Goal: Information Seeking & Learning: Understand process/instructions

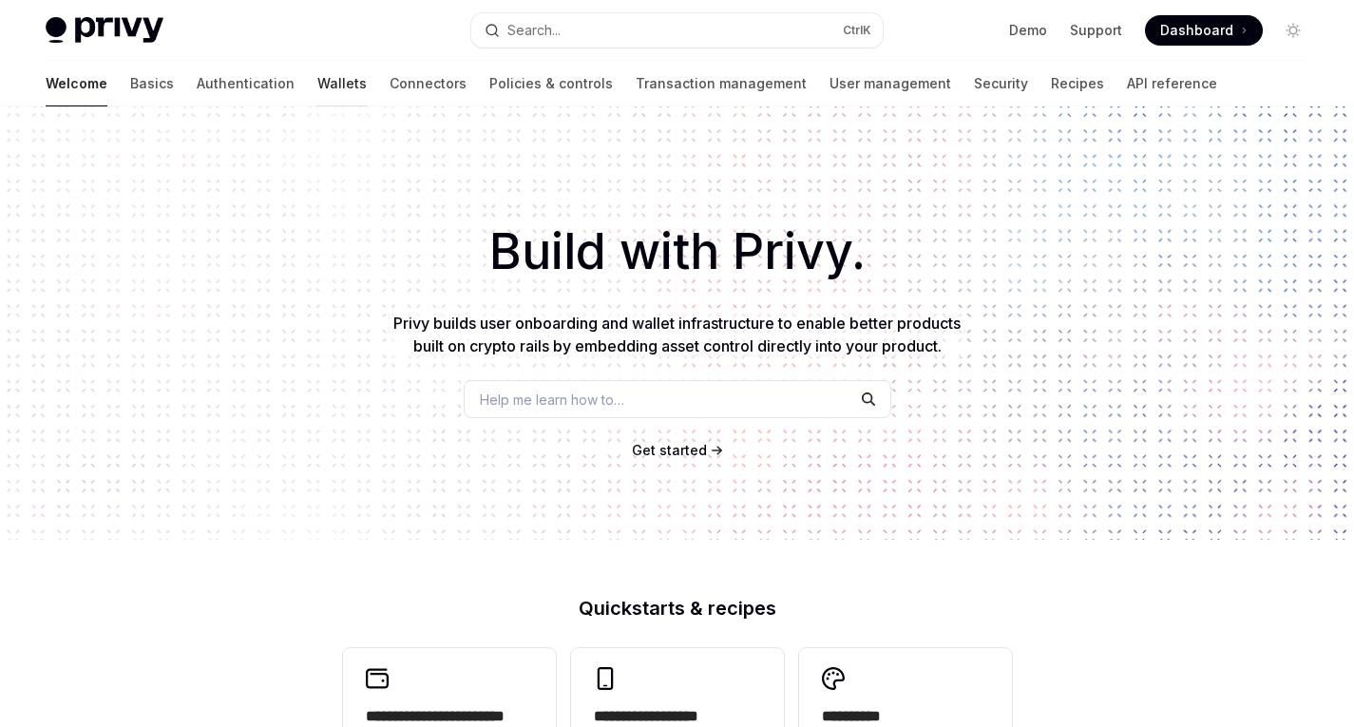
click at [317, 86] on link "Wallets" at bounding box center [341, 84] width 49 height 46
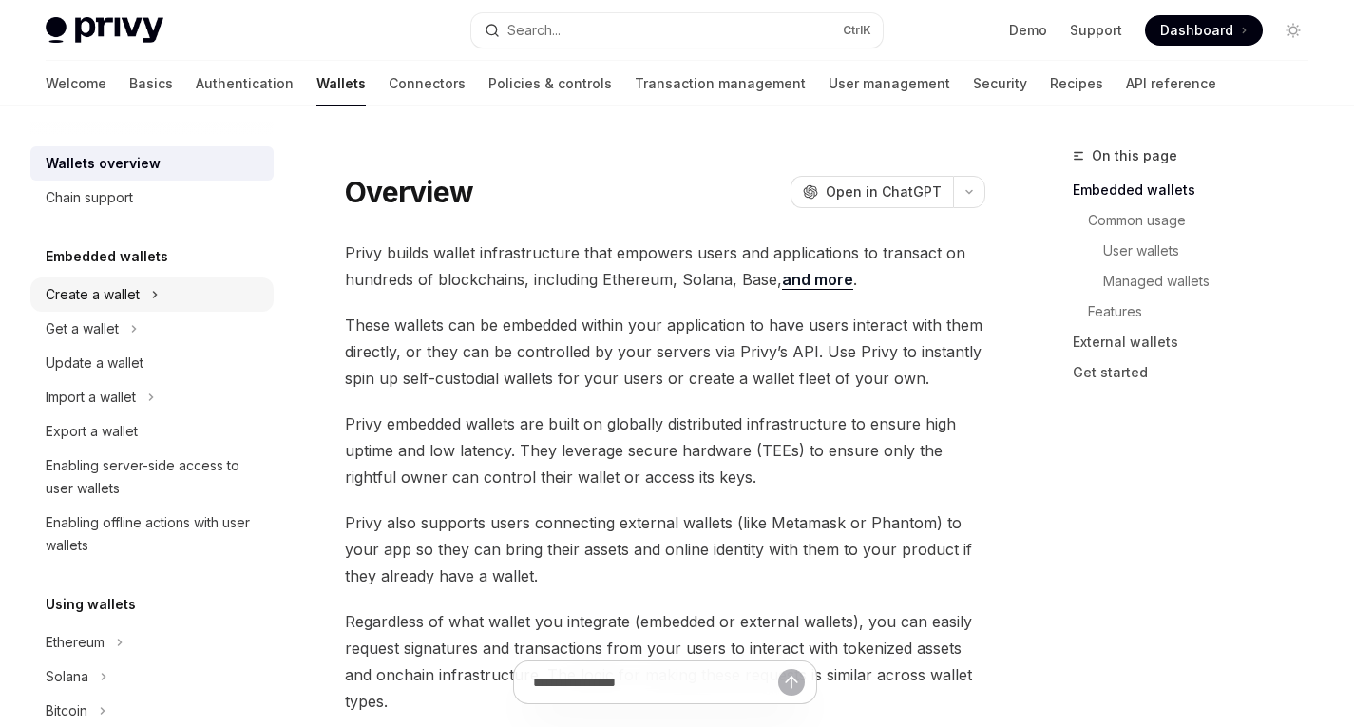
click at [98, 294] on div "Create a wallet" at bounding box center [93, 294] width 94 height 23
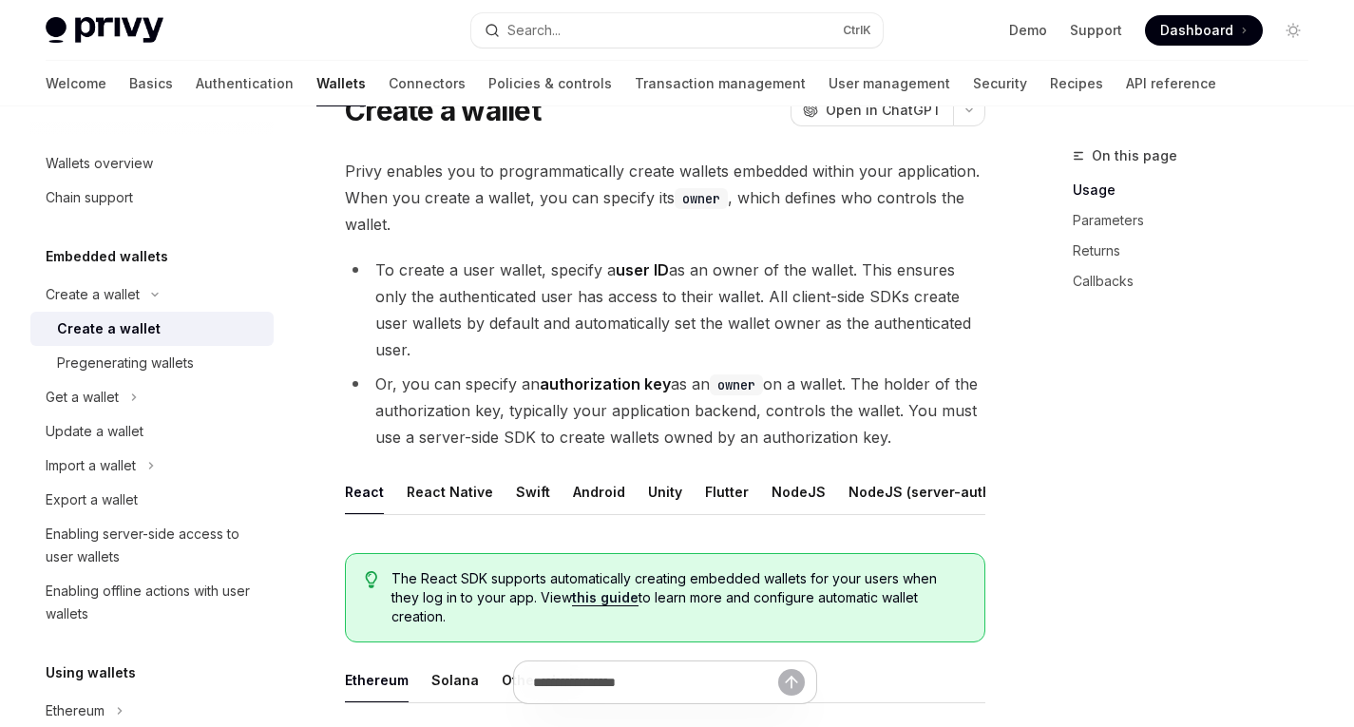
scroll to position [78, 0]
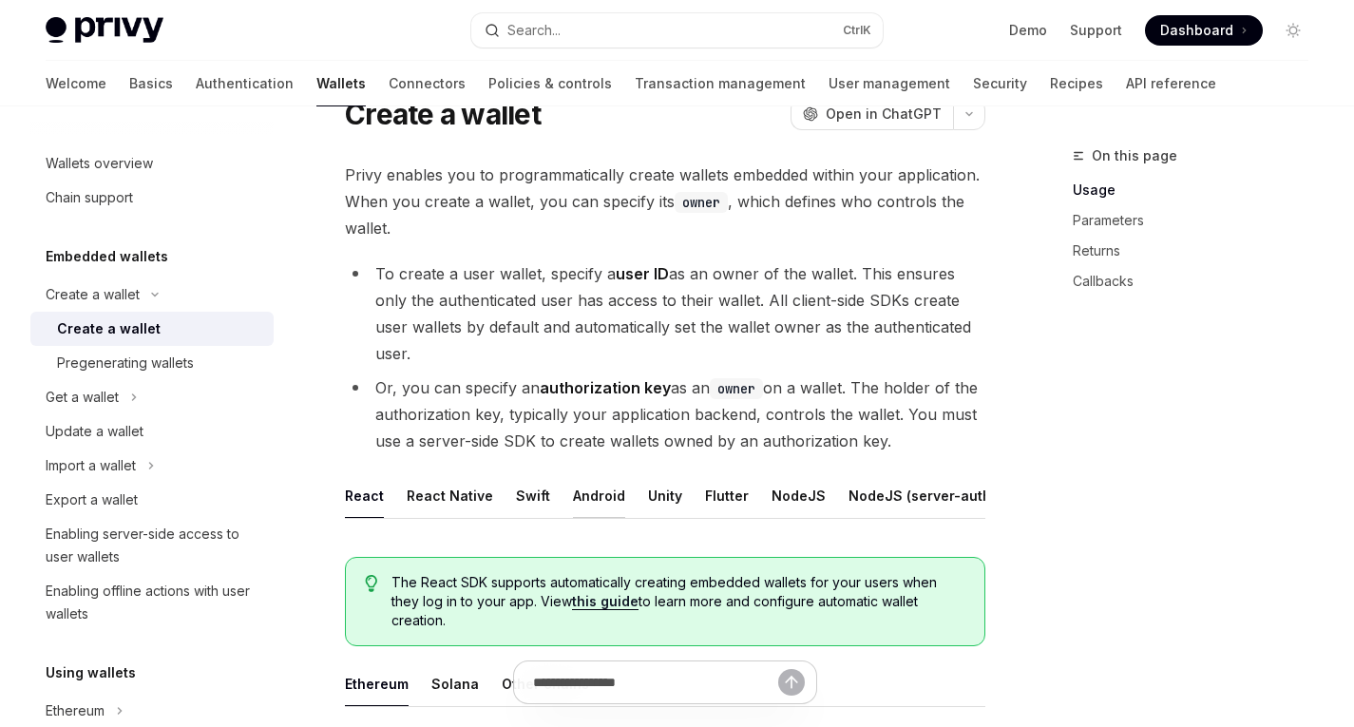
click at [581, 497] on button "Android" at bounding box center [599, 495] width 52 height 45
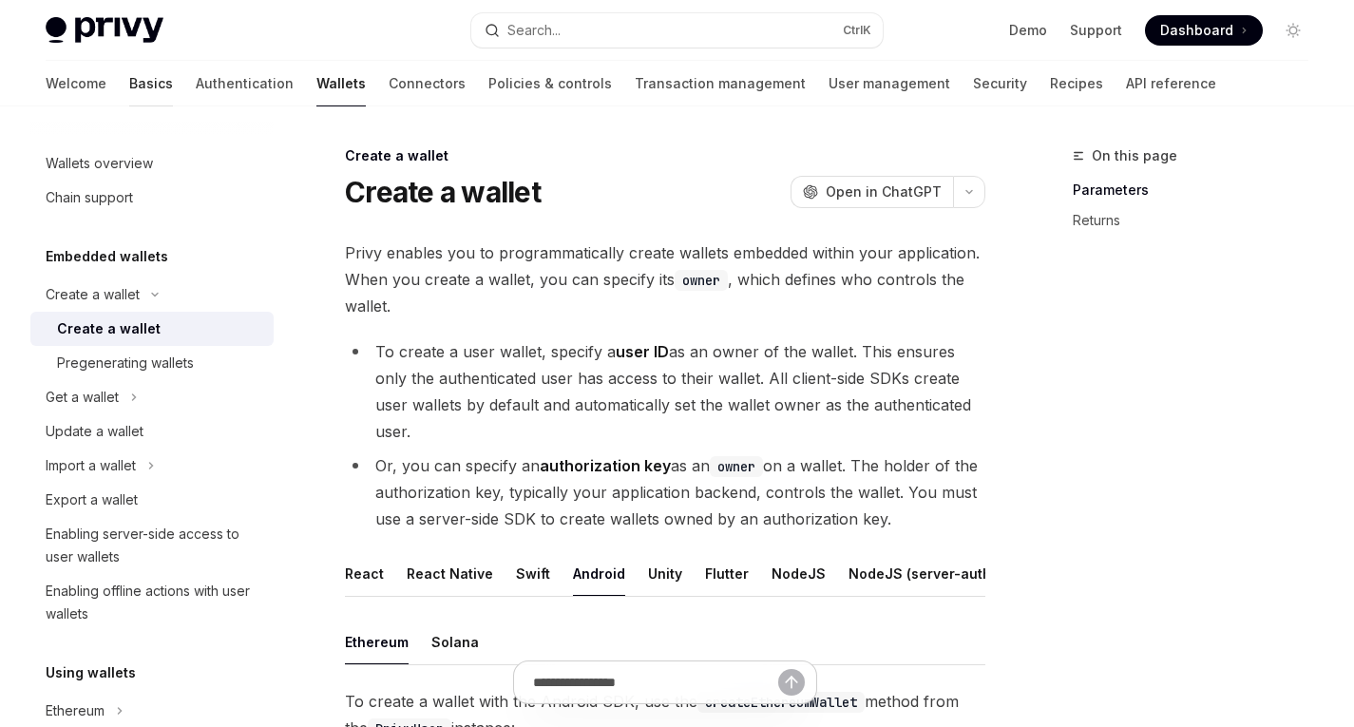
click at [129, 84] on link "Basics" at bounding box center [151, 84] width 44 height 46
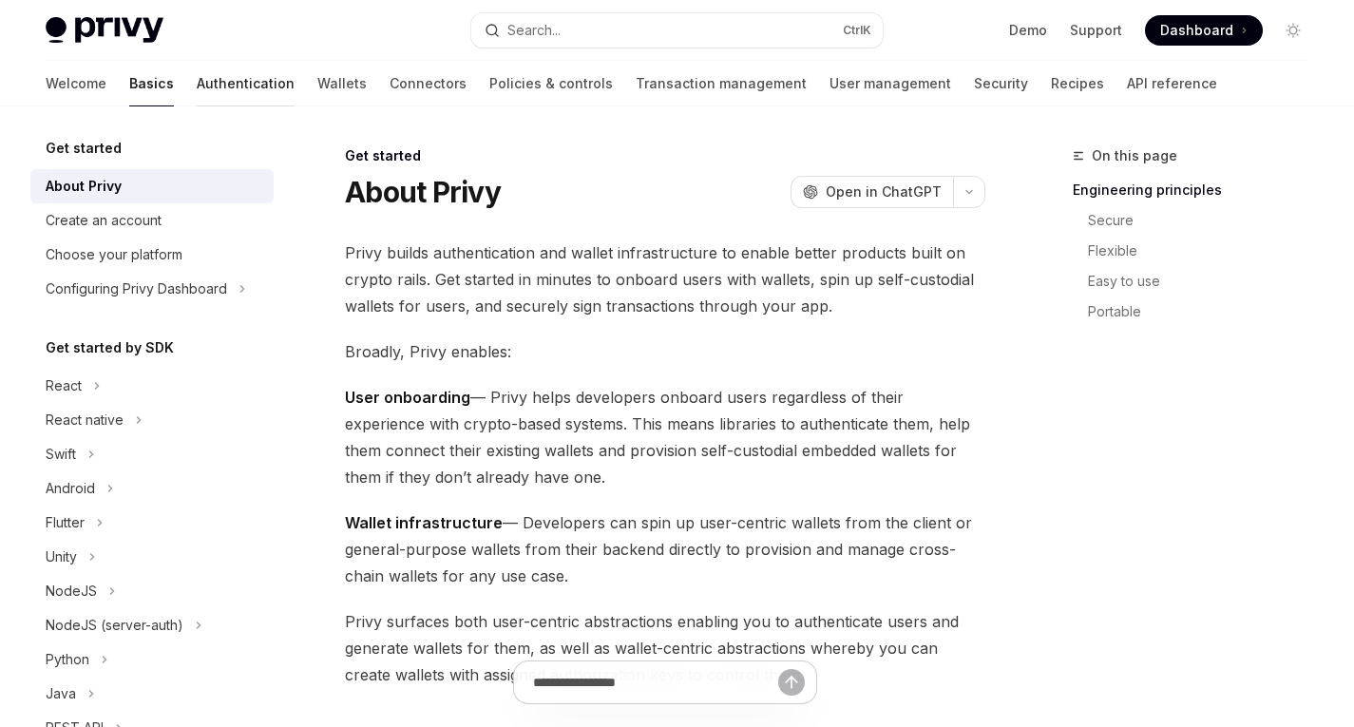
click at [197, 77] on link "Authentication" at bounding box center [246, 84] width 98 height 46
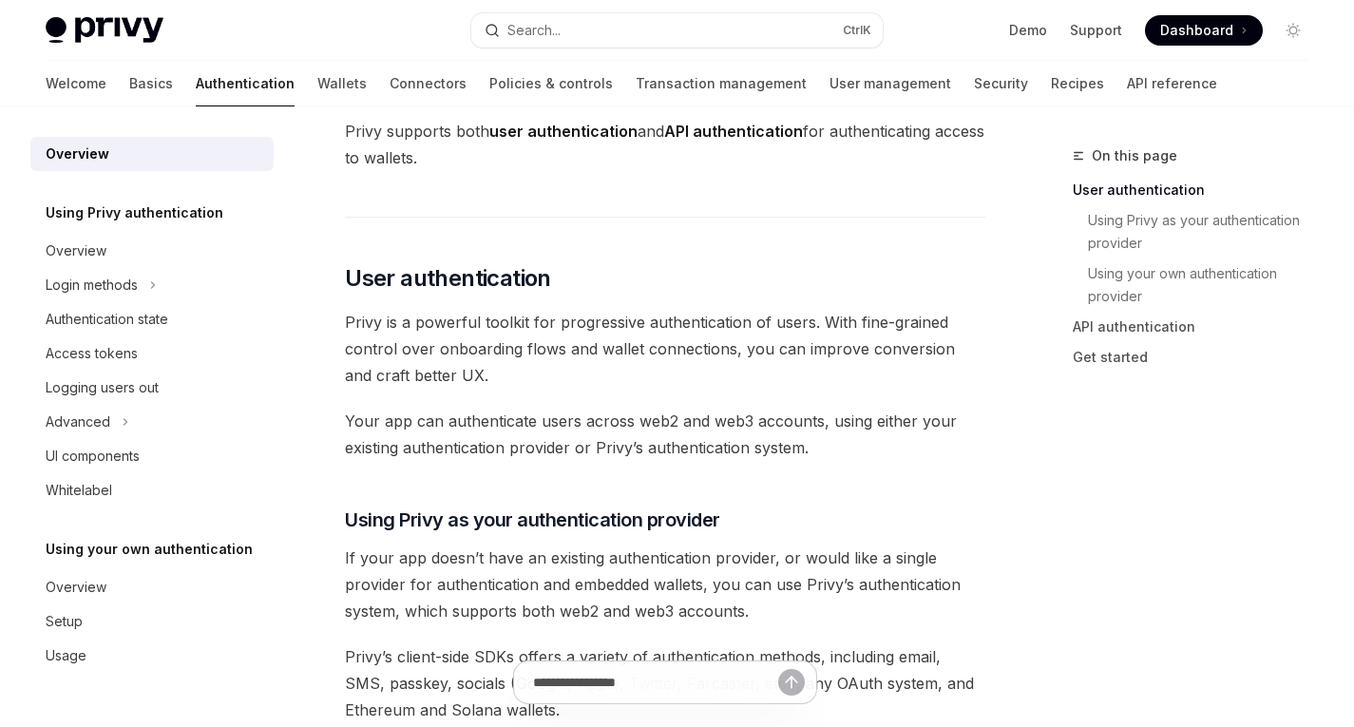
scroll to position [251, 0]
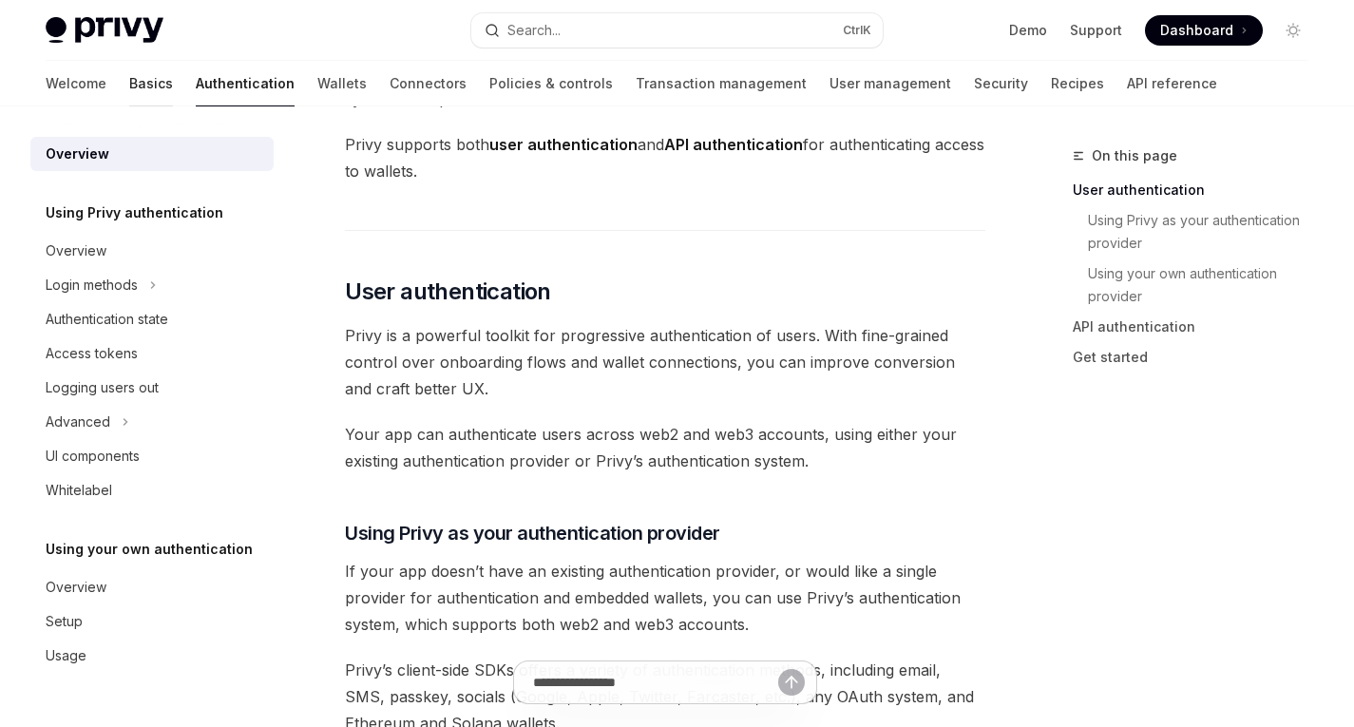
click at [129, 76] on link "Basics" at bounding box center [151, 84] width 44 height 46
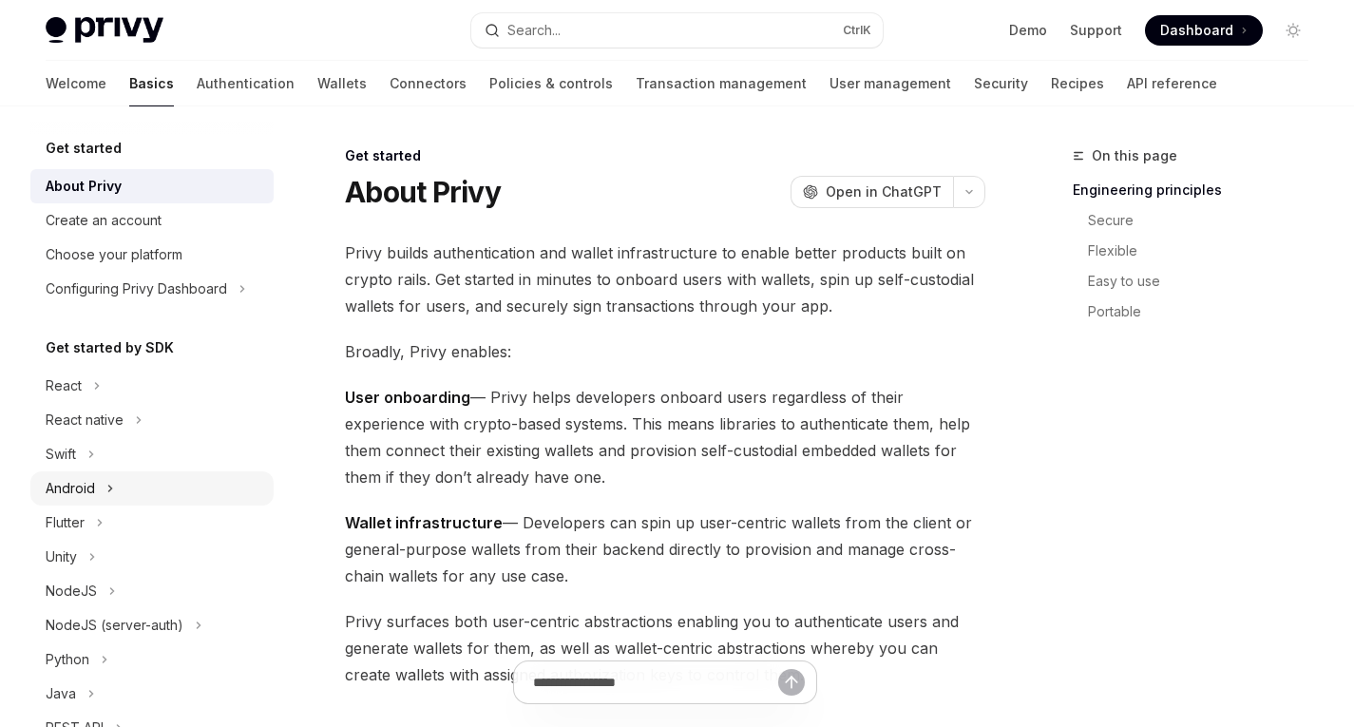
click at [115, 484] on div "Android" at bounding box center [151, 488] width 243 height 34
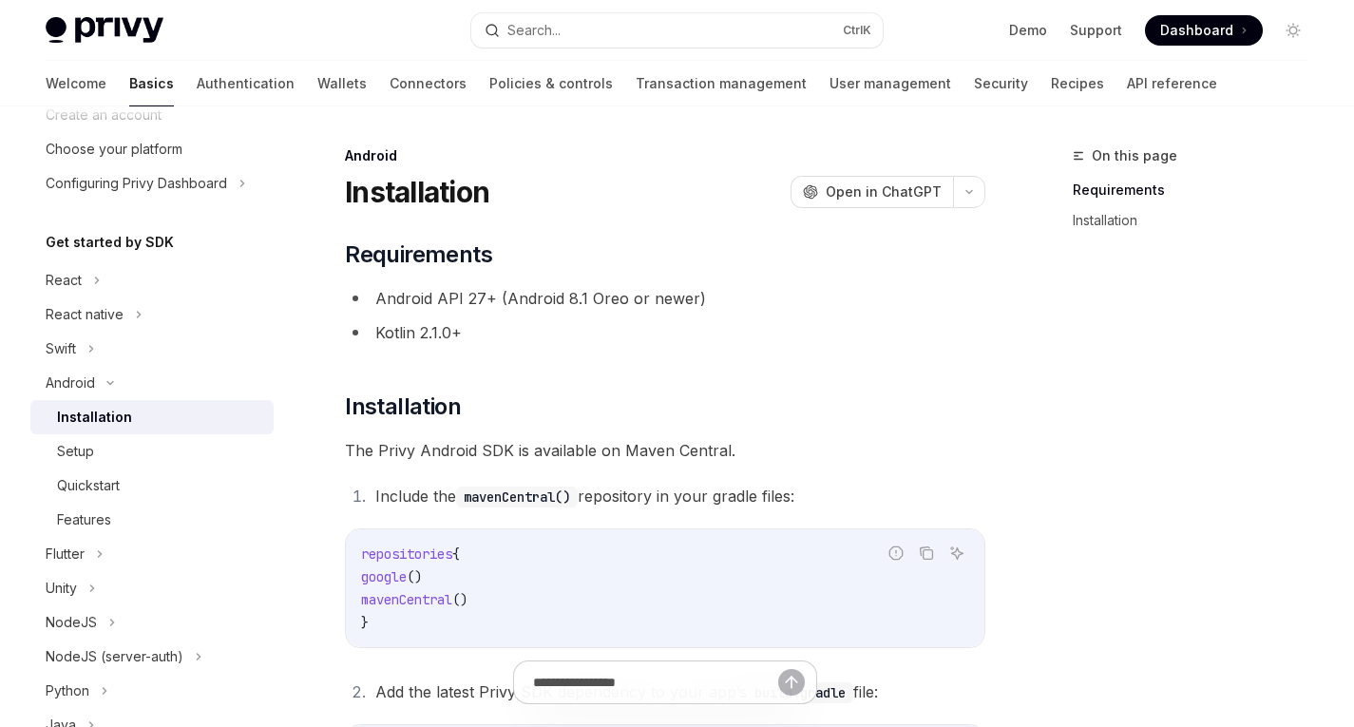
scroll to position [111, 0]
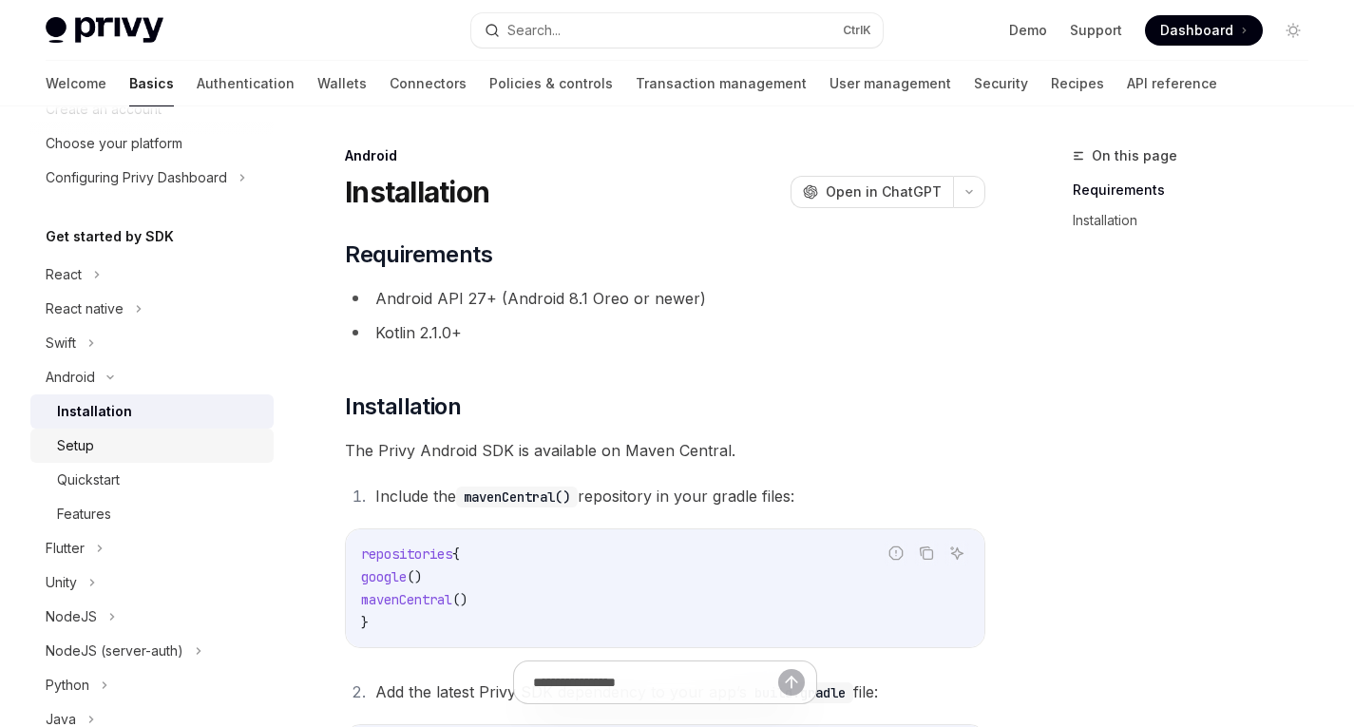
click at [111, 440] on div "Setup" at bounding box center [159, 445] width 205 height 23
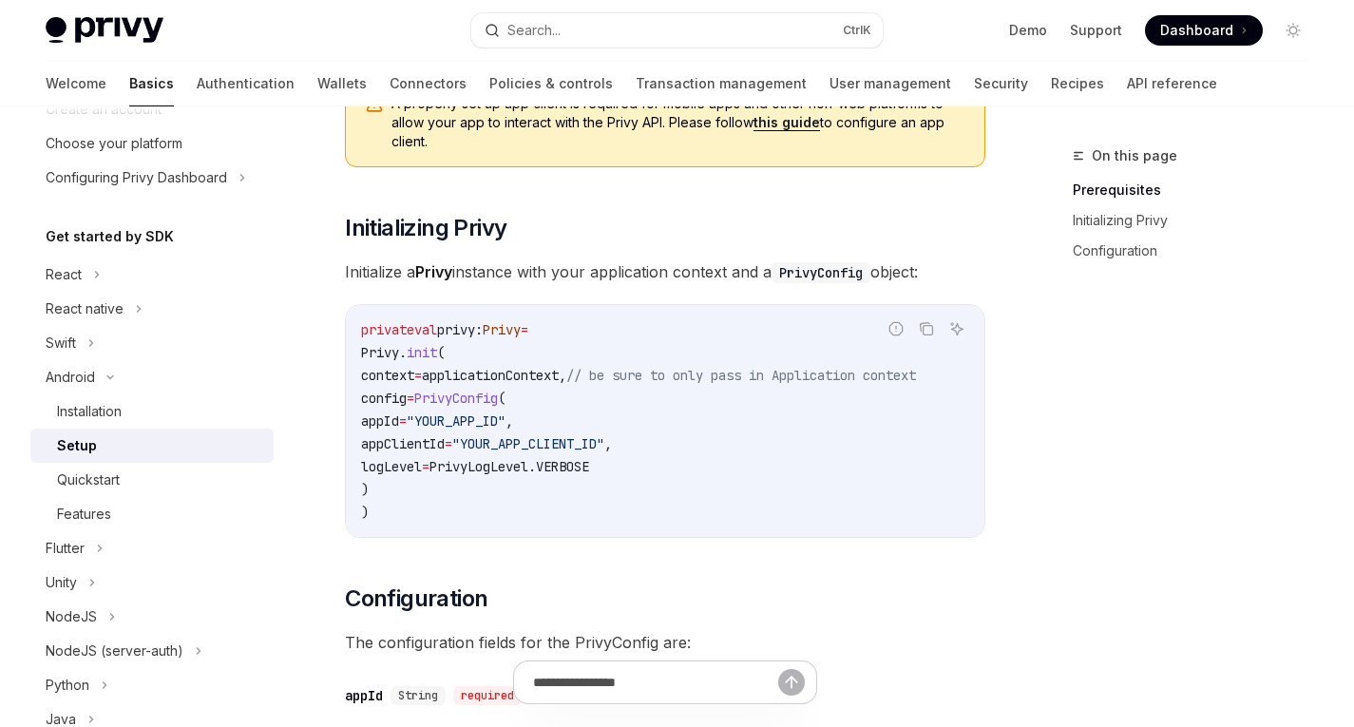
scroll to position [280, 0]
click at [647, 486] on code "private val privy: Privy = Privy. init ( context = applicationContext, // be su…" at bounding box center [665, 419] width 608 height 205
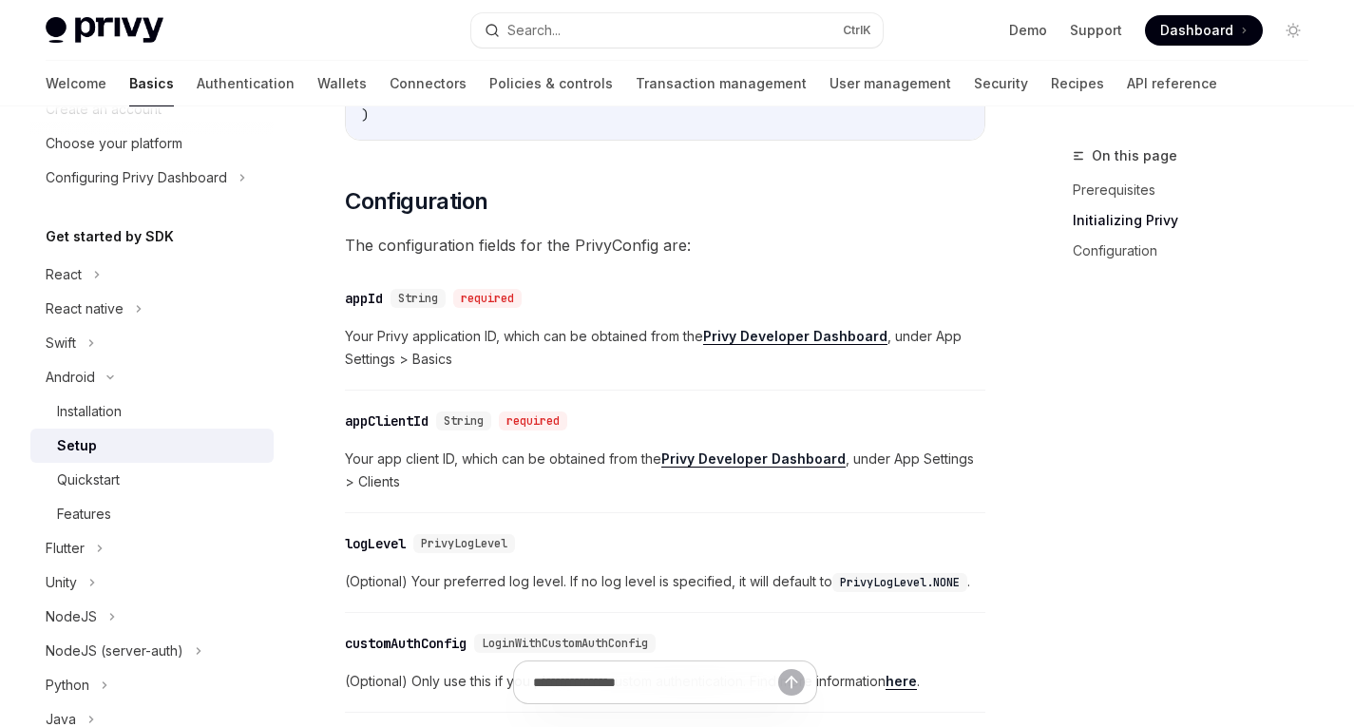
scroll to position [682, 0]
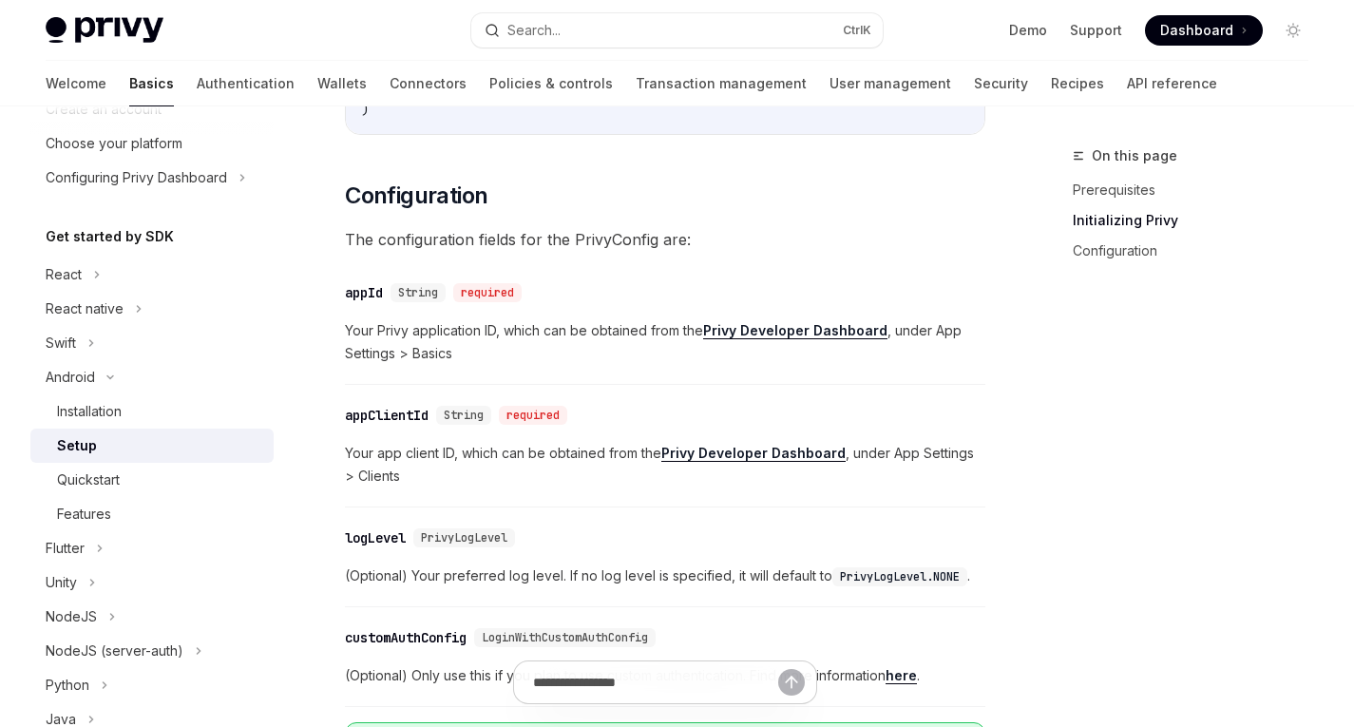
click at [715, 455] on strong "Privy Developer Dashboard" at bounding box center [754, 453] width 184 height 16
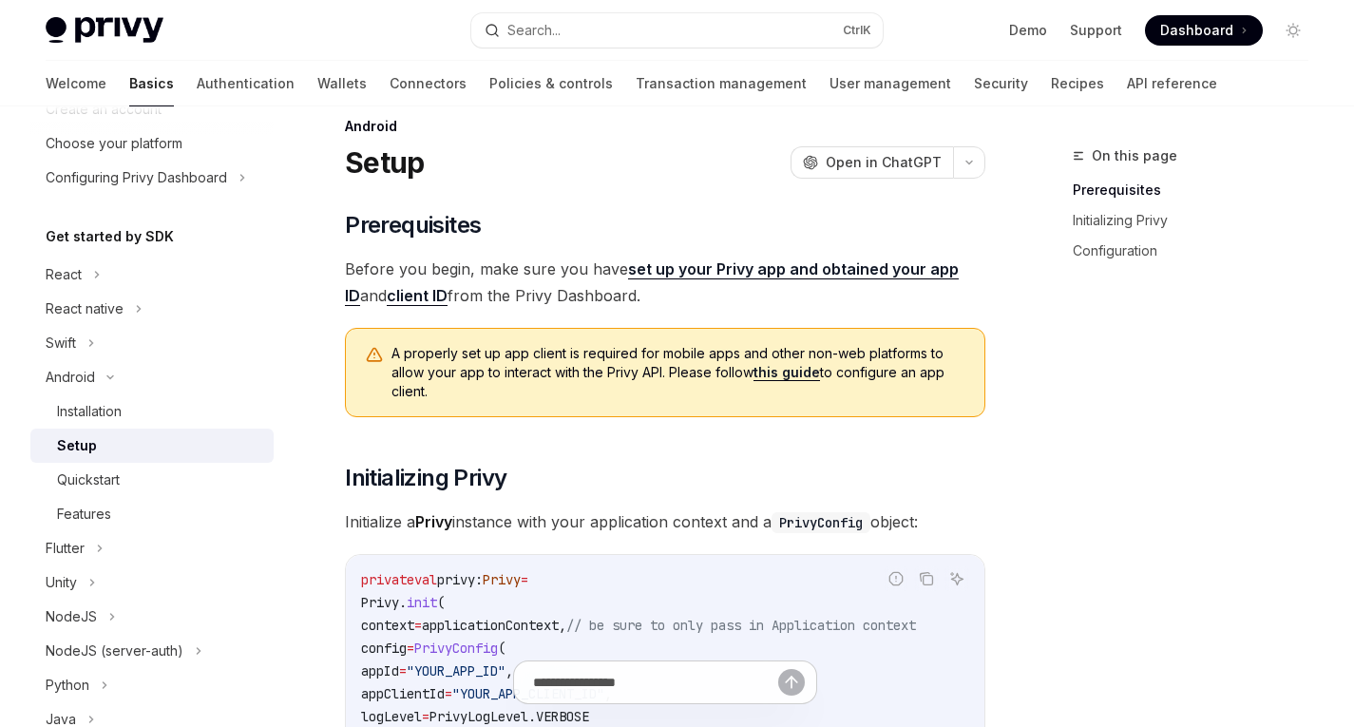
scroll to position [29, 0]
click at [108, 417] on div "Installation" at bounding box center [89, 411] width 65 height 23
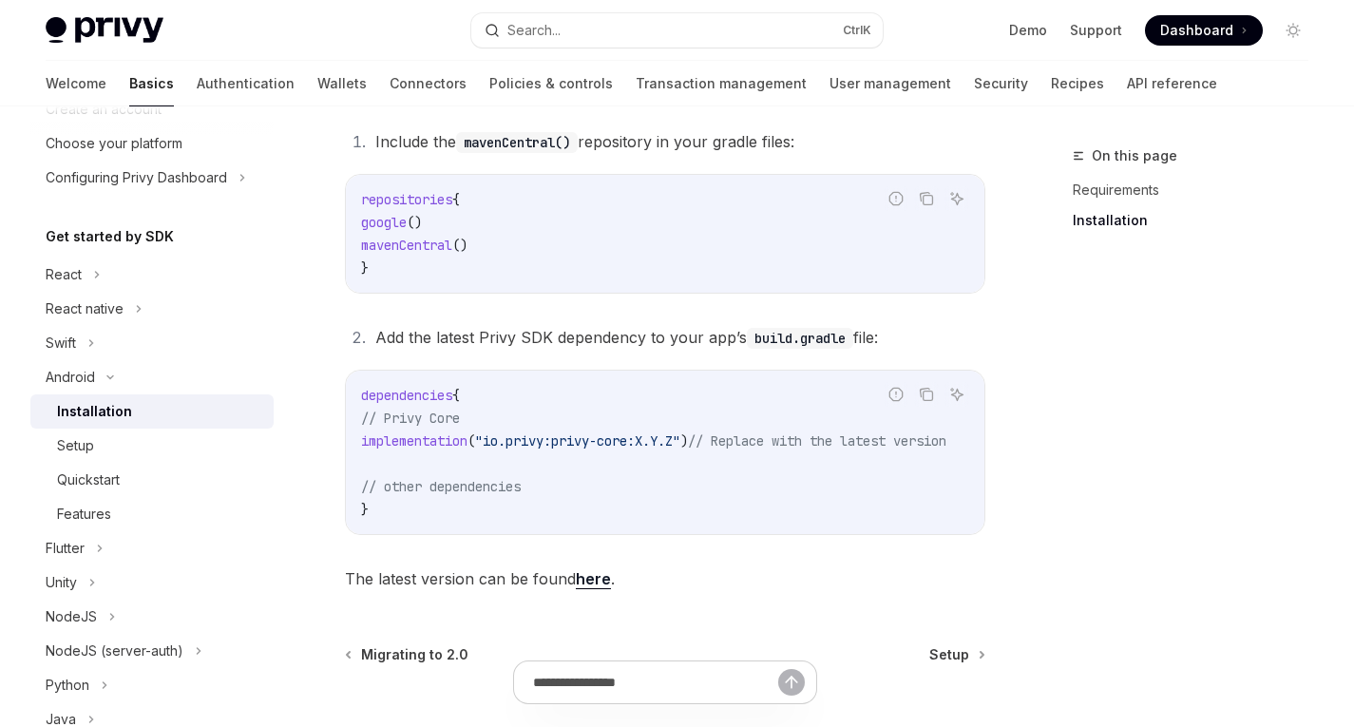
scroll to position [291, 0]
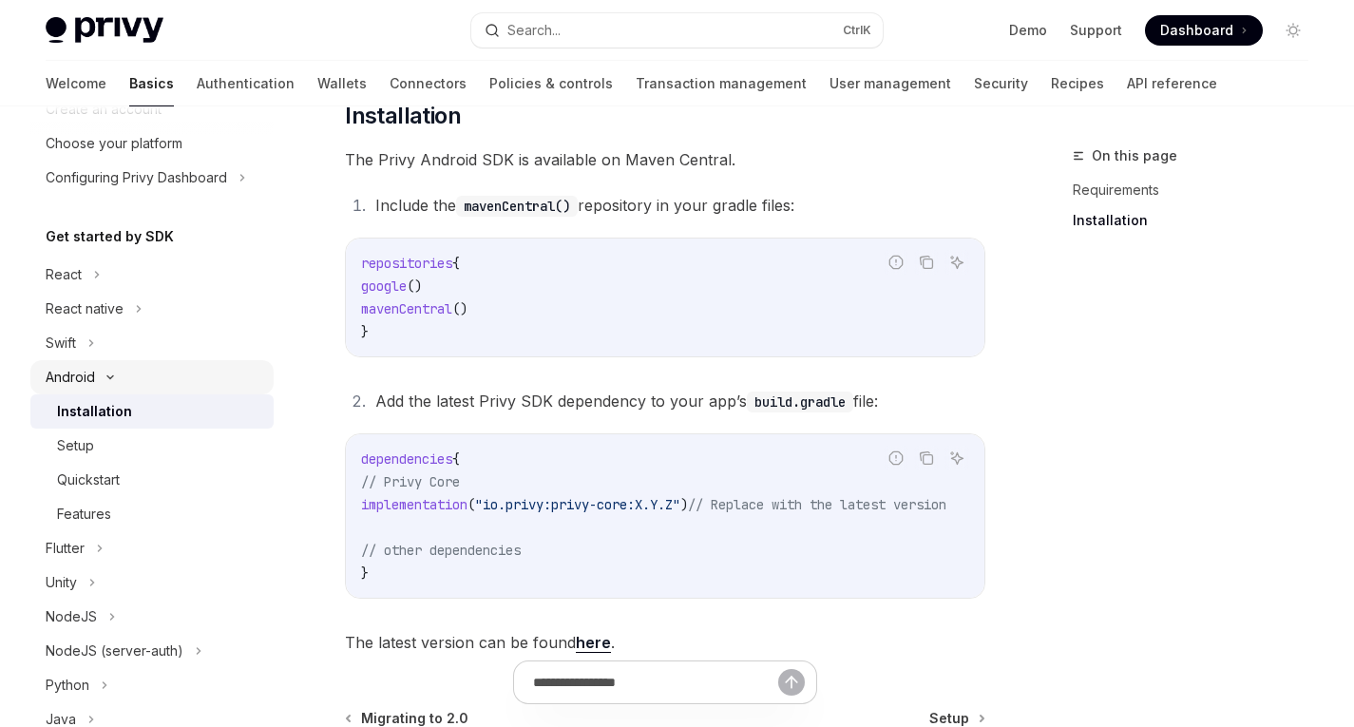
click at [76, 382] on div "Android" at bounding box center [70, 377] width 49 height 23
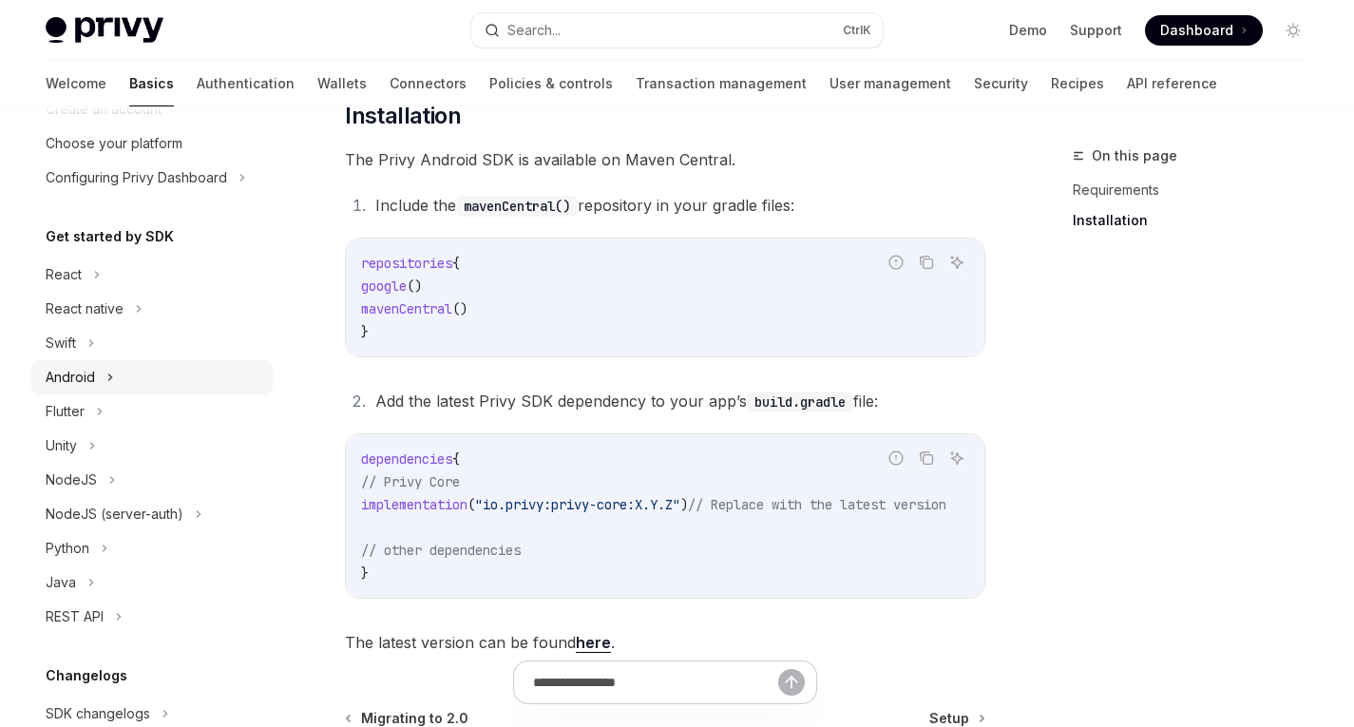
click at [69, 383] on div "Android" at bounding box center [70, 377] width 49 height 23
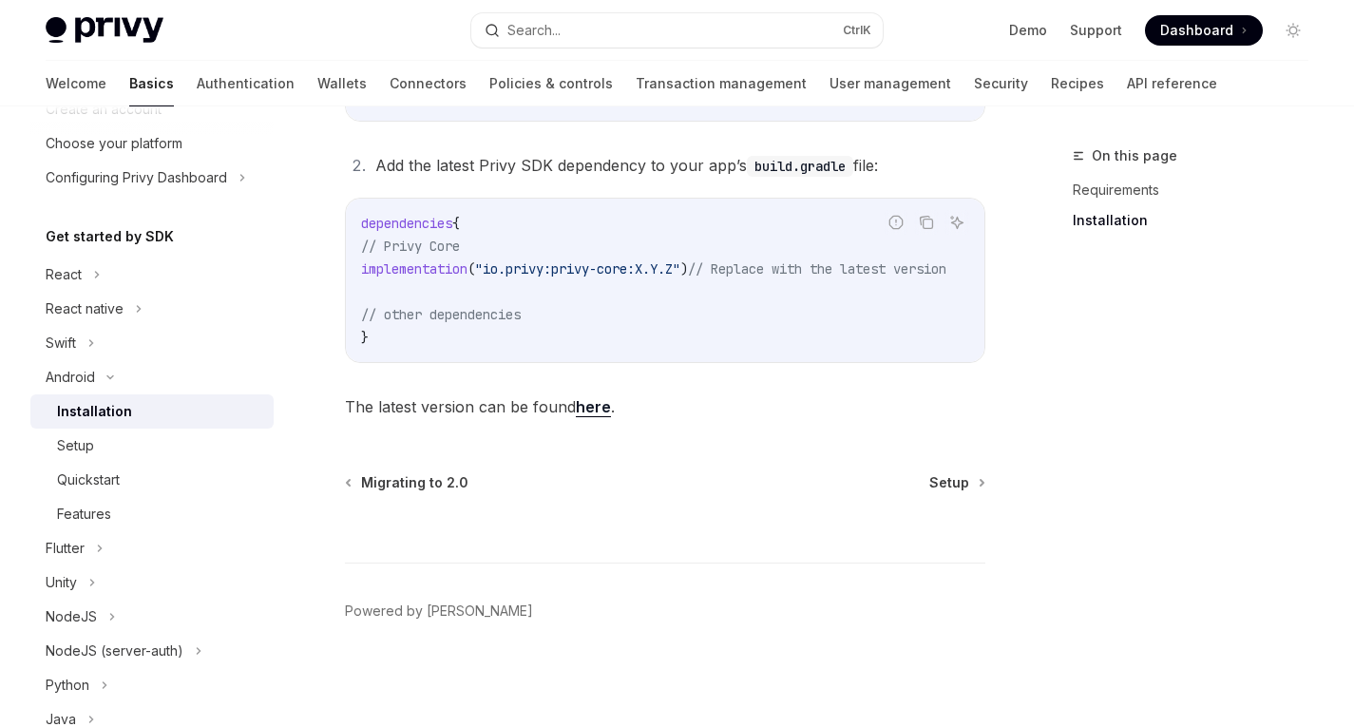
scroll to position [0, 0]
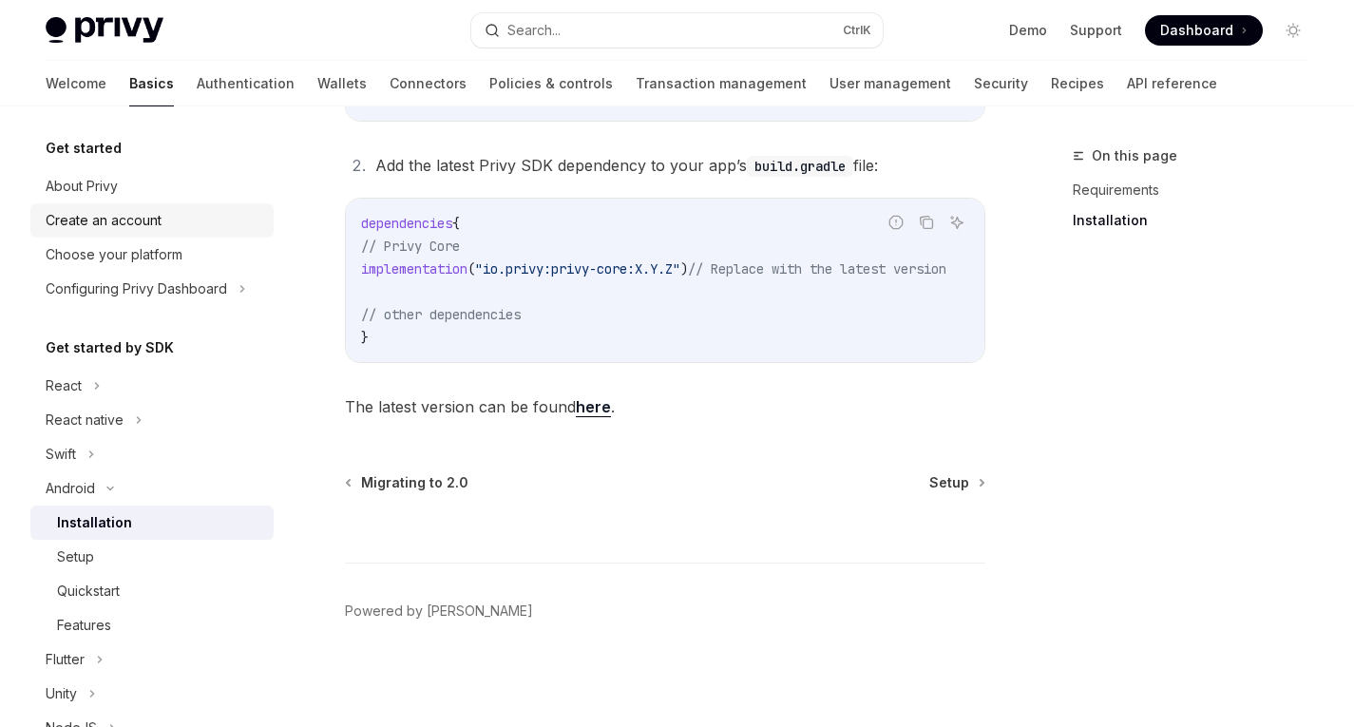
click at [142, 228] on div "Create an account" at bounding box center [104, 220] width 116 height 23
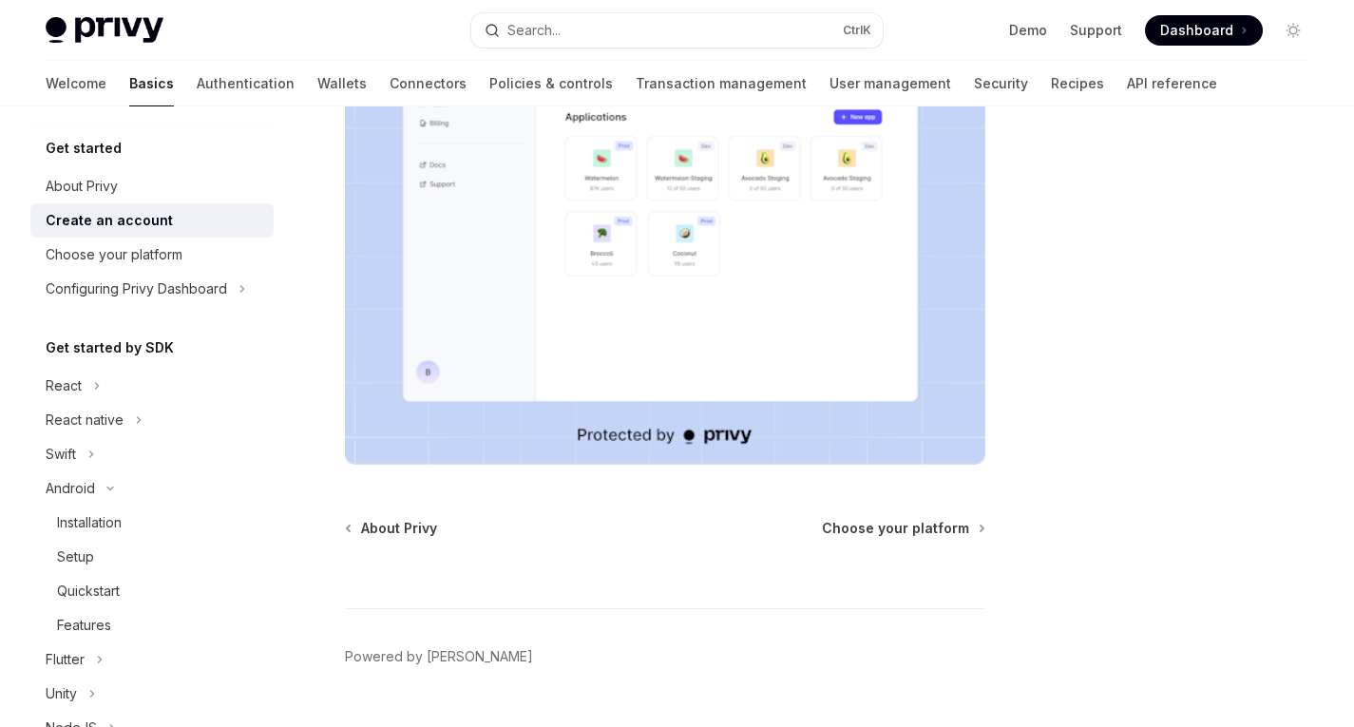
scroll to position [418, 0]
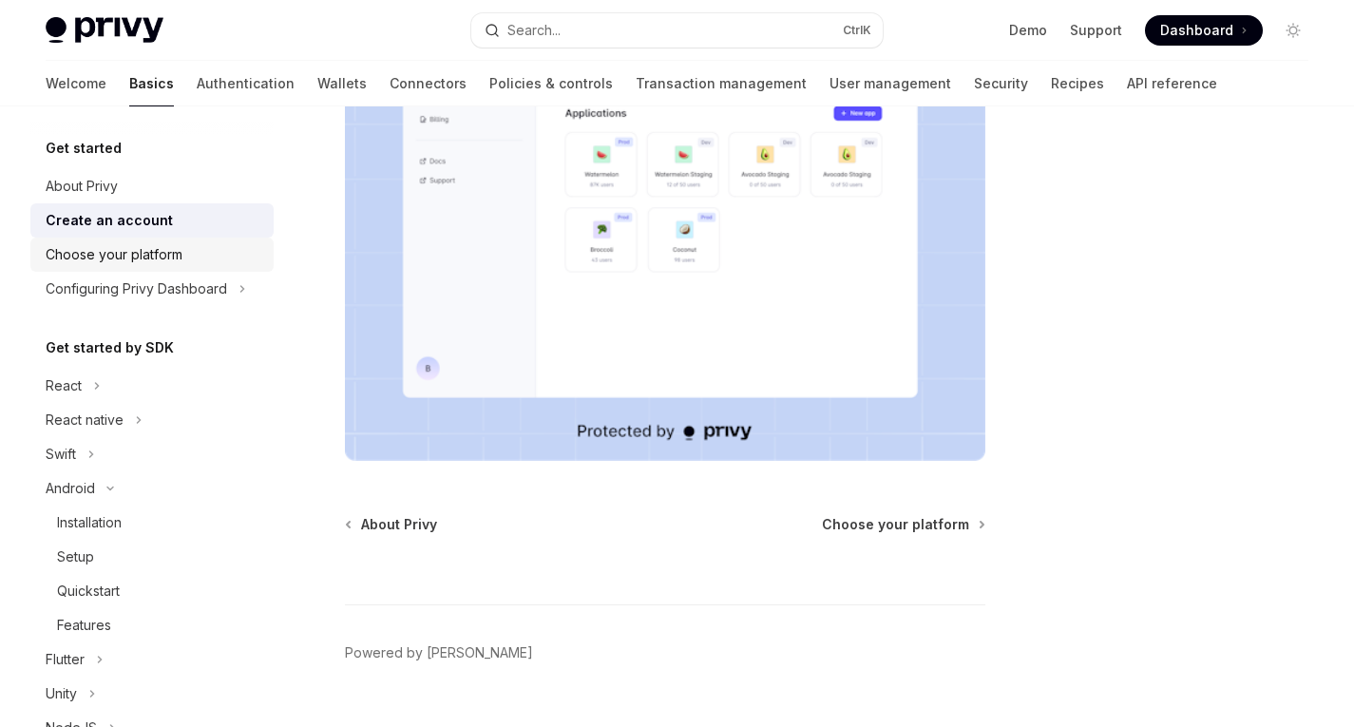
click at [161, 255] on div "Choose your platform" at bounding box center [114, 254] width 137 height 23
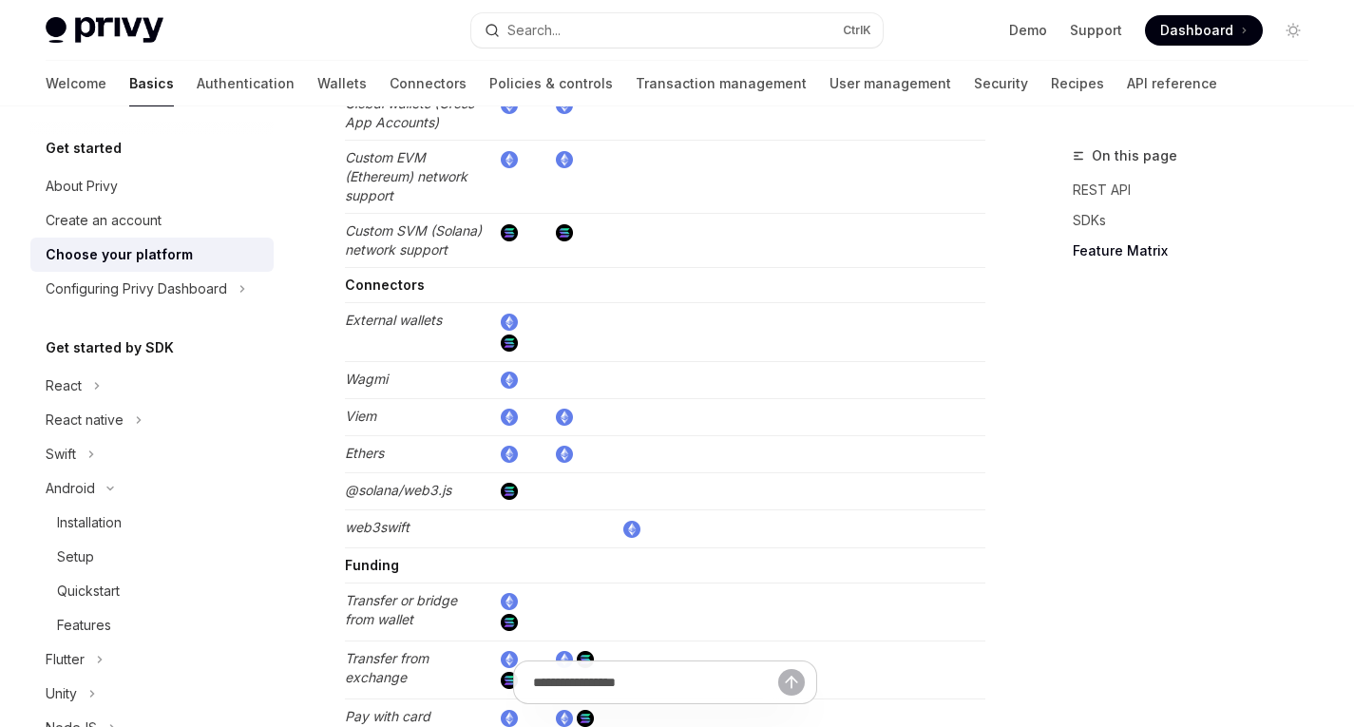
scroll to position [3800, 0]
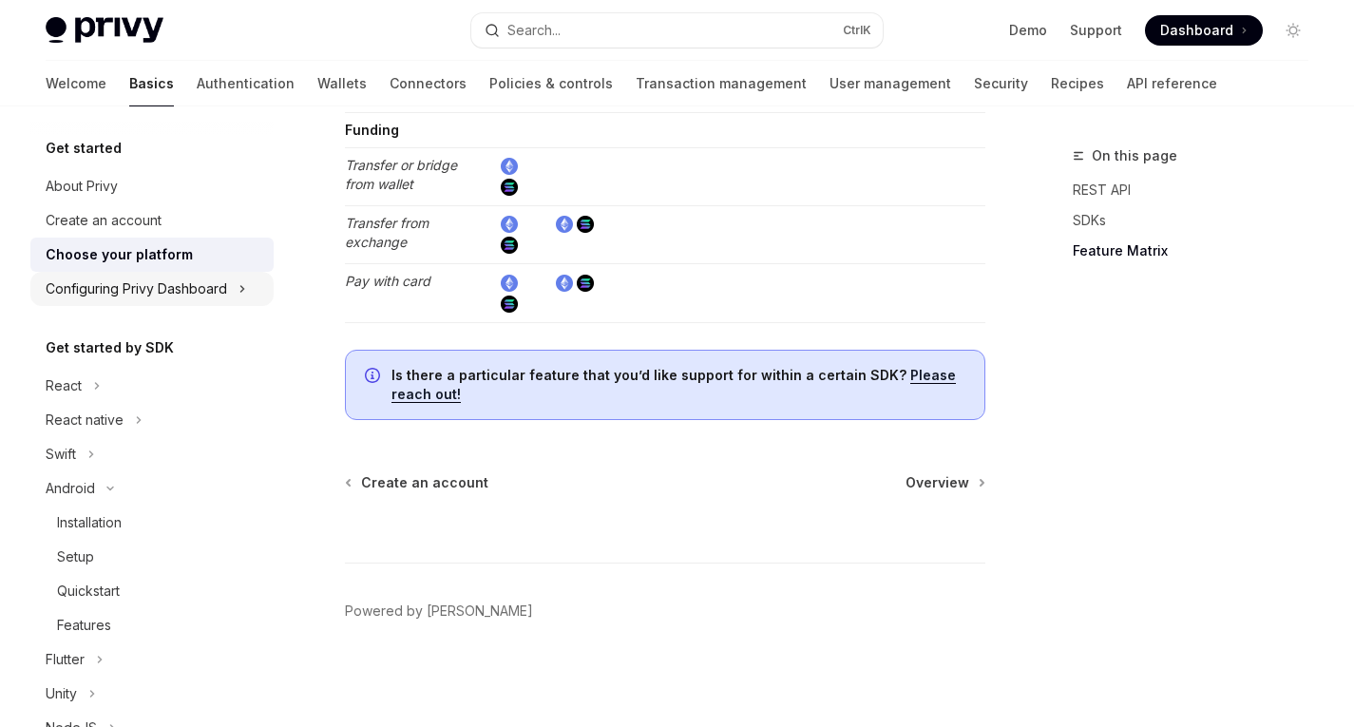
click at [157, 297] on div "Configuring Privy Dashboard" at bounding box center [137, 289] width 182 height 23
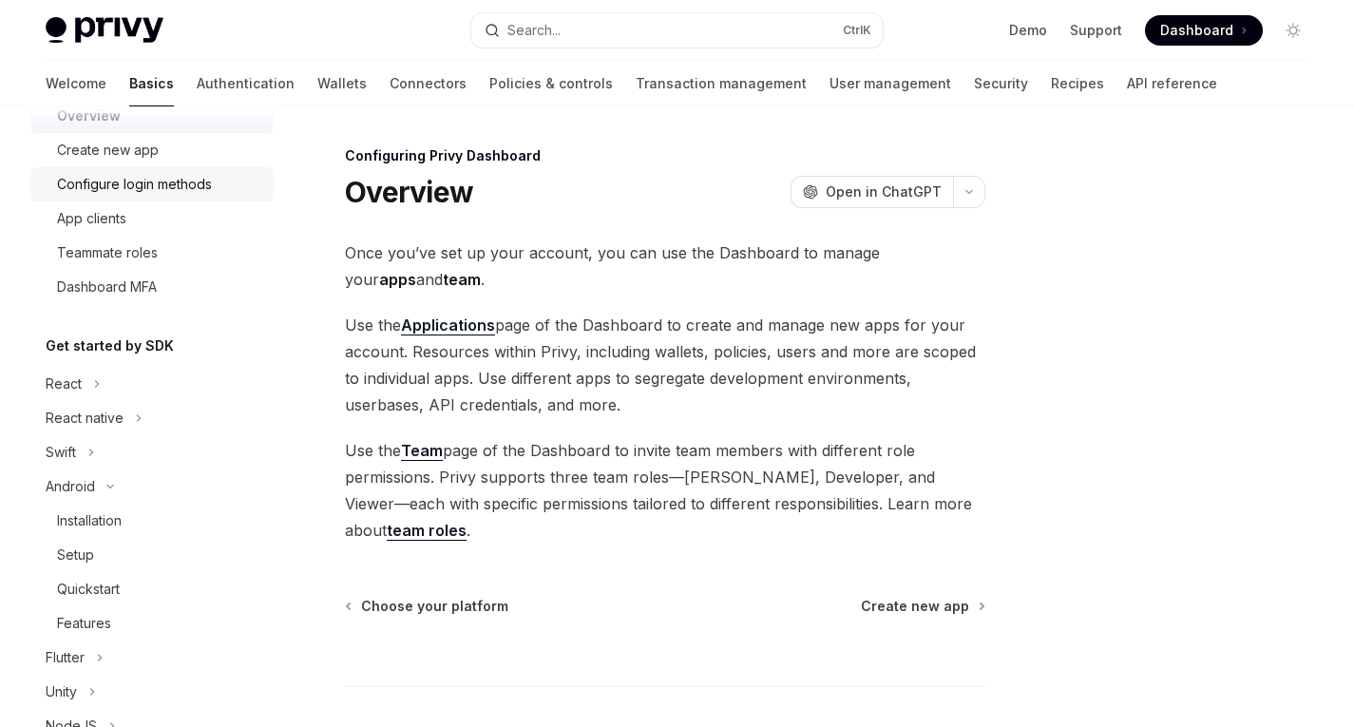
scroll to position [208, 0]
click at [88, 484] on div "Android" at bounding box center [70, 485] width 49 height 23
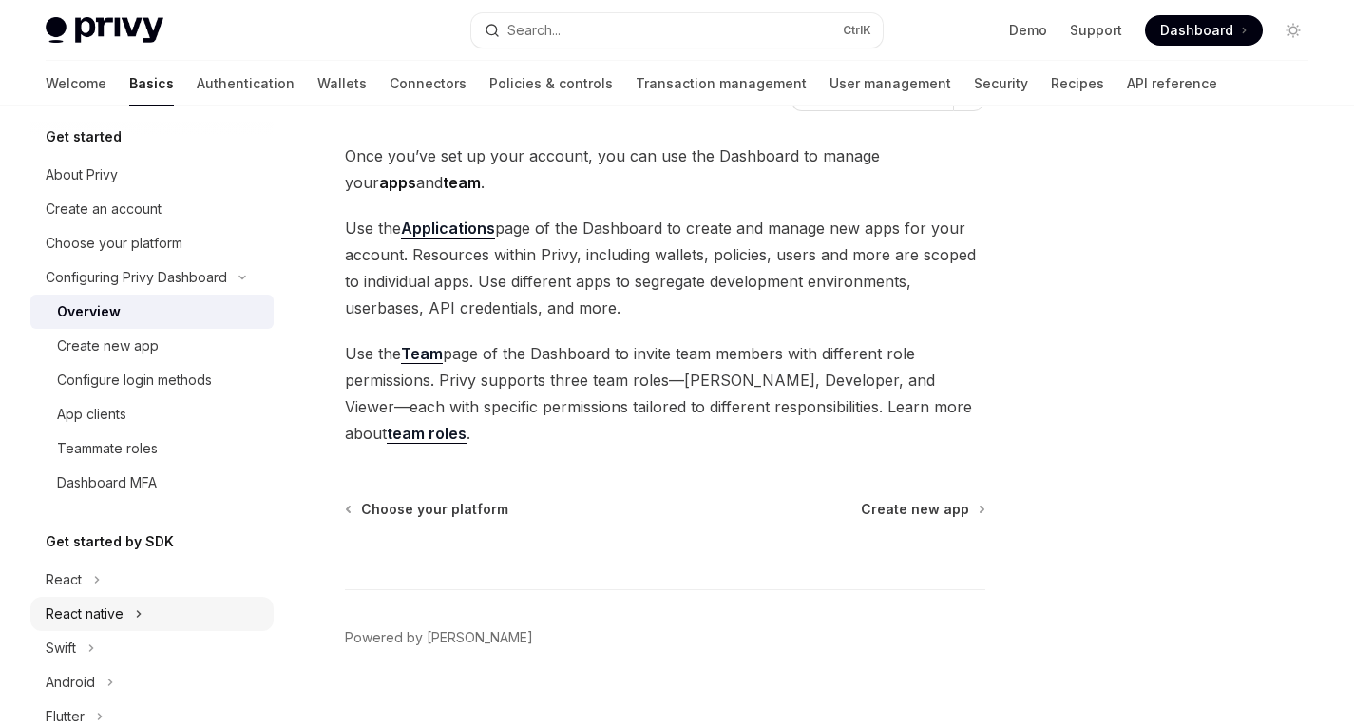
scroll to position [0, 0]
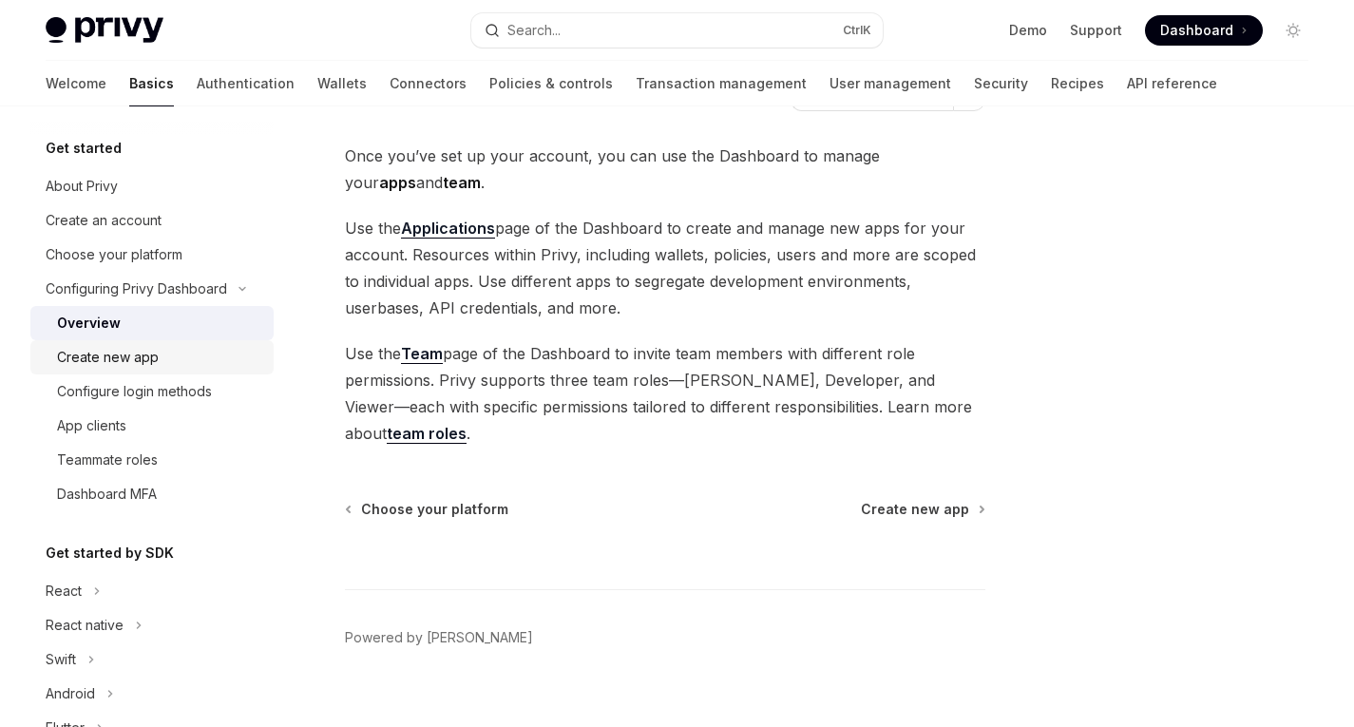
click at [118, 360] on div "Create new app" at bounding box center [108, 357] width 102 height 23
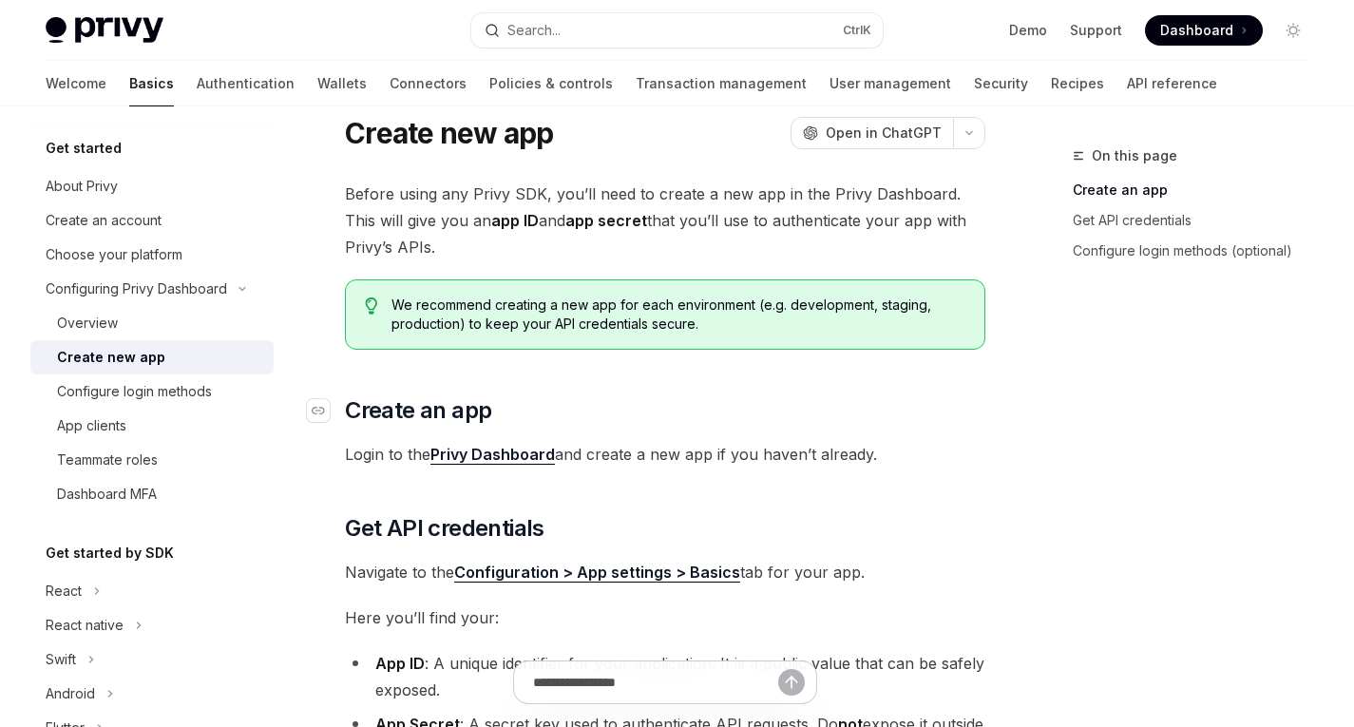
scroll to position [58, 0]
click at [586, 362] on div "Before using any Privy SDK, you’ll need to create a new app in the Privy Dashbo…" at bounding box center [665, 604] width 641 height 844
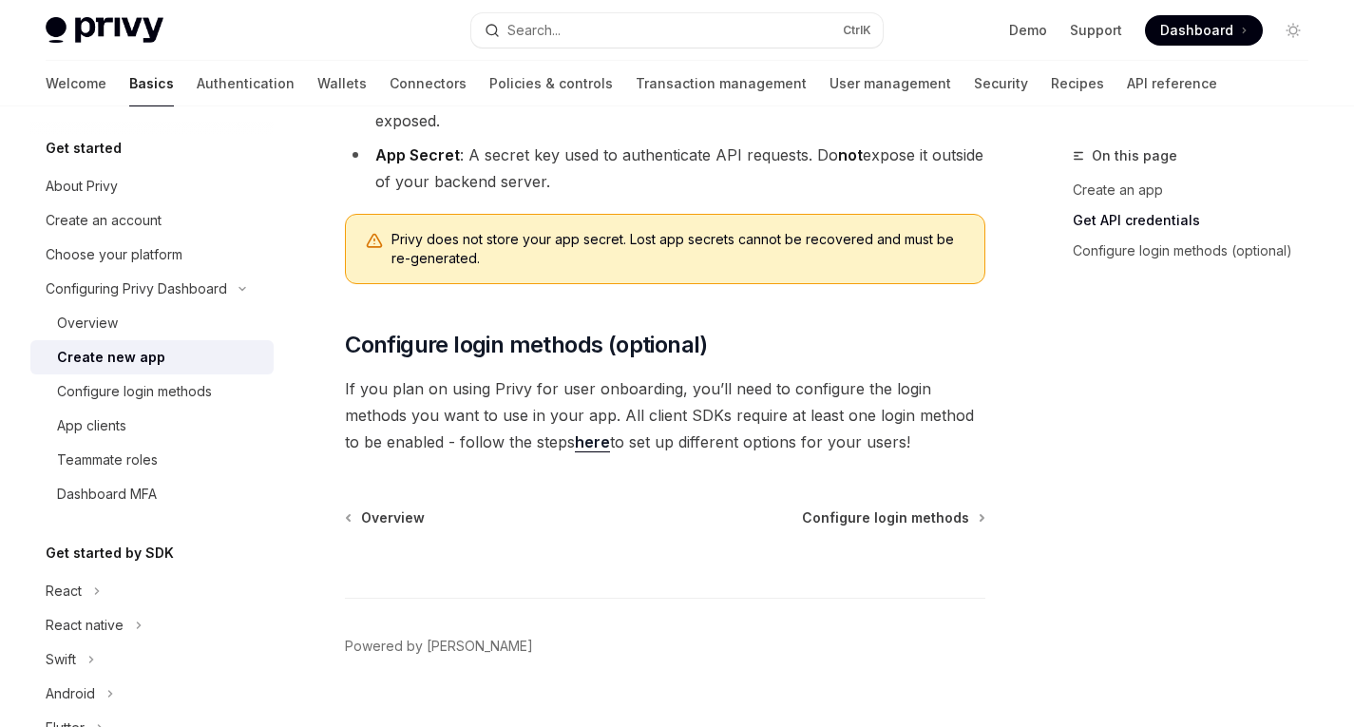
scroll to position [629, 0]
click at [877, 524] on span "Configure login methods" at bounding box center [885, 517] width 167 height 19
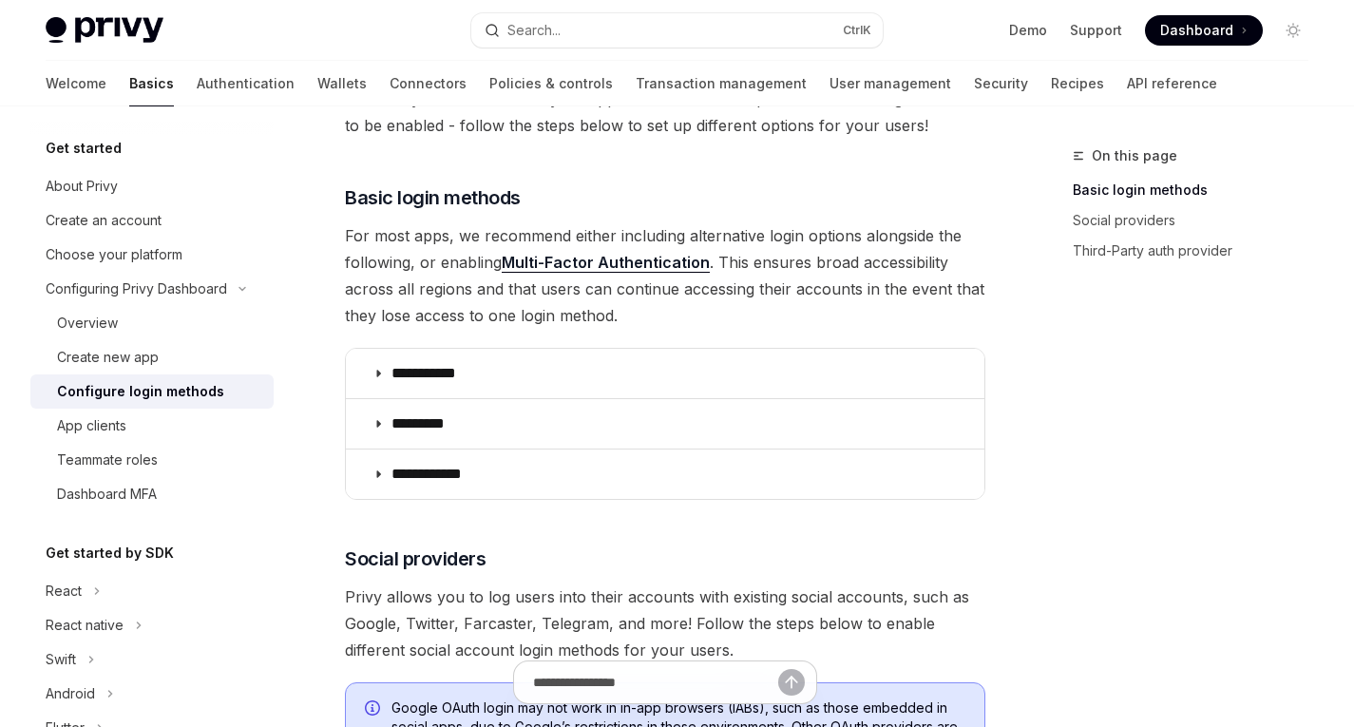
scroll to position [180, 0]
click at [711, 239] on span "For most apps, we recommend either including alternative login options alongsid…" at bounding box center [665, 276] width 641 height 106
click at [784, 275] on span "For most apps, we recommend either including alternative login options alongsid…" at bounding box center [665, 276] width 641 height 106
click at [886, 240] on span "For most apps, we recommend either including alternative login options alongsid…" at bounding box center [665, 276] width 641 height 106
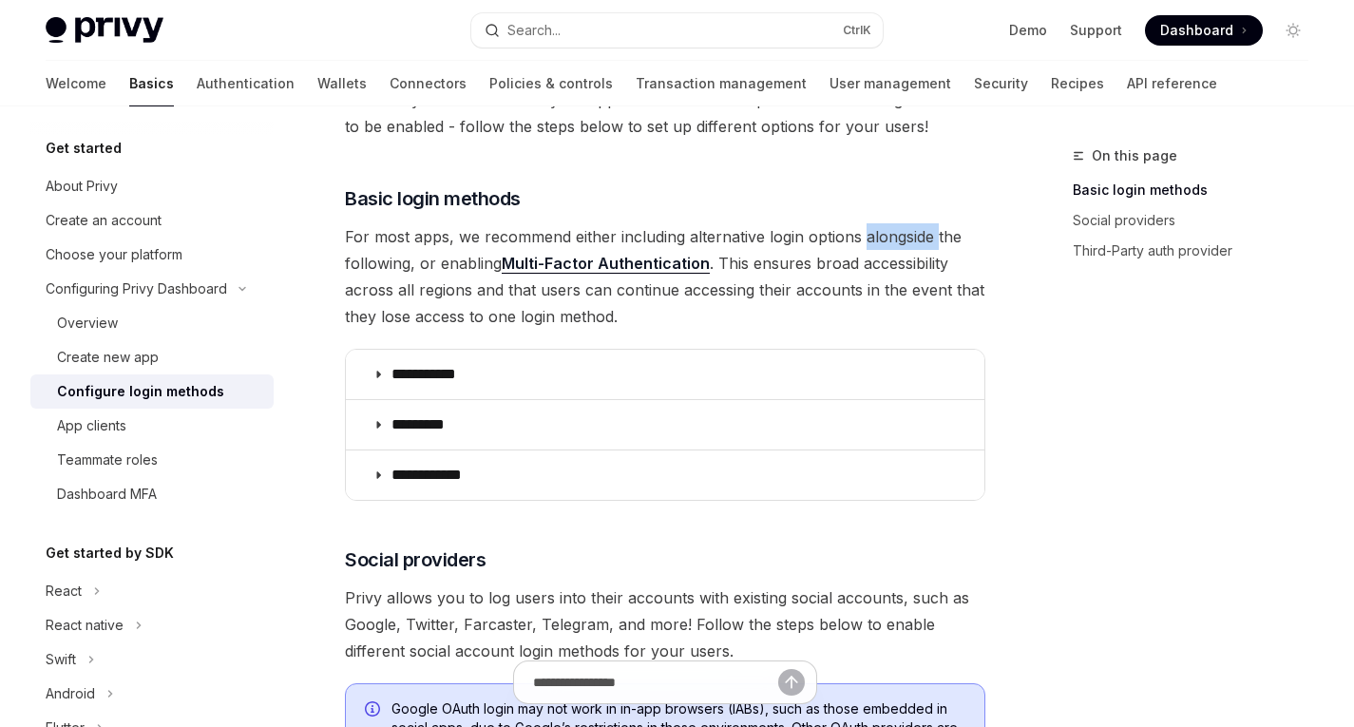
click at [886, 240] on span "For most apps, we recommend either including alternative login options alongsid…" at bounding box center [665, 276] width 641 height 106
click at [585, 295] on span "For most apps, we recommend either including alternative login options alongsid…" at bounding box center [665, 276] width 641 height 106
click at [662, 286] on span "For most apps, we recommend either including alternative login options alongsid…" at bounding box center [665, 276] width 641 height 106
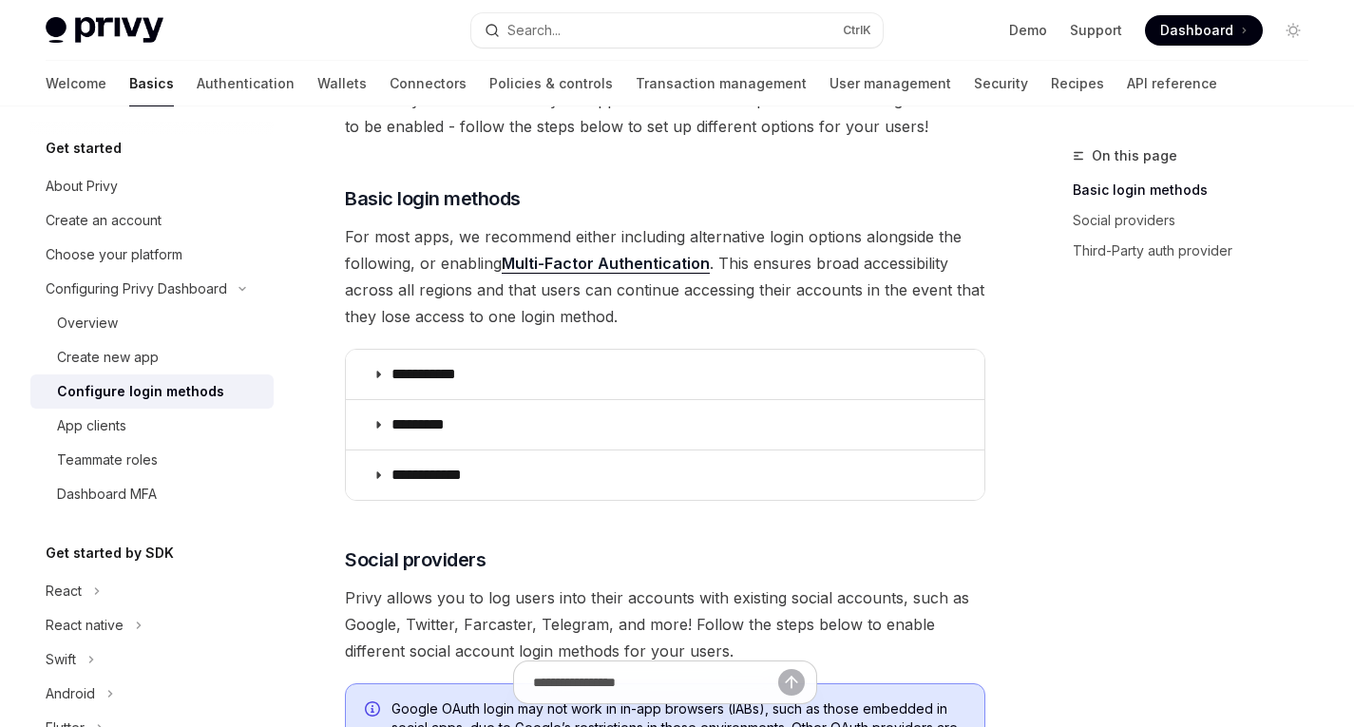
click at [719, 297] on span "For most apps, we recommend either including alternative login options alongsid…" at bounding box center [665, 276] width 641 height 106
click at [786, 287] on span "For most apps, we recommend either including alternative login options alongsid…" at bounding box center [665, 276] width 641 height 106
click at [437, 296] on span "For most apps, we recommend either including alternative login options alongsid…" at bounding box center [665, 276] width 641 height 106
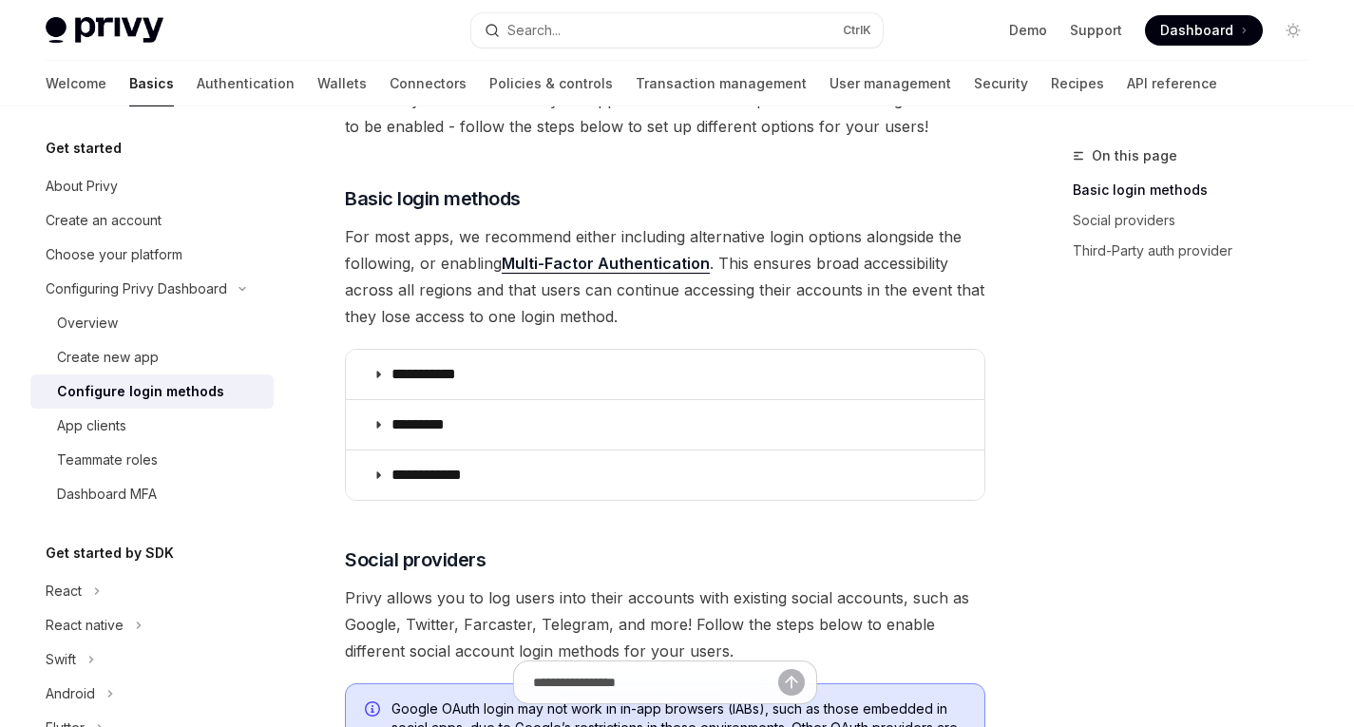
click at [526, 298] on span "For most apps, we recommend either including alternative login options alongsid…" at bounding box center [665, 276] width 641 height 106
click at [586, 286] on span "For most apps, we recommend either including alternative login options alongsid…" at bounding box center [665, 276] width 641 height 106
click at [665, 291] on span "For most apps, we recommend either including alternative login options alongsid…" at bounding box center [665, 276] width 641 height 106
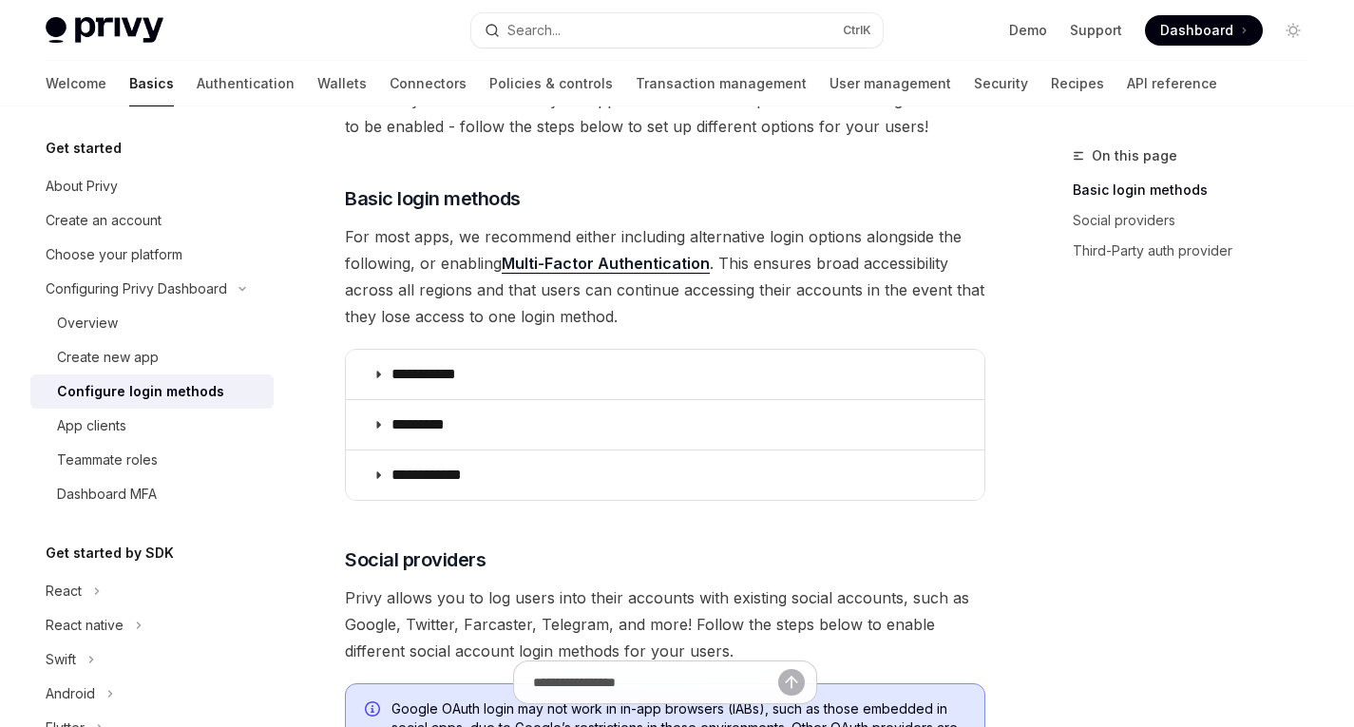
click at [731, 289] on span "For most apps, we recommend either including alternative login options alongsid…" at bounding box center [665, 276] width 641 height 106
click at [786, 283] on span "For most apps, we recommend either including alternative login options alongsid…" at bounding box center [665, 276] width 641 height 106
click at [833, 284] on span "For most apps, we recommend either including alternative login options alongsid…" at bounding box center [665, 276] width 641 height 106
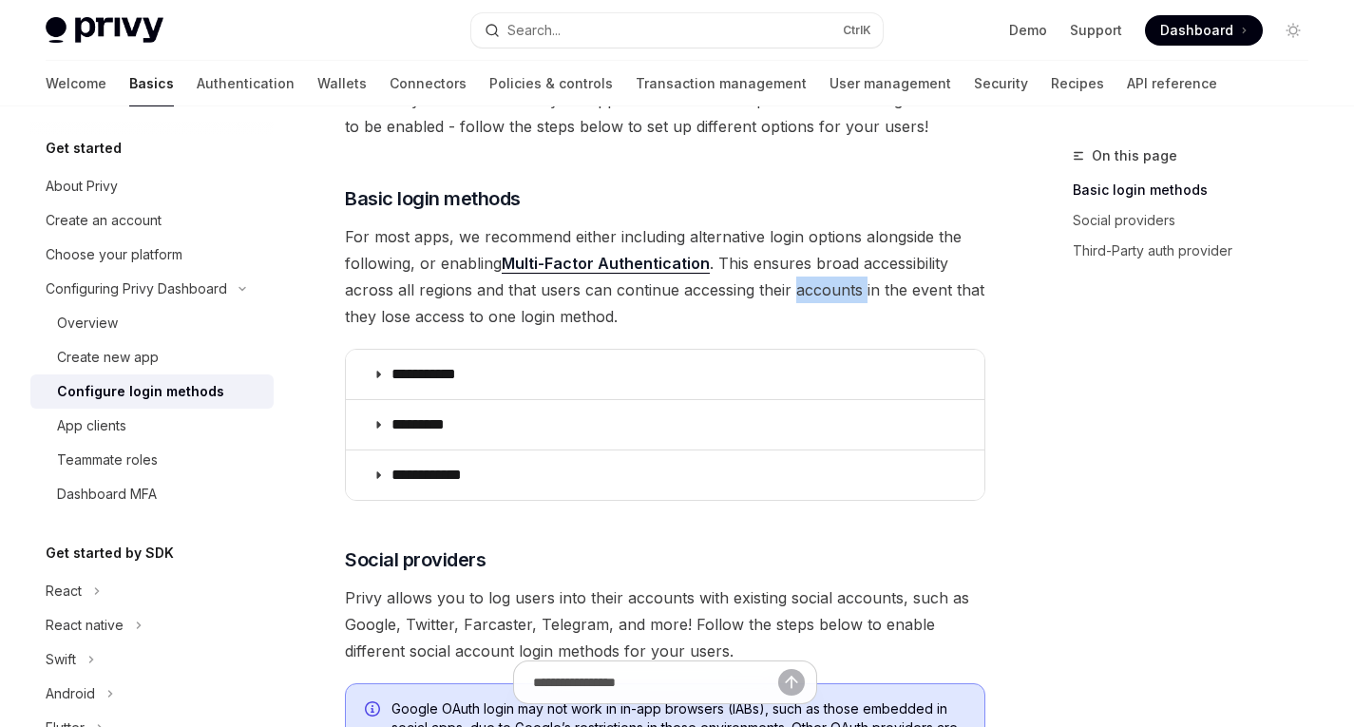
click at [833, 284] on span "For most apps, we recommend either including alternative login options alongsid…" at bounding box center [665, 276] width 641 height 106
click at [889, 285] on span "For most apps, we recommend either including alternative login options alongsid…" at bounding box center [665, 276] width 641 height 106
click at [913, 290] on span "For most apps, we recommend either including alternative login options alongsid…" at bounding box center [665, 276] width 641 height 106
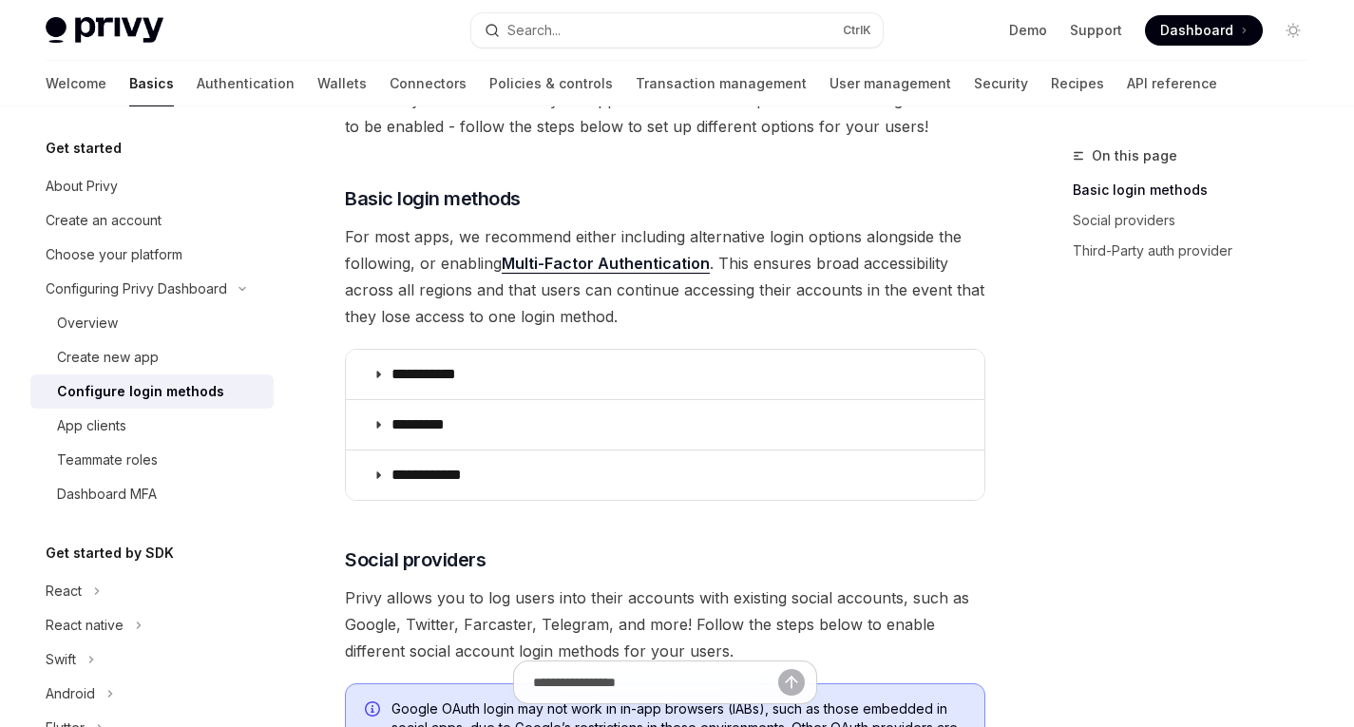
click at [839, 329] on span "For most apps, we recommend either including alternative login options alongsid…" at bounding box center [665, 276] width 641 height 106
click at [453, 317] on span "For most apps, we recommend either including alternative login options alongsid…" at bounding box center [665, 276] width 641 height 106
click at [513, 320] on span "For most apps, we recommend either including alternative login options alongsid…" at bounding box center [665, 276] width 641 height 106
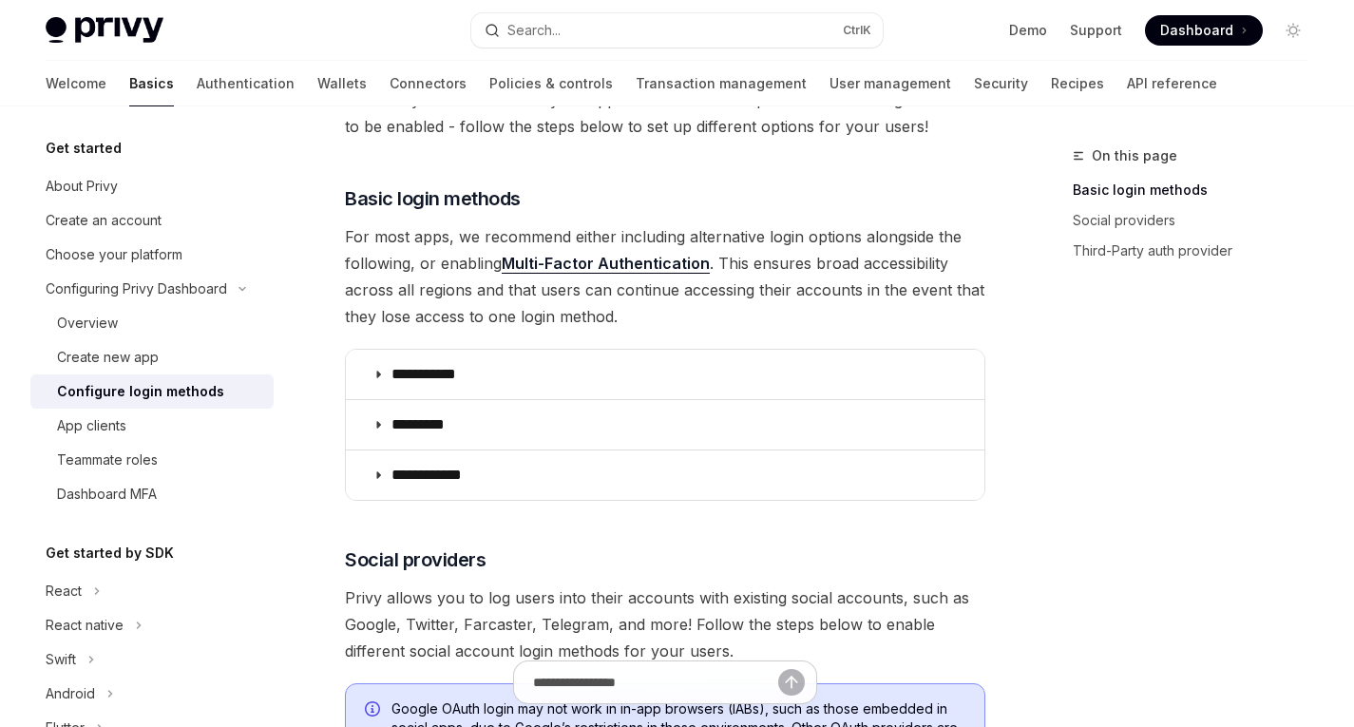
click at [626, 314] on span "For most apps, we recommend either including alternative login options alongsid…" at bounding box center [665, 276] width 641 height 106
click at [819, 263] on span "For most apps, we recommend either including alternative login options alongsid…" at bounding box center [665, 276] width 641 height 106
click at [378, 283] on span "For most apps, we recommend either including alternative login options alongsid…" at bounding box center [665, 276] width 641 height 106
click at [459, 293] on span "For most apps, we recommend either including alternative login options alongsid…" at bounding box center [665, 276] width 641 height 106
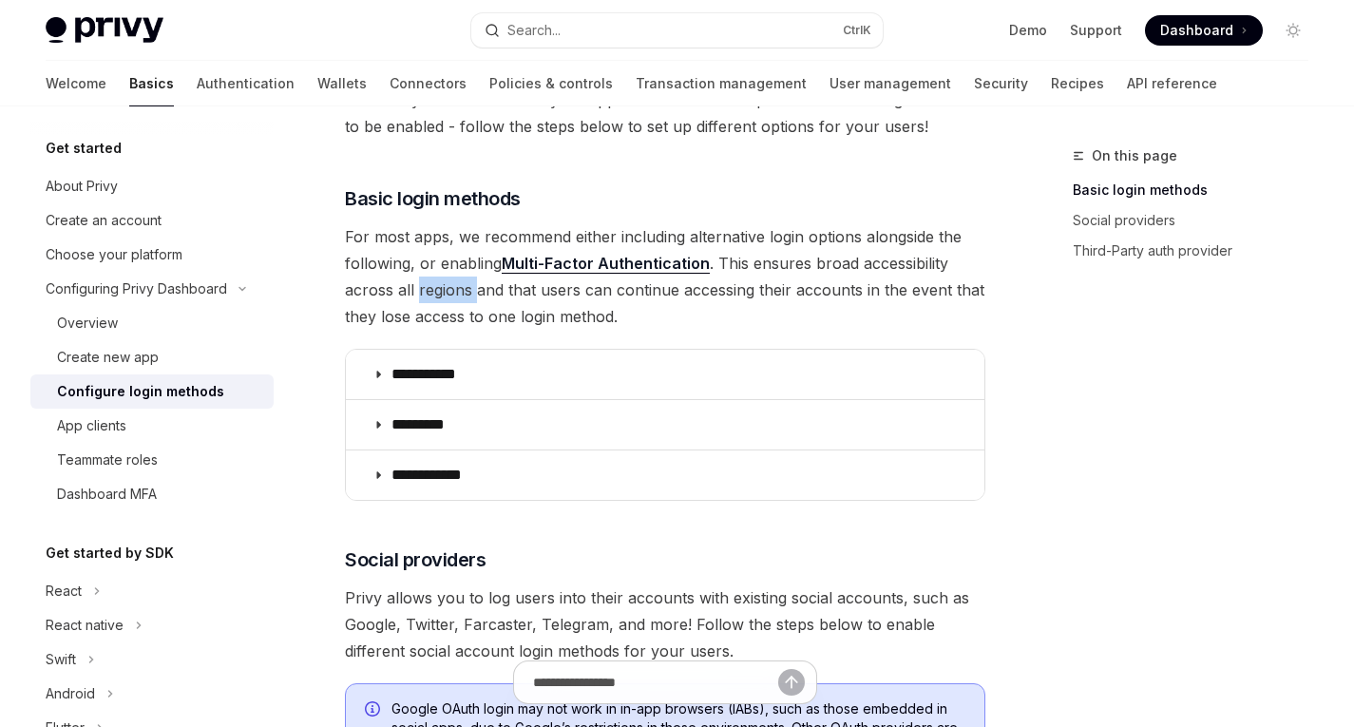
click at [459, 293] on span "For most apps, we recommend either including alternative login options alongsid…" at bounding box center [665, 276] width 641 height 106
click at [518, 294] on span "For most apps, we recommend either including alternative login options alongsid…" at bounding box center [665, 276] width 641 height 106
click at [564, 295] on span "For most apps, we recommend either including alternative login options alongsid…" at bounding box center [665, 276] width 641 height 106
click at [806, 294] on span "For most apps, we recommend either including alternative login options alongsid…" at bounding box center [665, 276] width 641 height 106
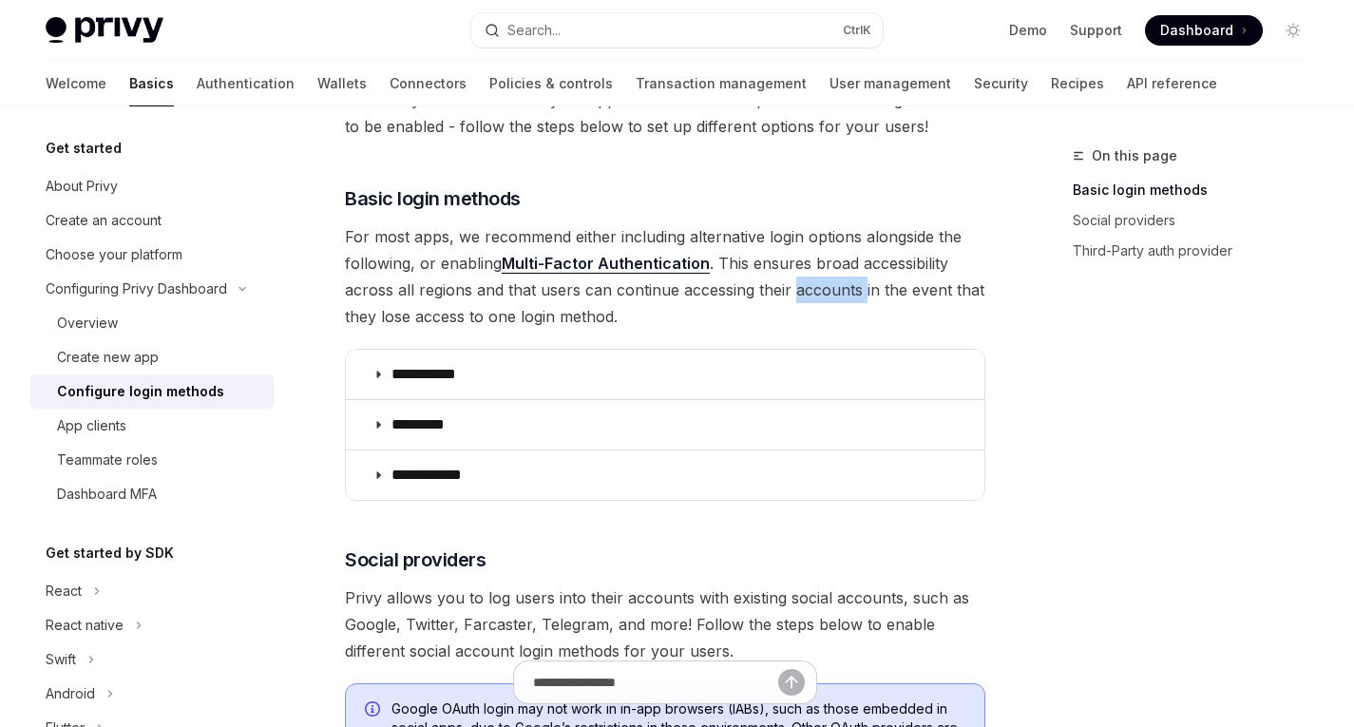
click at [806, 294] on span "For most apps, we recommend either including alternative login options alongsid…" at bounding box center [665, 276] width 641 height 106
click at [881, 289] on span "For most apps, we recommend either including alternative login options alongsid…" at bounding box center [665, 276] width 641 height 106
click at [846, 318] on span "For most apps, we recommend either including alternative login options alongsid…" at bounding box center [665, 276] width 641 height 106
click at [445, 317] on span "For most apps, we recommend either including alternative login options alongsid…" at bounding box center [665, 276] width 641 height 106
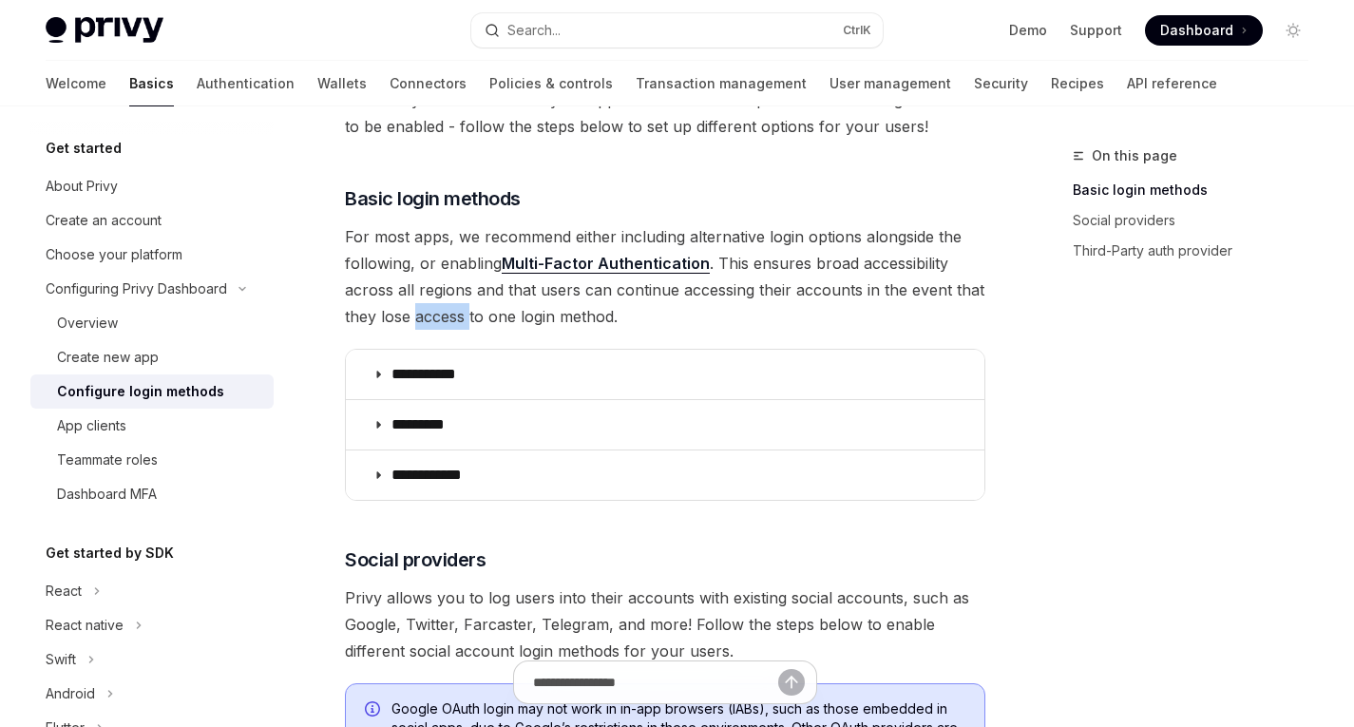
click at [445, 317] on span "For most apps, we recommend either including alternative login options alongsid…" at bounding box center [665, 276] width 641 height 106
click at [489, 317] on span "For most apps, we recommend either including alternative login options alongsid…" at bounding box center [665, 276] width 641 height 106
click at [560, 320] on span "For most apps, we recommend either including alternative login options alongsid…" at bounding box center [665, 276] width 641 height 106
click at [608, 295] on span "For most apps, we recommend either including alternative login options alongsid…" at bounding box center [665, 276] width 641 height 106
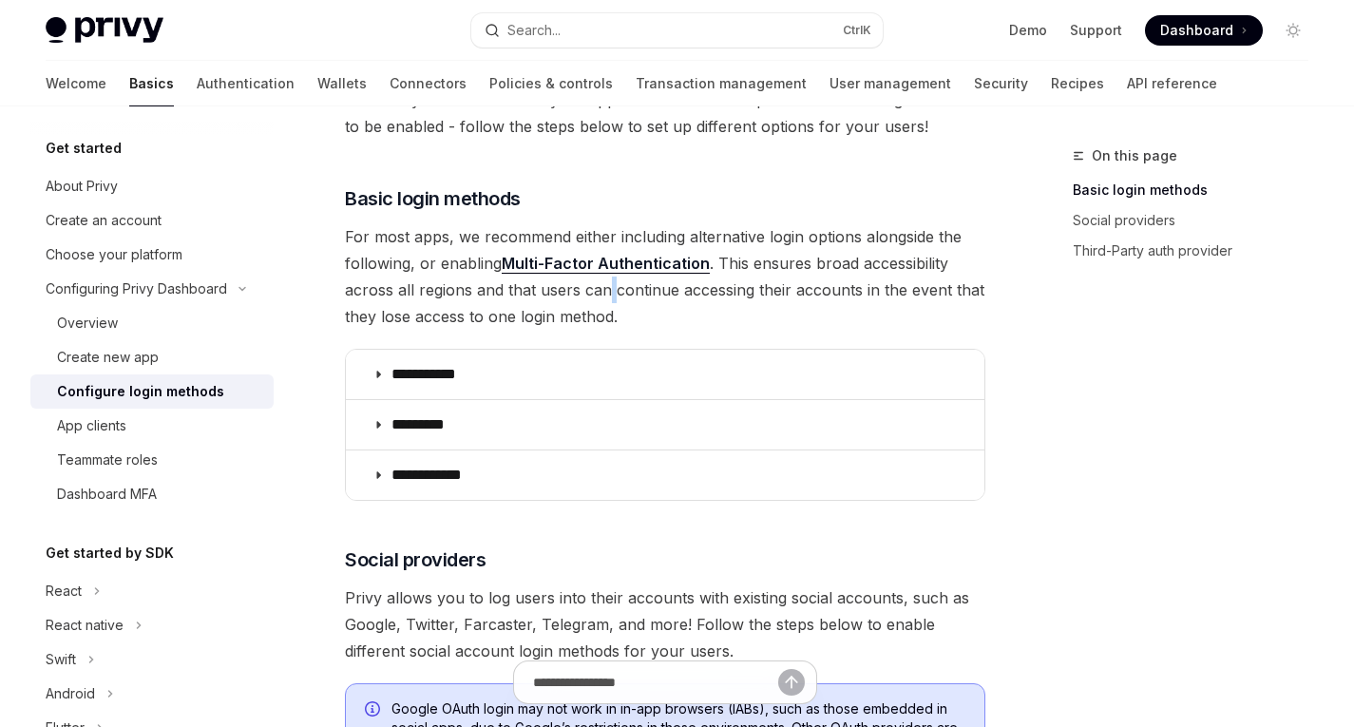
click at [608, 295] on span "For most apps, we recommend either including alternative login options alongsid…" at bounding box center [665, 276] width 641 height 106
click at [624, 322] on span "For most apps, we recommend either including alternative login options alongsid…" at bounding box center [665, 276] width 641 height 106
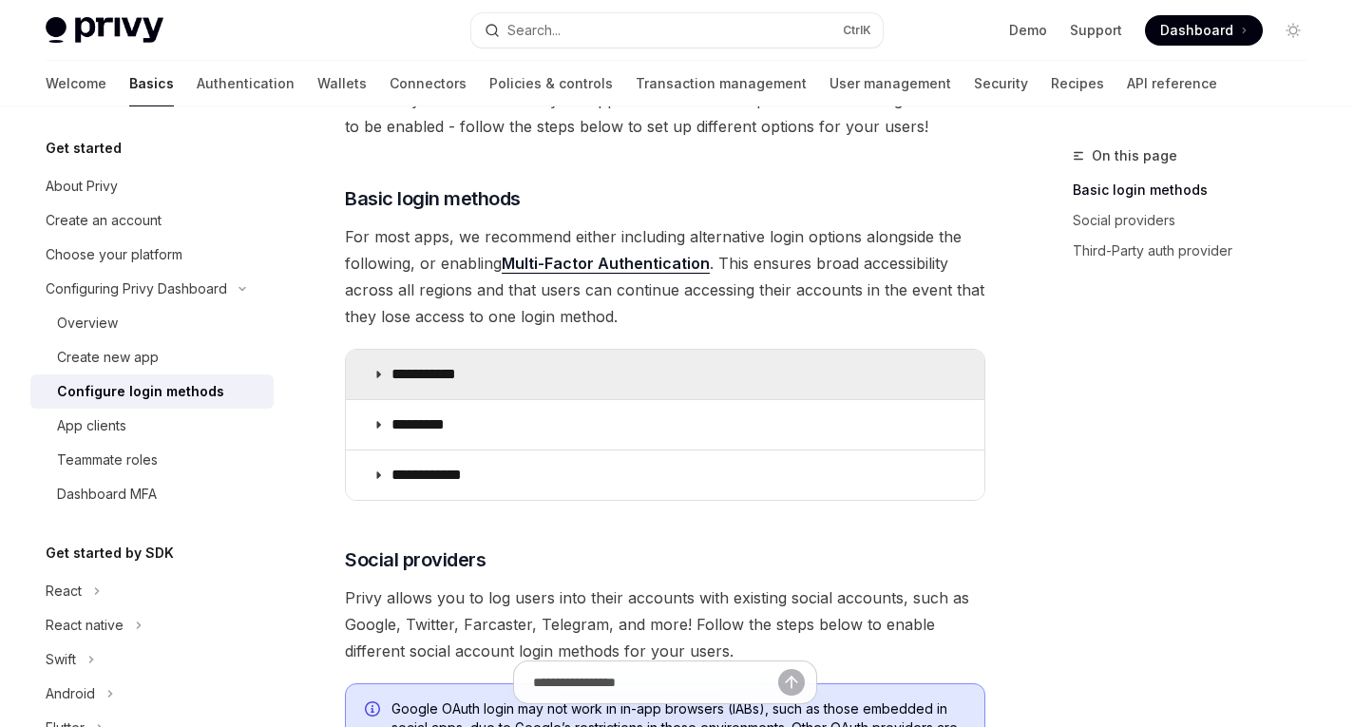
click at [375, 374] on icon at bounding box center [378, 374] width 11 height 11
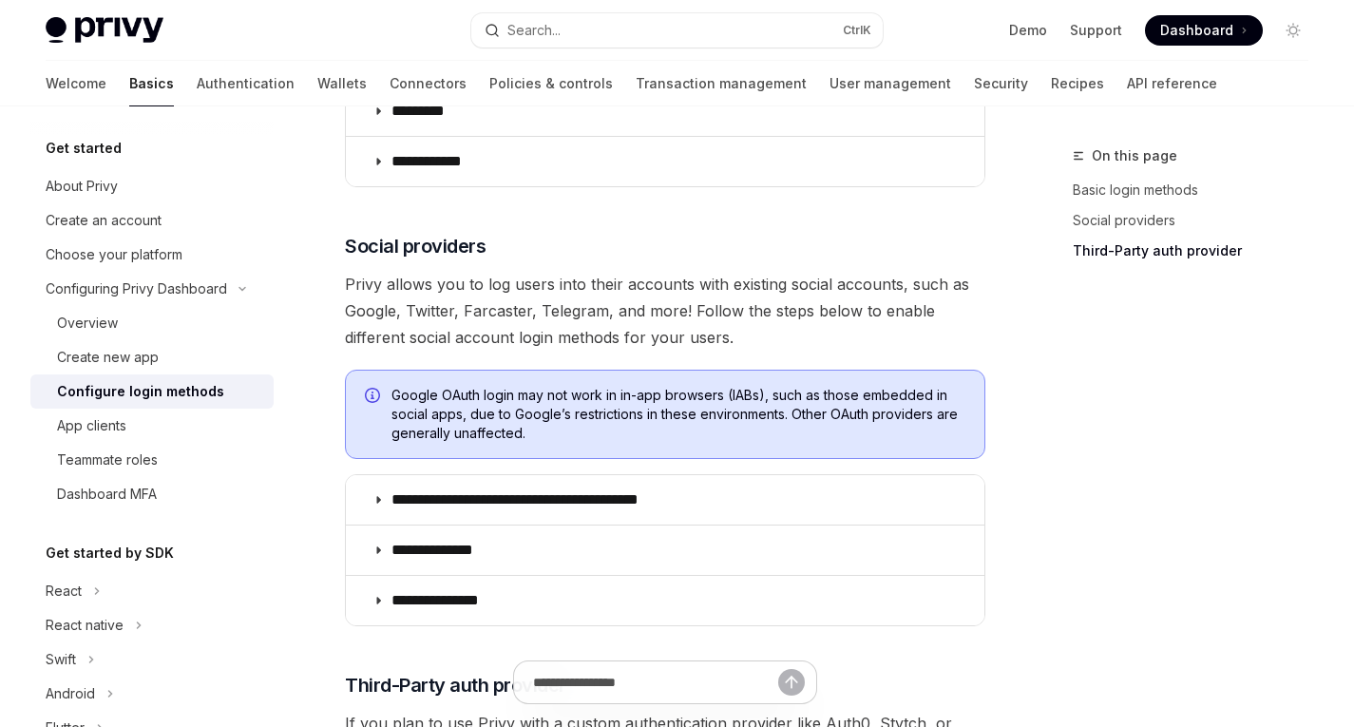
scroll to position [1036, 0]
click at [493, 281] on span "Privy allows you to log users into their accounts with existing social accounts…" at bounding box center [665, 310] width 641 height 80
click at [525, 280] on span "Privy allows you to log users into their accounts with existing social accounts…" at bounding box center [665, 310] width 641 height 80
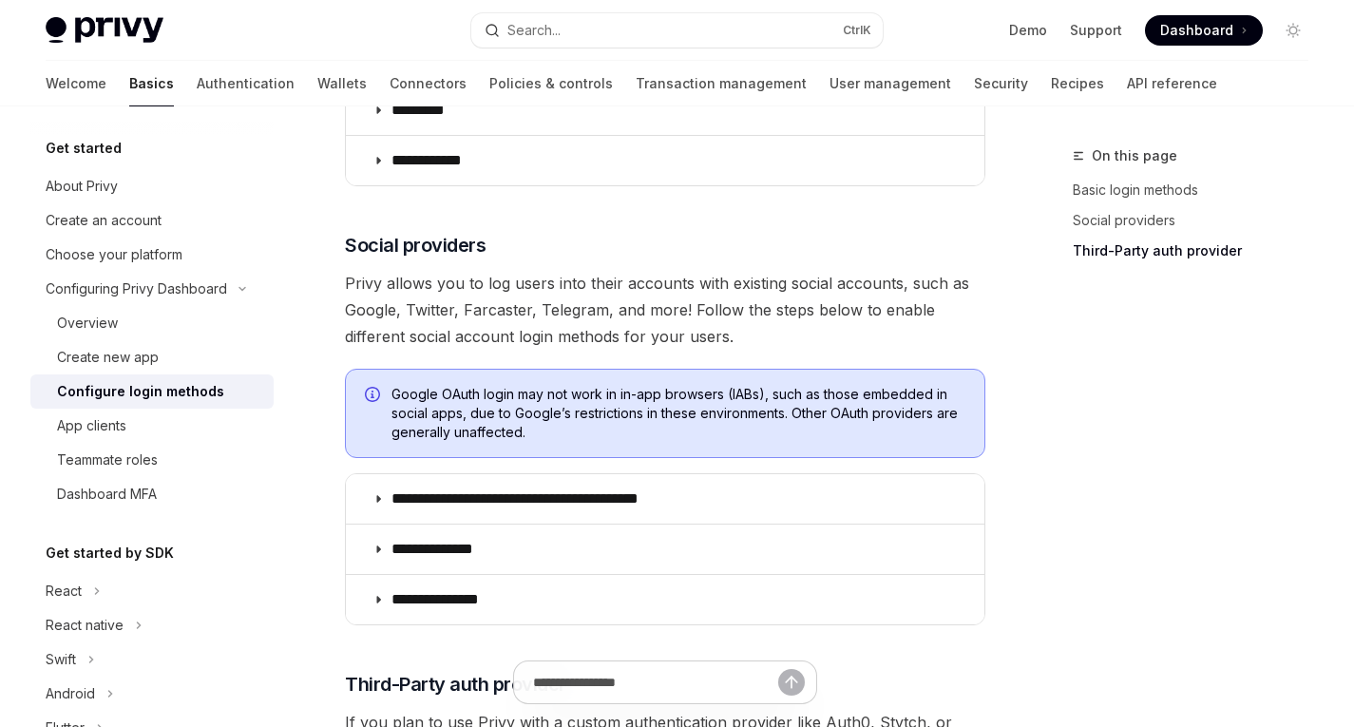
click at [573, 284] on span "Privy allows you to log users into their accounts with existing social accounts…" at bounding box center [665, 310] width 641 height 80
click at [605, 284] on span "Privy allows you to log users into their accounts with existing social accounts…" at bounding box center [665, 310] width 641 height 80
click at [627, 284] on span "Privy allows you to log users into their accounts with existing social accounts…" at bounding box center [665, 310] width 641 height 80
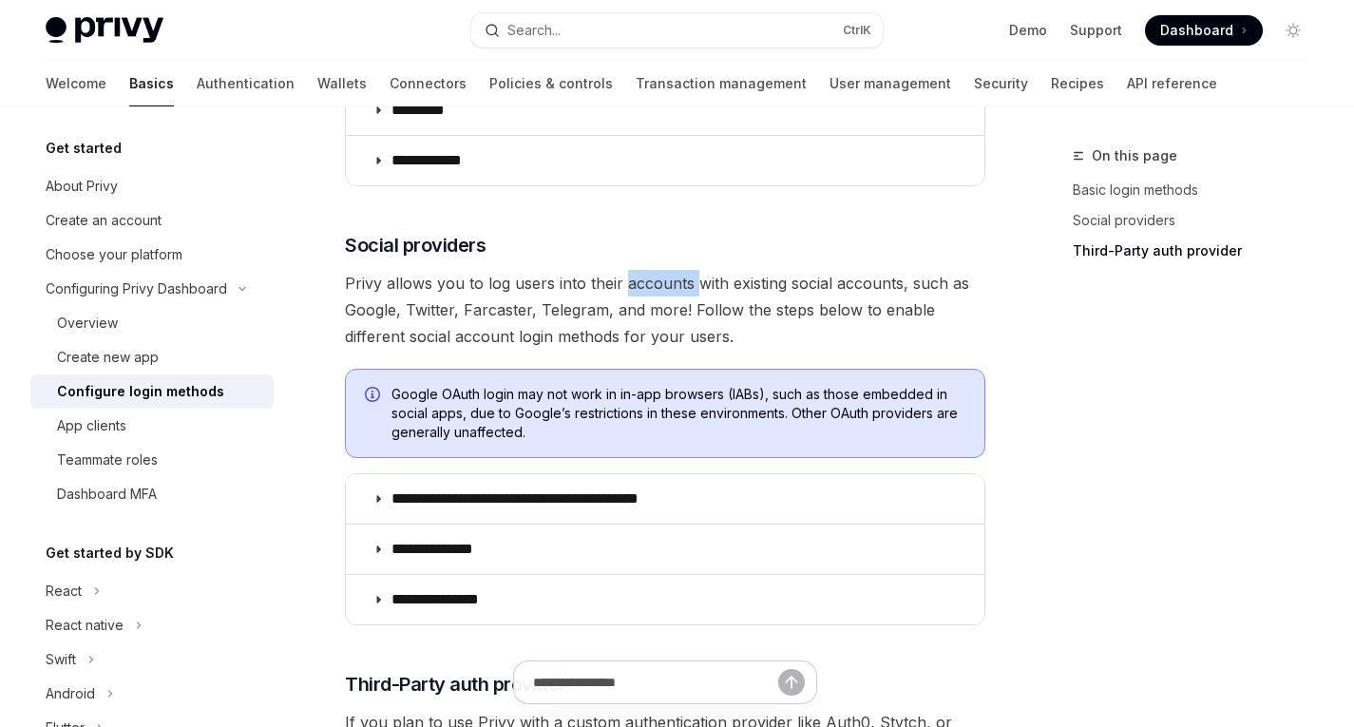
click at [627, 284] on span "Privy allows you to log users into their accounts with existing social accounts…" at bounding box center [665, 310] width 641 height 80
click at [695, 284] on span "Privy allows you to log users into their accounts with existing social accounts…" at bounding box center [665, 310] width 641 height 80
click at [744, 284] on span "Privy allows you to log users into their accounts with existing social accounts…" at bounding box center [665, 310] width 641 height 80
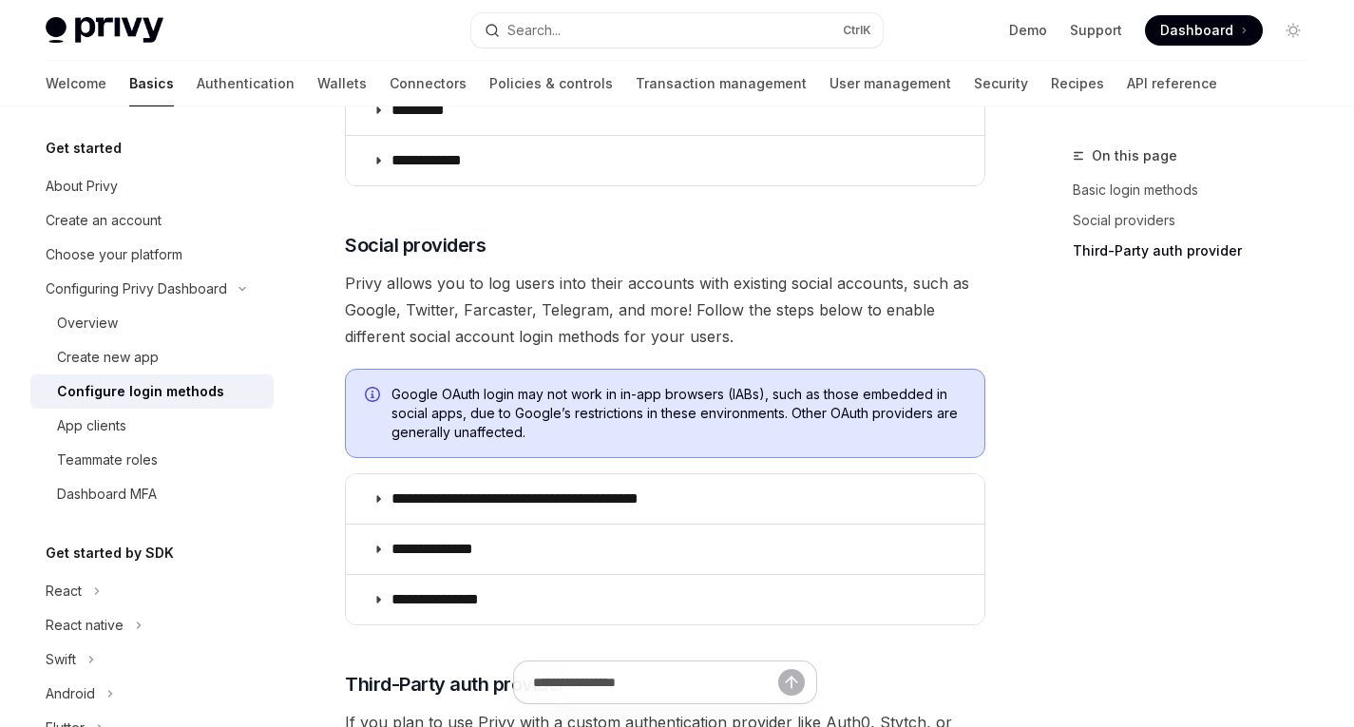
click at [808, 285] on span "Privy allows you to log users into their accounts with existing social accounts…" at bounding box center [665, 310] width 641 height 80
click at [851, 280] on span "Privy allows you to log users into their accounts with existing social accounts…" at bounding box center [665, 310] width 641 height 80
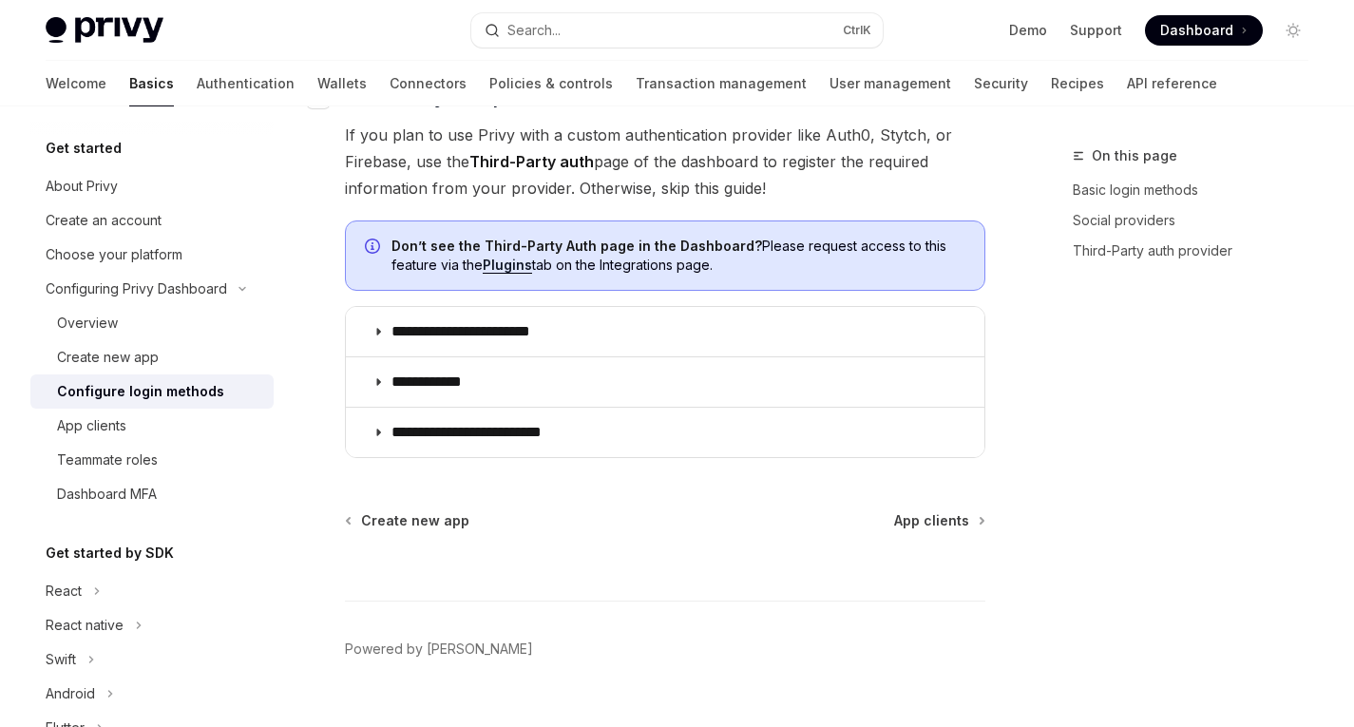
scroll to position [1661, 0]
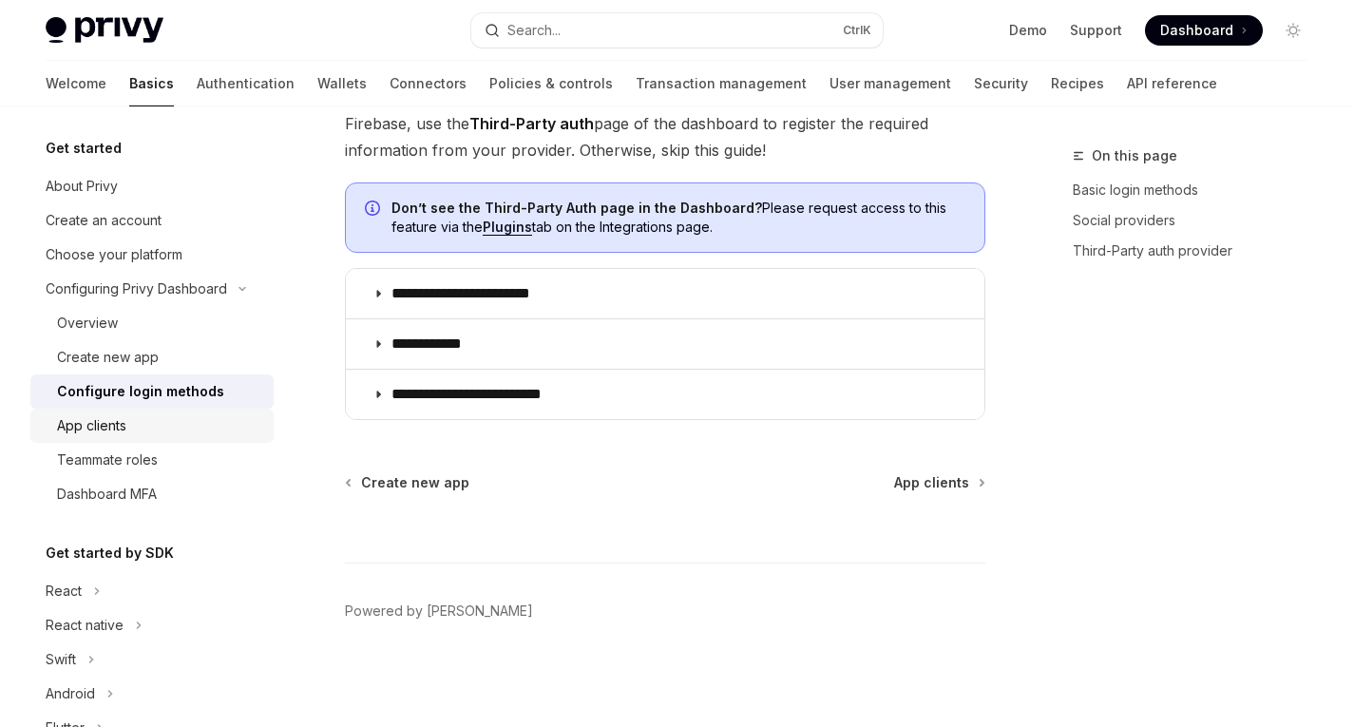
click at [95, 433] on div "App clients" at bounding box center [91, 425] width 69 height 23
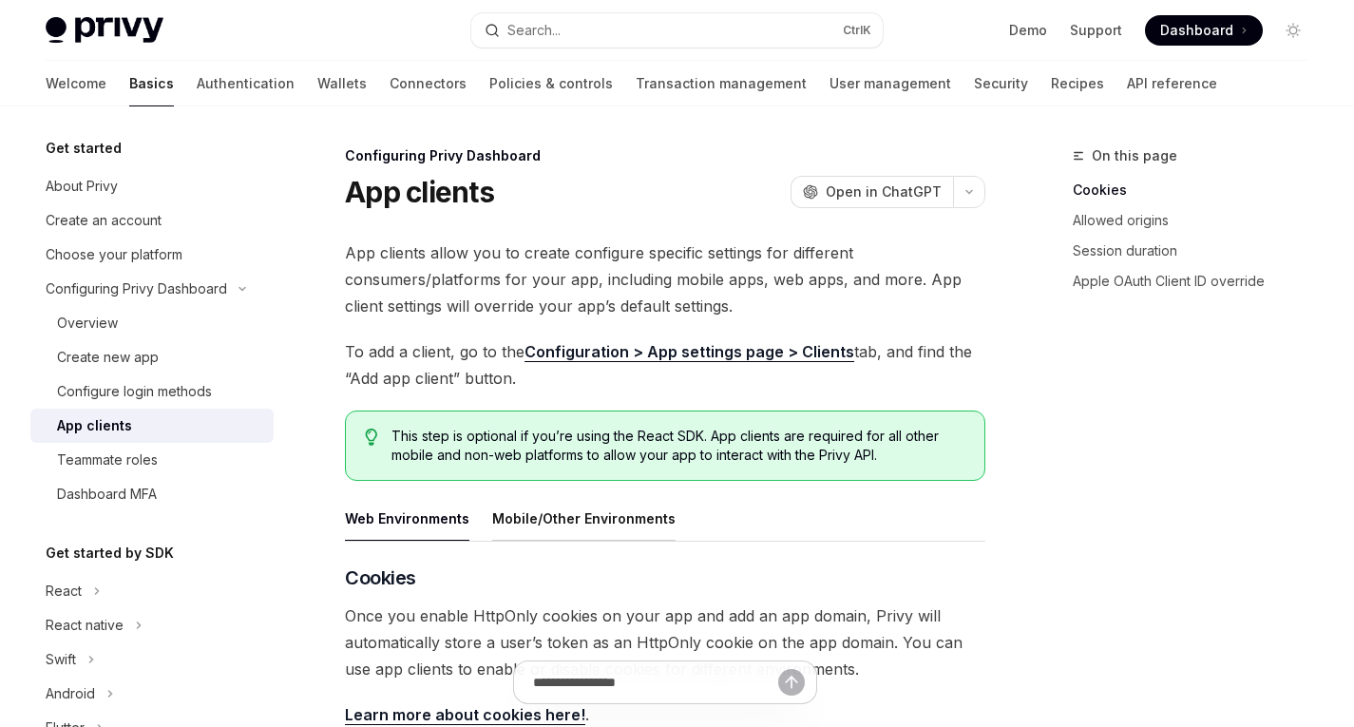
click at [499, 526] on button "Mobile/Other Environments" at bounding box center [583, 518] width 183 height 45
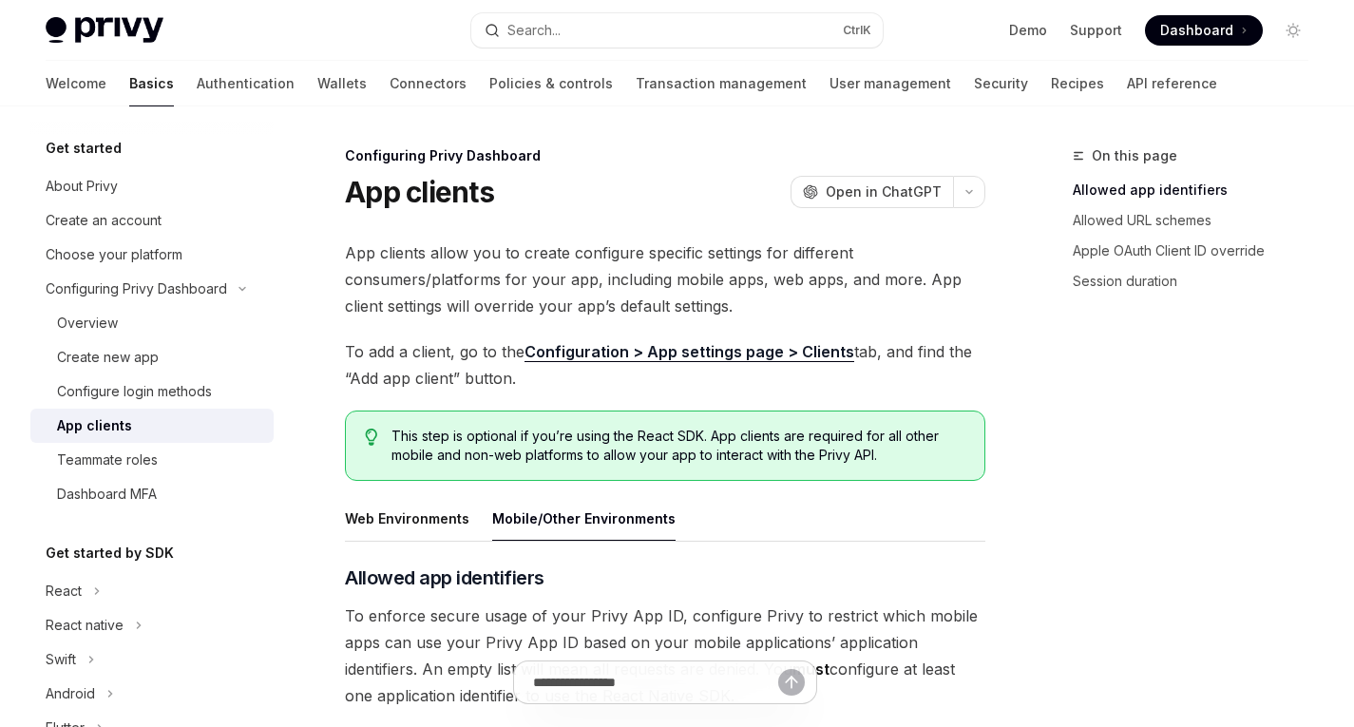
click at [427, 313] on span "App clients allow you to create configure specific settings for different consu…" at bounding box center [665, 280] width 641 height 80
click at [489, 313] on span "App clients allow you to create configure specific settings for different consu…" at bounding box center [665, 280] width 641 height 80
click at [562, 307] on span "App clients allow you to create configure specific settings for different consu…" at bounding box center [665, 280] width 641 height 80
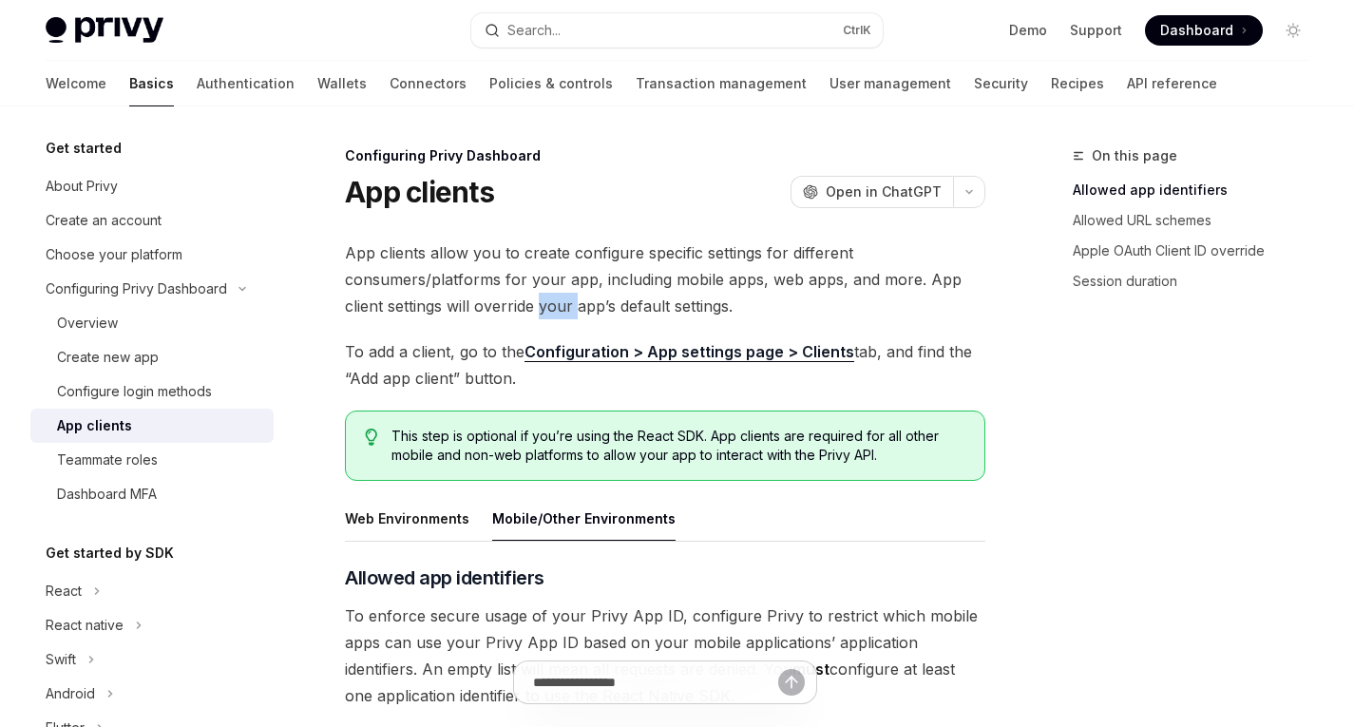
click at [562, 307] on span "App clients allow you to create configure specific settings for different consu…" at bounding box center [665, 280] width 641 height 80
click at [614, 317] on span "App clients allow you to create configure specific settings for different consu…" at bounding box center [665, 280] width 641 height 80
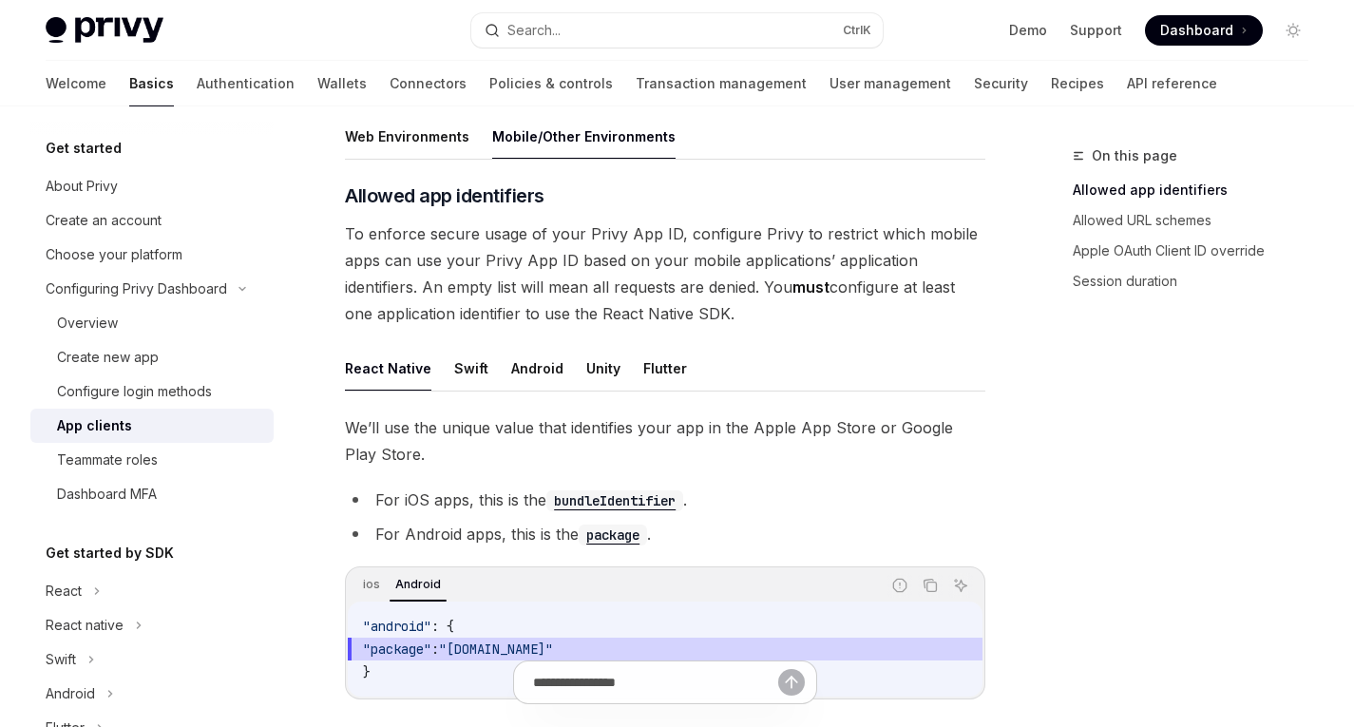
scroll to position [373, 0]
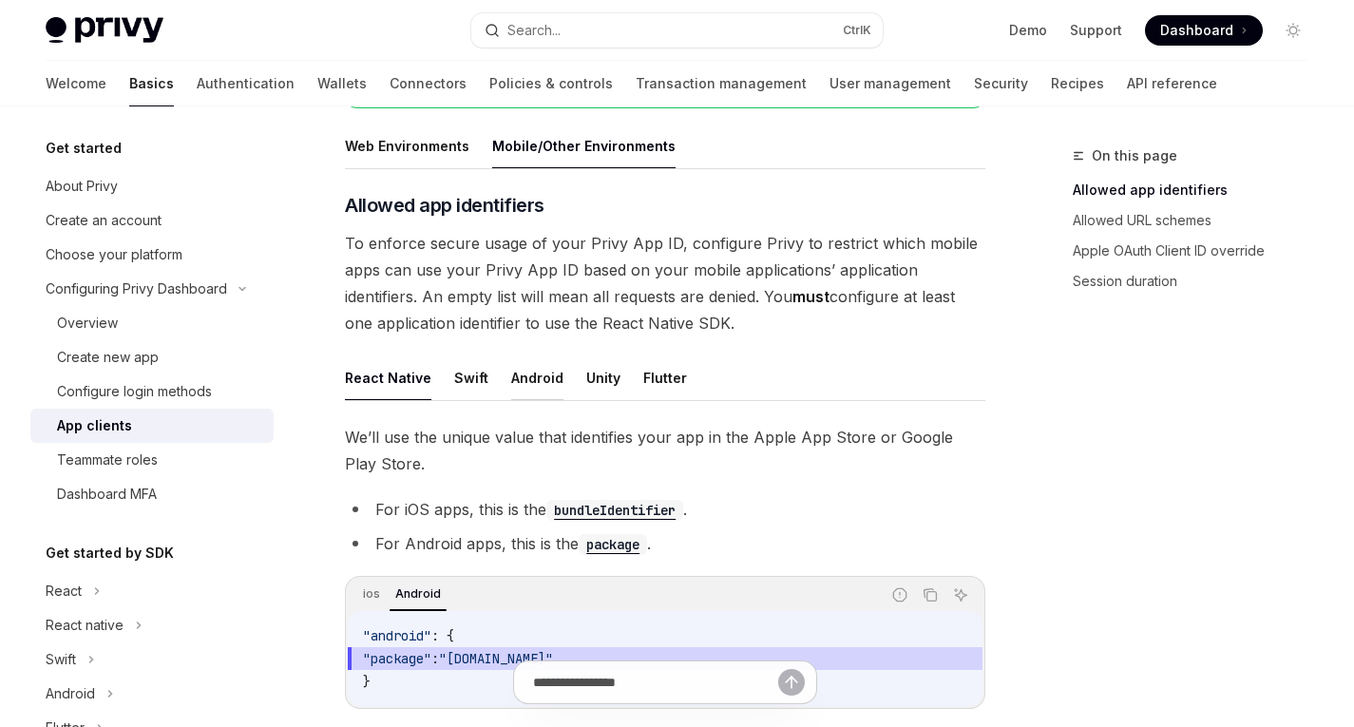
click at [511, 382] on button "Android" at bounding box center [537, 377] width 52 height 45
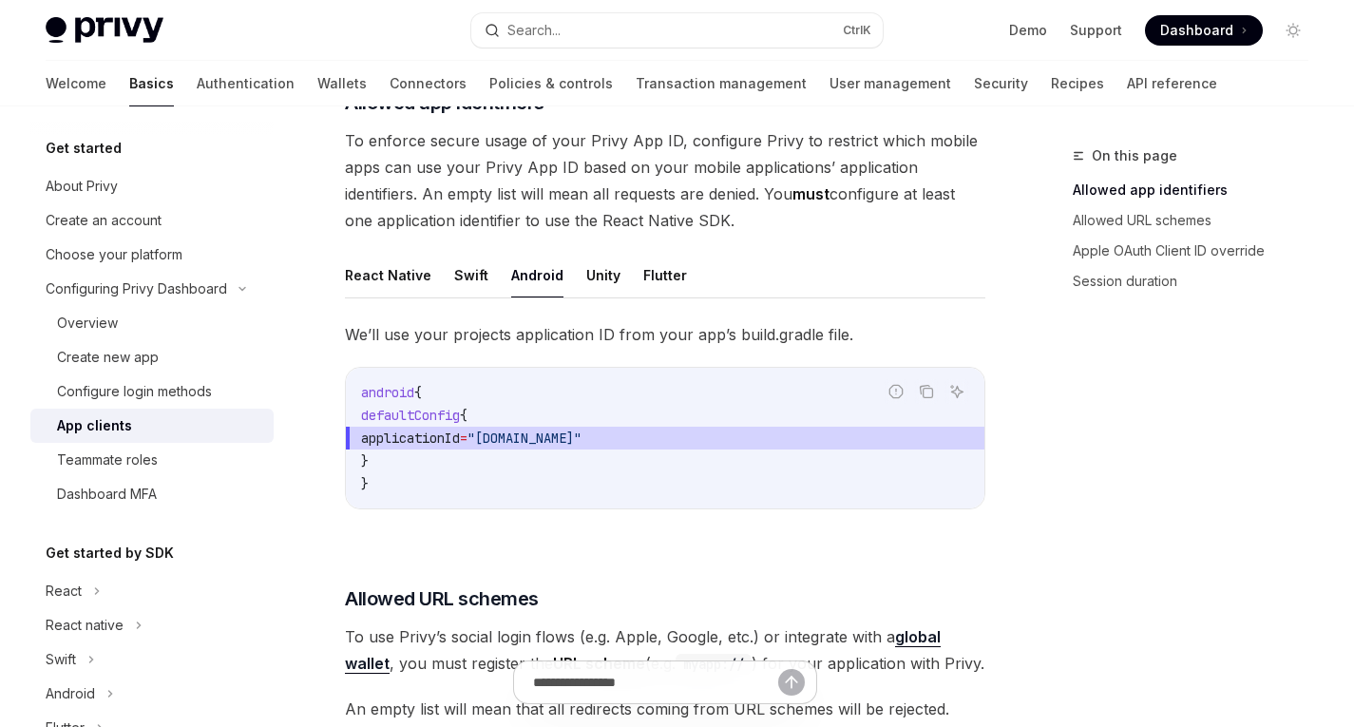
scroll to position [477, 0]
click at [672, 330] on span "We’ll use your projects application ID from your app’s build.gradle file." at bounding box center [665, 332] width 641 height 27
click at [703, 339] on span "We’ll use your projects application ID from your app’s build.gradle file." at bounding box center [665, 332] width 641 height 27
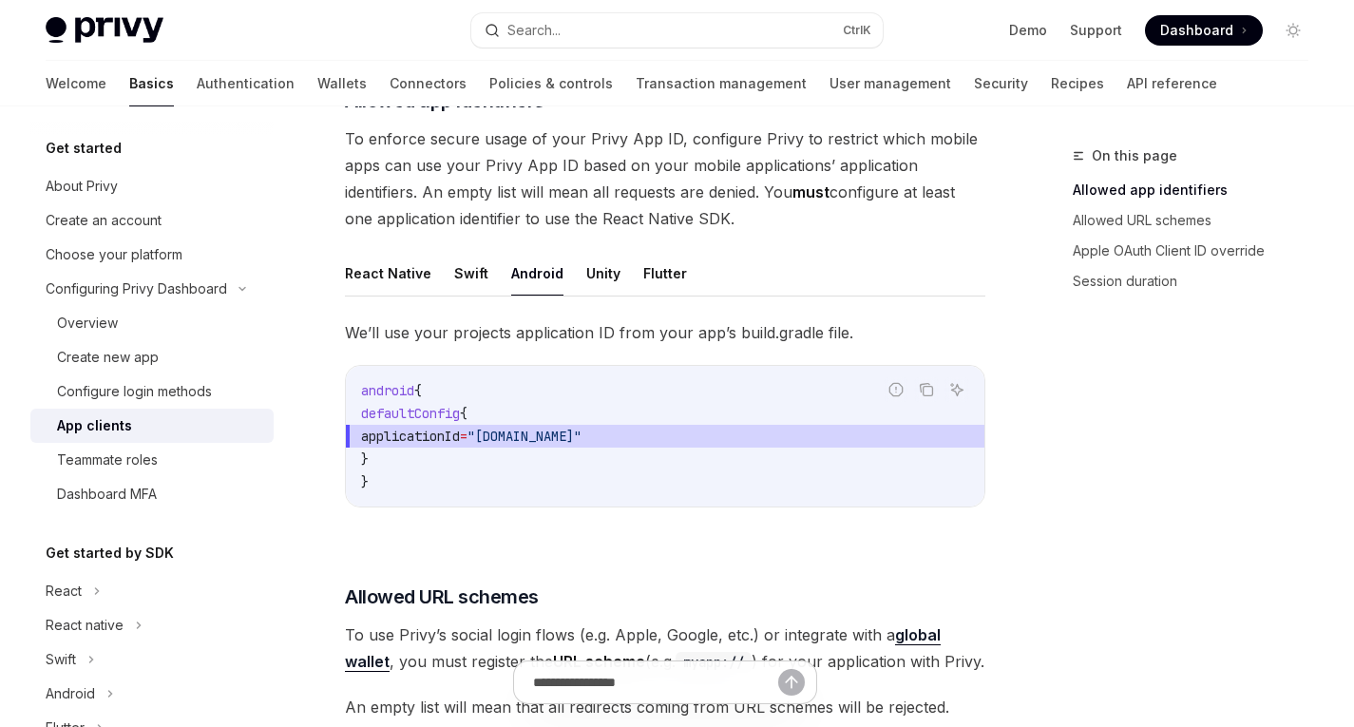
click at [758, 342] on span "We’ll use your projects application ID from your app’s build.gradle file." at bounding box center [665, 332] width 641 height 27
click at [746, 331] on span "We’ll use your projects application ID from your app’s build.gradle file." at bounding box center [665, 332] width 641 height 27
click at [809, 335] on span "We’ll use your projects application ID from your app’s build.gradle file." at bounding box center [665, 332] width 641 height 27
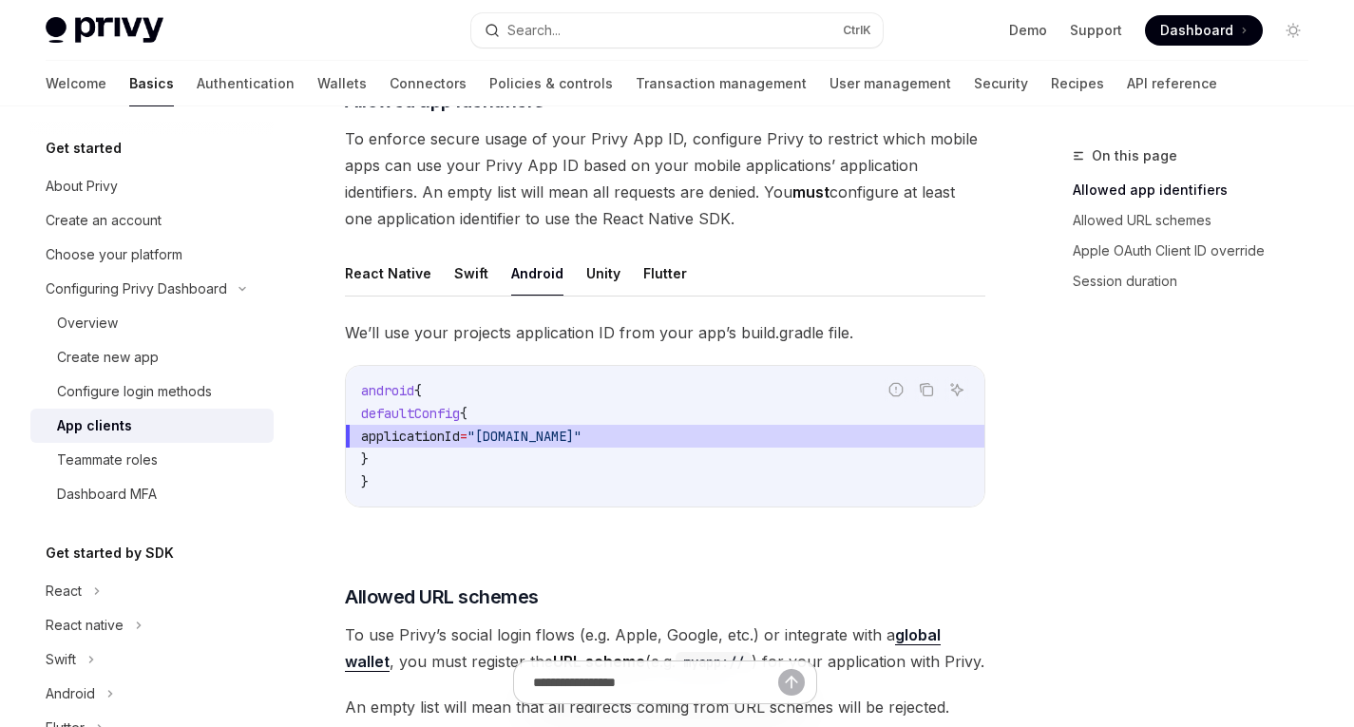
click at [836, 338] on span "We’ll use your projects application ID from your app’s build.gradle file." at bounding box center [665, 332] width 641 height 27
click at [879, 336] on span "We’ll use your projects application ID from your app’s build.gradle file." at bounding box center [665, 332] width 641 height 27
drag, startPoint x: 515, startPoint y: 415, endPoint x: 393, endPoint y: 413, distance: 122.6
click at [393, 413] on code "android { defaultConfig { applicationId = "[DOMAIN_NAME]" } }" at bounding box center [665, 436] width 608 height 114
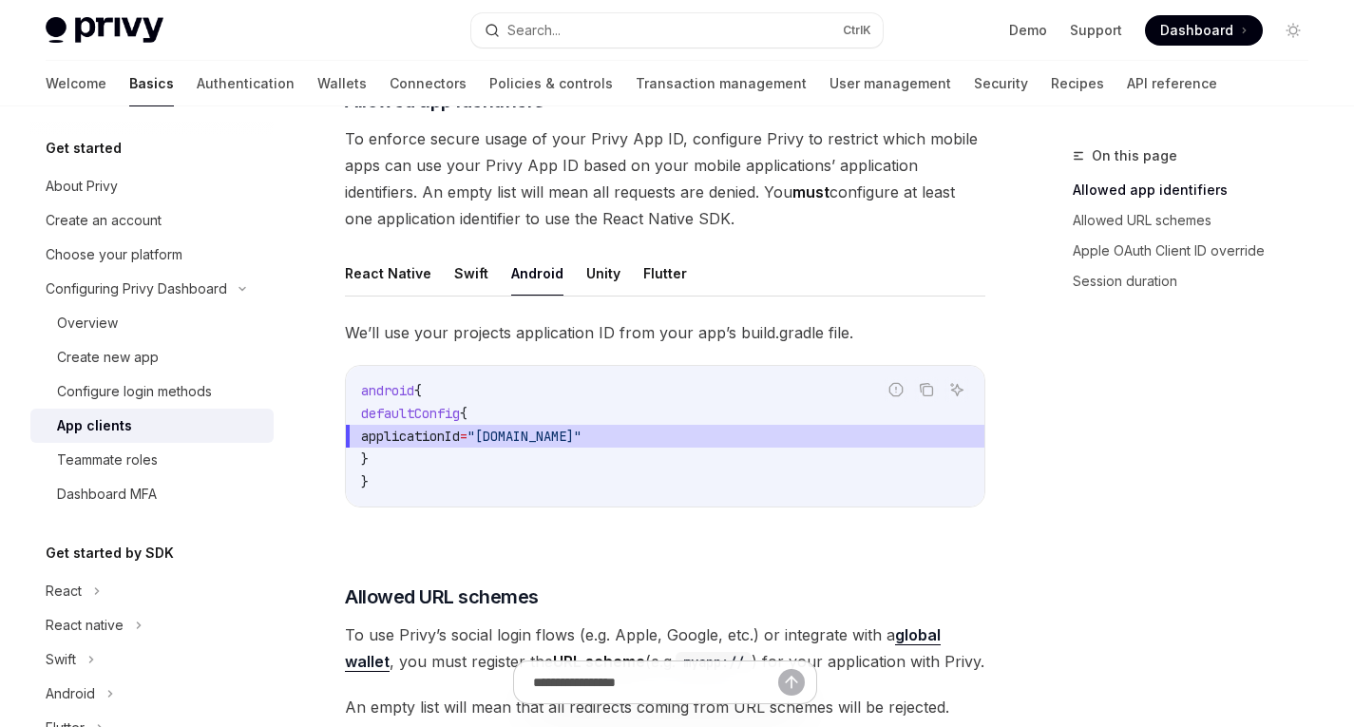
copy span "defaultConfig {"
click at [725, 472] on code "android { defaultConfig { applicationId = "[DOMAIN_NAME]" } }" at bounding box center [665, 436] width 608 height 114
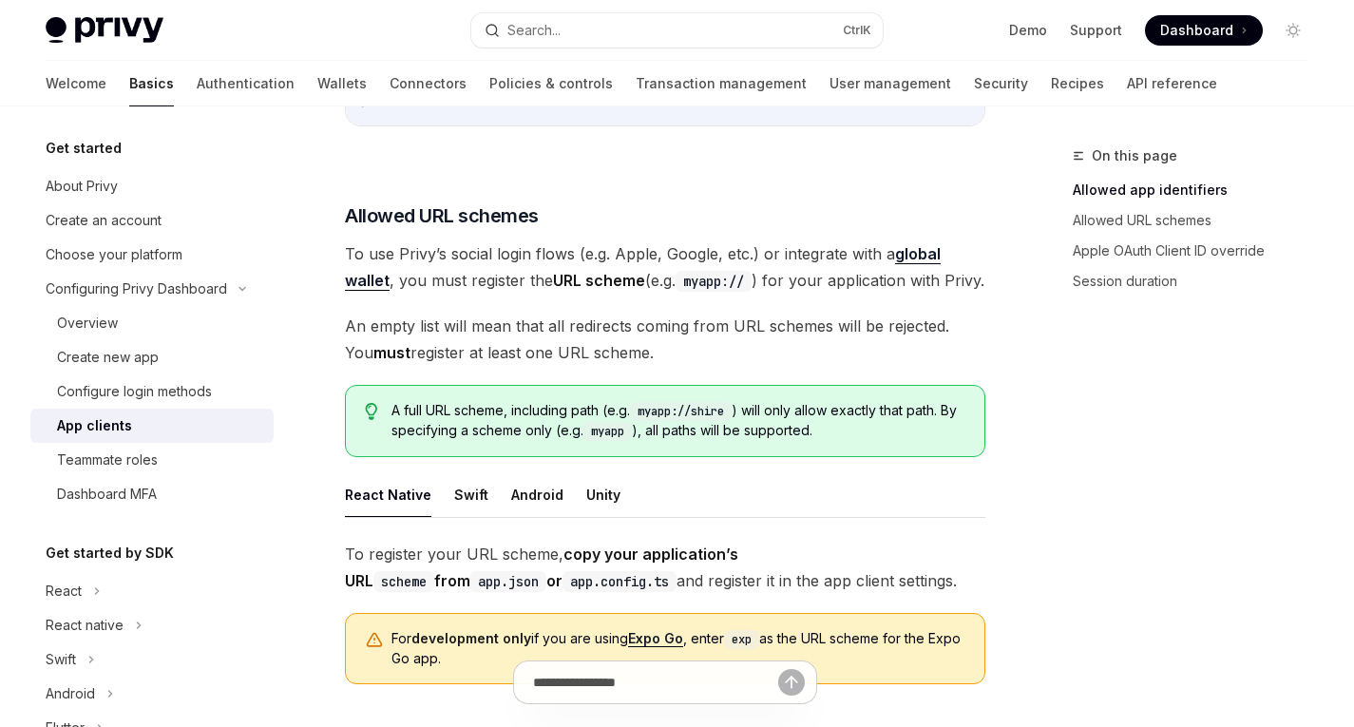
scroll to position [1064, 0]
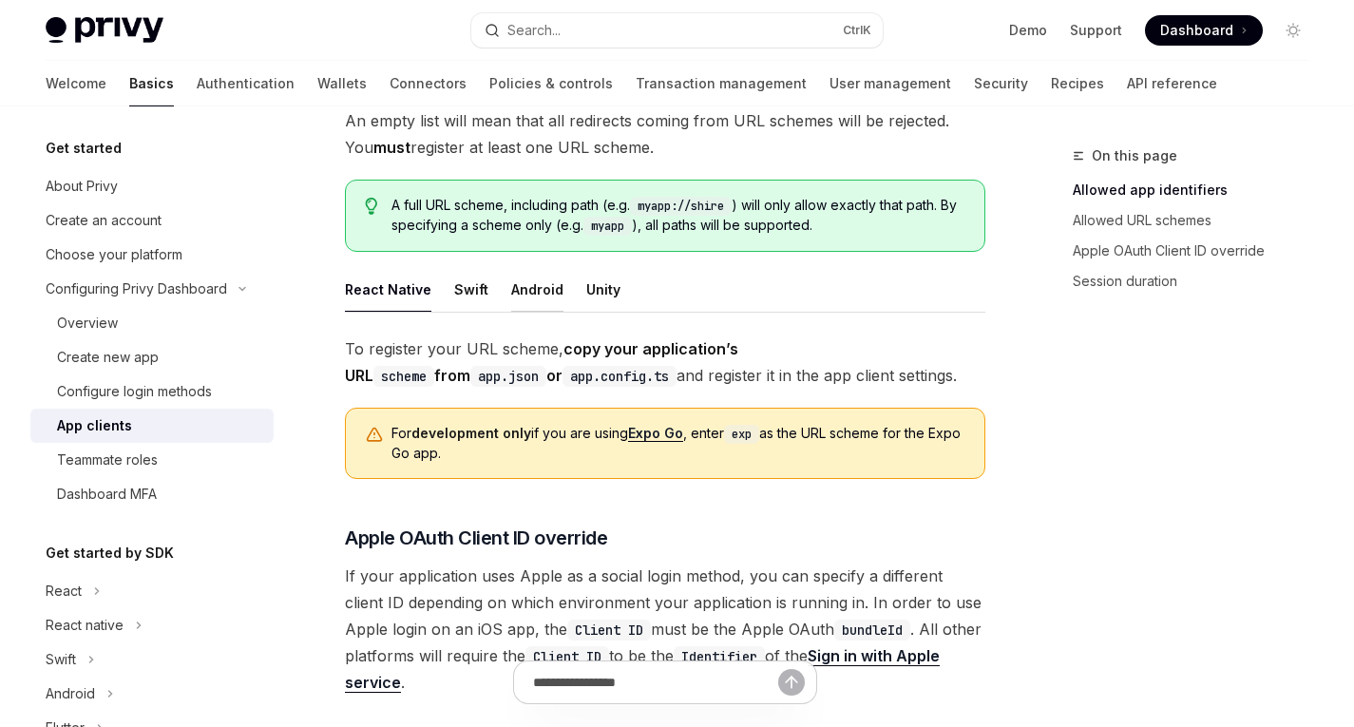
click at [522, 312] on button "Android" at bounding box center [537, 289] width 52 height 45
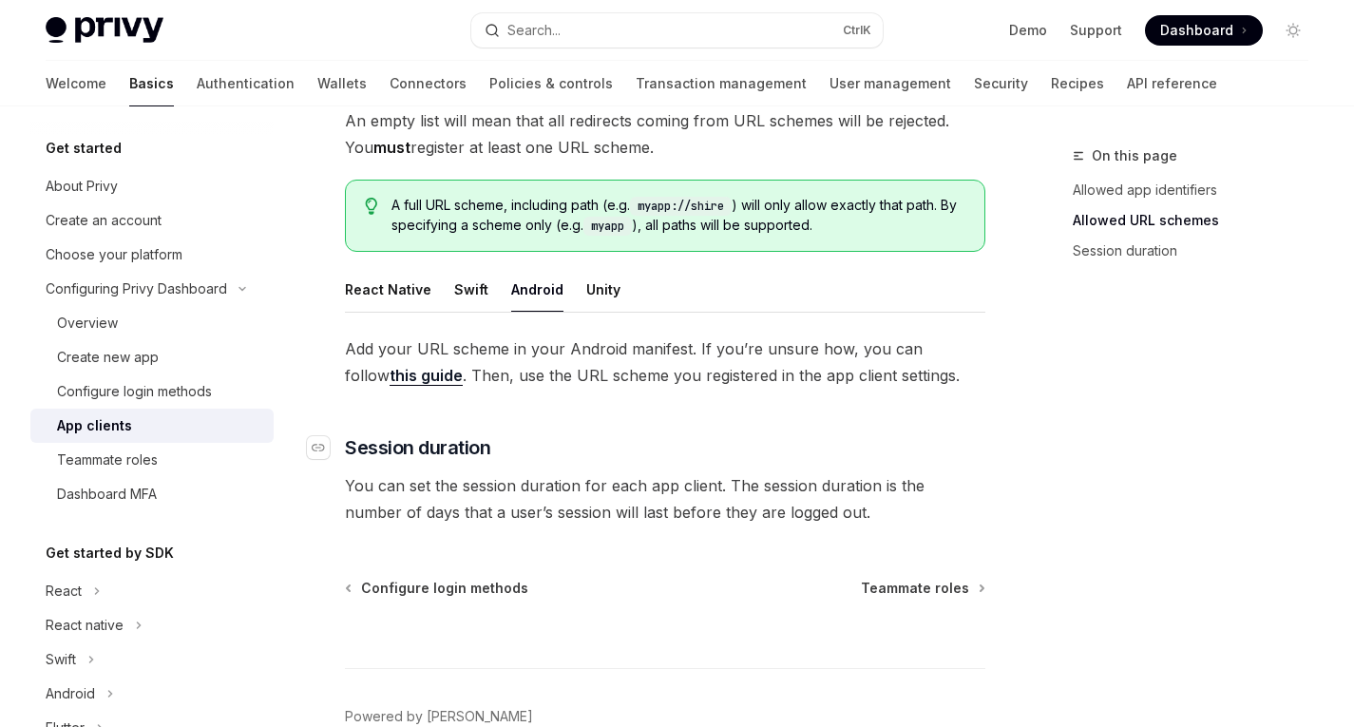
scroll to position [1151, 0]
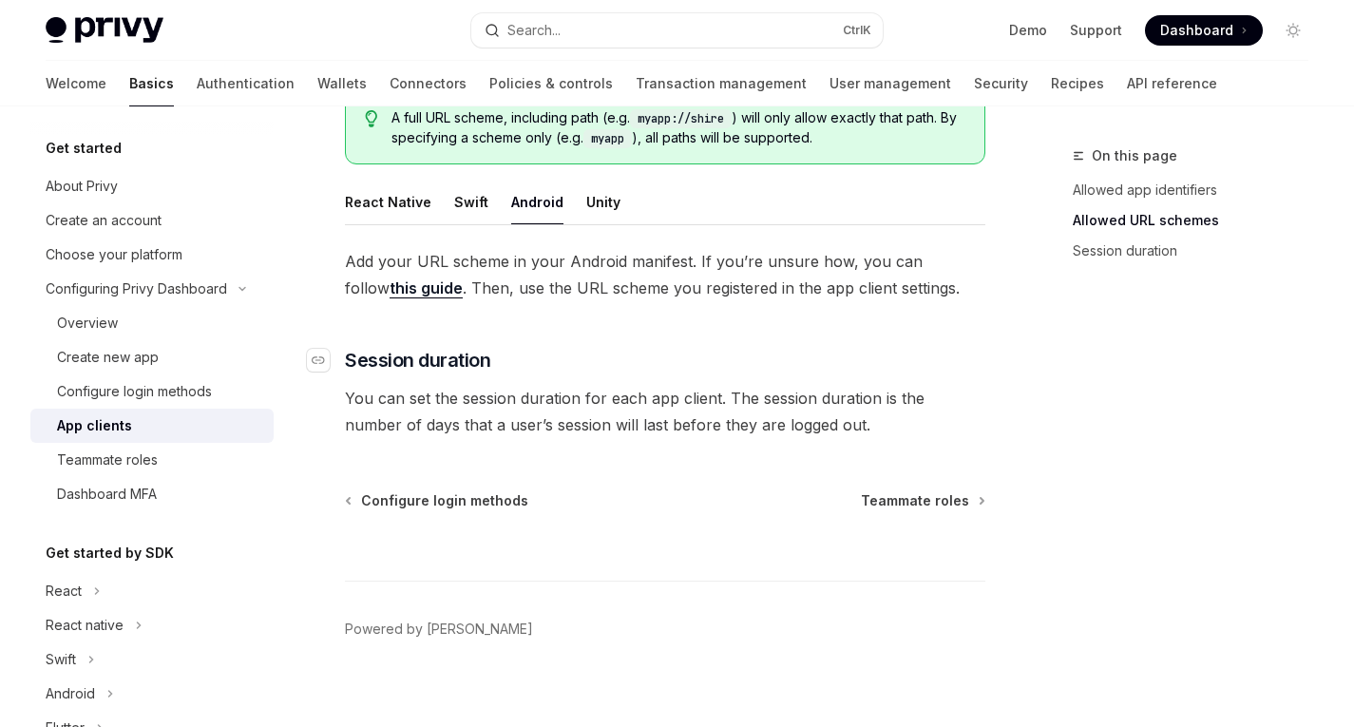
click at [159, 466] on div "Teammate roles" at bounding box center [159, 460] width 205 height 23
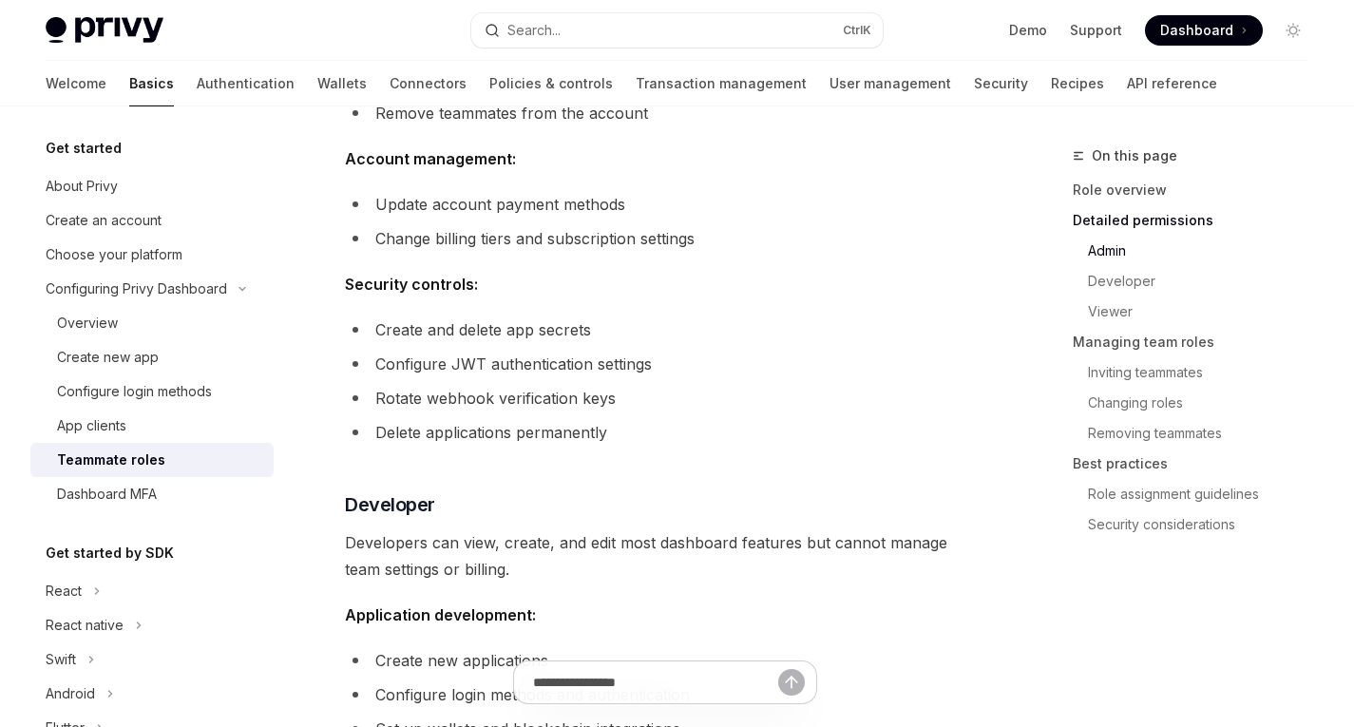
scroll to position [890, 0]
click at [167, 492] on div "Dashboard MFA" at bounding box center [159, 494] width 205 height 23
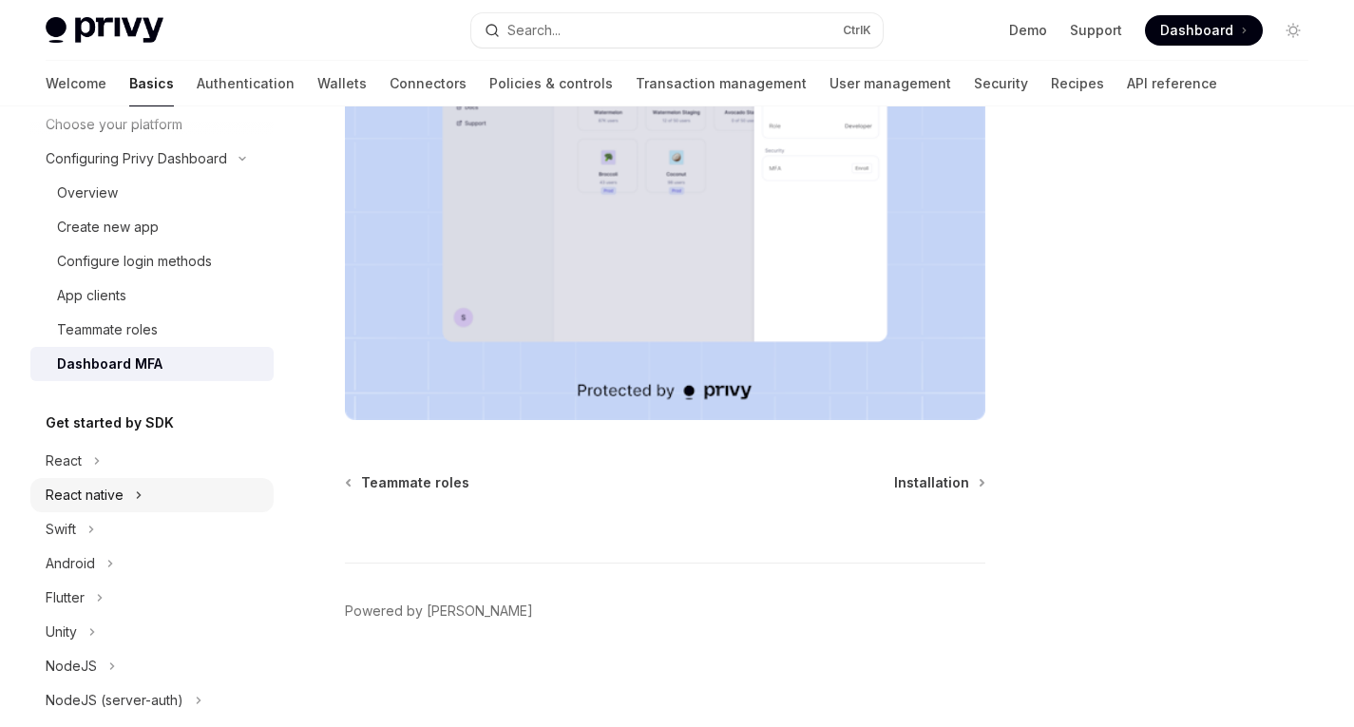
scroll to position [131, 0]
click at [94, 570] on div "Android" at bounding box center [70, 562] width 49 height 23
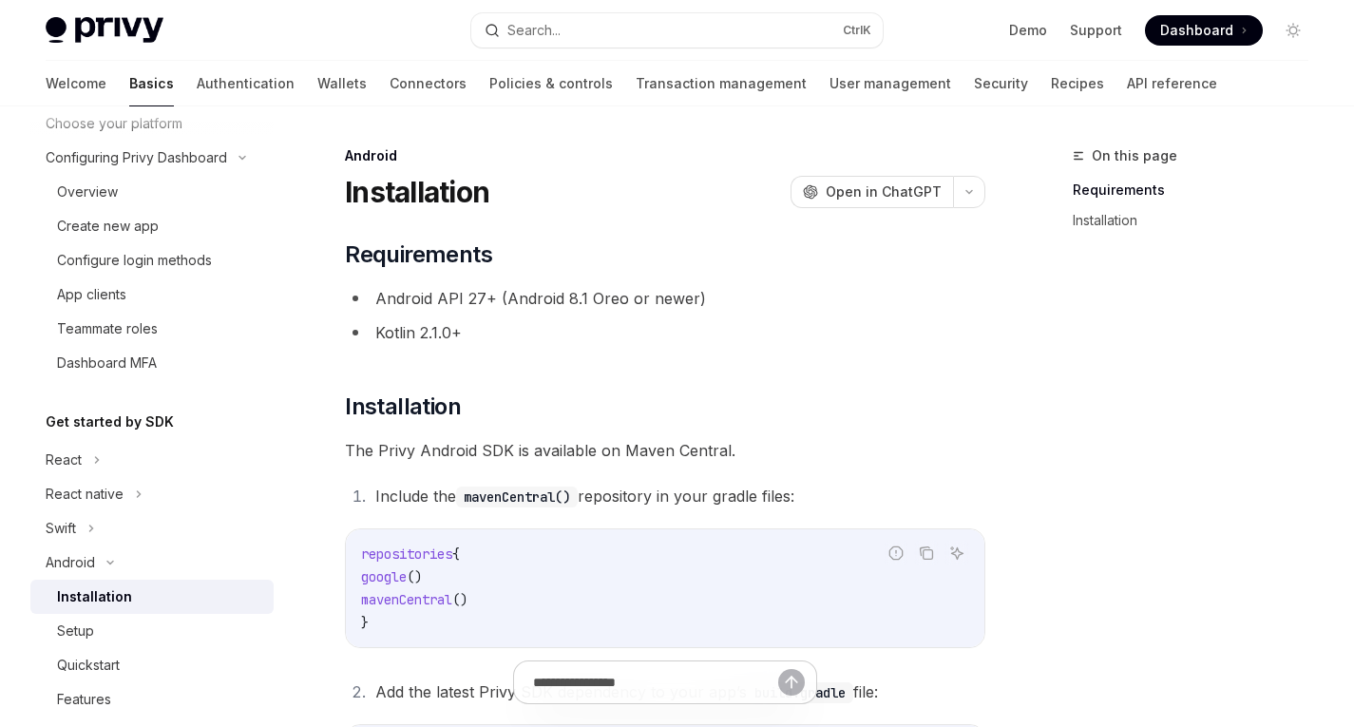
scroll to position [226, 0]
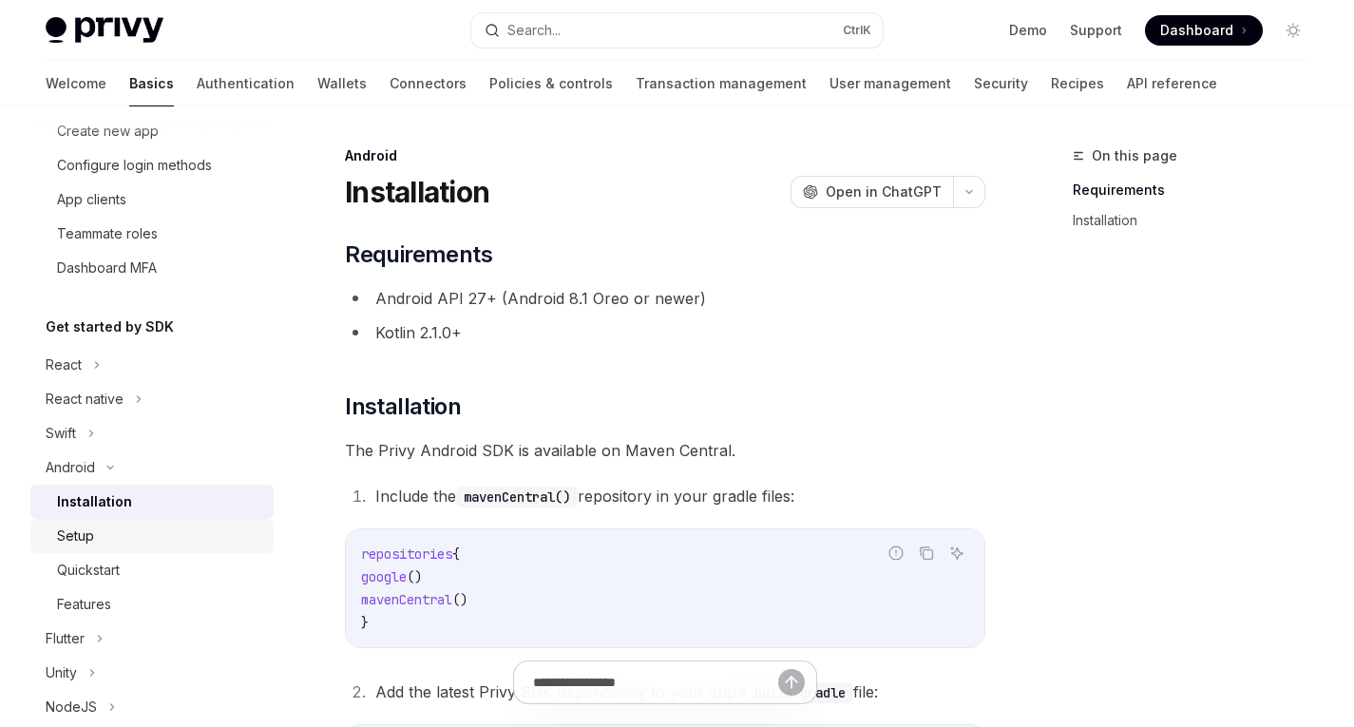
click at [104, 545] on div "Setup" at bounding box center [159, 536] width 205 height 23
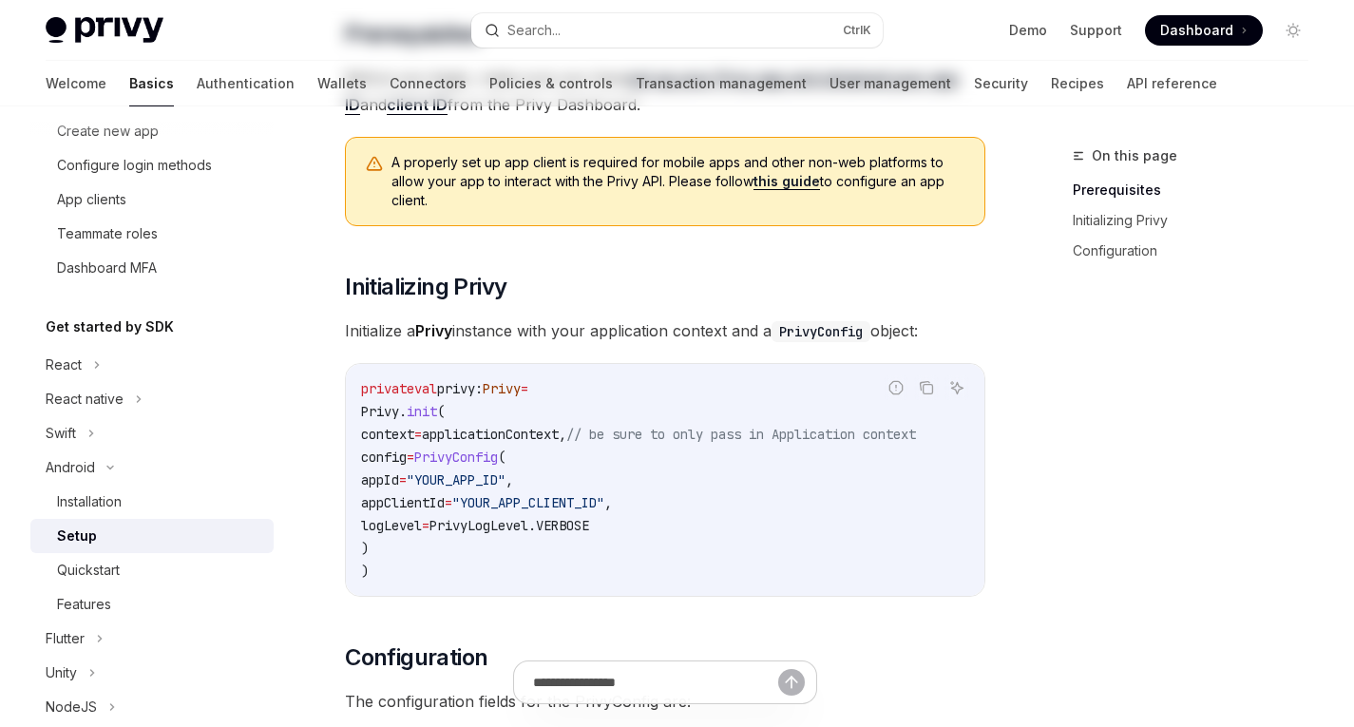
scroll to position [247, 0]
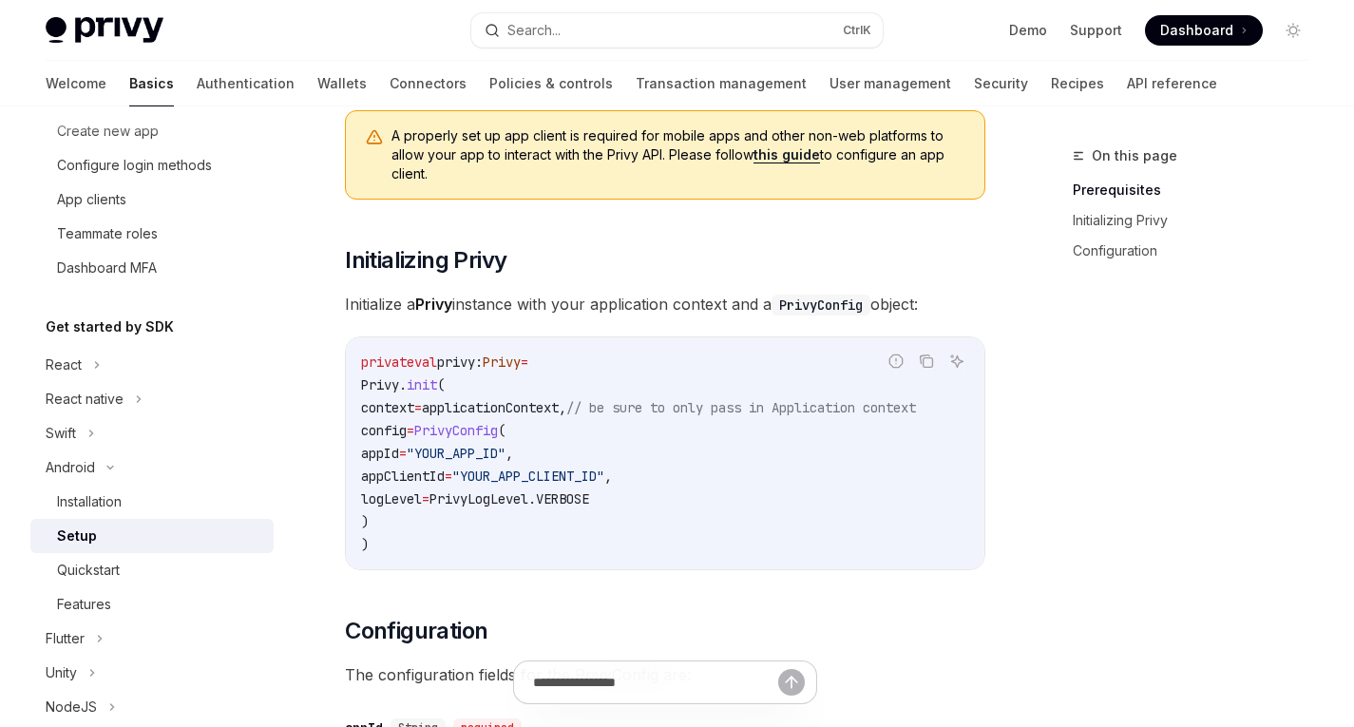
click at [577, 291] on span "Initialize a Privy instance with your application context and a PrivyConfig obj…" at bounding box center [665, 304] width 641 height 27
click at [611, 310] on span "Initialize a Privy instance with your application context and a PrivyConfig obj…" at bounding box center [665, 304] width 641 height 27
click at [626, 308] on span "Initialize a Privy instance with your application context and a PrivyConfig obj…" at bounding box center [665, 304] width 641 height 27
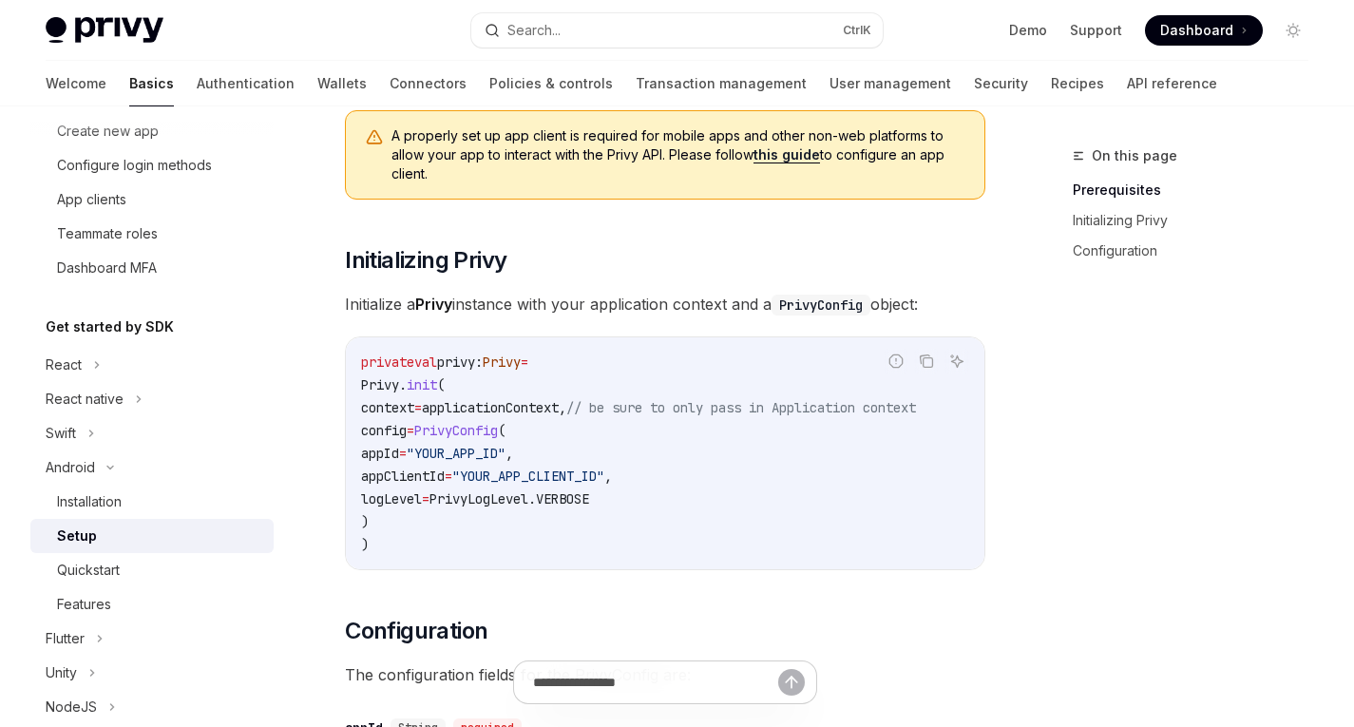
click at [662, 304] on span "Initialize a Privy instance with your application context and a PrivyConfig obj…" at bounding box center [665, 304] width 641 height 27
click at [697, 299] on span "Initialize a Privy instance with your application context and a PrivyConfig obj…" at bounding box center [665, 304] width 641 height 27
click at [758, 297] on span "Initialize a Privy instance with your application context and a PrivyConfig obj…" at bounding box center [665, 304] width 641 height 27
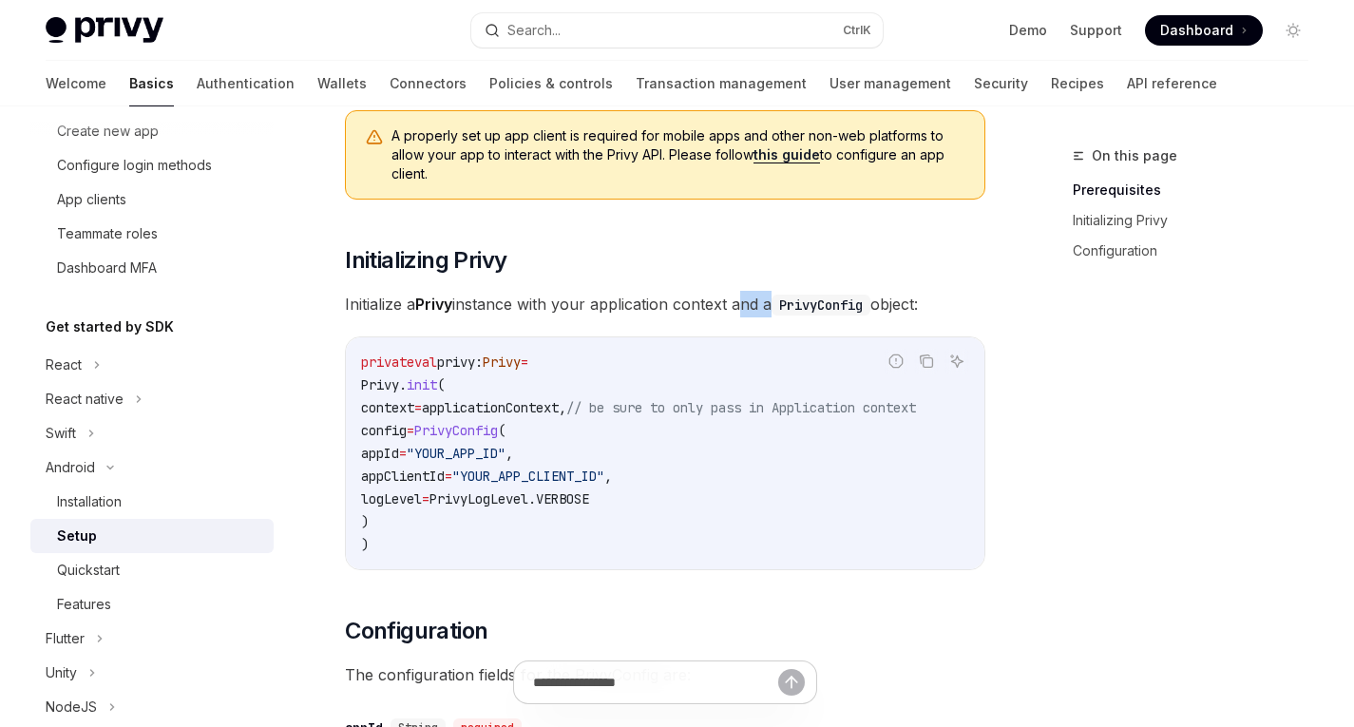
click at [758, 297] on span "Initialize a Privy instance with your application context and a PrivyConfig obj…" at bounding box center [665, 304] width 641 height 27
click at [787, 299] on code "PrivyConfig" at bounding box center [821, 305] width 99 height 21
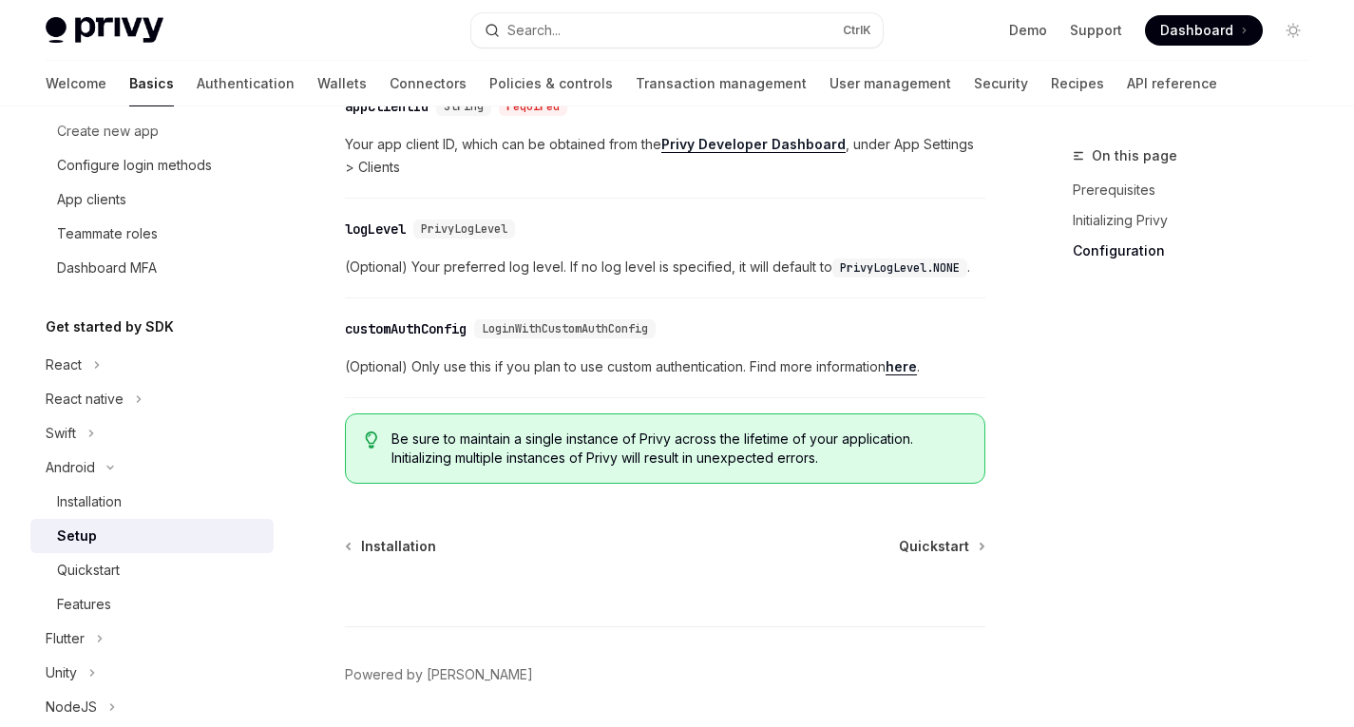
scroll to position [992, 0]
click at [933, 549] on span "Quickstart" at bounding box center [934, 545] width 70 height 19
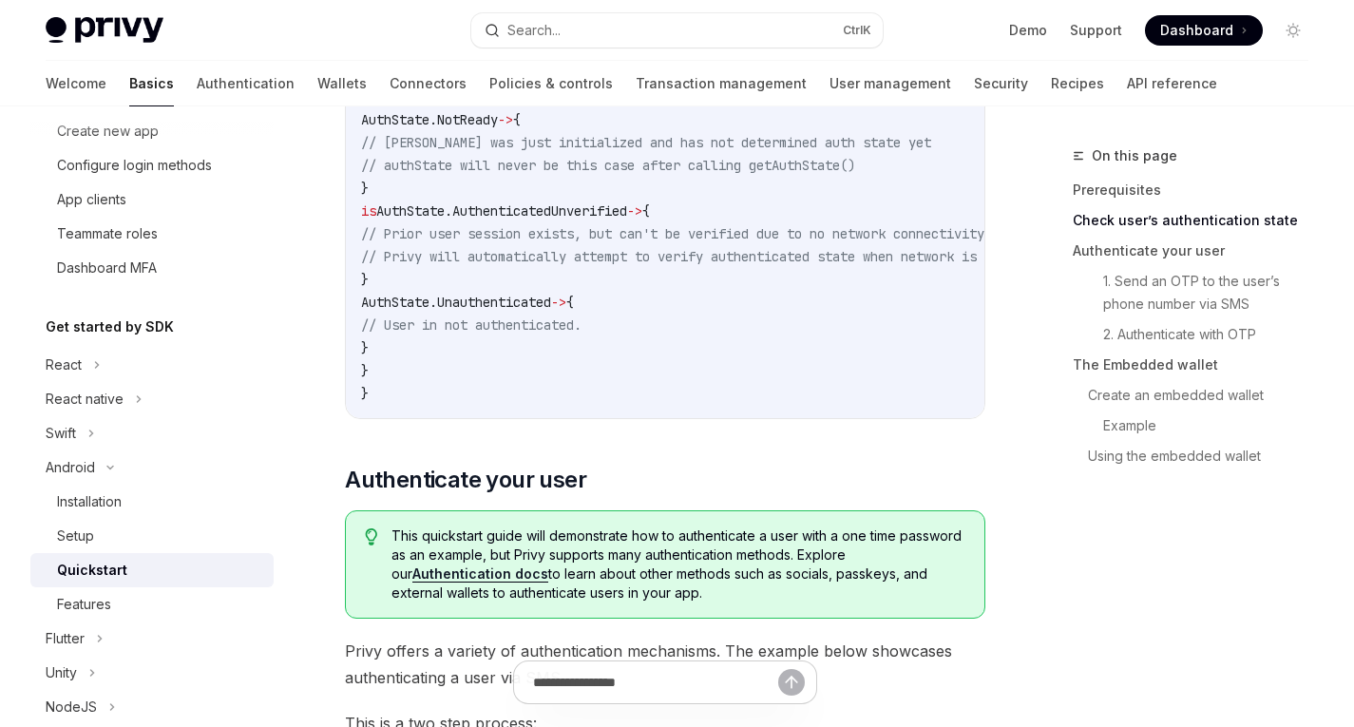
scroll to position [678, 0]
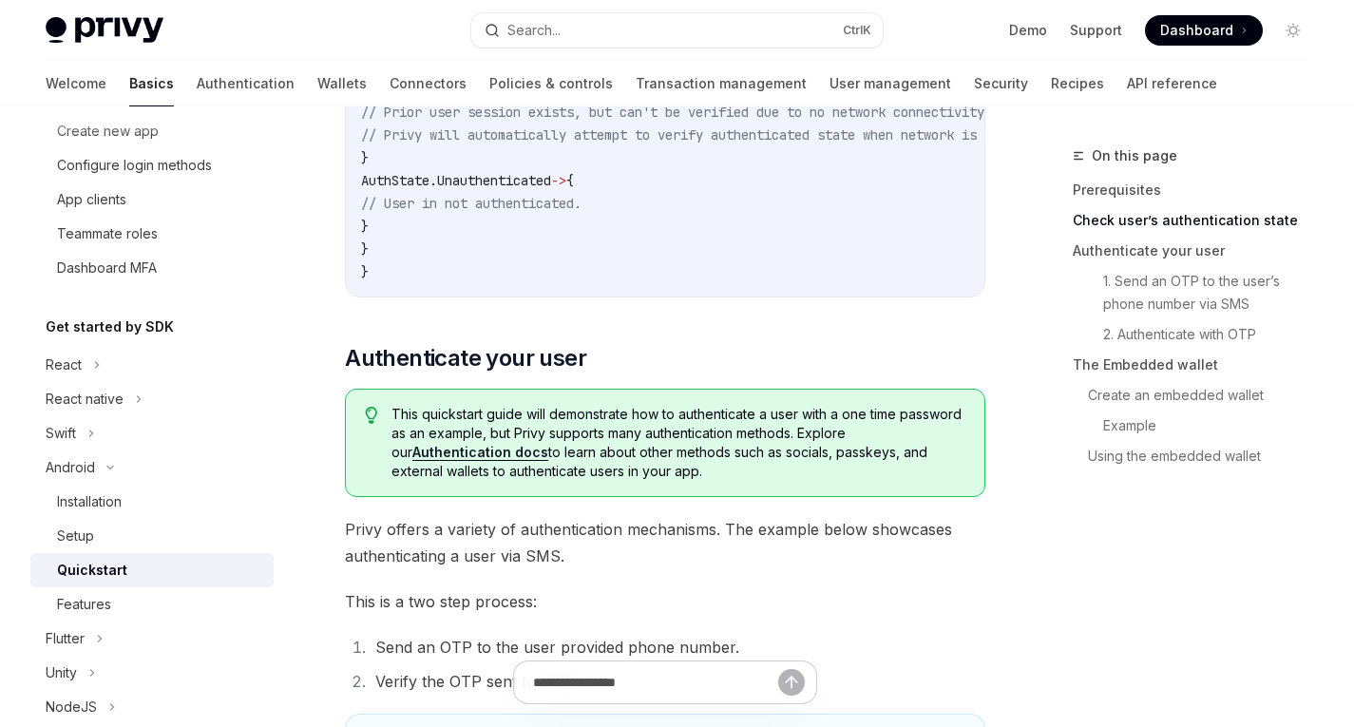
click at [703, 420] on span "This quickstart guide will demonstrate how to authenticate a user with a one ti…" at bounding box center [679, 443] width 575 height 76
click at [771, 431] on span "This quickstart guide will demonstrate how to authenticate a user with a one ti…" at bounding box center [679, 443] width 575 height 76
click at [721, 426] on span "This quickstart guide will demonstrate how to authenticate a user with a one ti…" at bounding box center [679, 443] width 575 height 76
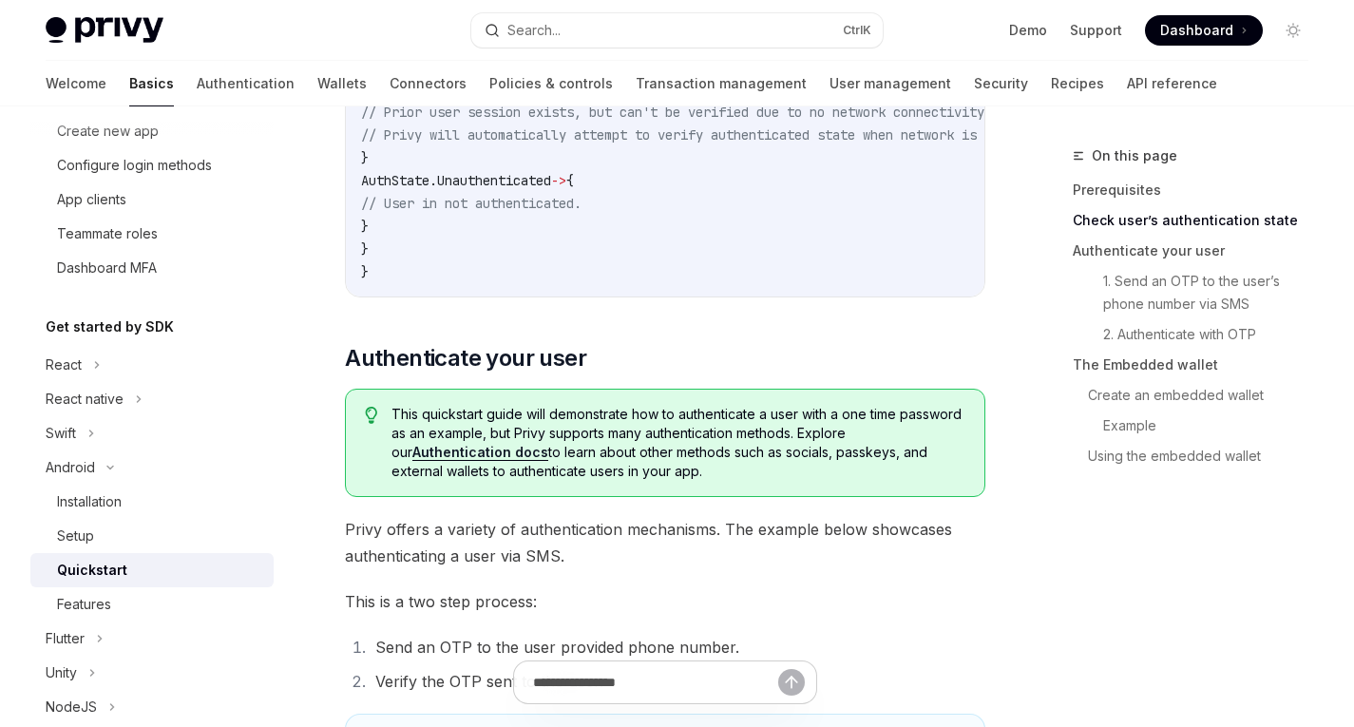
click at [776, 427] on span "This quickstart guide will demonstrate how to authenticate a user with a one ti…" at bounding box center [679, 443] width 575 height 76
click at [822, 432] on span "This quickstart guide will demonstrate how to authenticate a user with a one ti…" at bounding box center [679, 443] width 575 height 76
click at [865, 444] on span "This quickstart guide will demonstrate how to authenticate a user with a one ti…" at bounding box center [679, 443] width 575 height 76
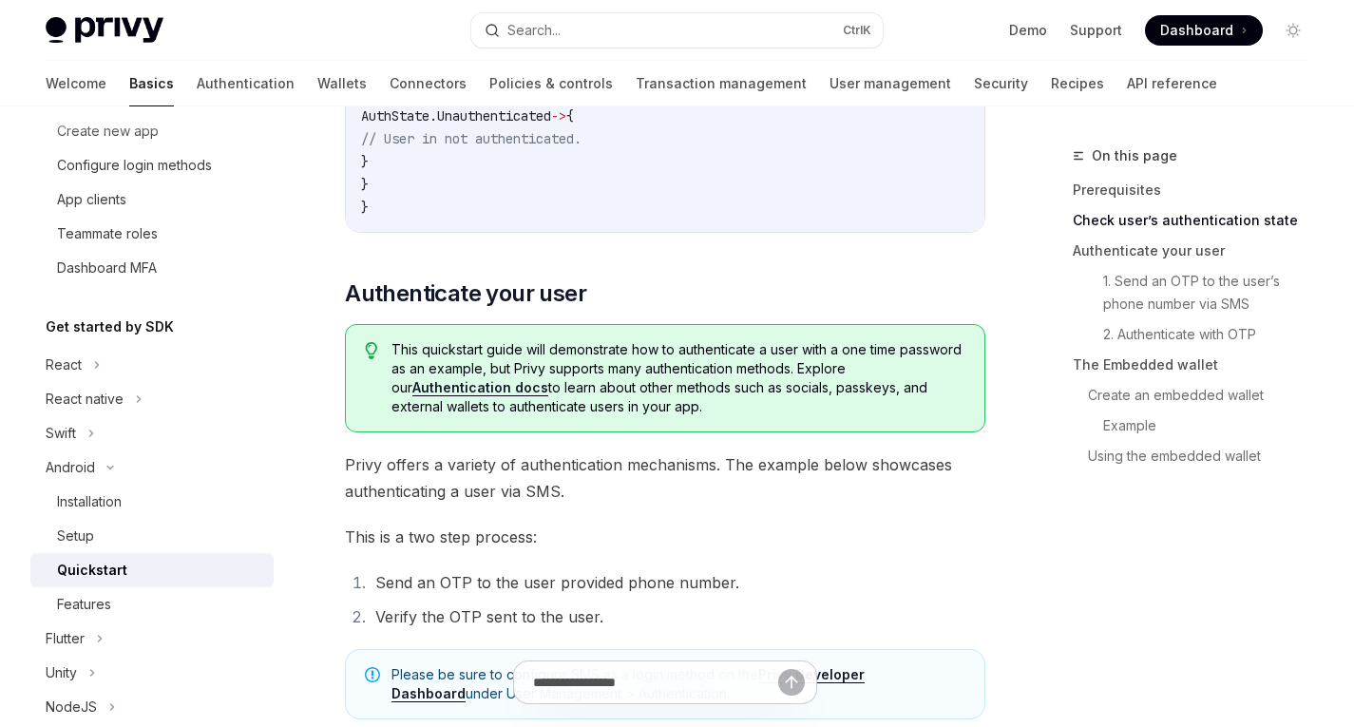
scroll to position [776, 0]
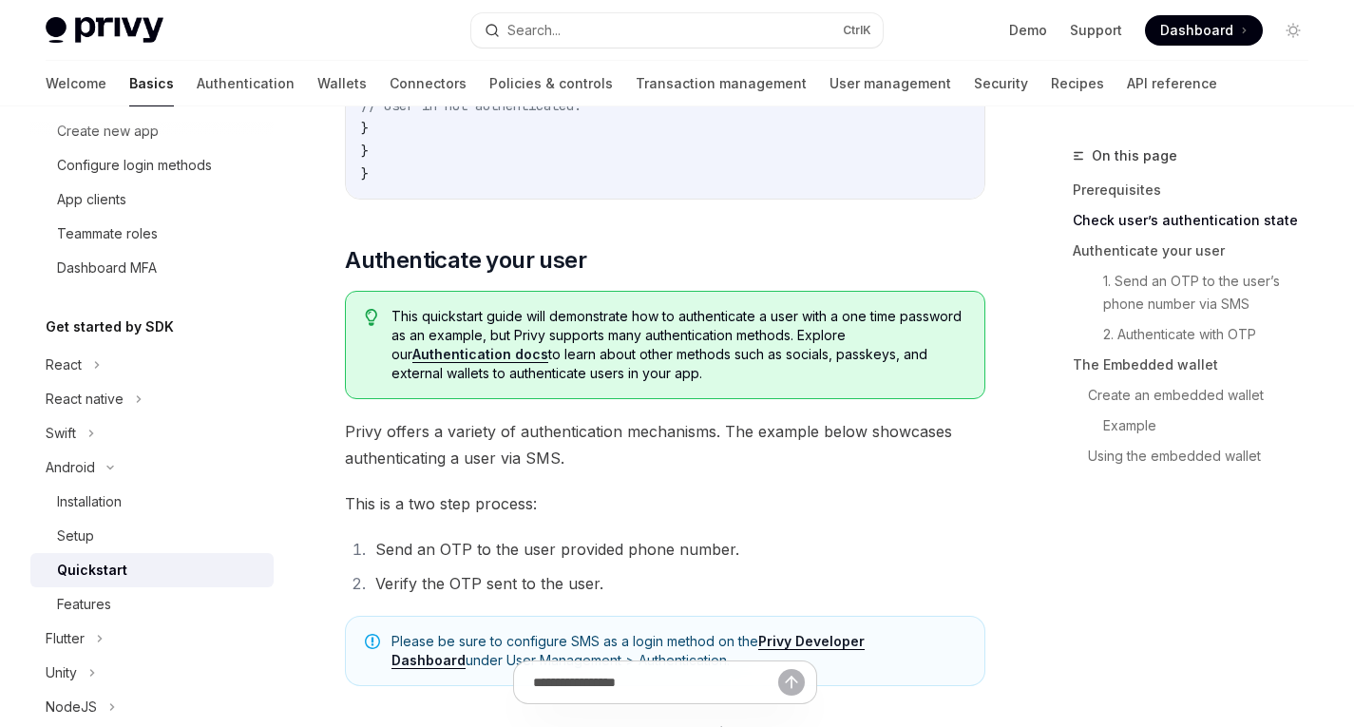
click at [700, 517] on span "This is a two step process:" at bounding box center [665, 503] width 641 height 27
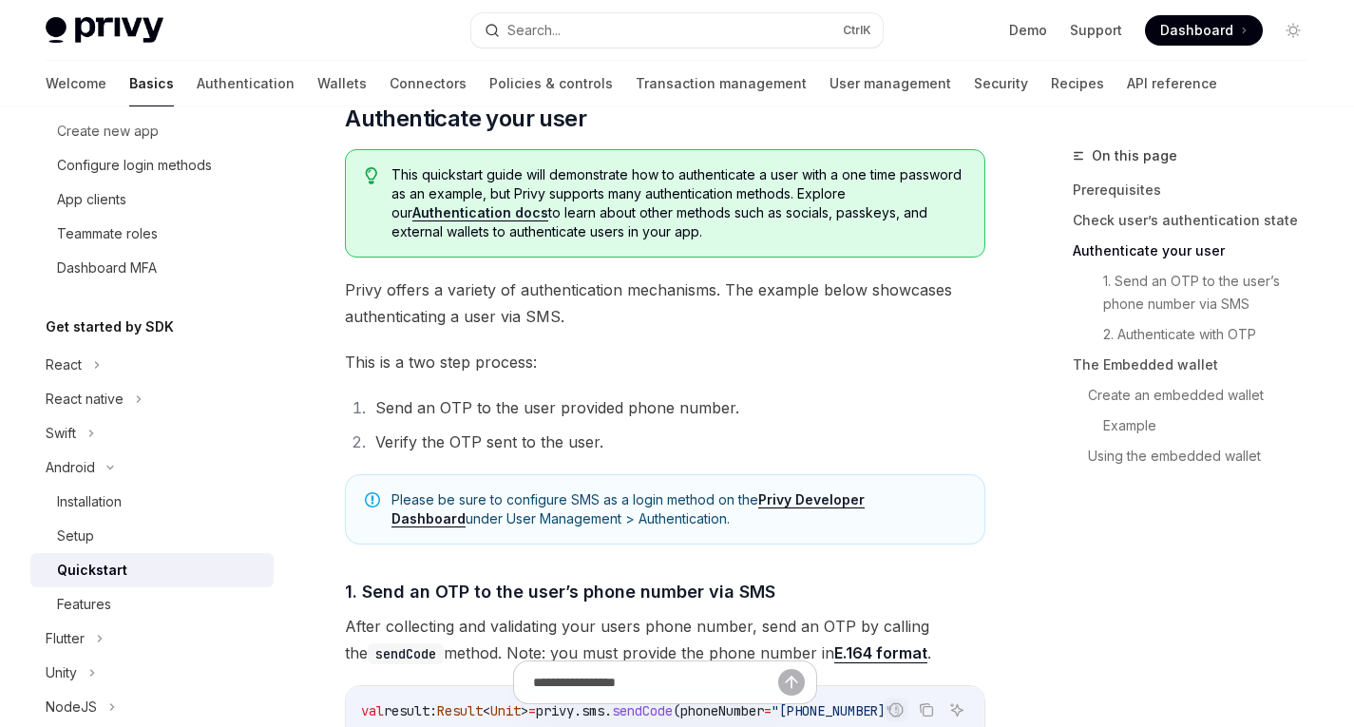
scroll to position [954, 0]
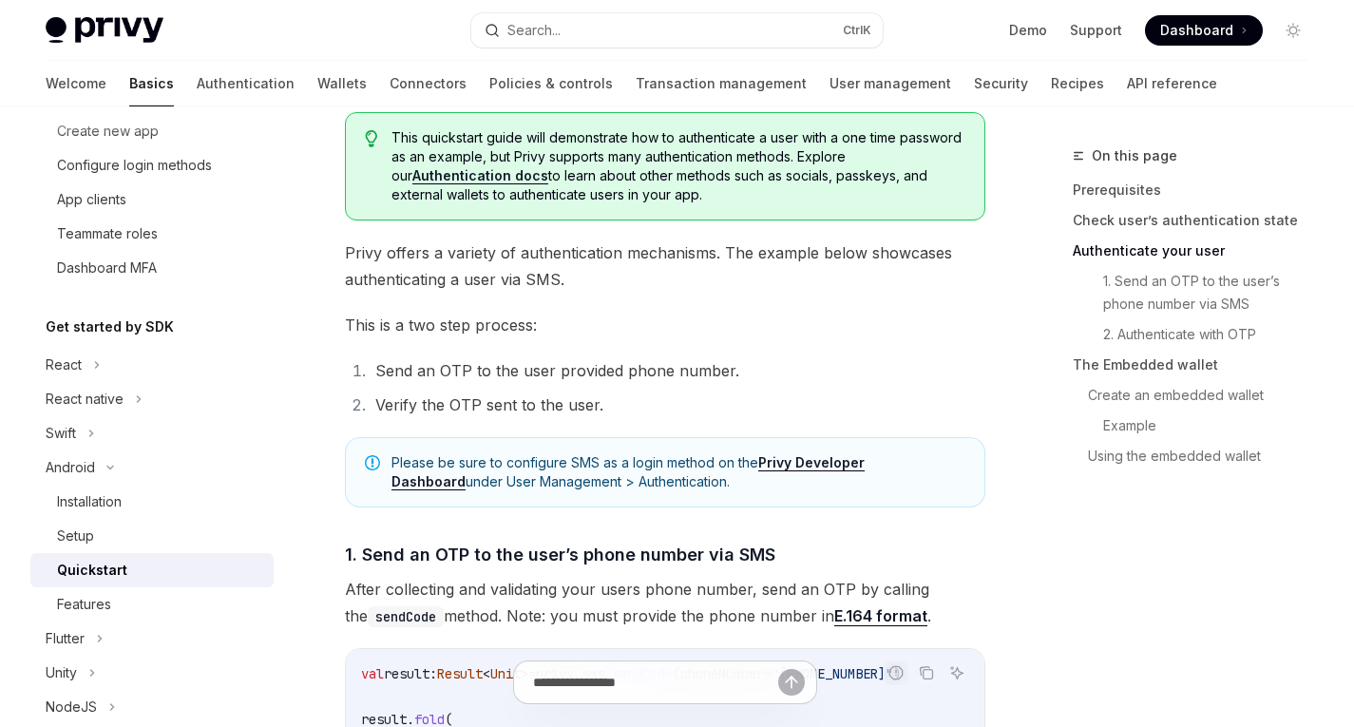
click at [517, 475] on span "Please be sure to configure SMS as a login method on the Privy Developer Dashbo…" at bounding box center [679, 472] width 574 height 38
click at [591, 475] on span "Please be sure to configure SMS as a login method on the Privy Developer Dashbo…" at bounding box center [679, 472] width 574 height 38
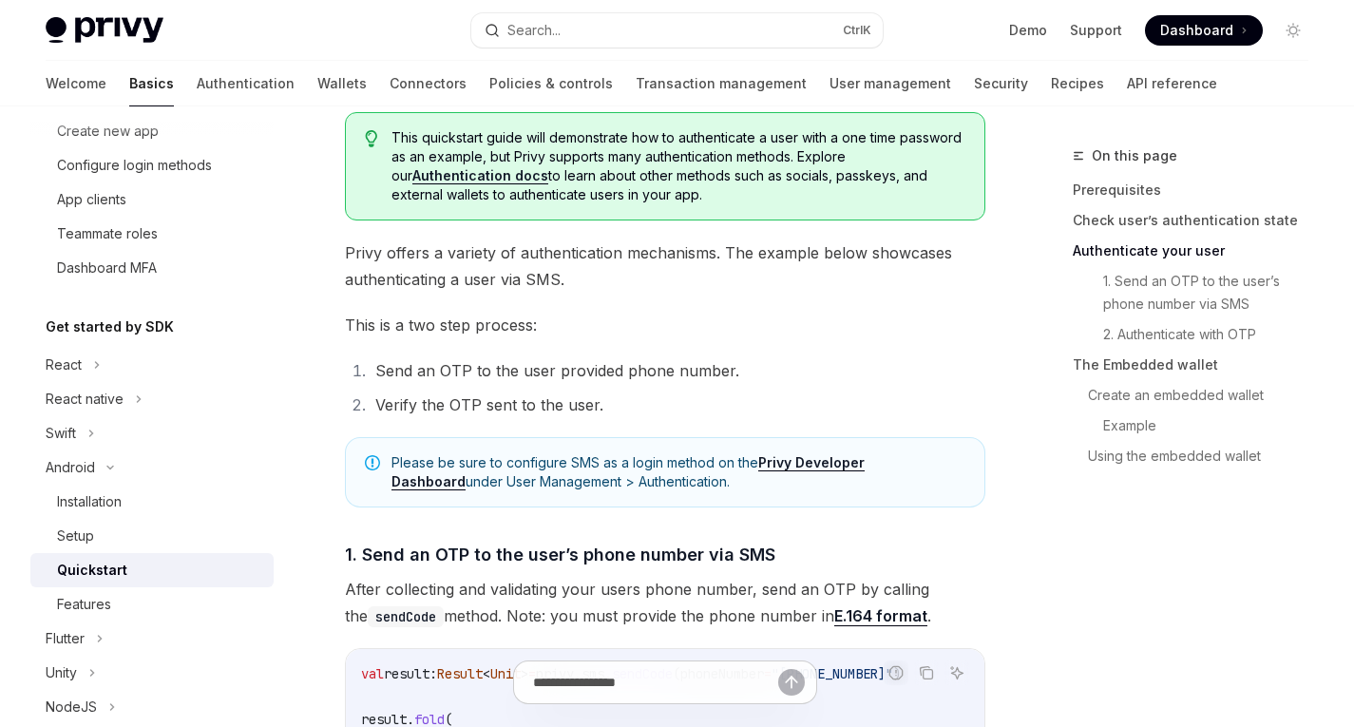
click at [639, 474] on span "Please be sure to configure SMS as a login method on the Privy Developer Dashbo…" at bounding box center [679, 472] width 574 height 38
click at [674, 471] on span "Please be sure to configure SMS as a login method on the Privy Developer Dashbo…" at bounding box center [679, 472] width 574 height 38
click at [688, 474] on span "Please be sure to configure SMS as a login method on the Privy Developer Dashbo…" at bounding box center [679, 472] width 574 height 38
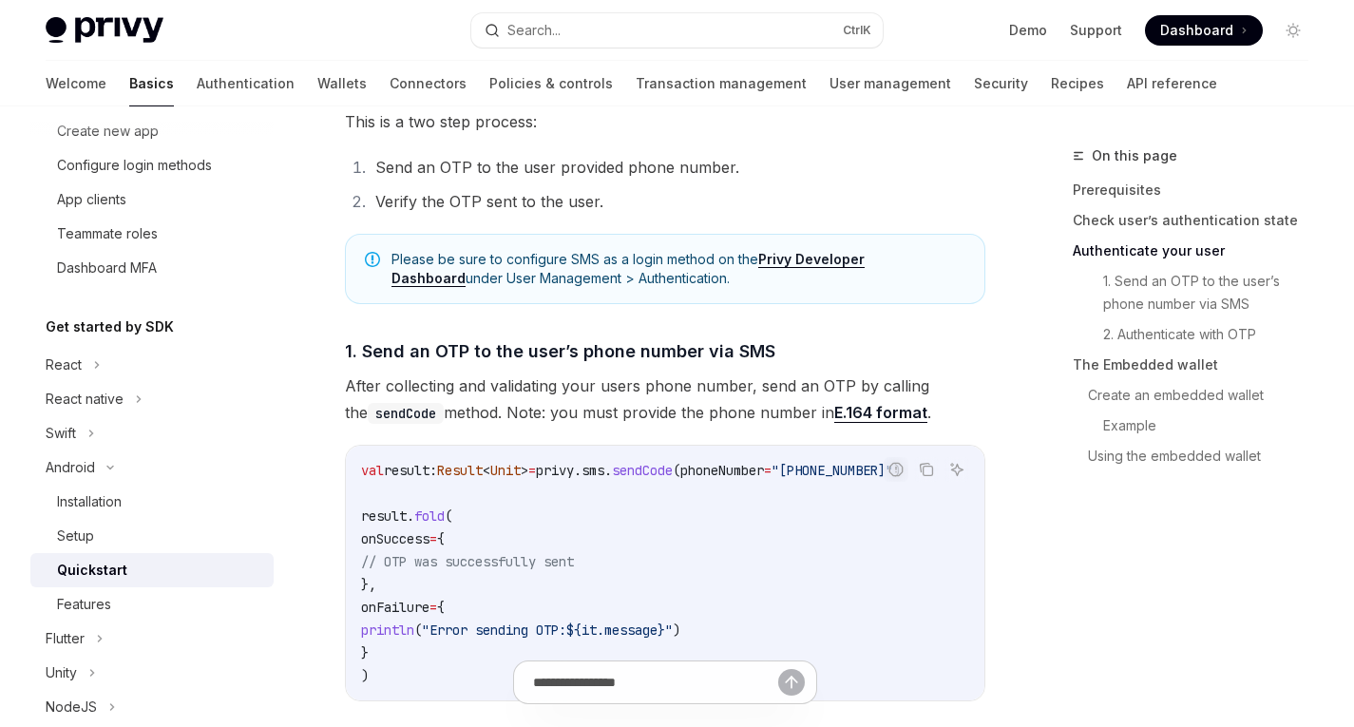
scroll to position [1178, 0]
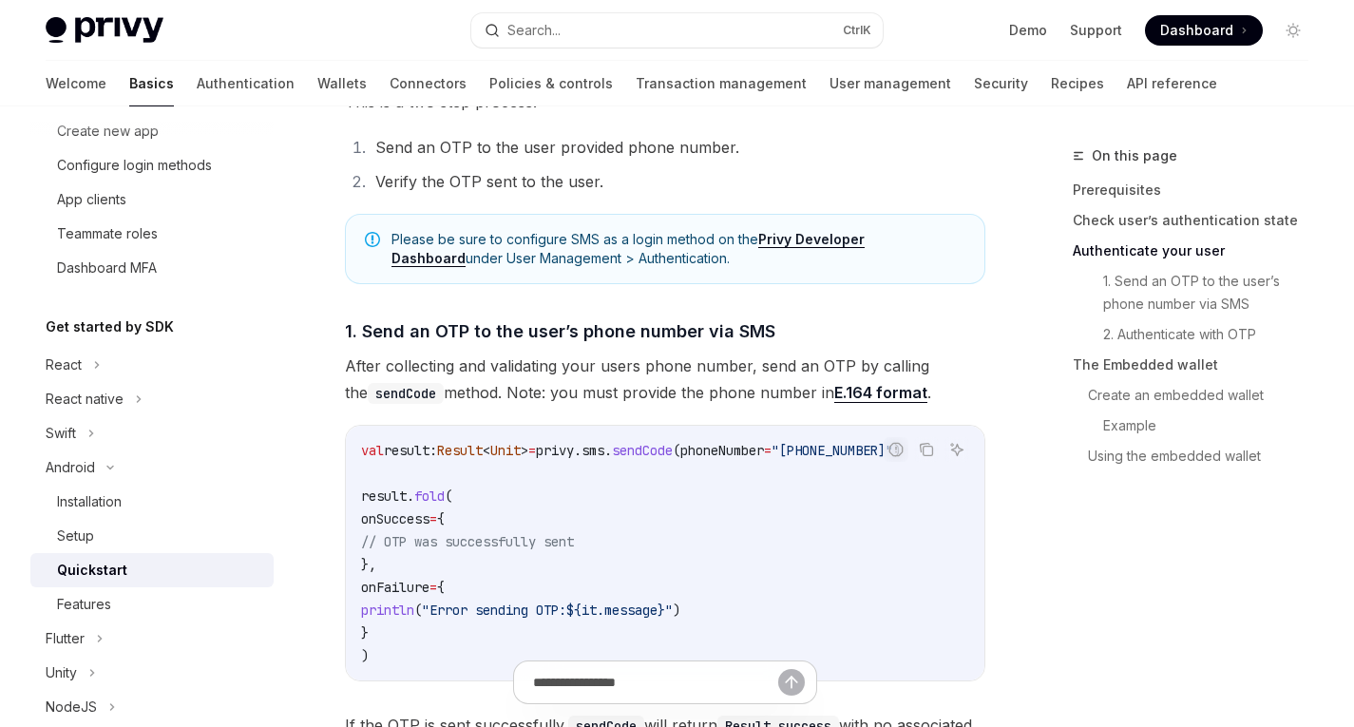
click at [532, 372] on span "After collecting and validating your users phone number, send an OTP by calling…" at bounding box center [665, 379] width 641 height 53
click at [589, 381] on span "After collecting and validating your users phone number, send an OTP by calling…" at bounding box center [665, 379] width 641 height 53
click at [614, 380] on span "After collecting and validating your users phone number, send an OTP by calling…" at bounding box center [665, 379] width 641 height 53
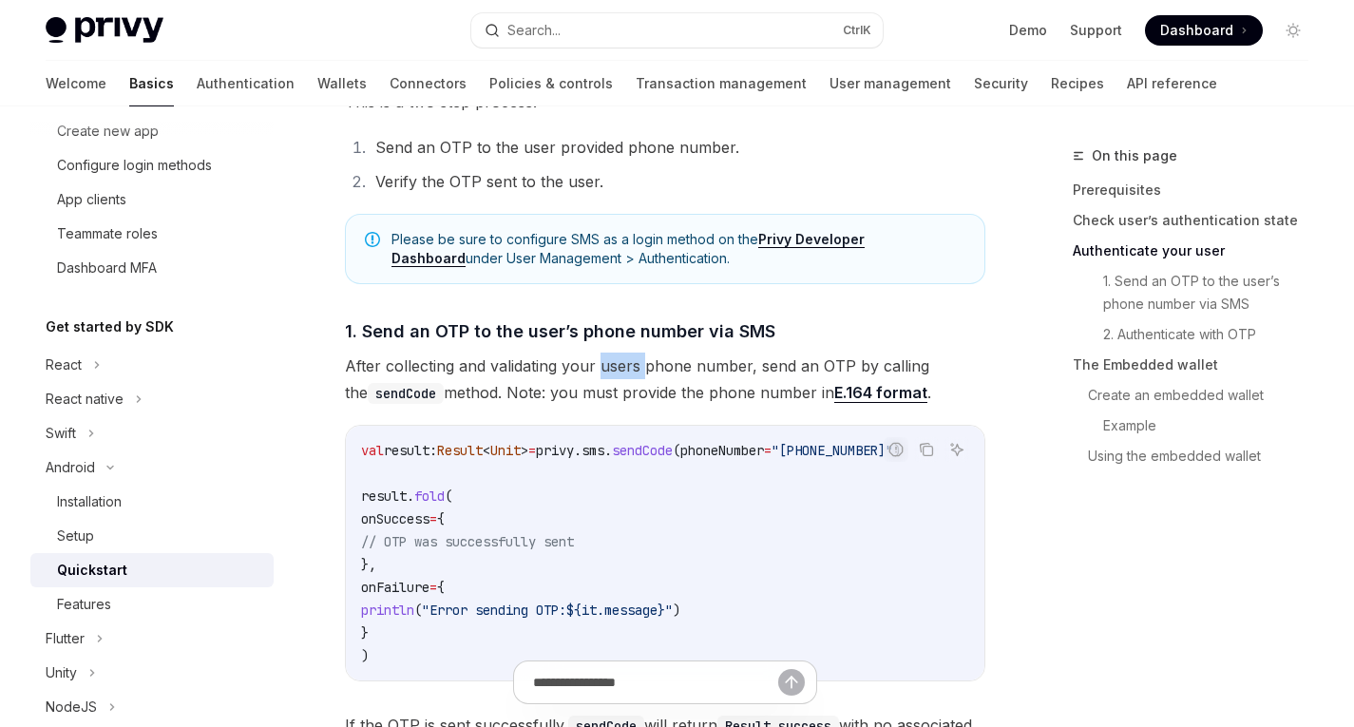
click at [614, 380] on span "After collecting and validating your users phone number, send an OTP by calling…" at bounding box center [665, 379] width 641 height 53
click at [696, 374] on span "After collecting and validating your users phone number, send an OTP by calling…" at bounding box center [665, 379] width 641 height 53
click at [721, 374] on span "After collecting and validating your users phone number, send an OTP by calling…" at bounding box center [665, 379] width 641 height 53
click at [717, 377] on span "After collecting and validating your users phone number, send an OTP by calling…" at bounding box center [665, 379] width 641 height 53
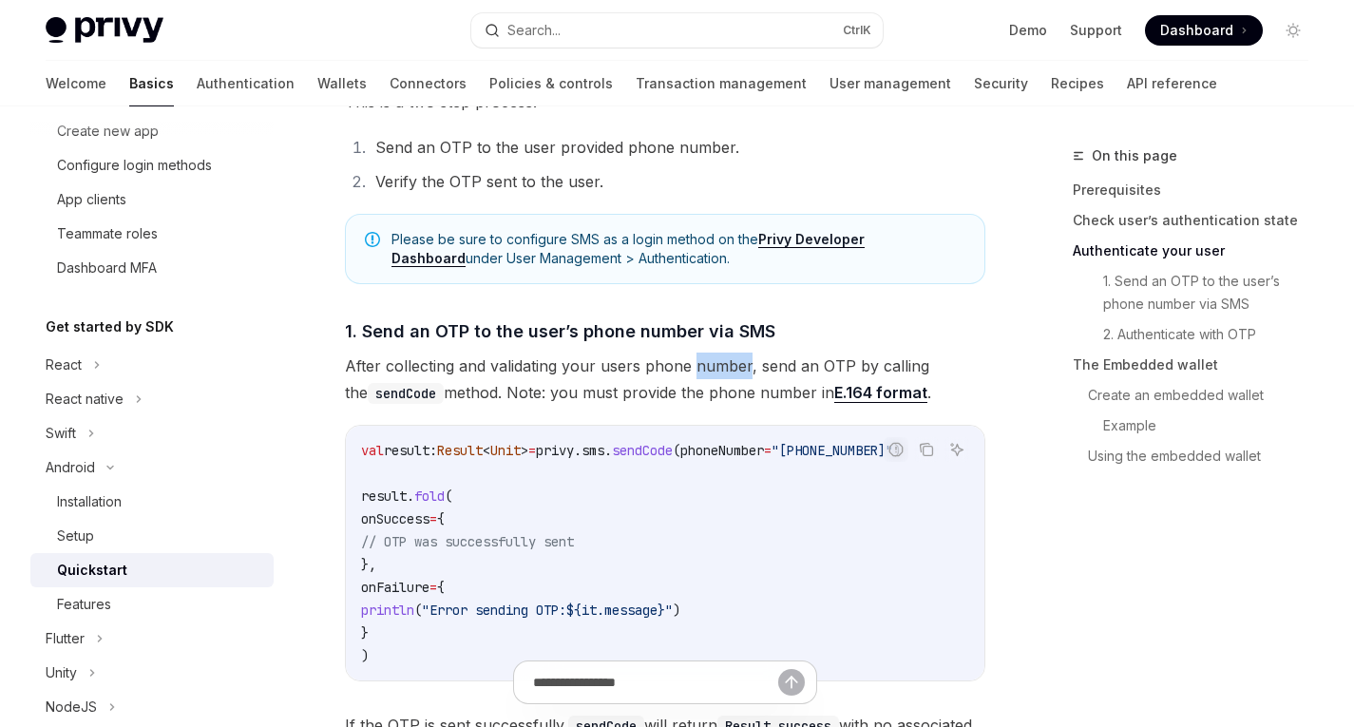
click at [717, 377] on span "After collecting and validating your users phone number, send an OTP by calling…" at bounding box center [665, 379] width 641 height 53
click at [630, 406] on span "After collecting and validating your users phone number, send an OTP by calling…" at bounding box center [665, 379] width 641 height 53
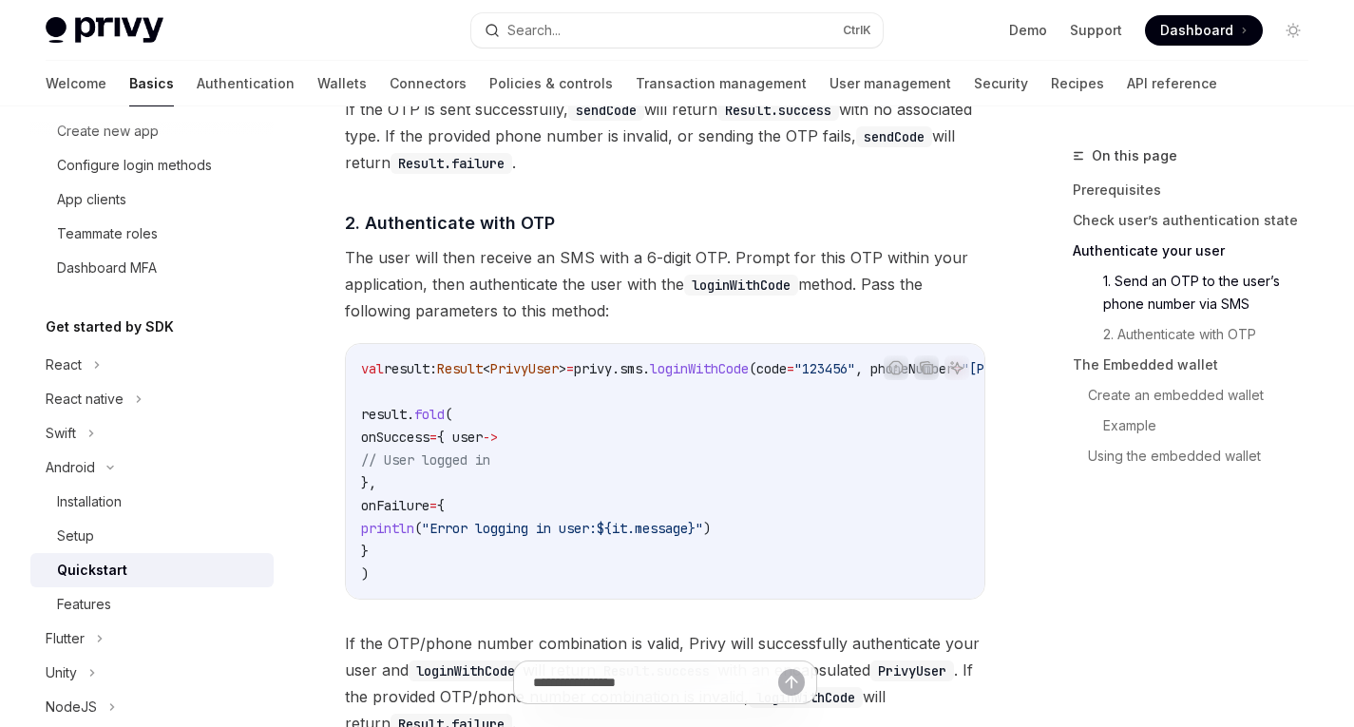
scroll to position [1795, 0]
click at [643, 491] on code "val result: Result < PrivyUser > = privy.sms. loginWithCode (code = "123456" , …" at bounding box center [749, 469] width 776 height 228
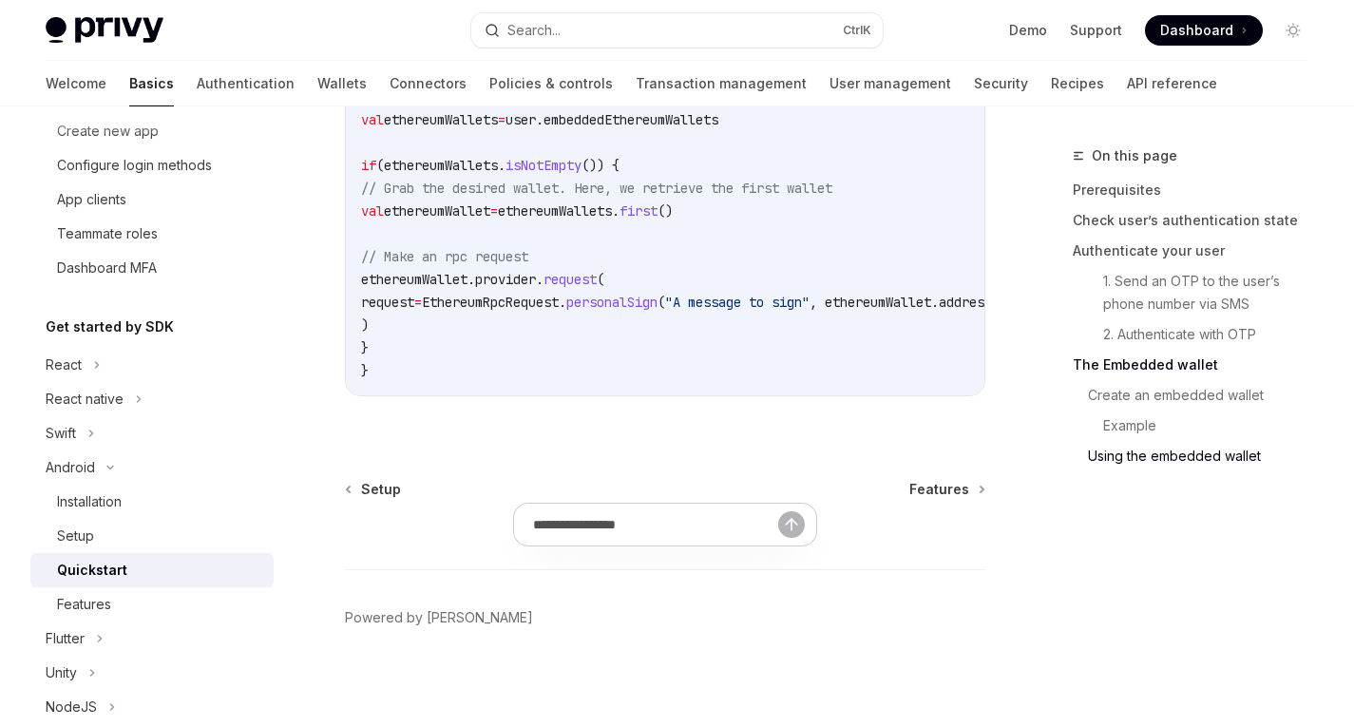
scroll to position [4713, 0]
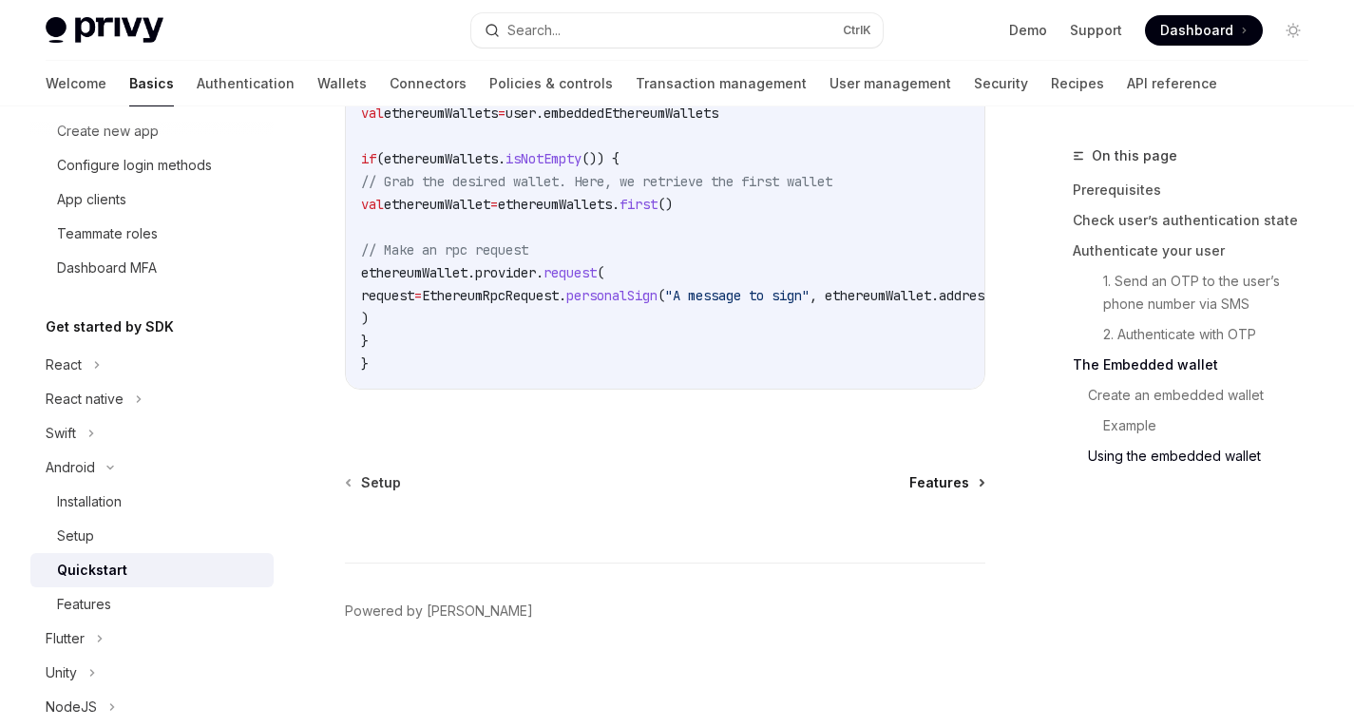
click at [956, 488] on span "Features" at bounding box center [940, 482] width 60 height 19
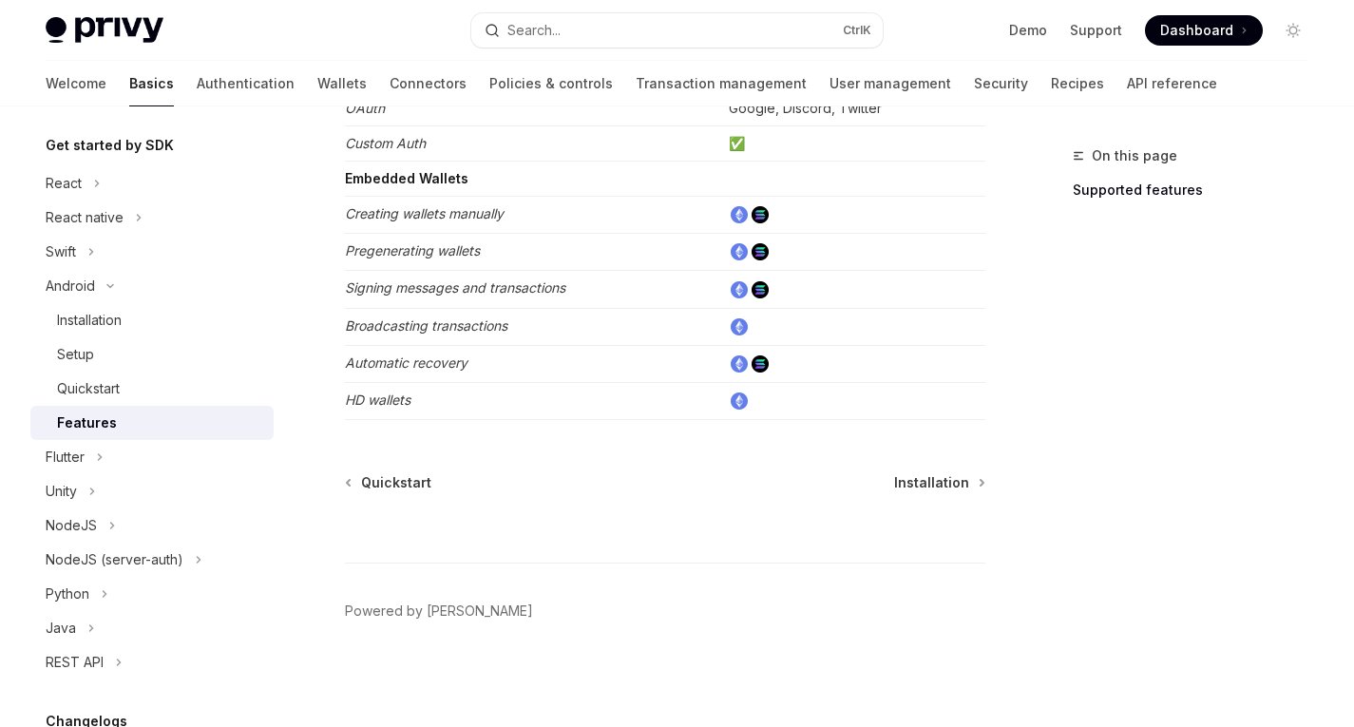
scroll to position [417, 0]
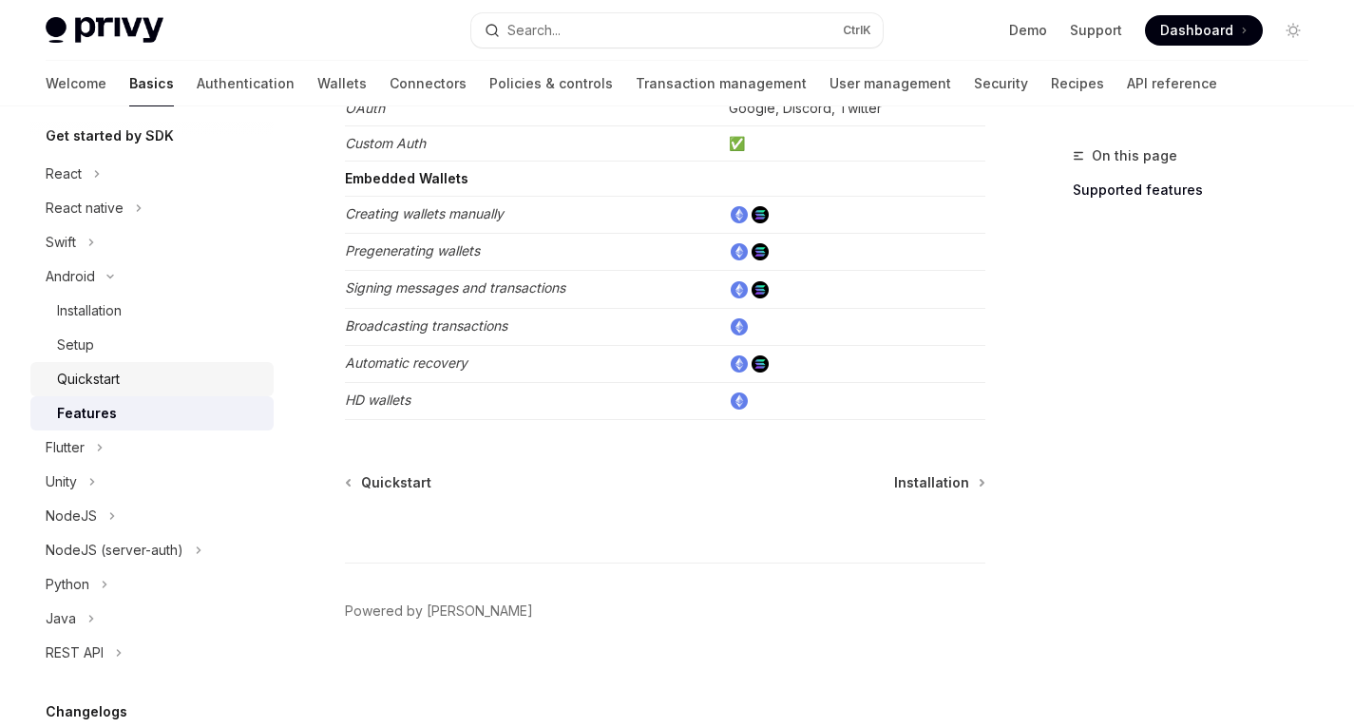
click at [88, 371] on div "Quickstart" at bounding box center [88, 379] width 63 height 23
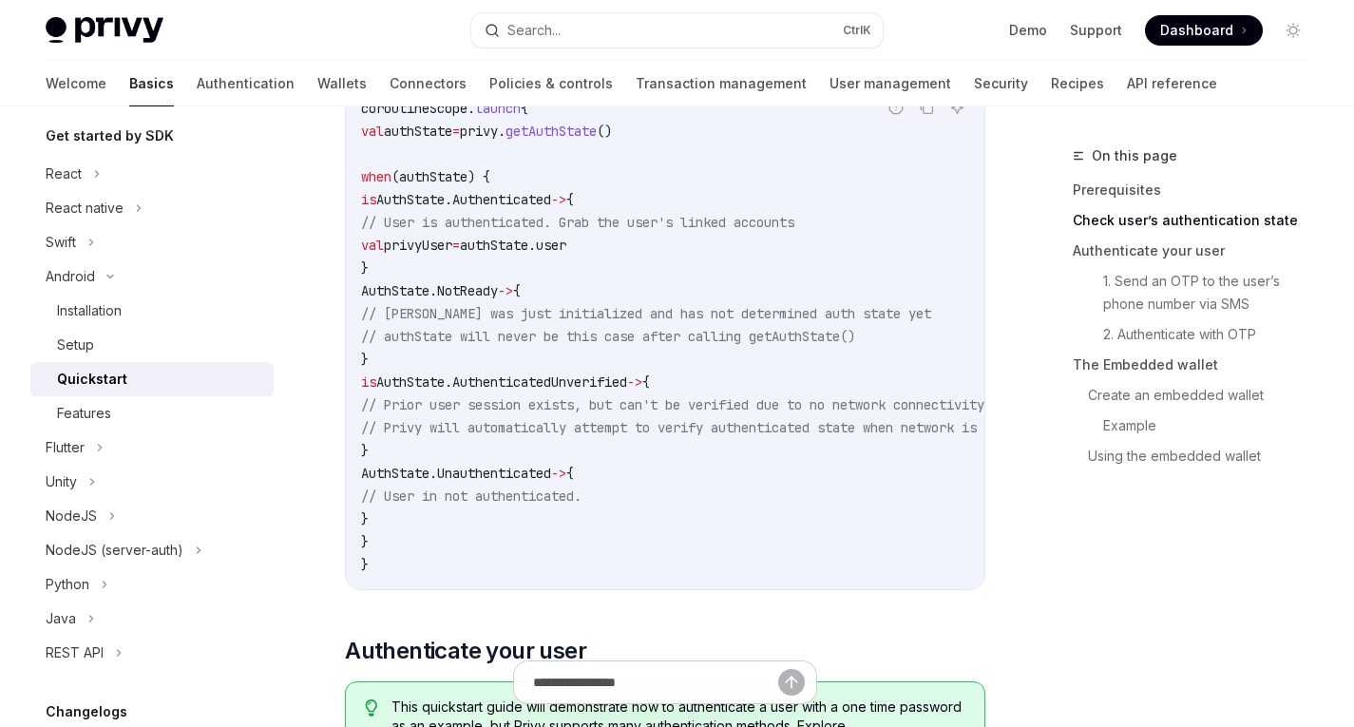
scroll to position [386, 0]
click at [111, 311] on div "Installation" at bounding box center [89, 310] width 65 height 23
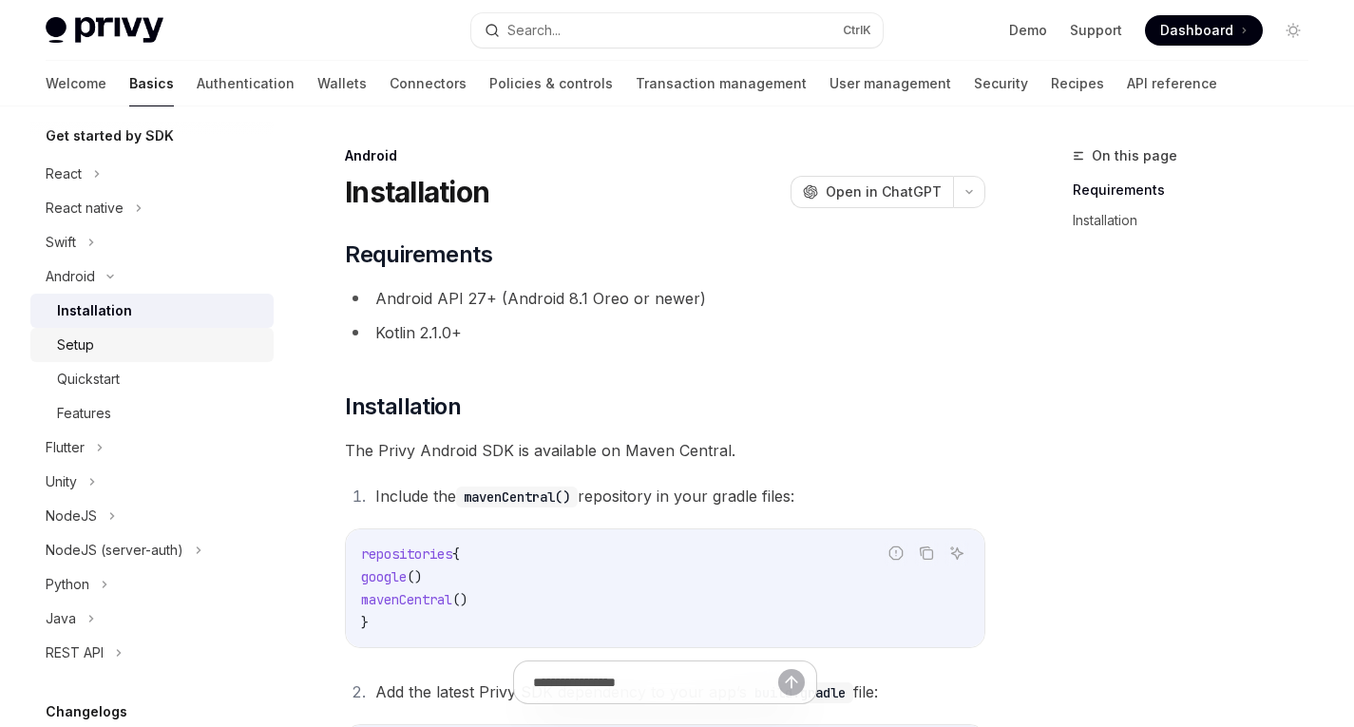
click at [125, 355] on div "Setup" at bounding box center [159, 345] width 205 height 23
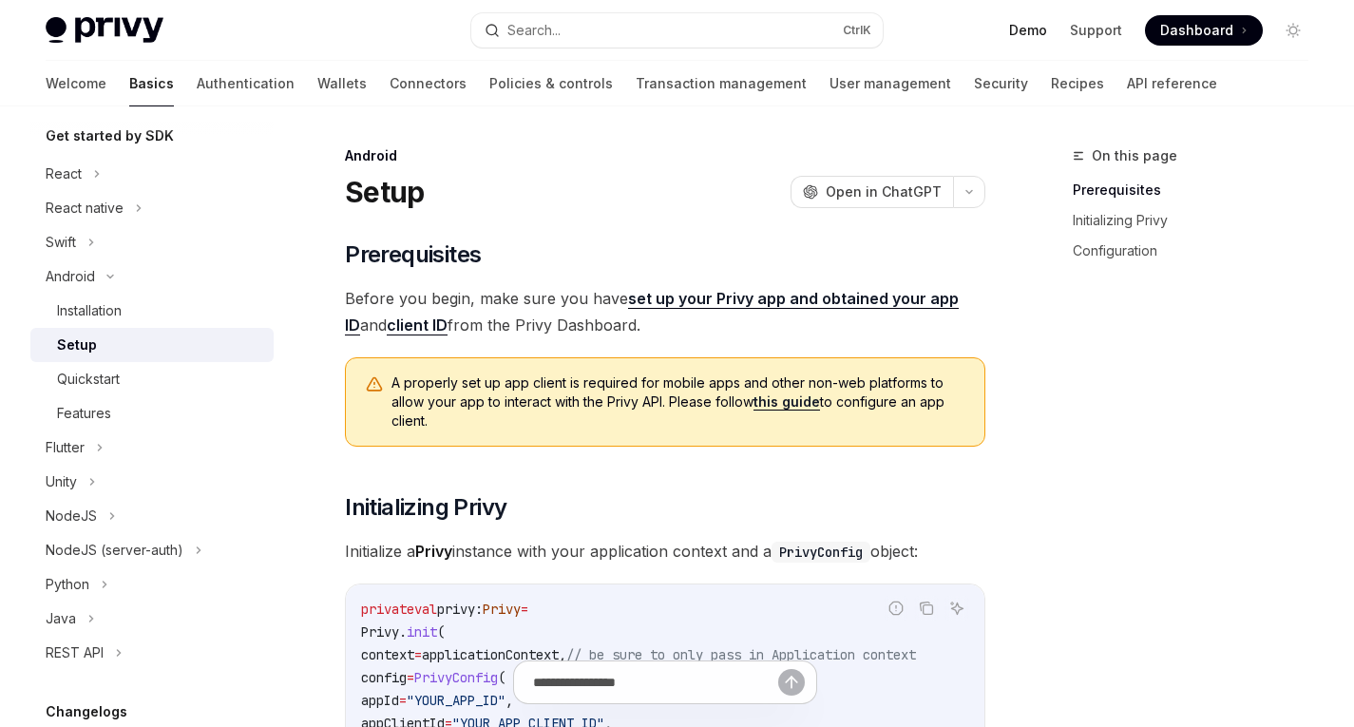
click at [1022, 31] on link "Demo" at bounding box center [1028, 30] width 38 height 19
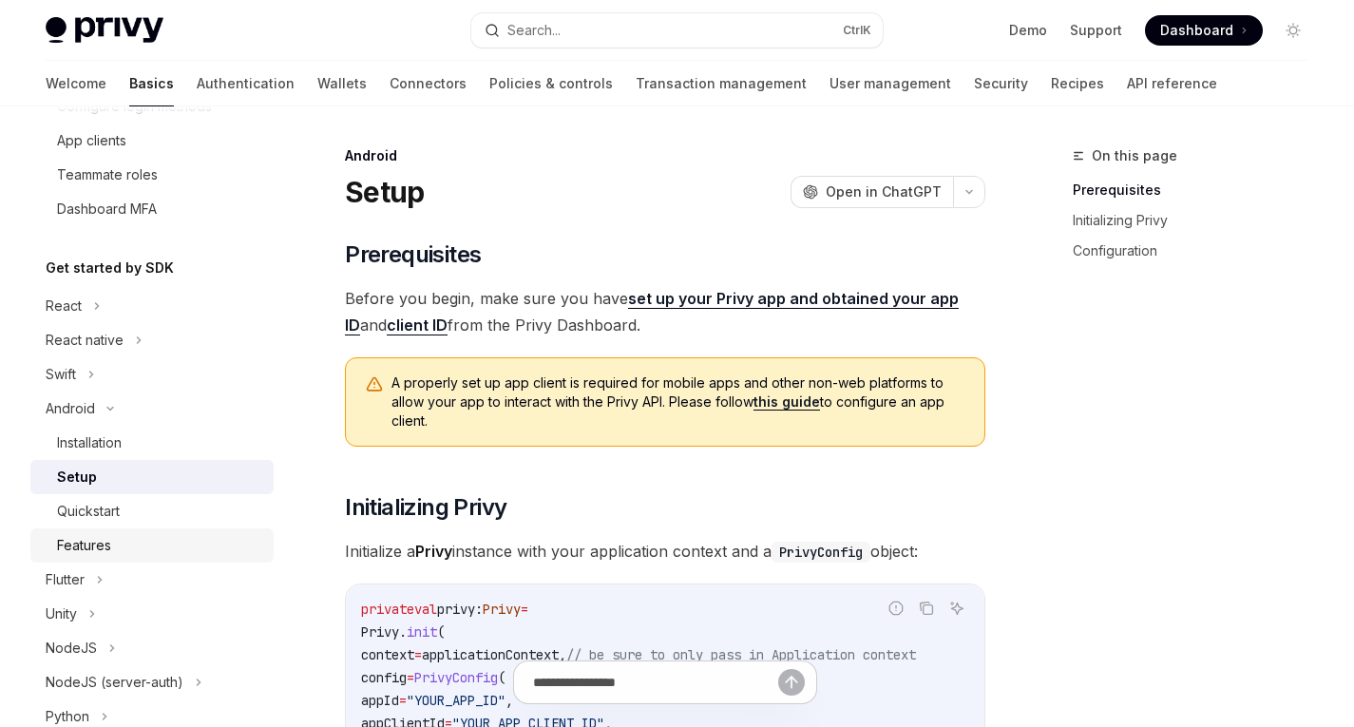
scroll to position [265, 0]
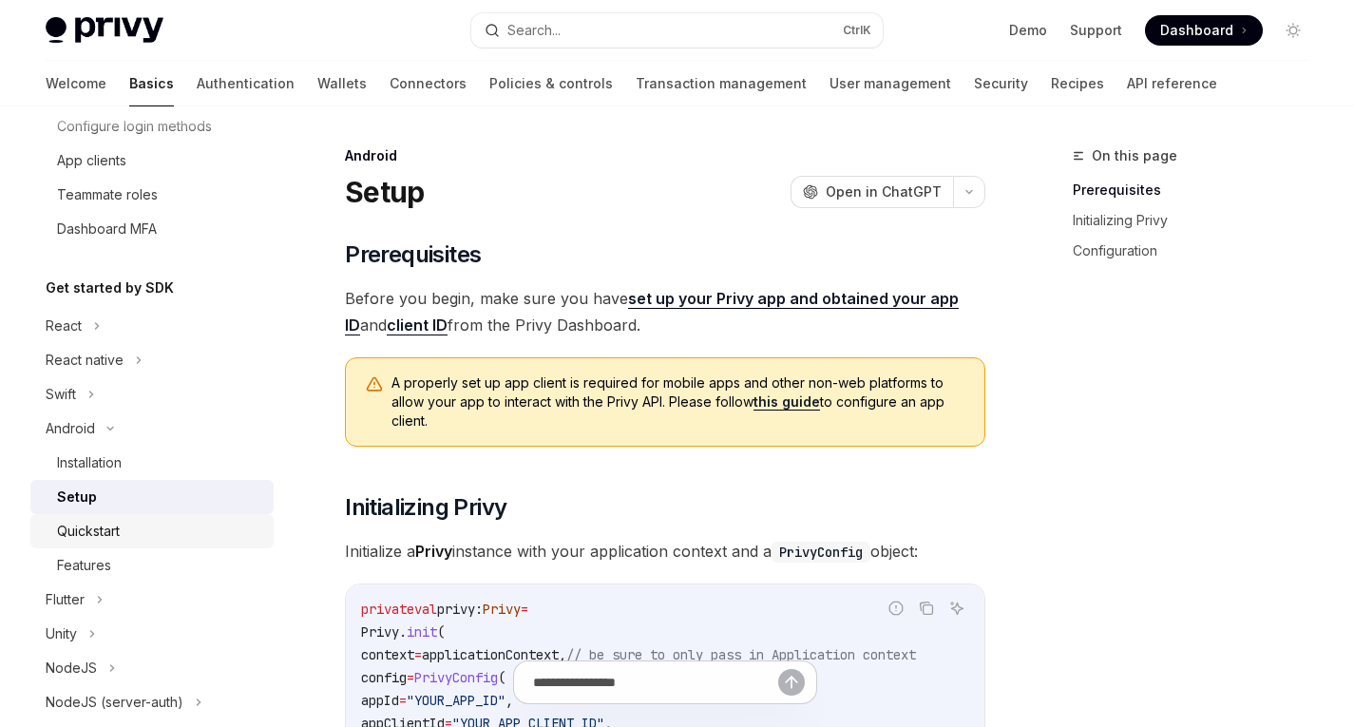
click at [127, 528] on div "Quickstart" at bounding box center [159, 531] width 205 height 23
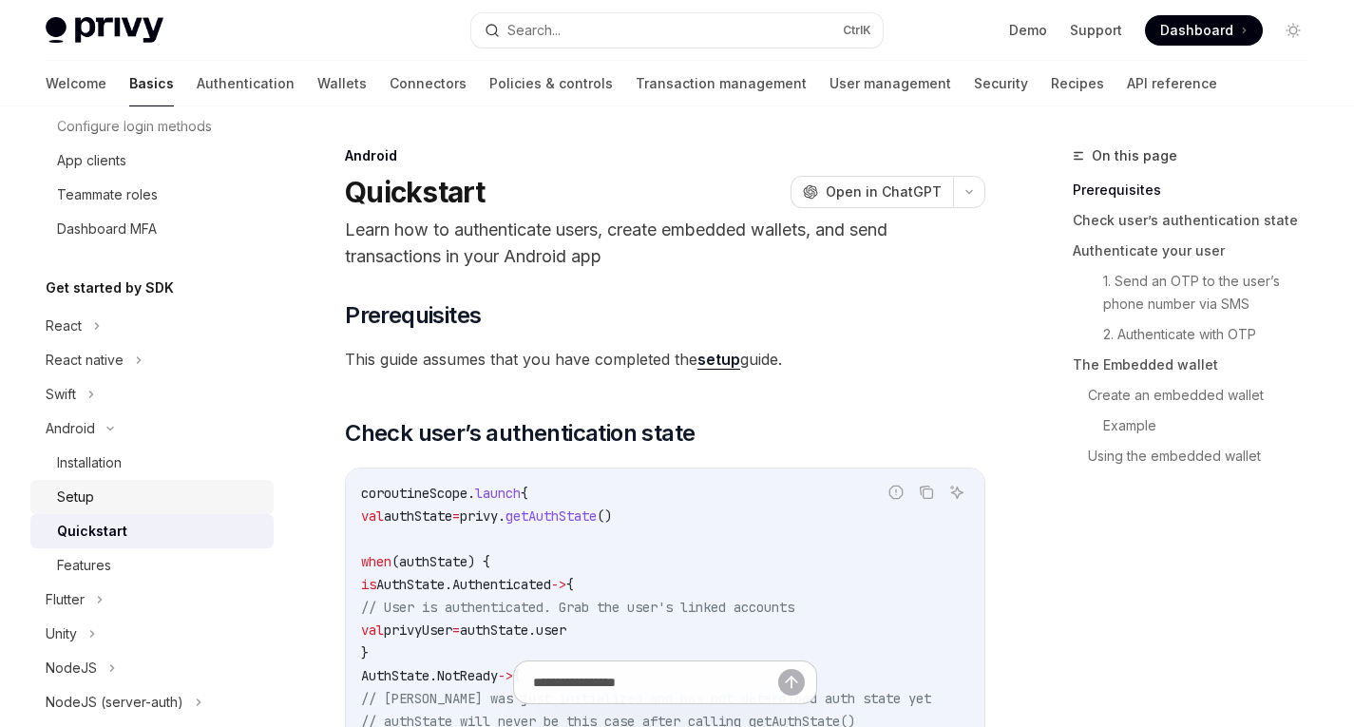
click at [112, 507] on div "Setup" at bounding box center [159, 497] width 205 height 23
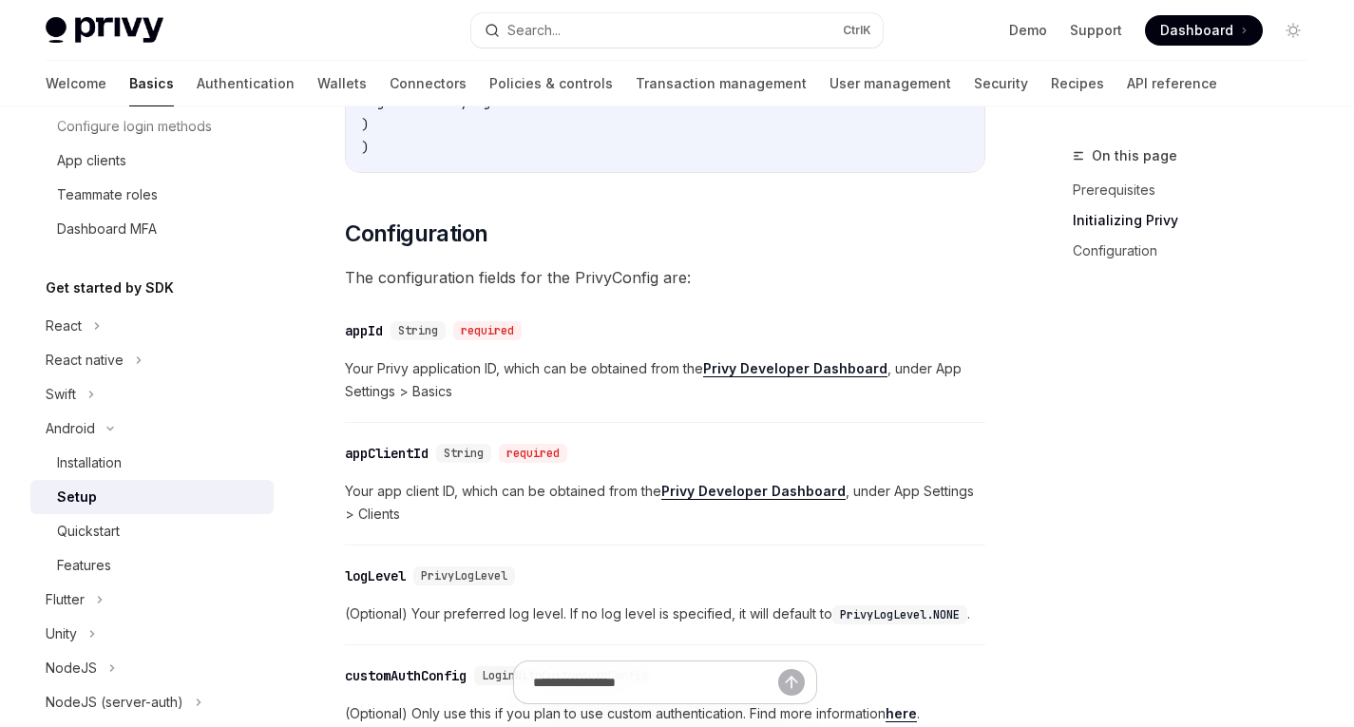
scroll to position [1063, 0]
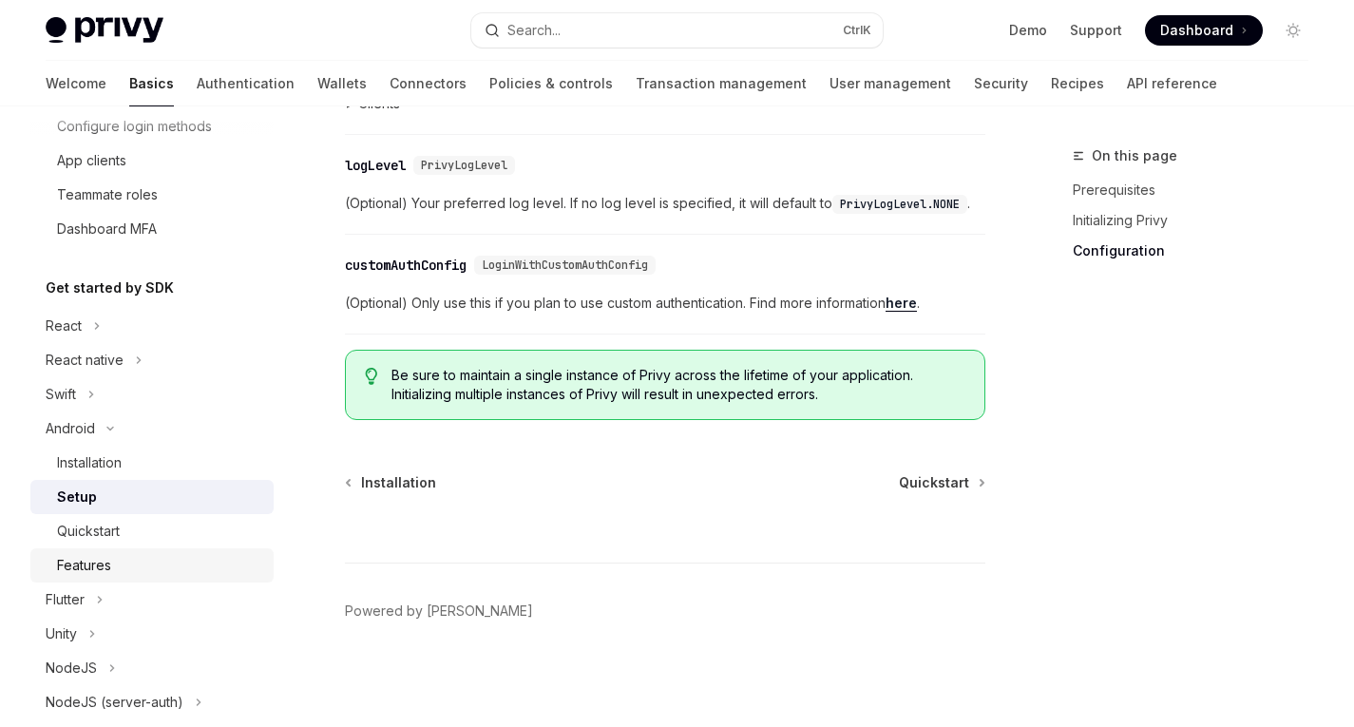
click at [95, 551] on link "Features" at bounding box center [151, 565] width 243 height 34
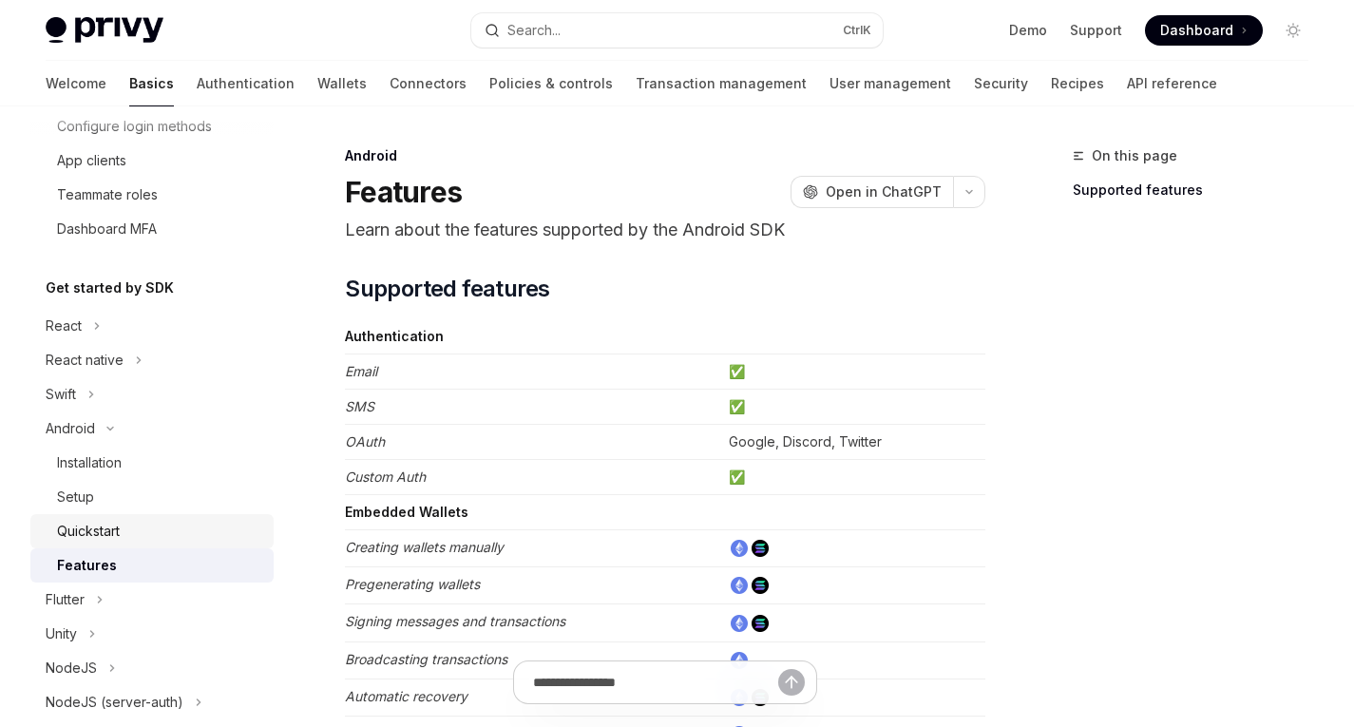
click at [101, 538] on div "Quickstart" at bounding box center [88, 531] width 63 height 23
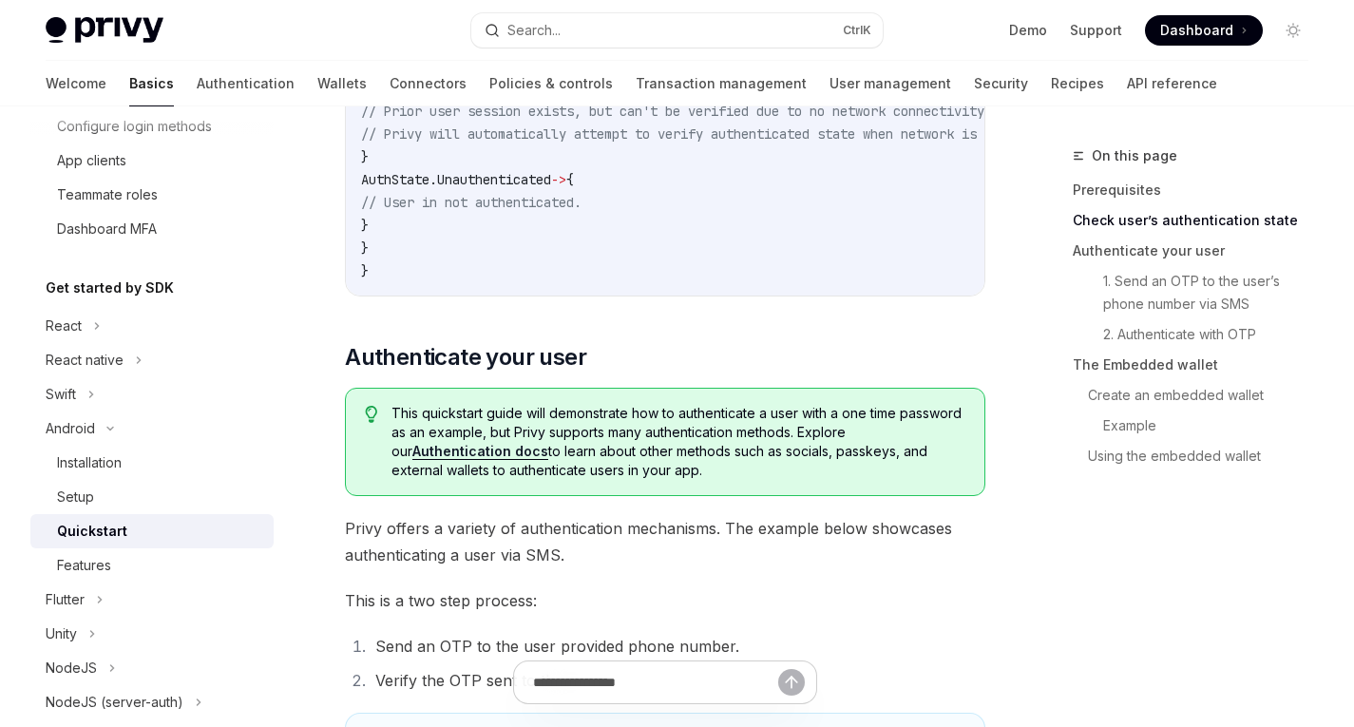
scroll to position [705, 0]
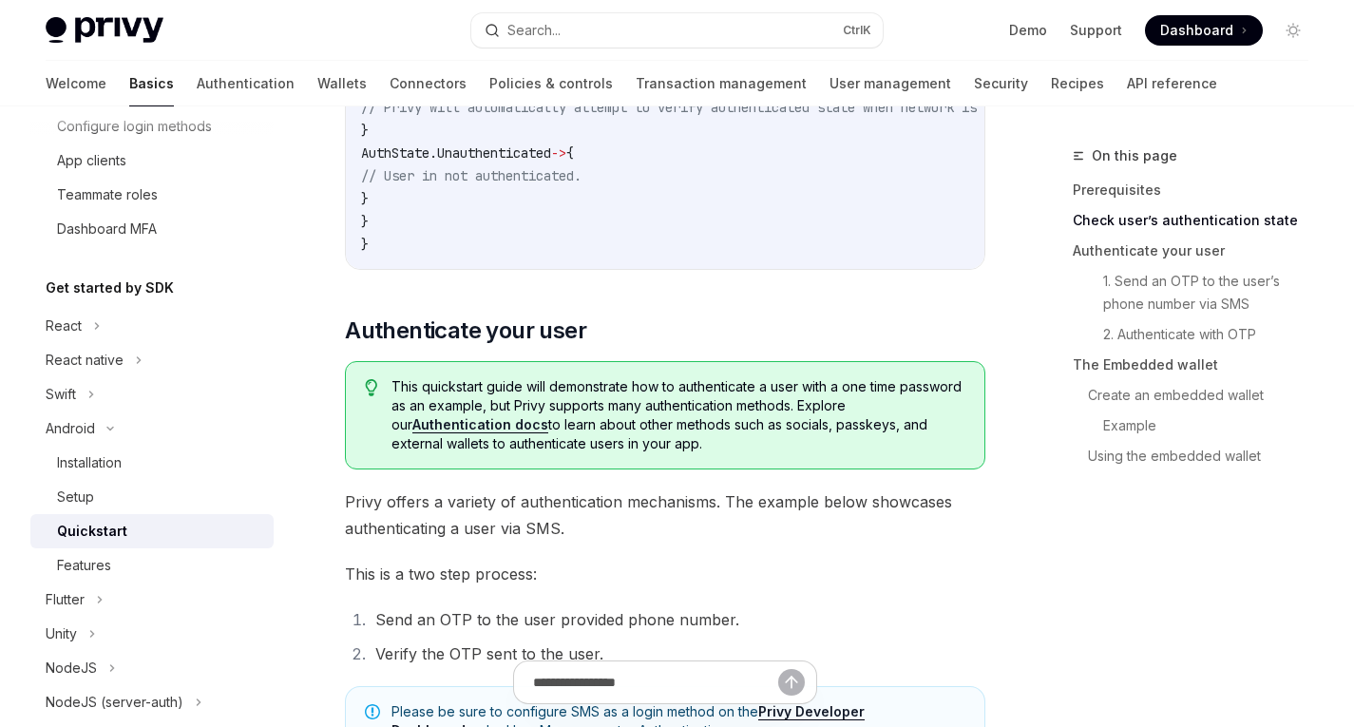
click at [473, 433] on link "Authentication docs" at bounding box center [481, 424] width 136 height 17
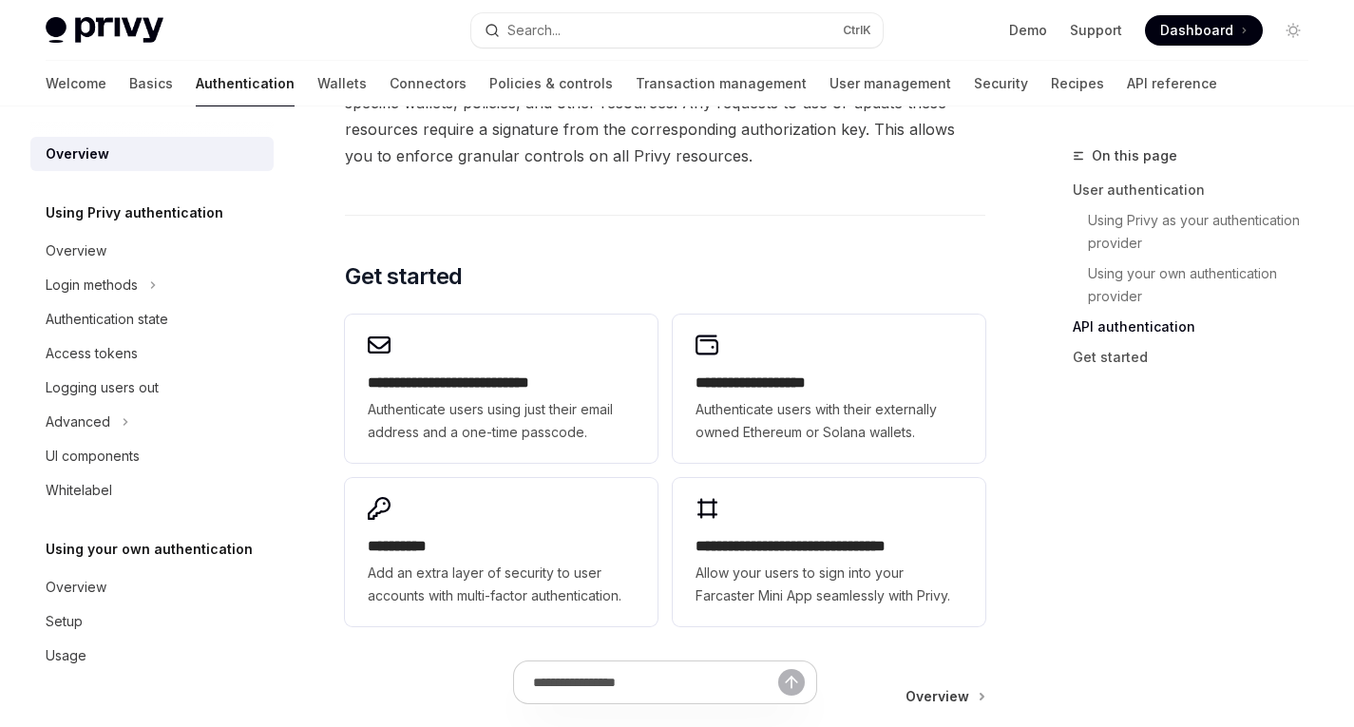
scroll to position [1501, 0]
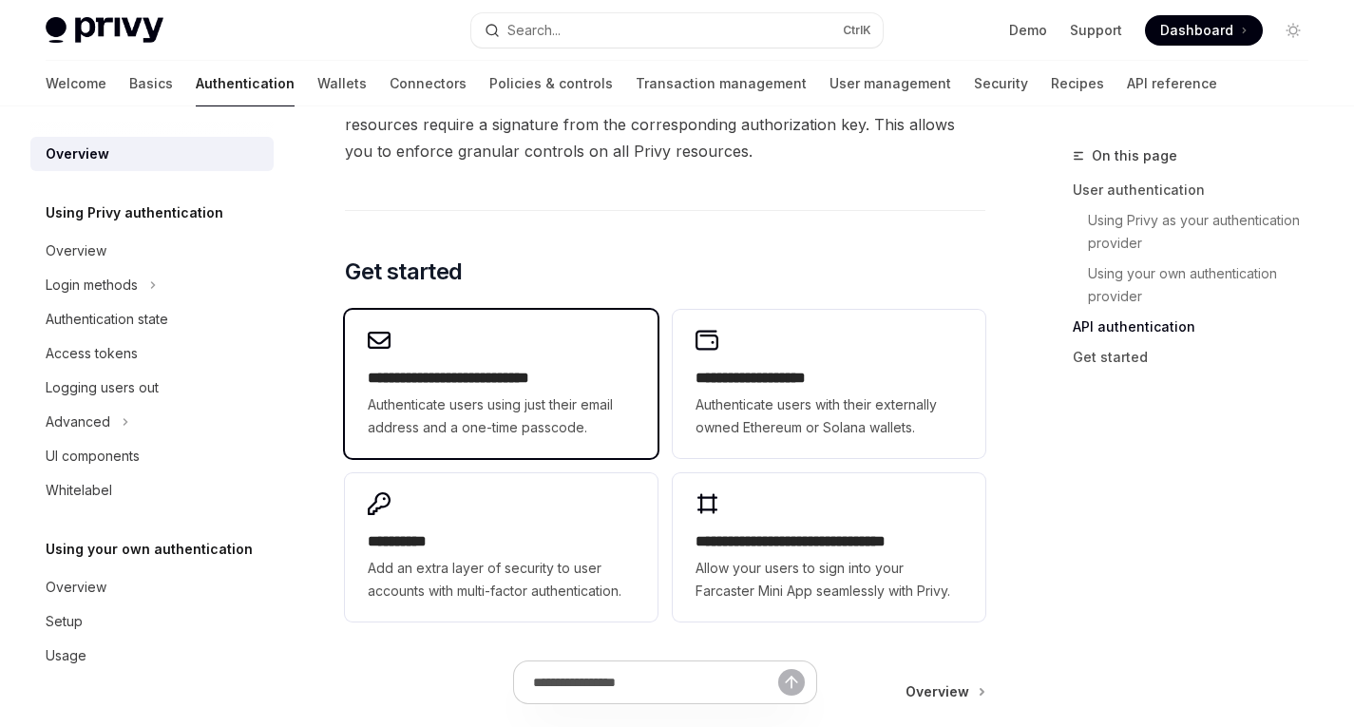
click at [520, 396] on span "Authenticate users using just their email address and a one-time passcode." at bounding box center [501, 416] width 267 height 46
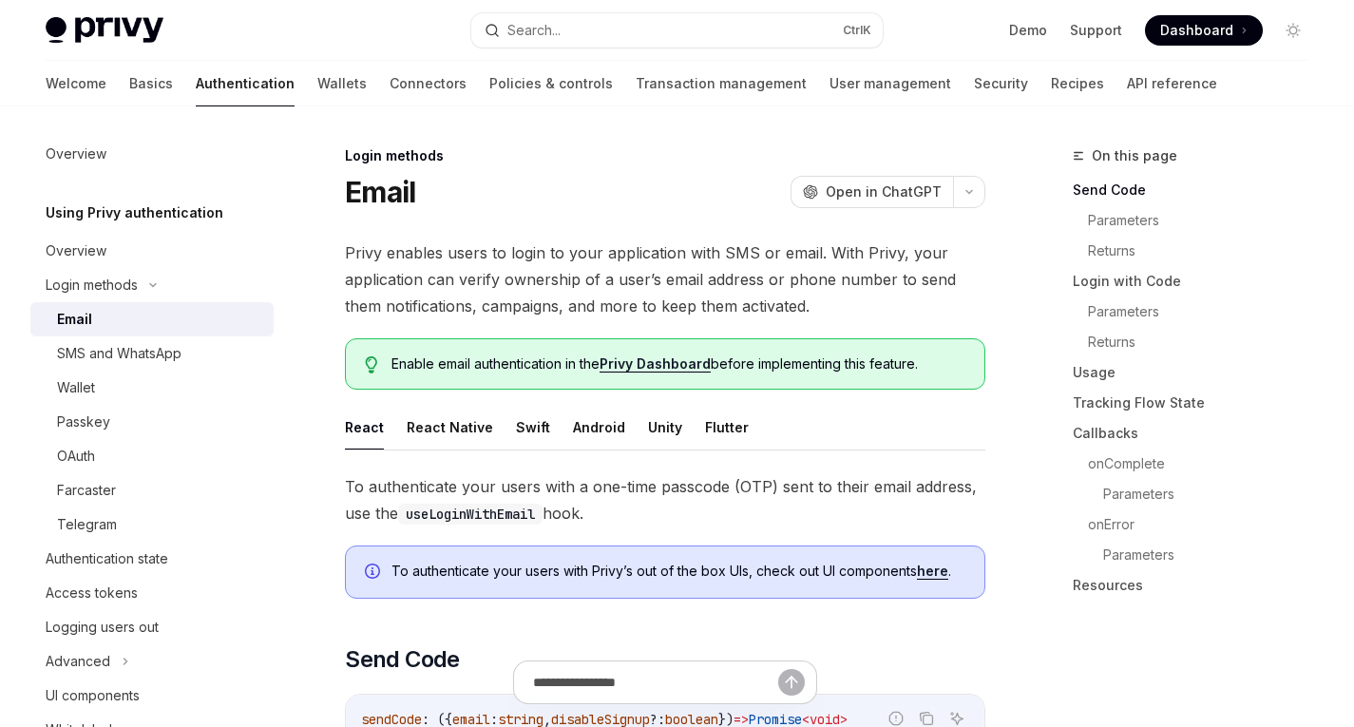
click at [516, 307] on span "Privy enables users to login to your application with SMS or email. With Privy,…" at bounding box center [665, 280] width 641 height 80
click at [571, 302] on span "Privy enables users to login to your application with SMS or email. With Privy,…" at bounding box center [665, 280] width 641 height 80
click at [611, 305] on span "Privy enables users to login to your application with SMS or email. With Privy,…" at bounding box center [665, 280] width 641 height 80
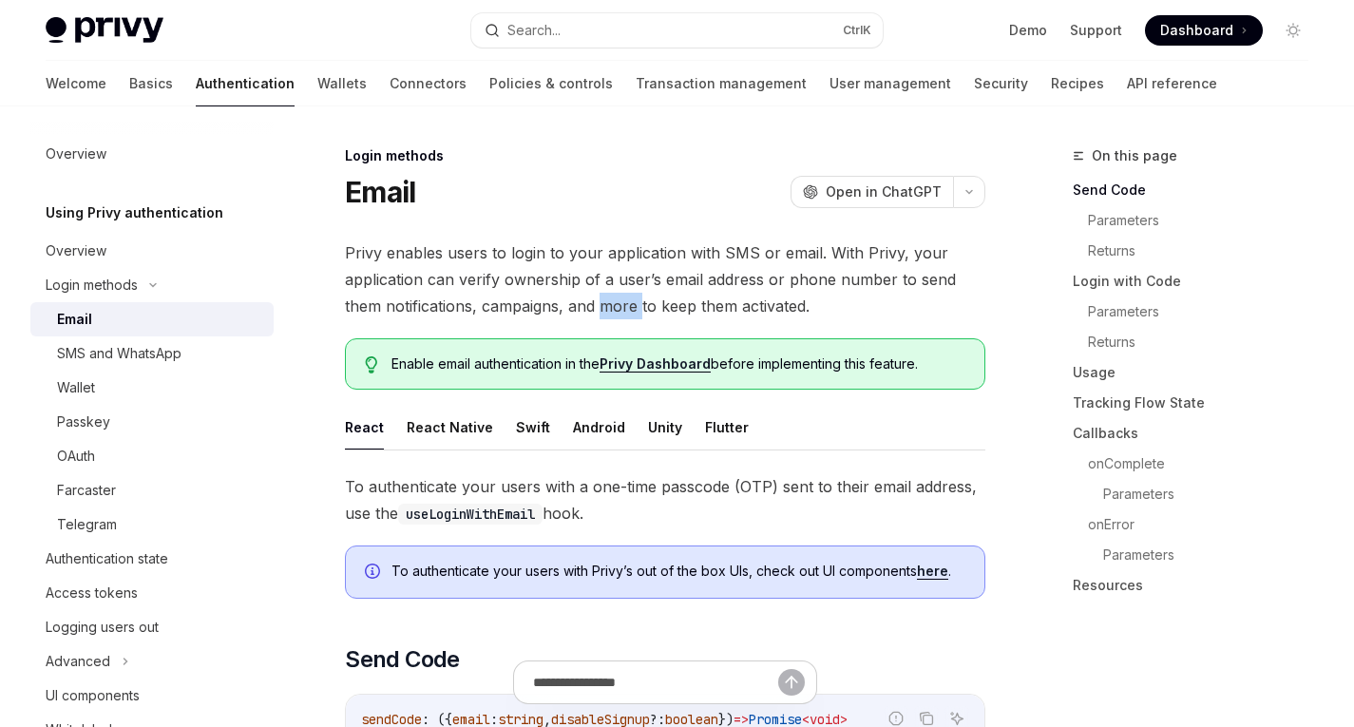
click at [611, 305] on span "Privy enables users to login to your application with SMS or email. With Privy,…" at bounding box center [665, 280] width 641 height 80
click at [646, 303] on span "Privy enables users to login to your application with SMS or email. With Privy,…" at bounding box center [665, 280] width 641 height 80
click at [676, 304] on span "Privy enables users to login to your application with SMS or email. With Privy,…" at bounding box center [665, 280] width 641 height 80
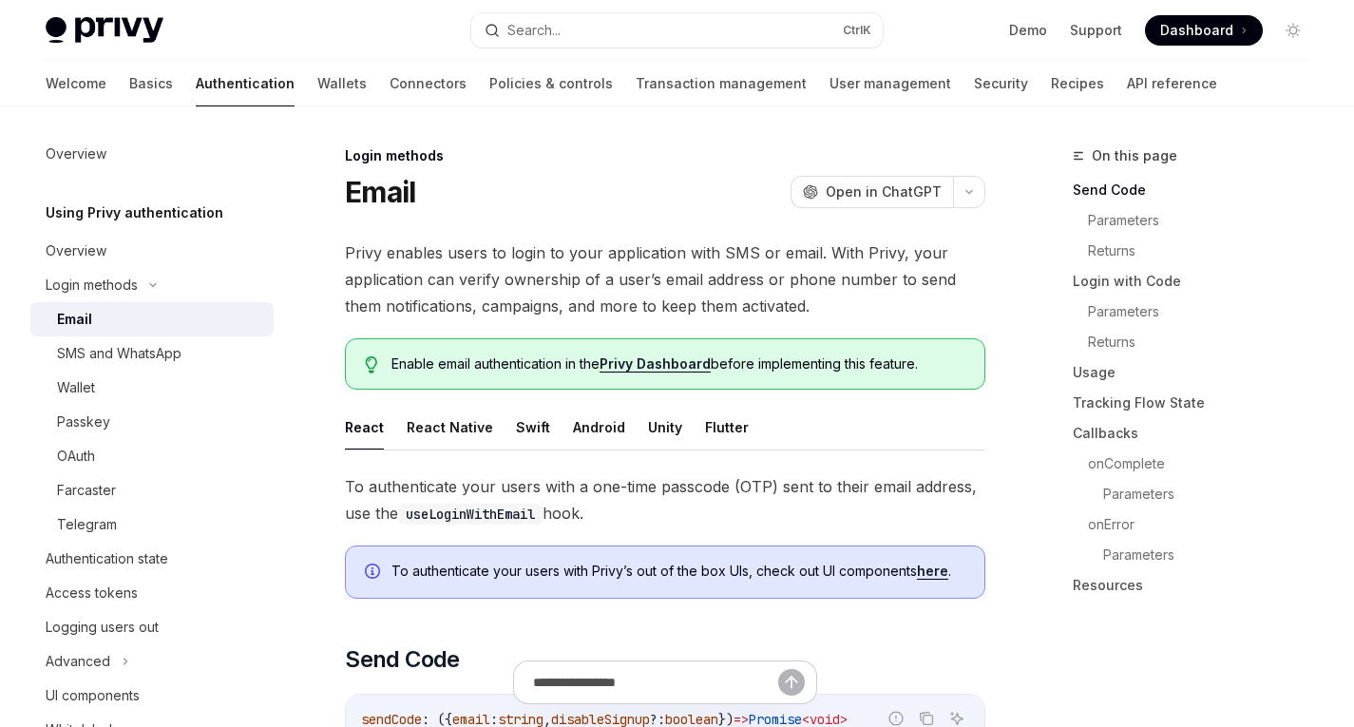
click at [722, 307] on span "Privy enables users to login to your application with SMS or email. With Privy,…" at bounding box center [665, 280] width 641 height 80
click at [747, 304] on span "Privy enables users to login to your application with SMS or email. With Privy,…" at bounding box center [665, 280] width 641 height 80
click at [580, 425] on button "Android" at bounding box center [599, 427] width 52 height 45
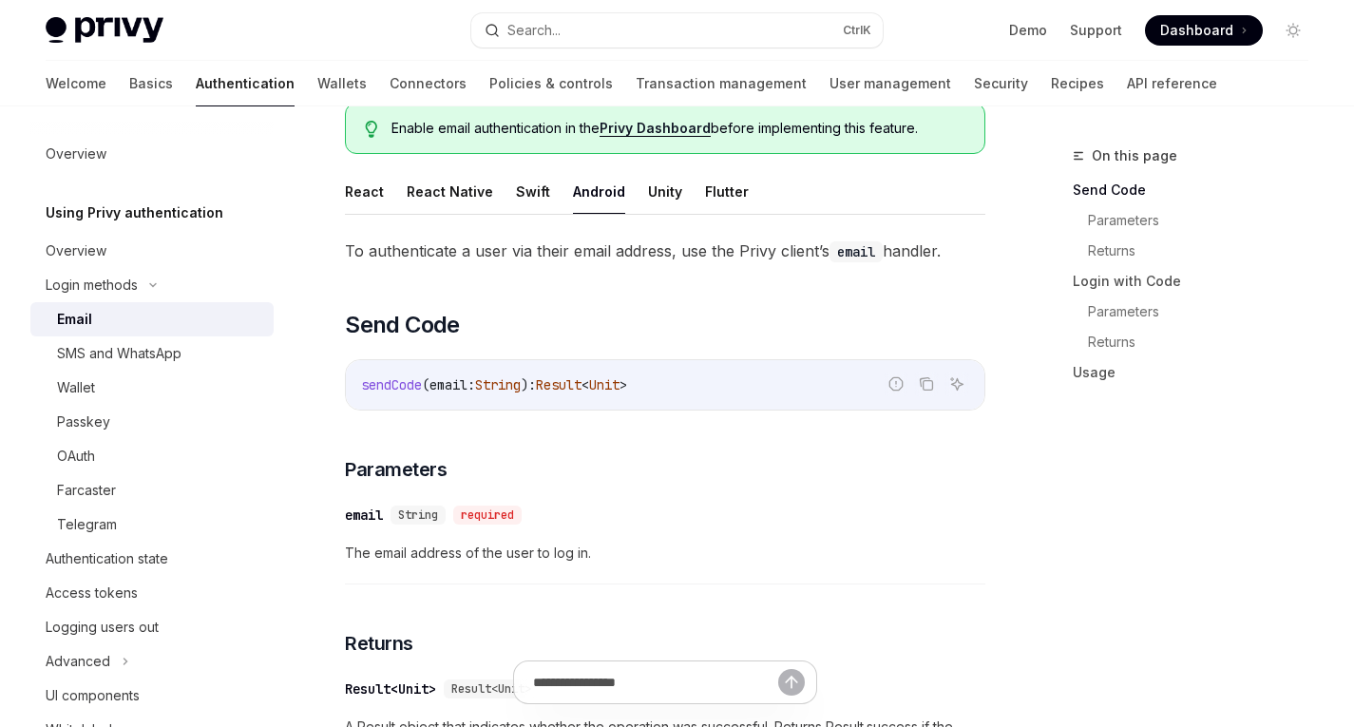
scroll to position [283, 0]
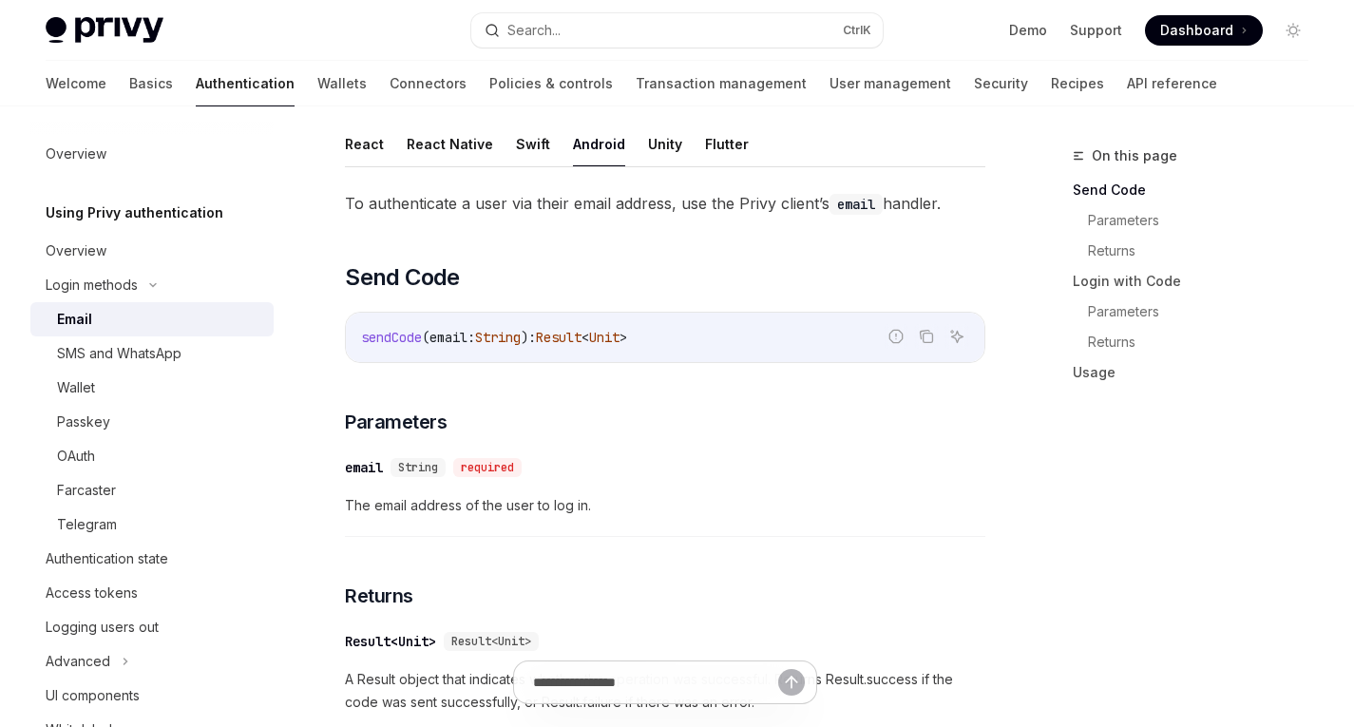
click at [670, 456] on div "​ email String required" at bounding box center [656, 467] width 622 height 23
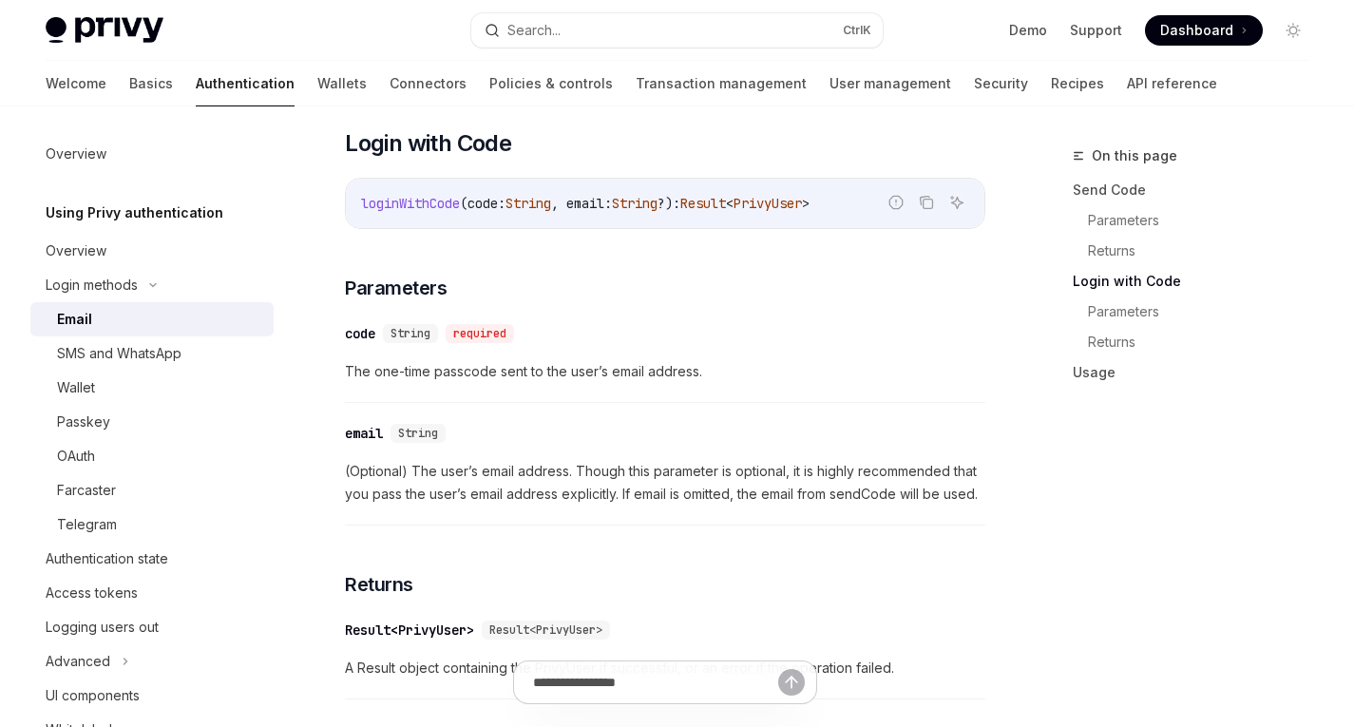
scroll to position [940, 0]
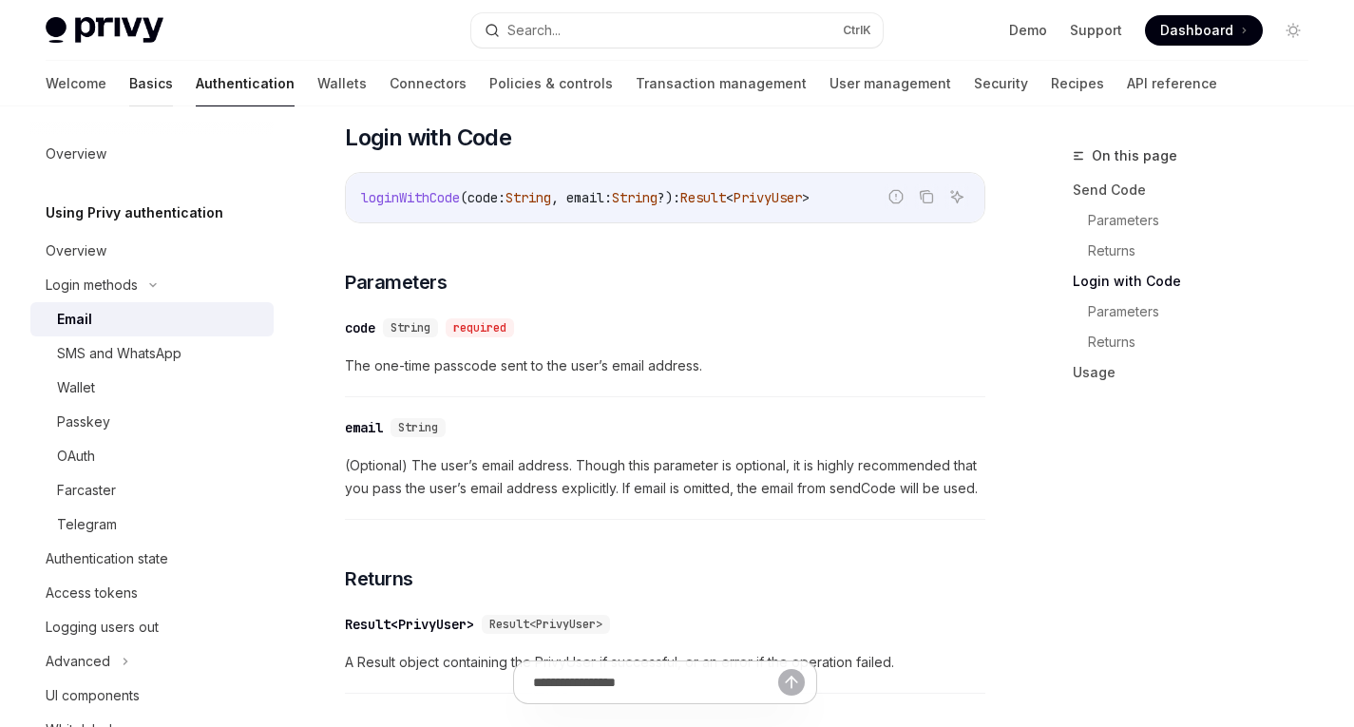
click at [129, 94] on link "Basics" at bounding box center [151, 84] width 44 height 46
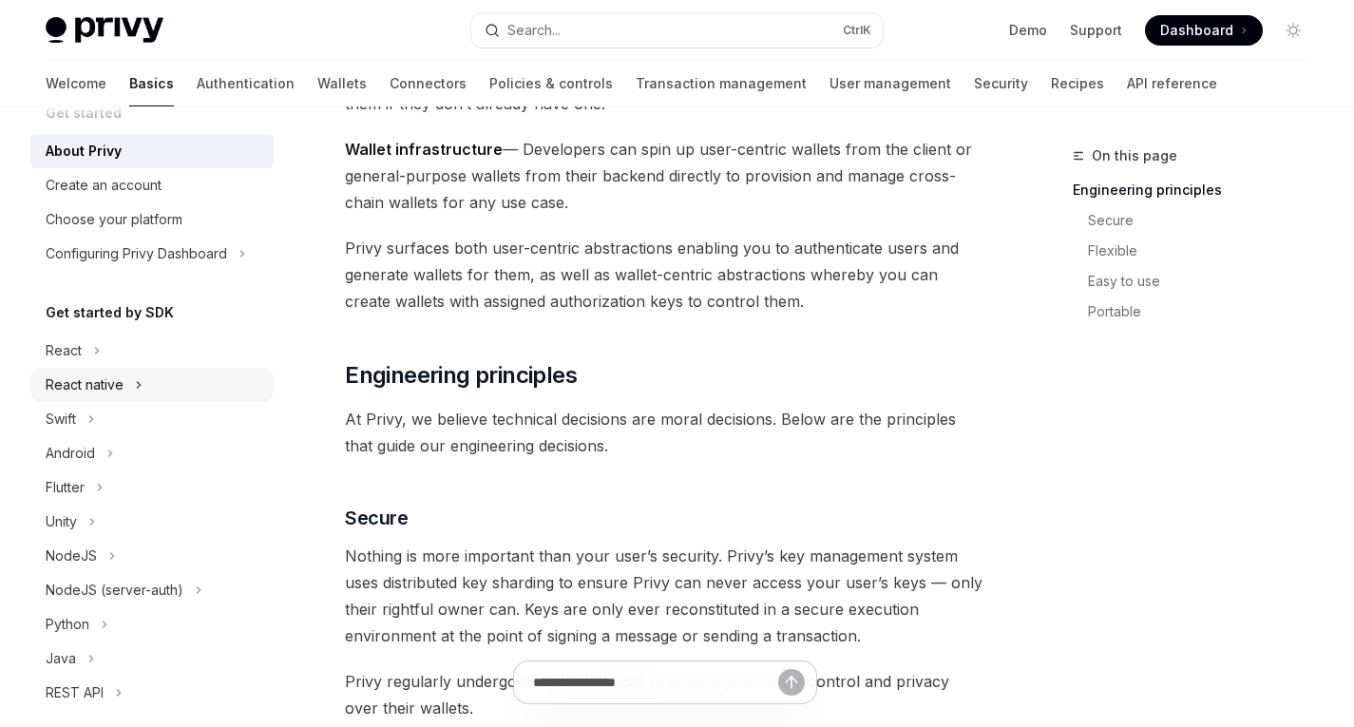
scroll to position [84, 0]
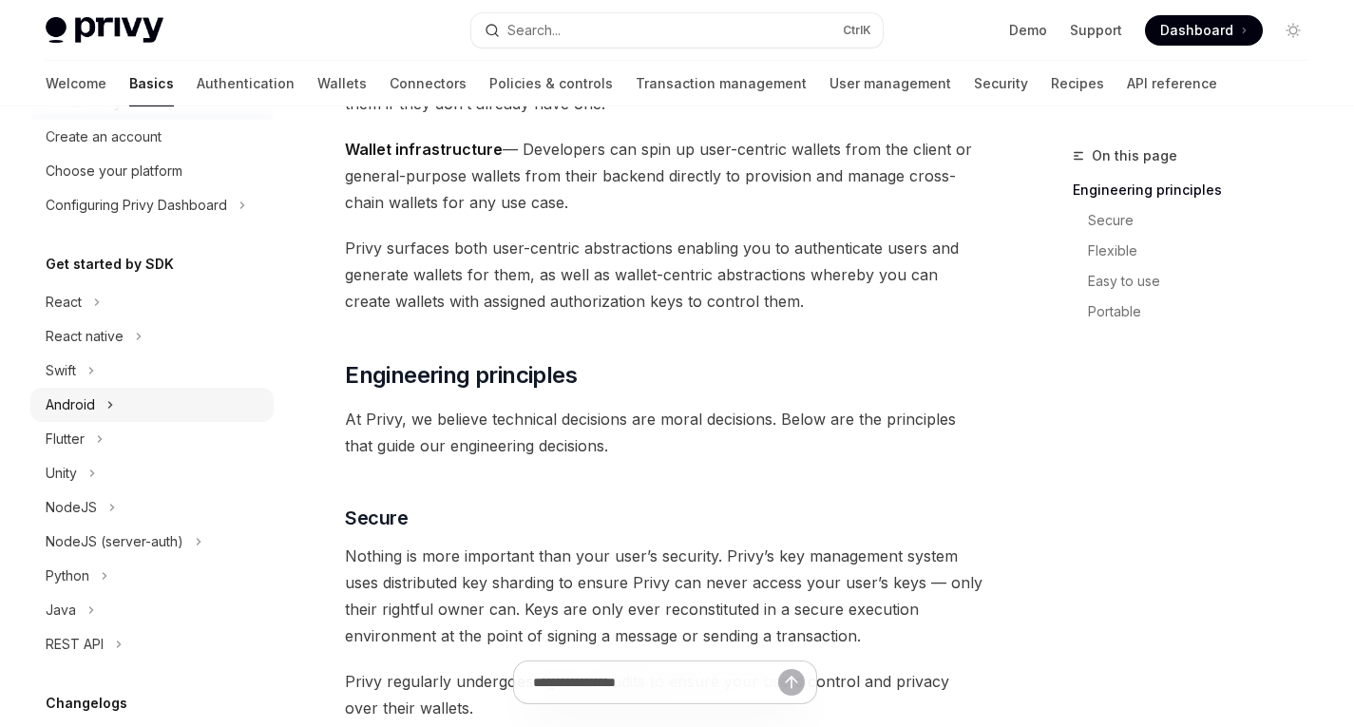
click at [82, 405] on div "Android" at bounding box center [70, 404] width 49 height 23
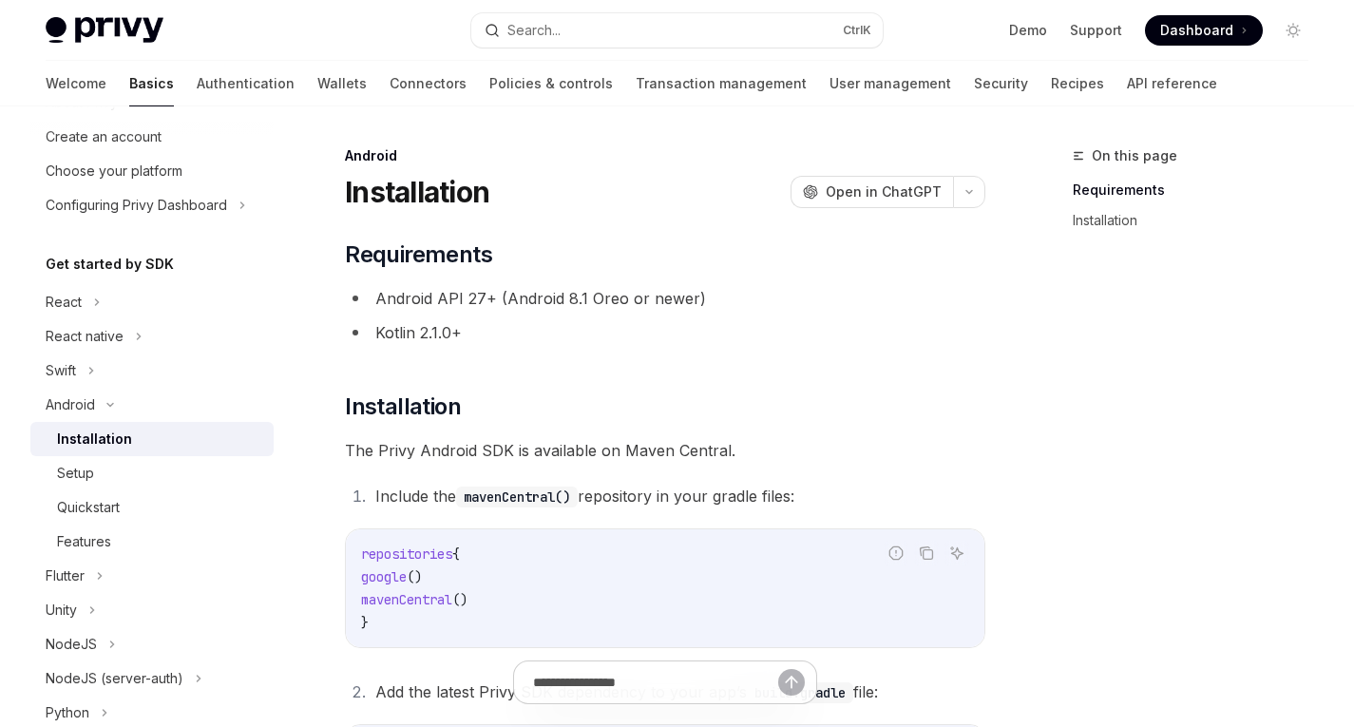
click at [93, 444] on div "Installation" at bounding box center [94, 439] width 75 height 23
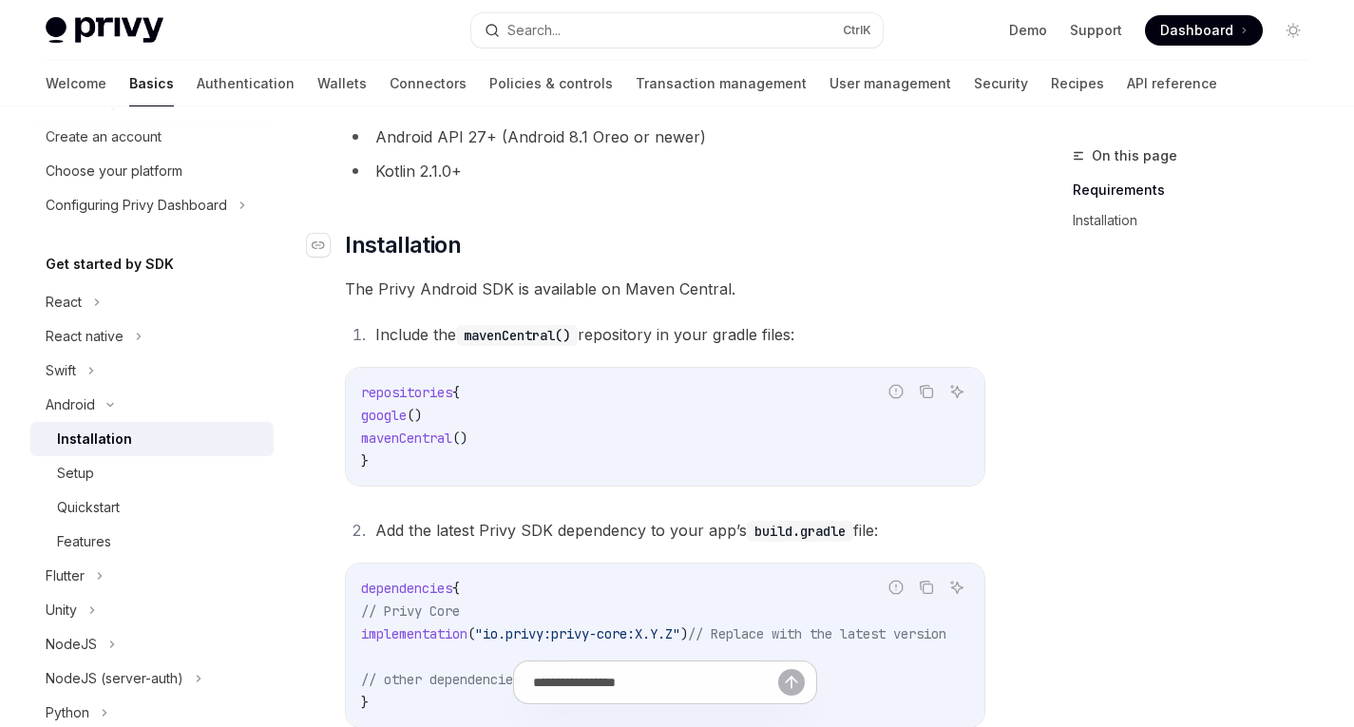
scroll to position [163, 0]
drag, startPoint x: 516, startPoint y: 442, endPoint x: 393, endPoint y: 420, distance: 125.5
click at [393, 420] on code "repositories { google () mavenCentral () }" at bounding box center [665, 425] width 608 height 91
copy code "google () mavenCentral ()"
click at [398, 388] on span "repositories" at bounding box center [406, 391] width 91 height 17
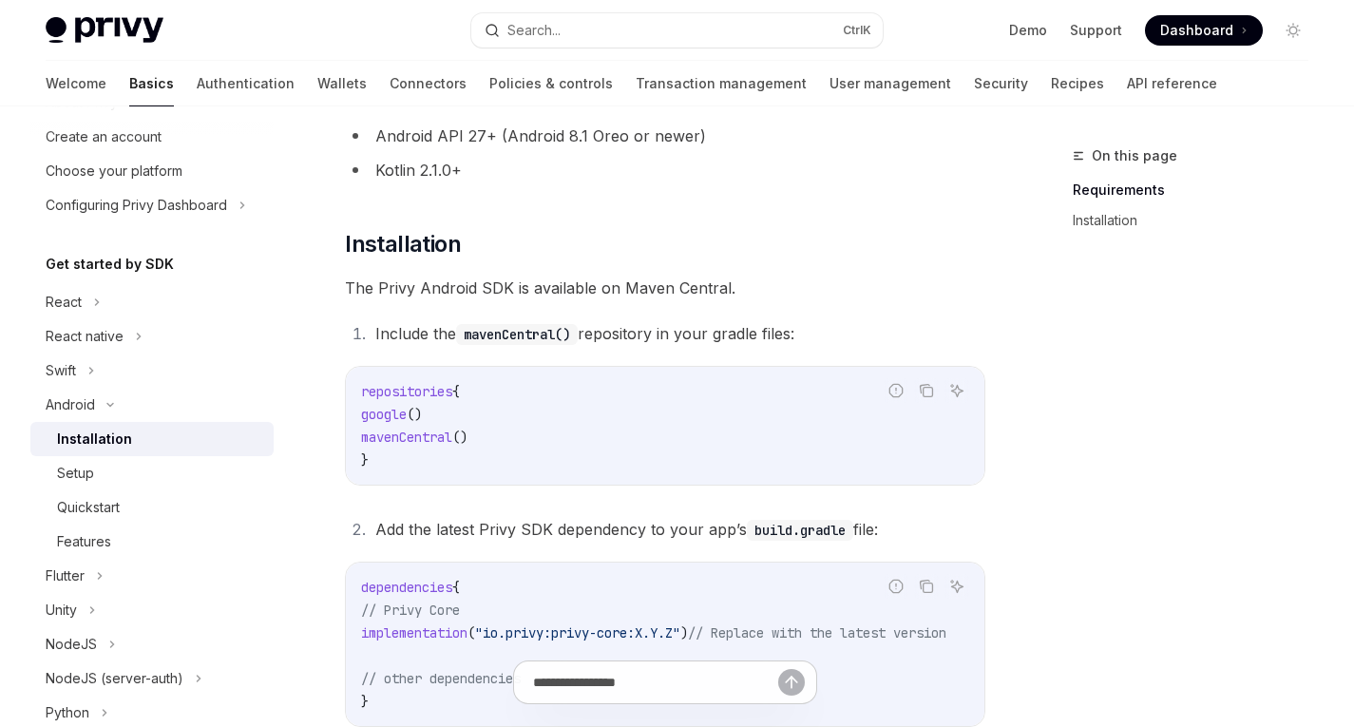
drag, startPoint x: 360, startPoint y: 393, endPoint x: 510, endPoint y: 401, distance: 150.4
click at [510, 401] on div "repositories { google () mavenCentral () }" at bounding box center [665, 426] width 639 height 118
copy span "repositories {"
click at [594, 426] on code "repositories { google () mavenCentral () }" at bounding box center [665, 425] width 608 height 91
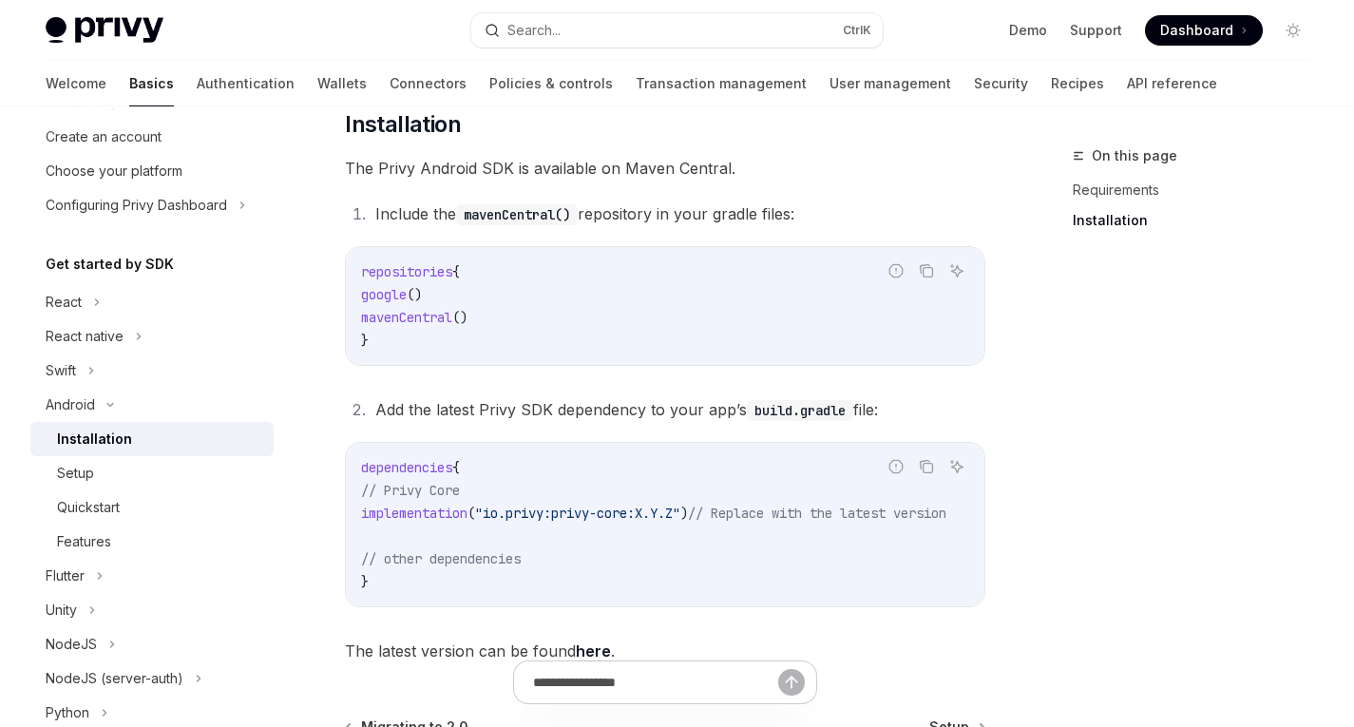
click at [406, 297] on span "google" at bounding box center [384, 294] width 46 height 17
click at [412, 311] on span "mavenCentral" at bounding box center [406, 317] width 91 height 17
click at [616, 322] on code "repositories { google () mavenCentral () }" at bounding box center [665, 305] width 608 height 91
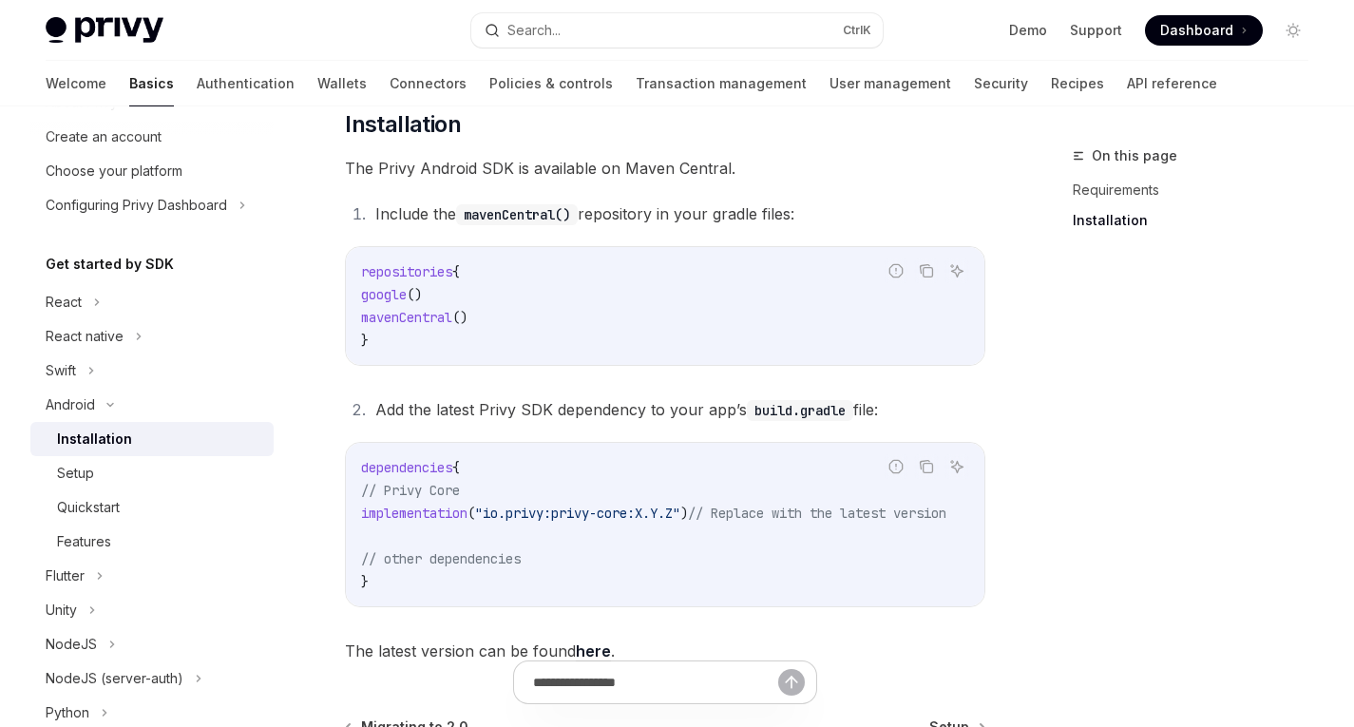
scroll to position [382, 0]
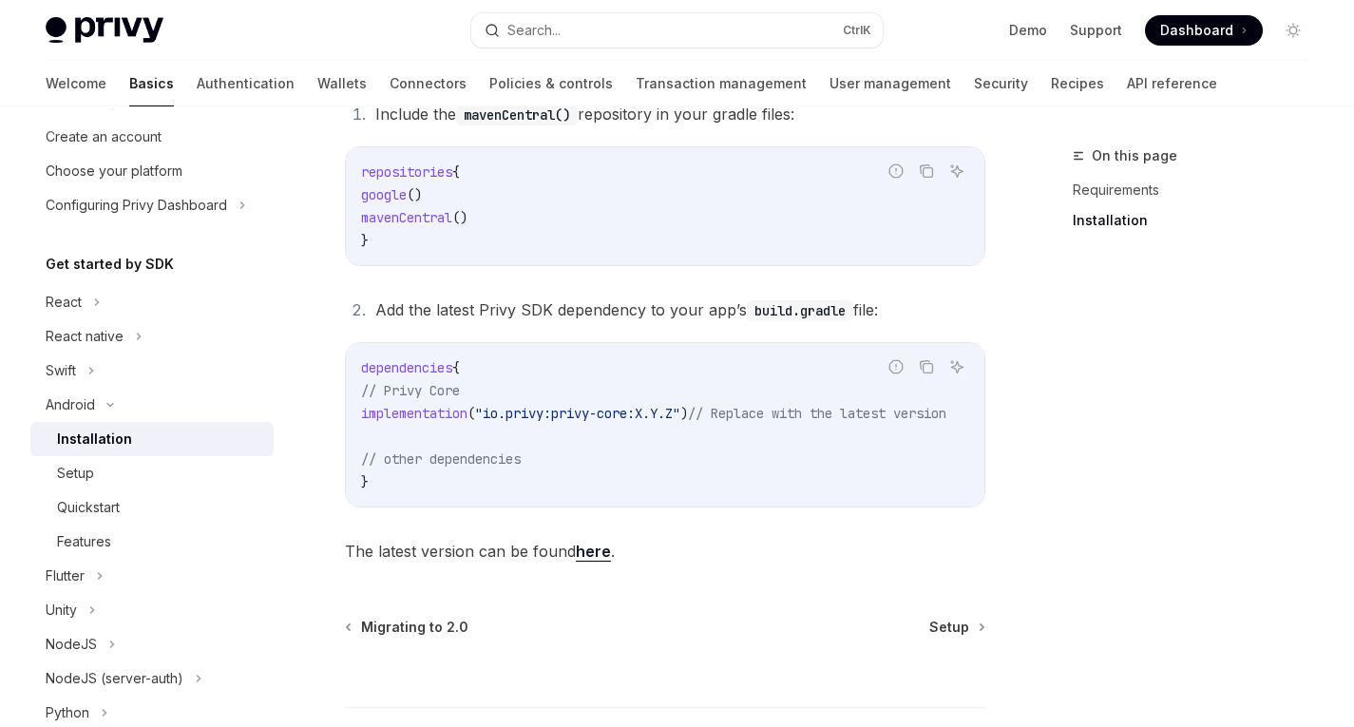
click at [592, 559] on link "here" at bounding box center [593, 552] width 35 height 20
drag, startPoint x: 378, startPoint y: 414, endPoint x: 720, endPoint y: 414, distance: 341.2
click at [720, 414] on span "implementation ( "io.privy:privy-core:X.Y.Z" ) // Replace with the latest versi…" at bounding box center [653, 413] width 585 height 17
copy span "implementation ( "io.privy:privy-core:X.Y.Z" )"
click at [584, 440] on code "dependencies { // Privy Core implementation ( "io.privy:privy-core:X.Y.Z" ) // …" at bounding box center [676, 424] width 631 height 137
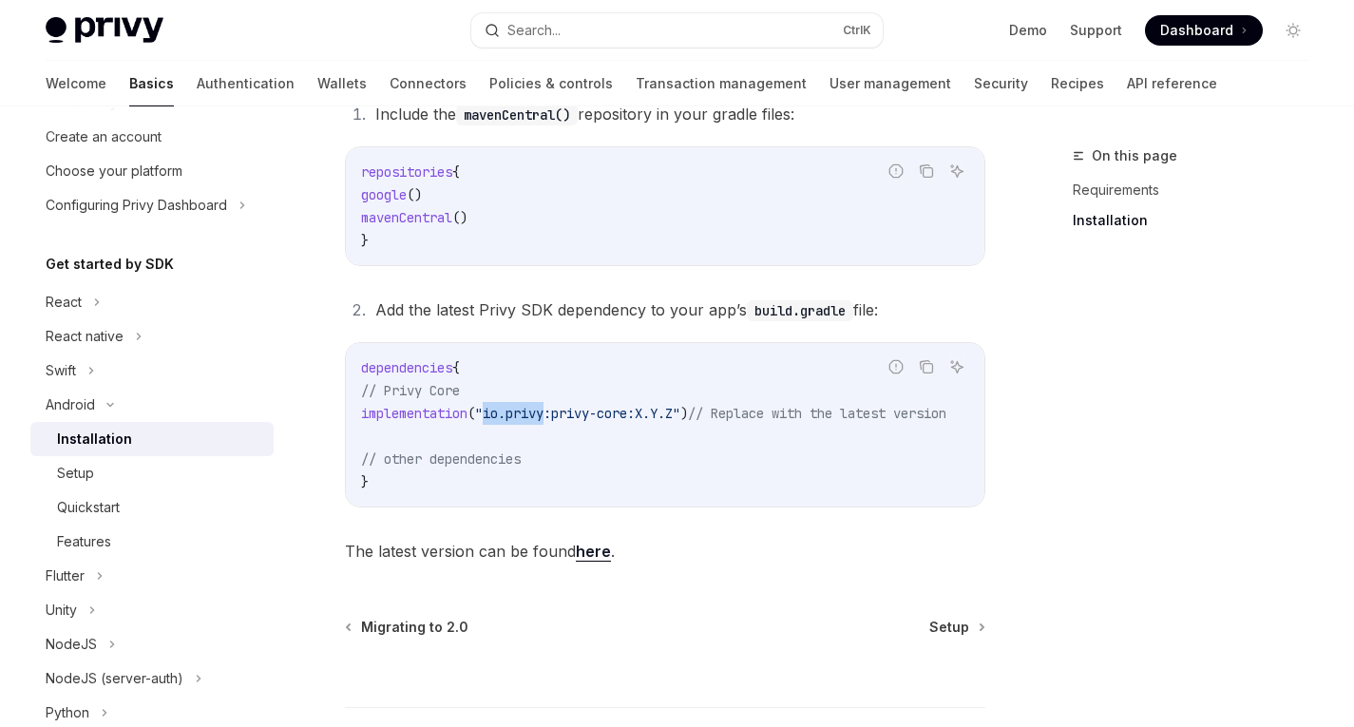
drag, startPoint x: 505, startPoint y: 414, endPoint x: 566, endPoint y: 413, distance: 60.8
click at [566, 413] on span ""io.privy:privy-core:X.Y.Z"" at bounding box center [577, 413] width 205 height 17
copy span "io.privy"
drag, startPoint x: 577, startPoint y: 413, endPoint x: 661, endPoint y: 417, distance: 83.7
click at [661, 417] on span ""io.privy:privy-core:X.Y.Z"" at bounding box center [577, 413] width 205 height 17
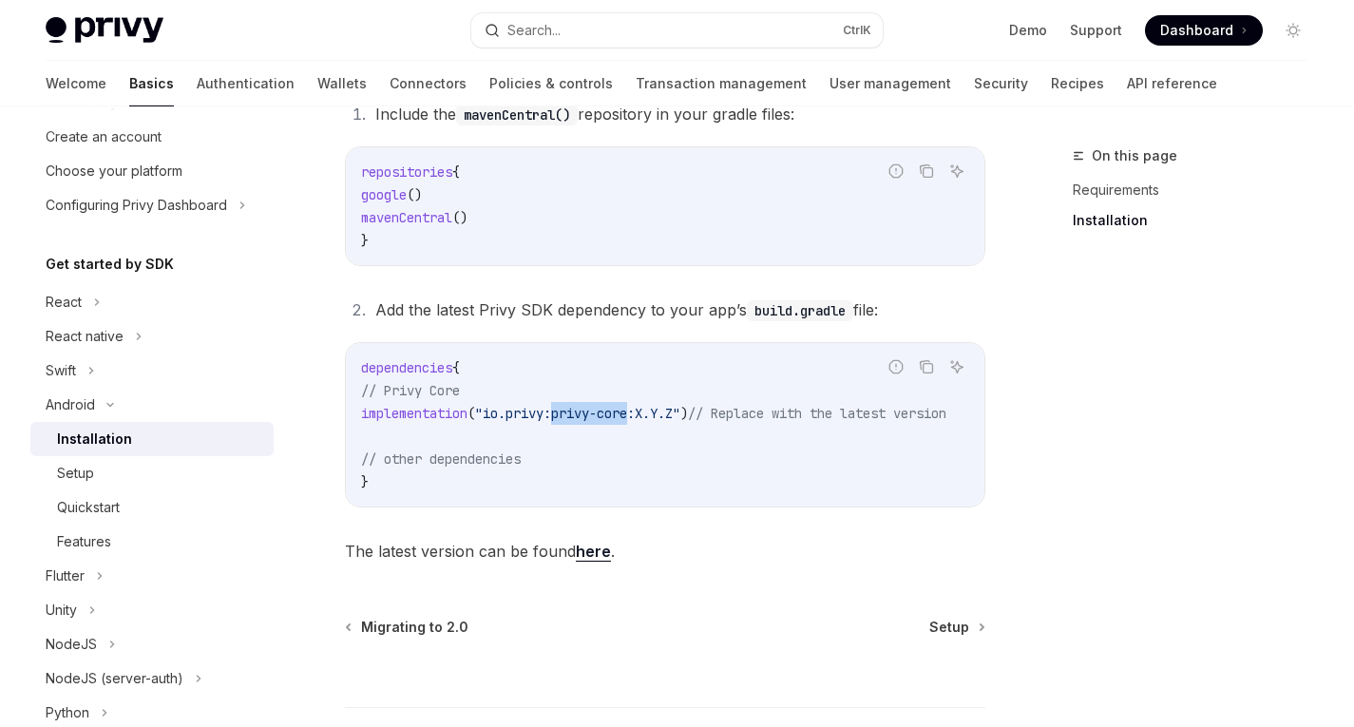
copy span "privy-core"
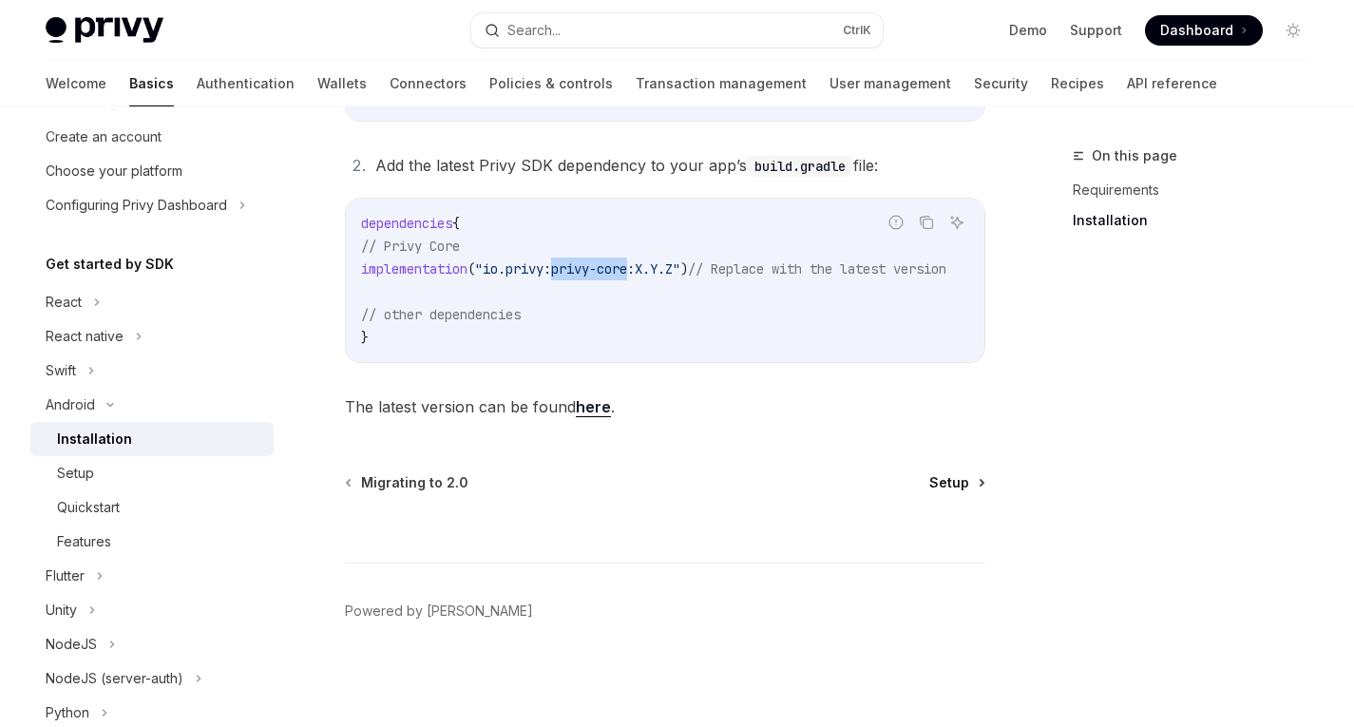
click at [948, 486] on span "Setup" at bounding box center [950, 482] width 40 height 19
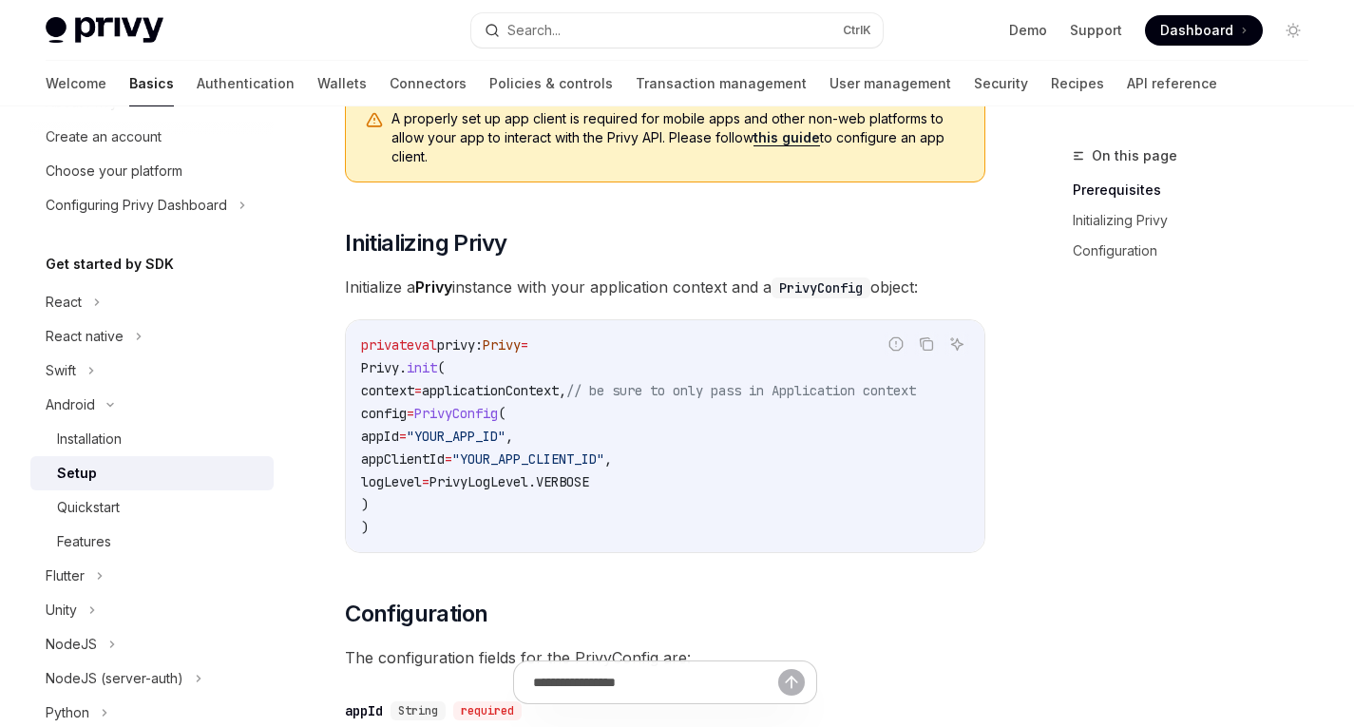
scroll to position [302, 0]
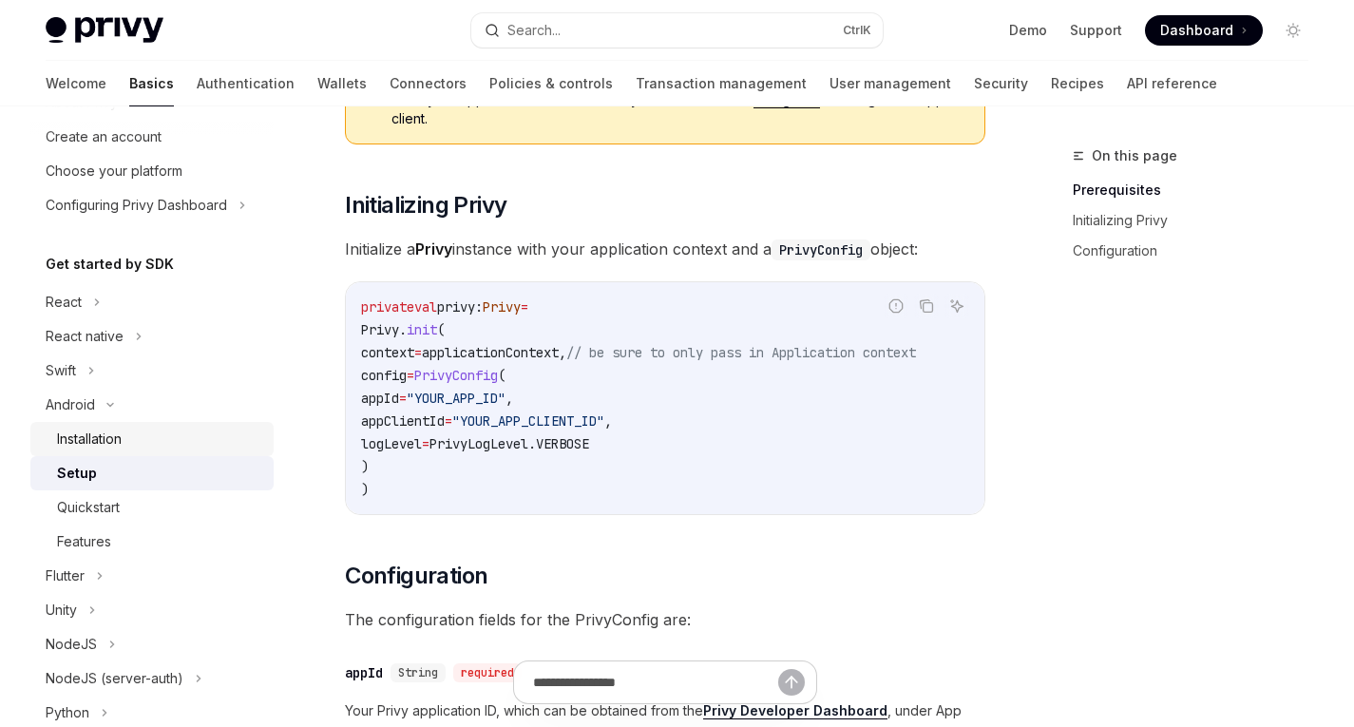
click at [90, 442] on div "Installation" at bounding box center [89, 439] width 65 height 23
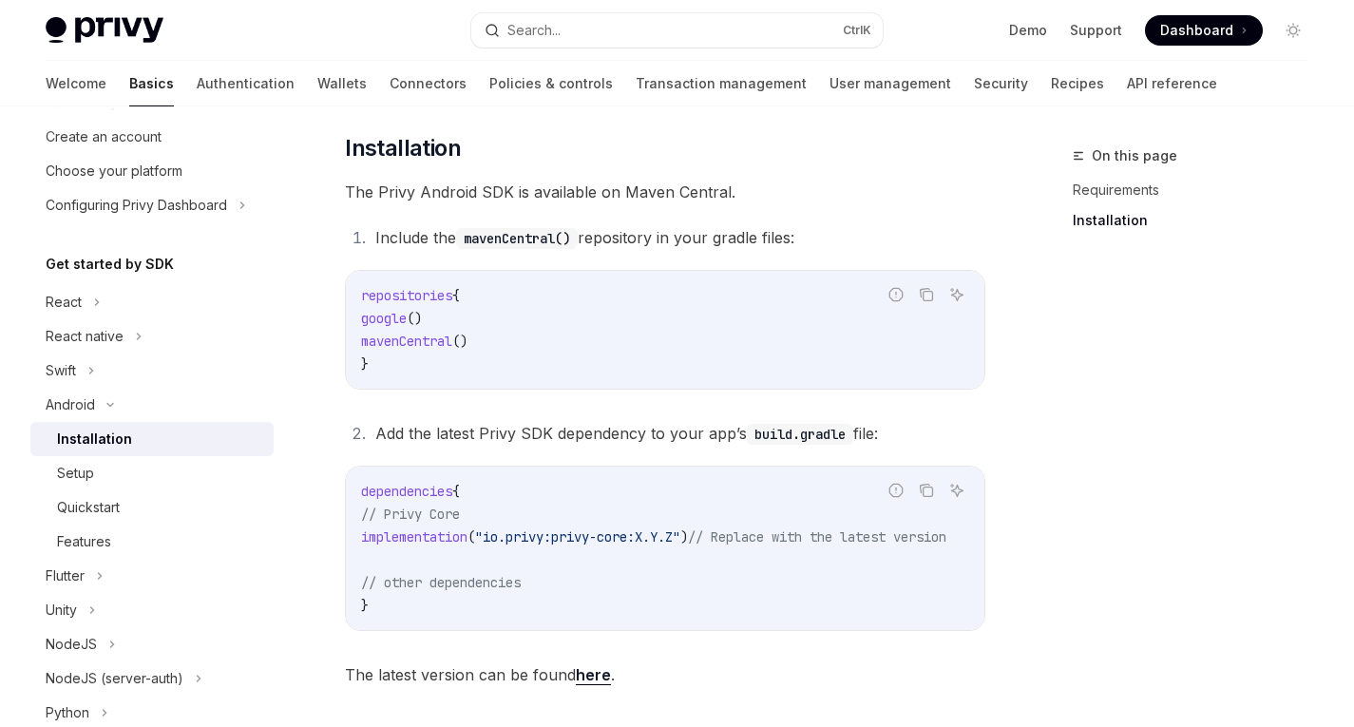
scroll to position [383, 0]
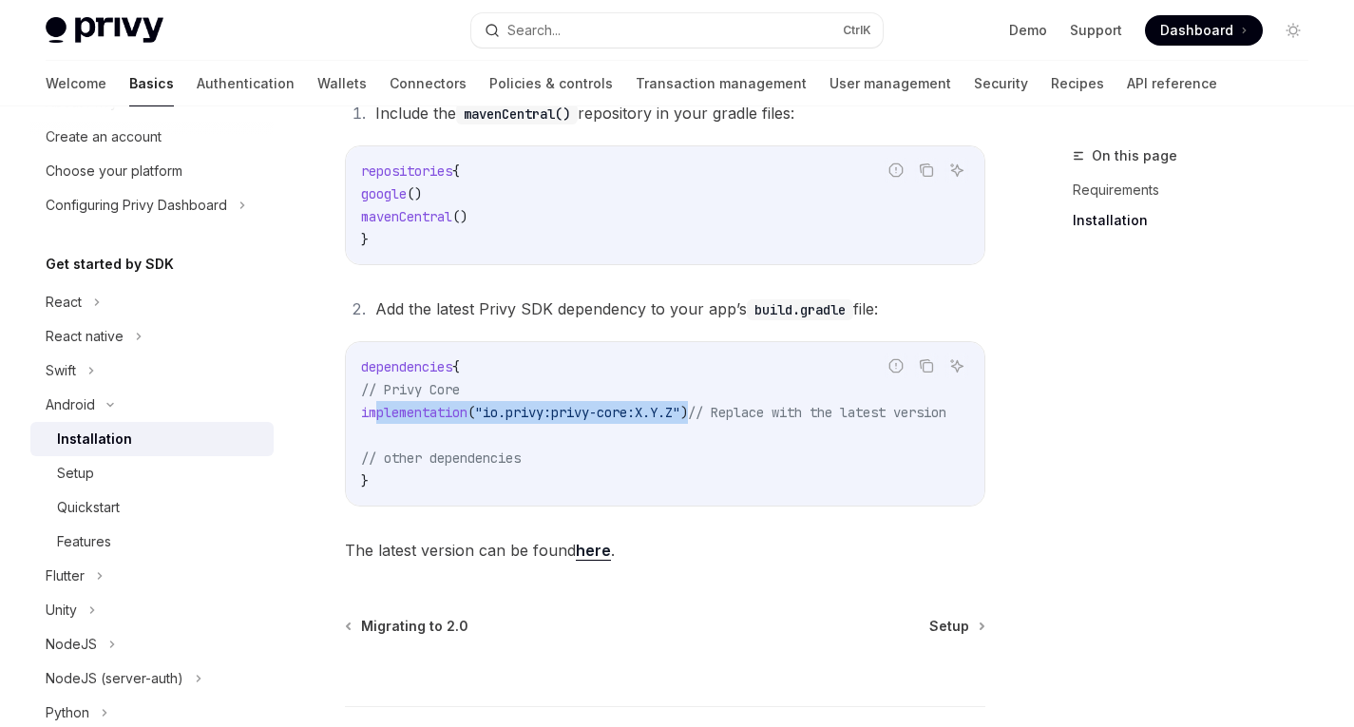
drag, startPoint x: 375, startPoint y: 413, endPoint x: 721, endPoint y: 412, distance: 346.0
click at [721, 412] on span "implementation ( "io.privy:privy-core:X.Y.Z" ) // Replace with the latest versi…" at bounding box center [653, 412] width 585 height 17
copy span "implementation ( "io.privy:privy-core:X.Y.Z" )"
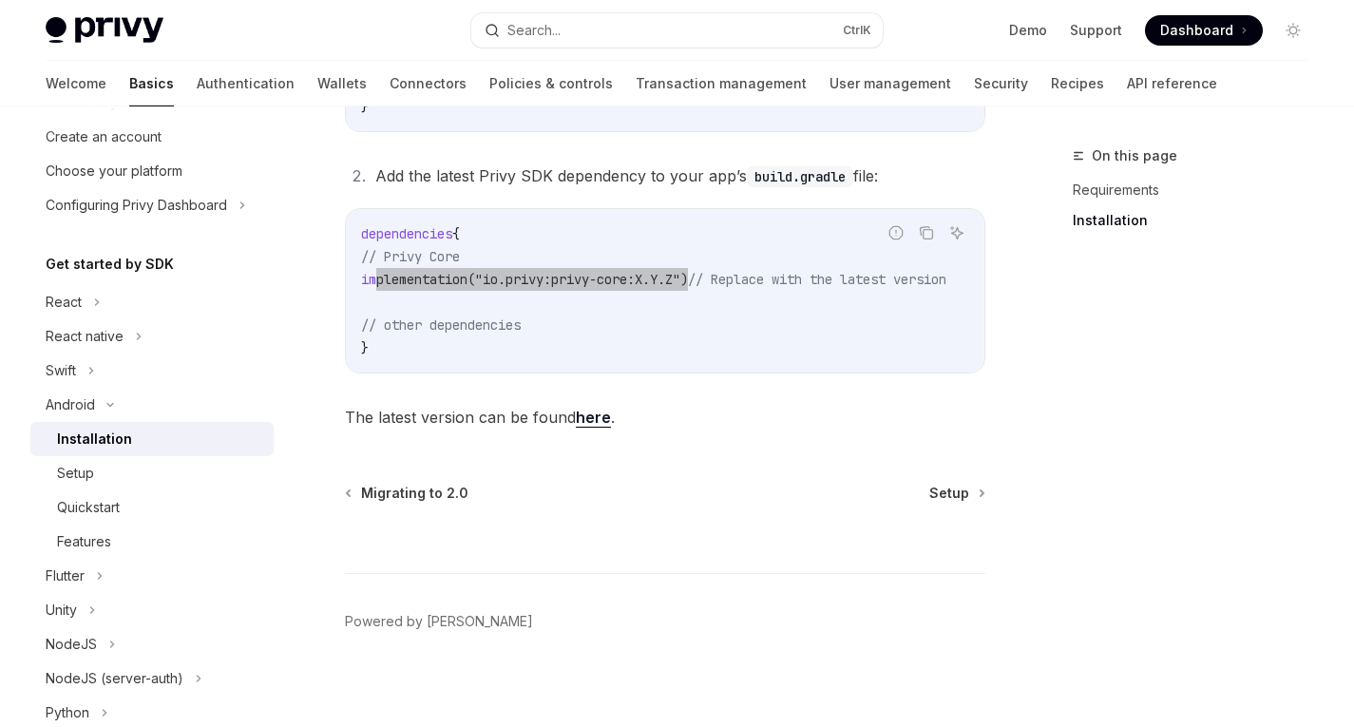
scroll to position [519, 0]
click at [948, 500] on span "Setup" at bounding box center [950, 490] width 40 height 19
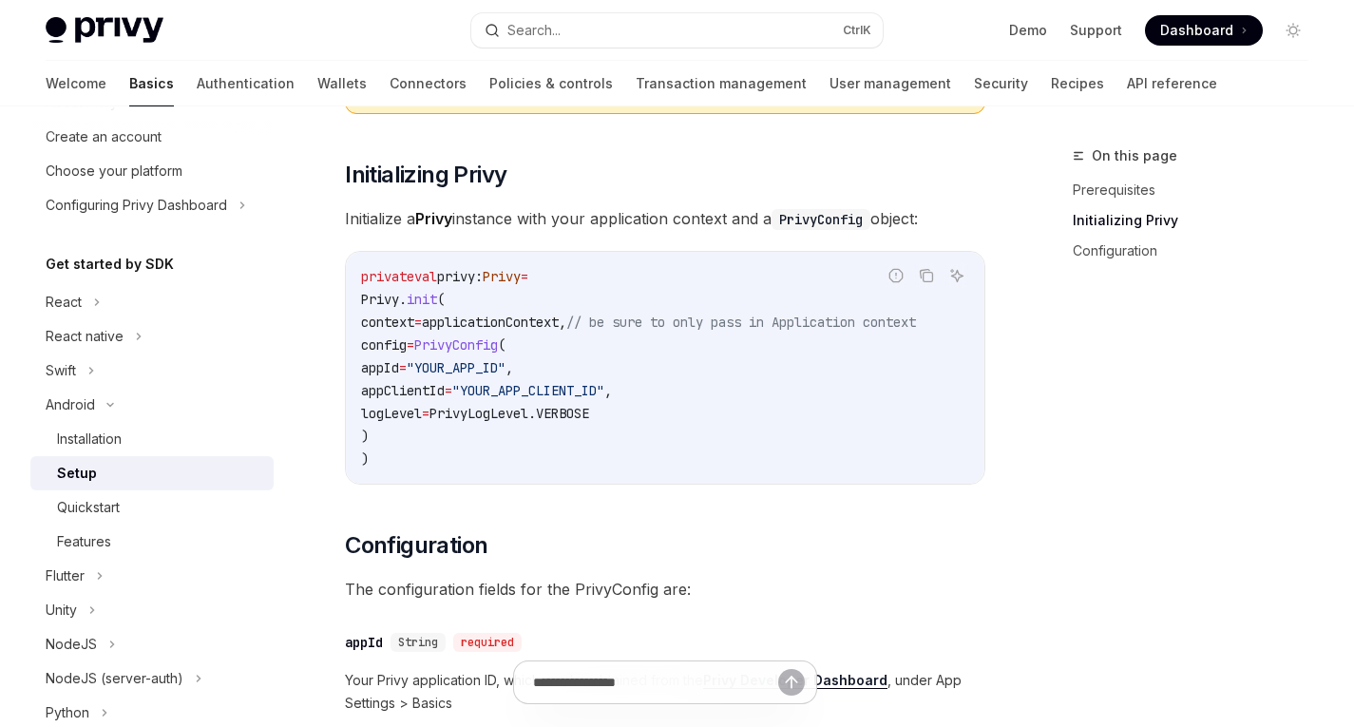
scroll to position [381, 0]
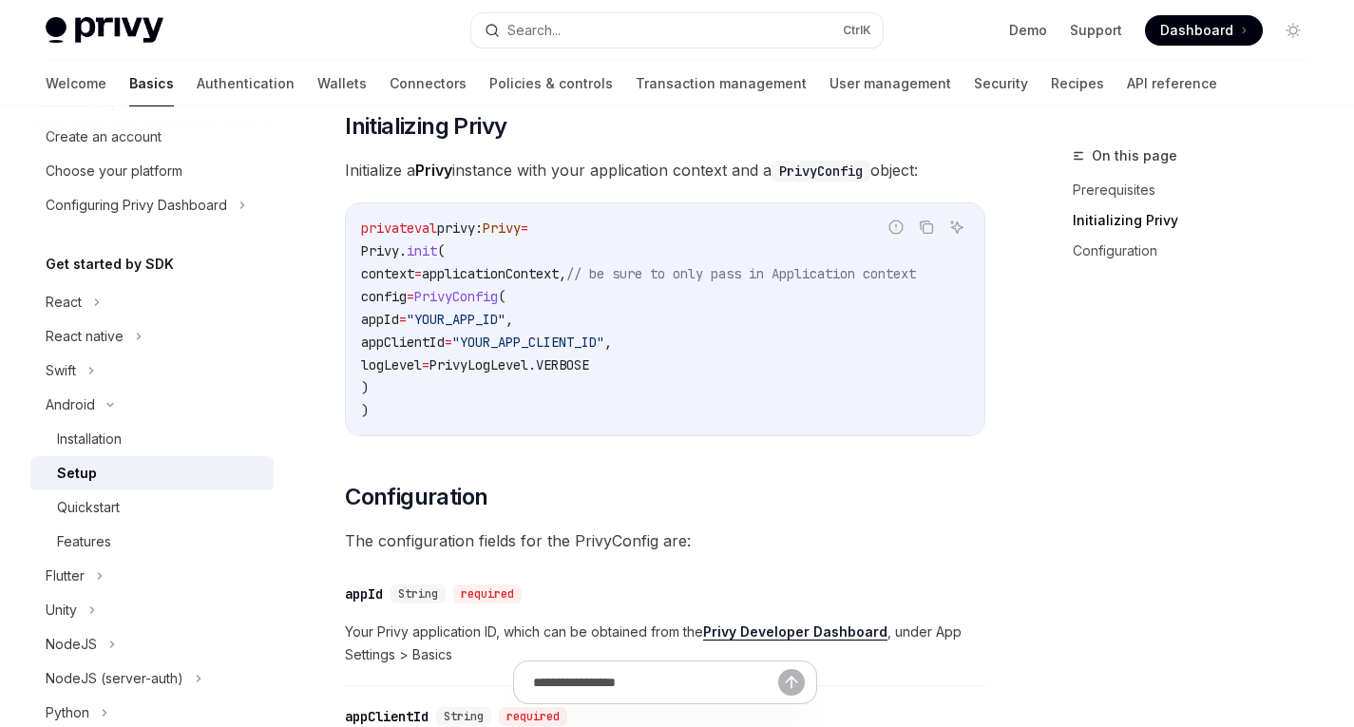
drag, startPoint x: 397, startPoint y: 417, endPoint x: 346, endPoint y: 229, distance: 195.1
click at [346, 229] on div "private val privy: Privy = Privy. init ( context = applicationContext, // be su…" at bounding box center [665, 319] width 639 height 232
copy code "private val privy: Privy = Privy. init ( context = applicationContext, // be su…"
click at [631, 419] on code "private val privy: Privy = Privy. init ( context = applicationContext, // be su…" at bounding box center [665, 319] width 608 height 205
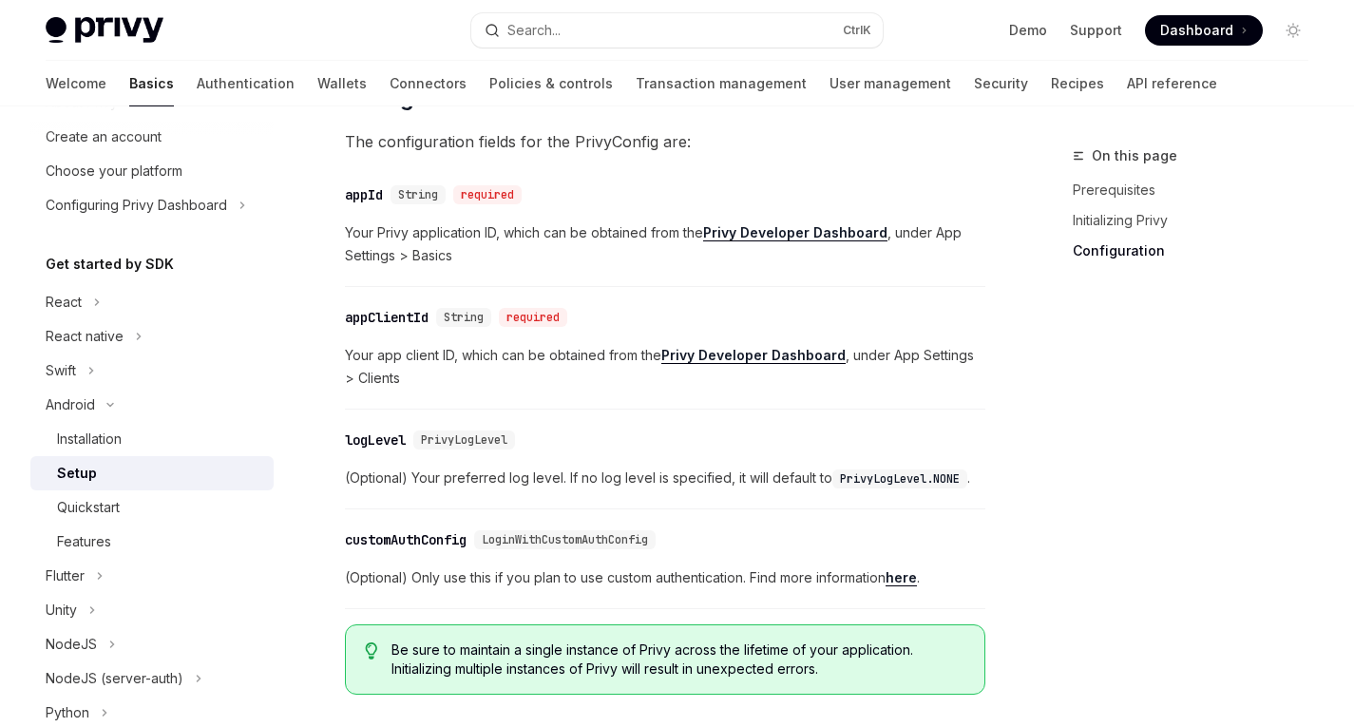
scroll to position [1063, 0]
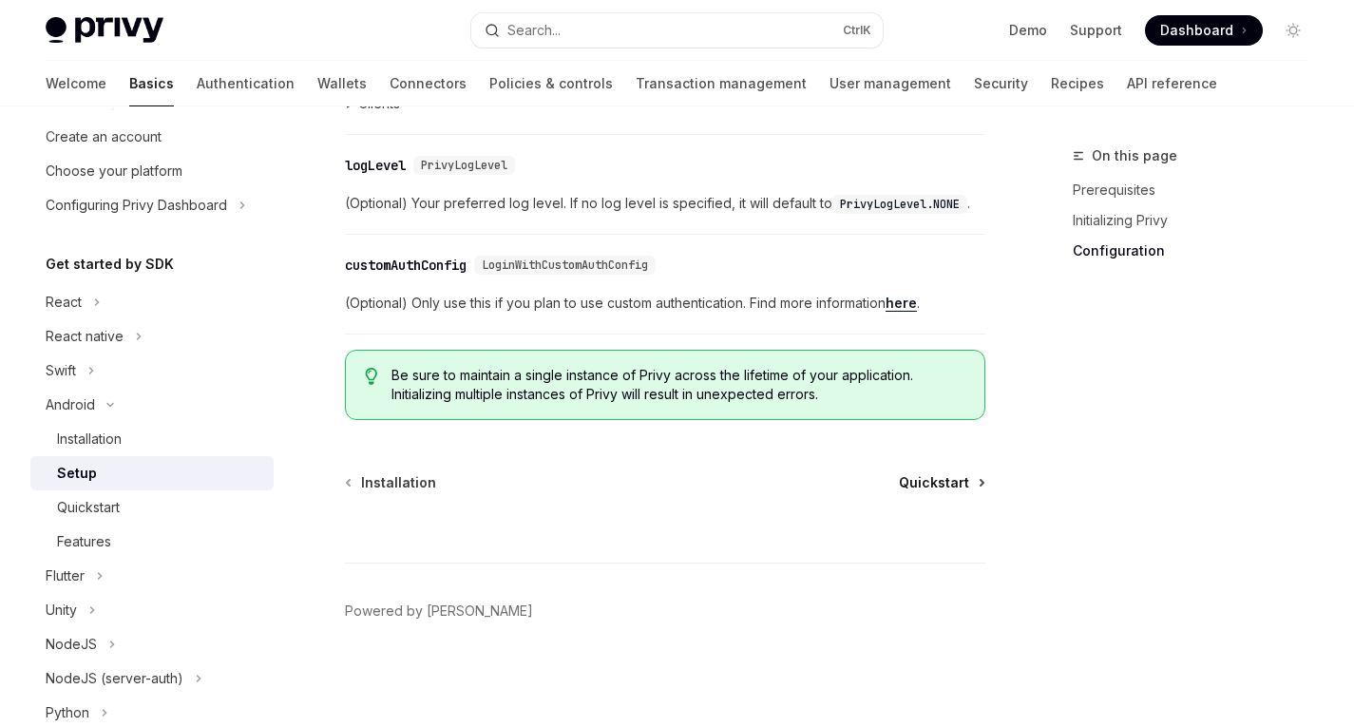
click at [944, 474] on span "Quickstart" at bounding box center [934, 482] width 70 height 19
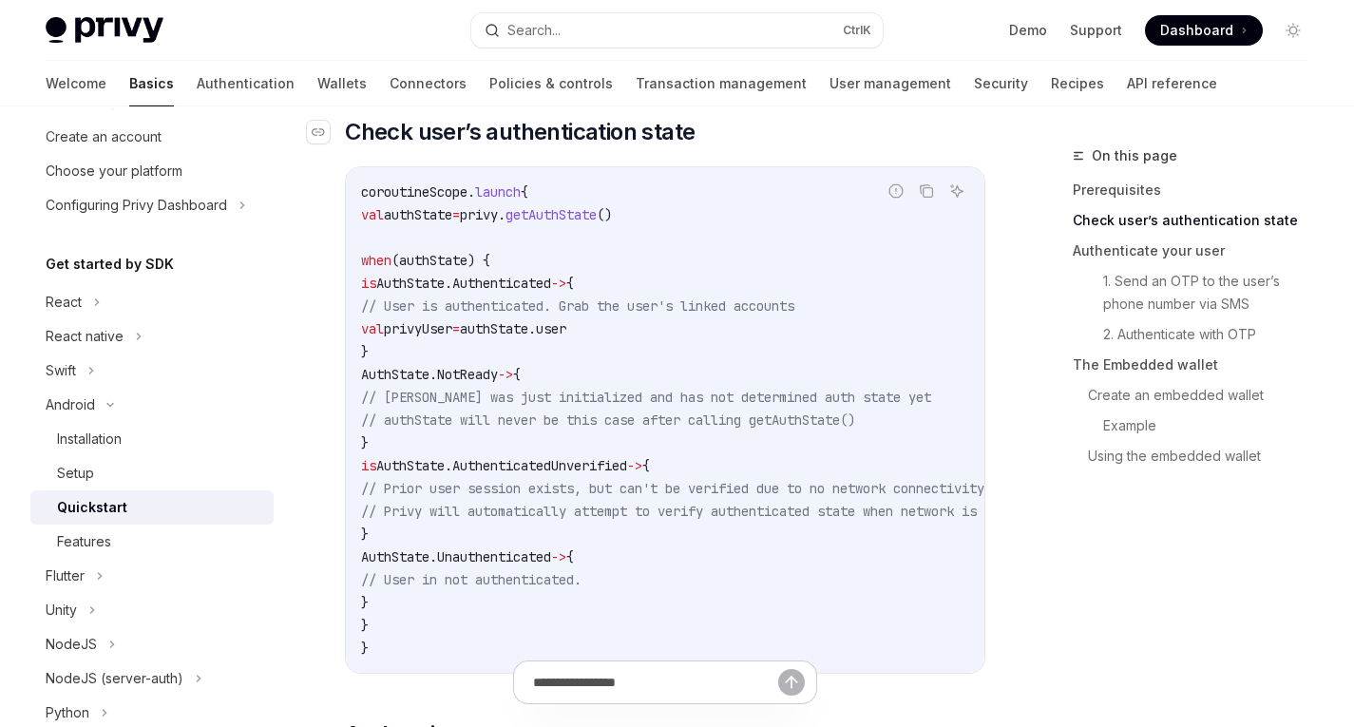
scroll to position [307, 0]
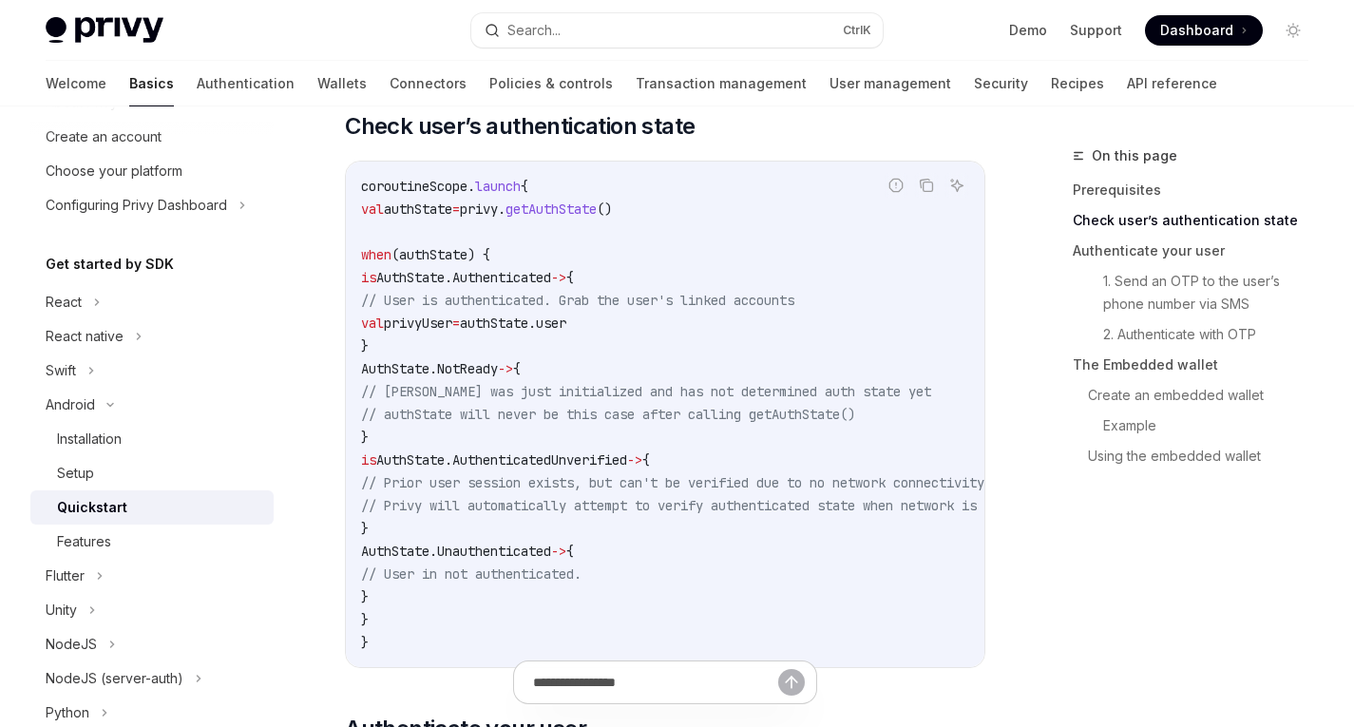
click at [624, 426] on code "coroutineScope. launch { val authState = privy. getAuthState () when (authState…" at bounding box center [730, 414] width 738 height 479
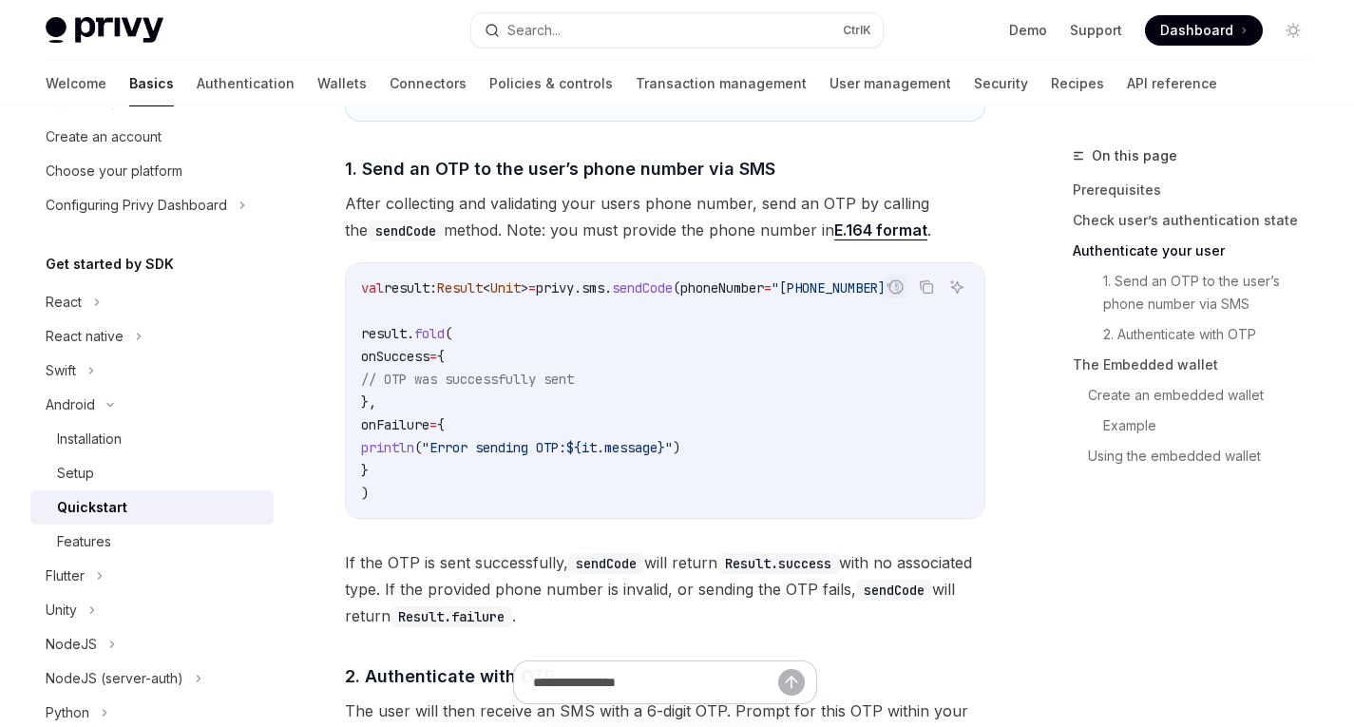
scroll to position [1346, 0]
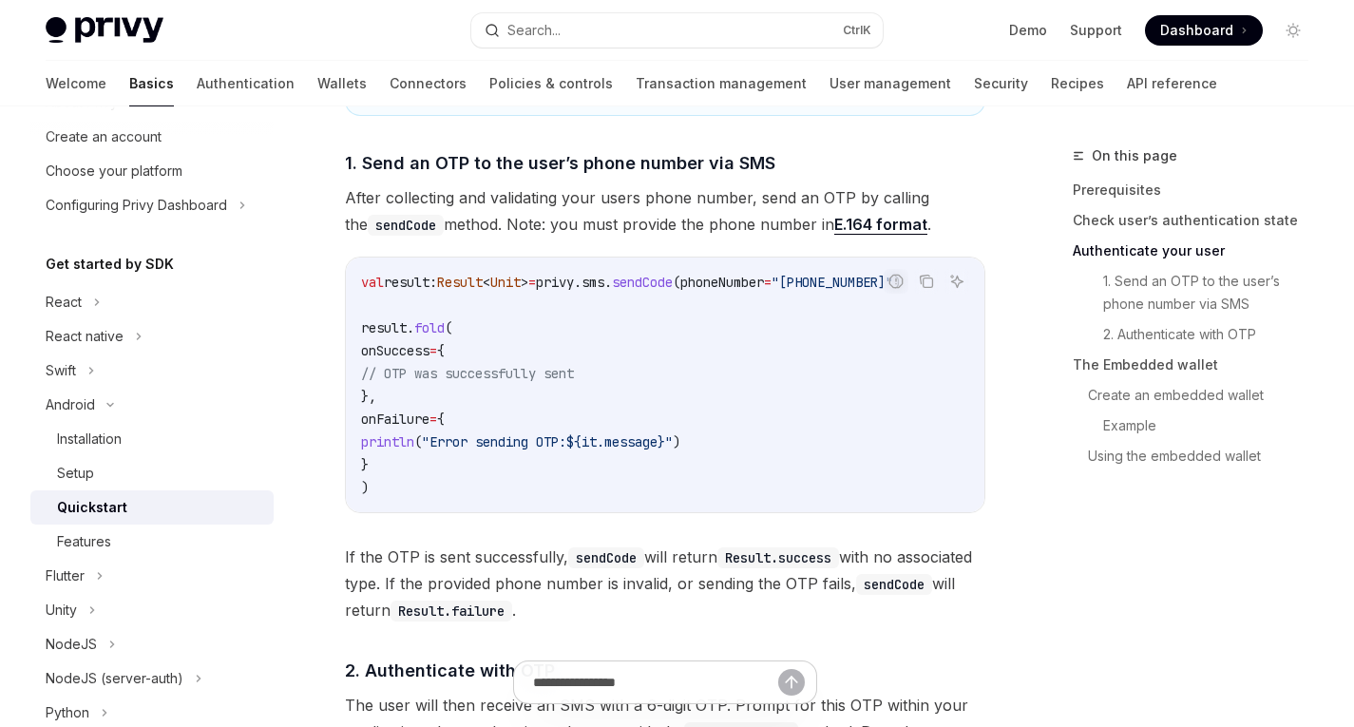
click at [369, 496] on span ")" at bounding box center [365, 487] width 8 height 17
click at [197, 88] on link "Authentication" at bounding box center [246, 84] width 98 height 46
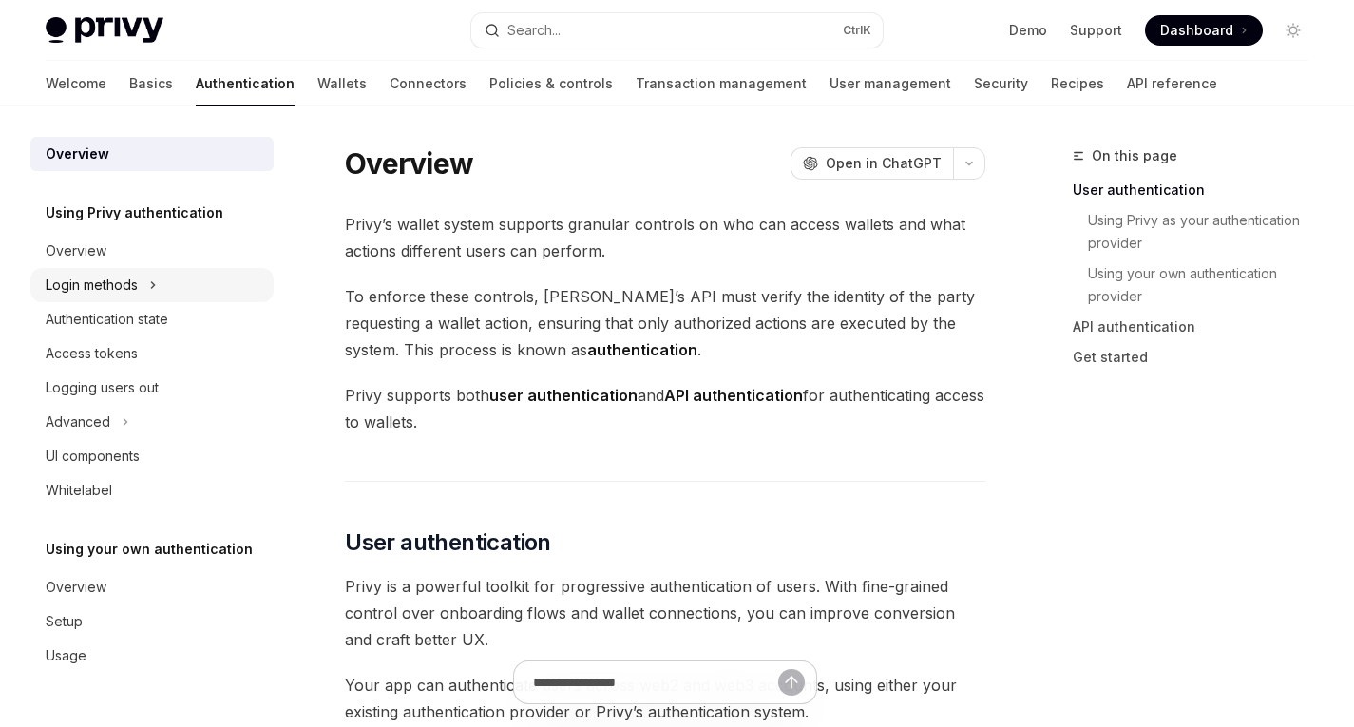
click at [123, 283] on div "Login methods" at bounding box center [92, 285] width 92 height 23
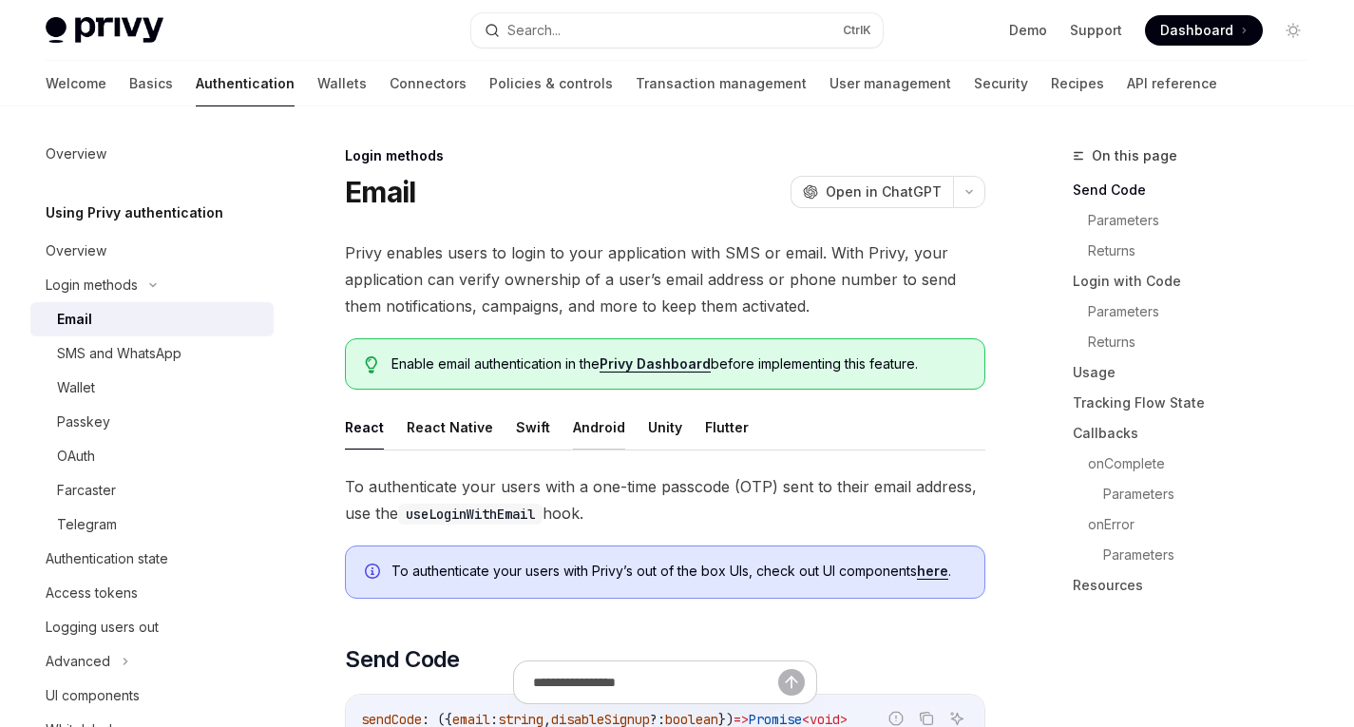
click at [587, 418] on button "Android" at bounding box center [599, 427] width 52 height 45
type textarea "*"
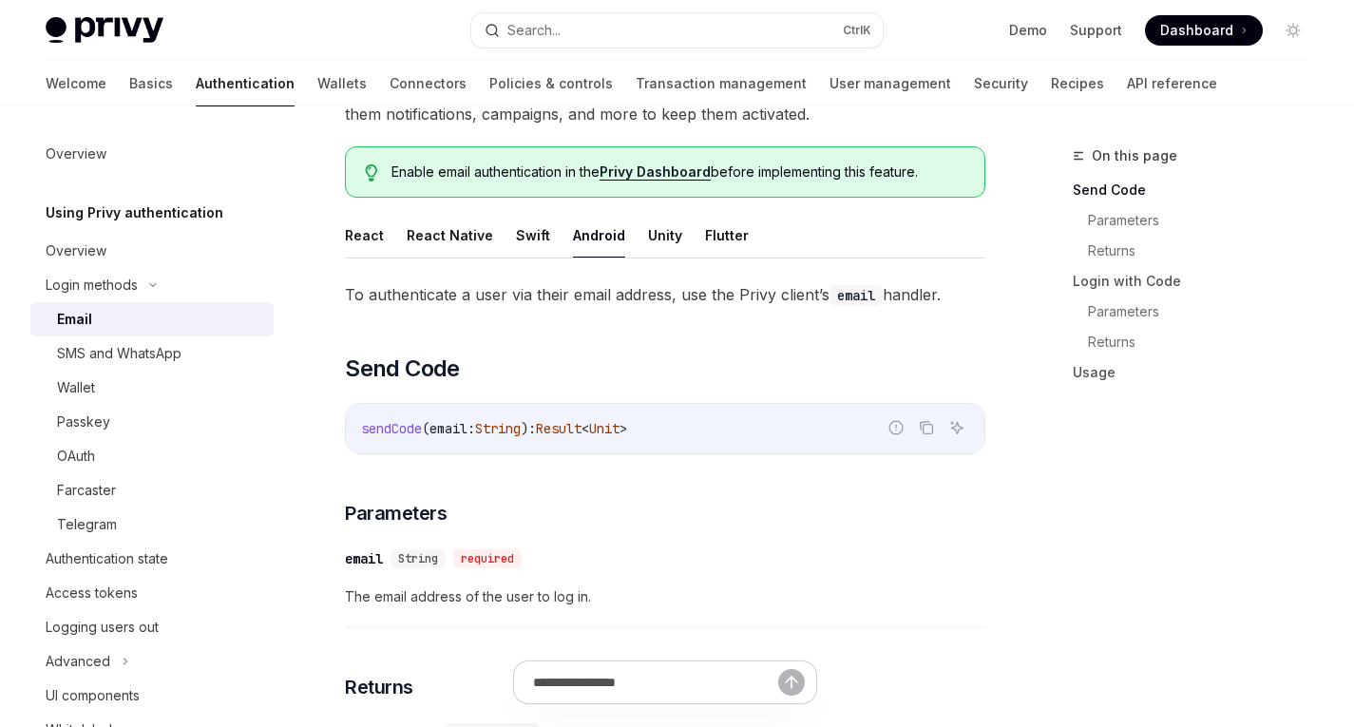
scroll to position [191, 0]
click at [129, 84] on link "Basics" at bounding box center [151, 84] width 44 height 46
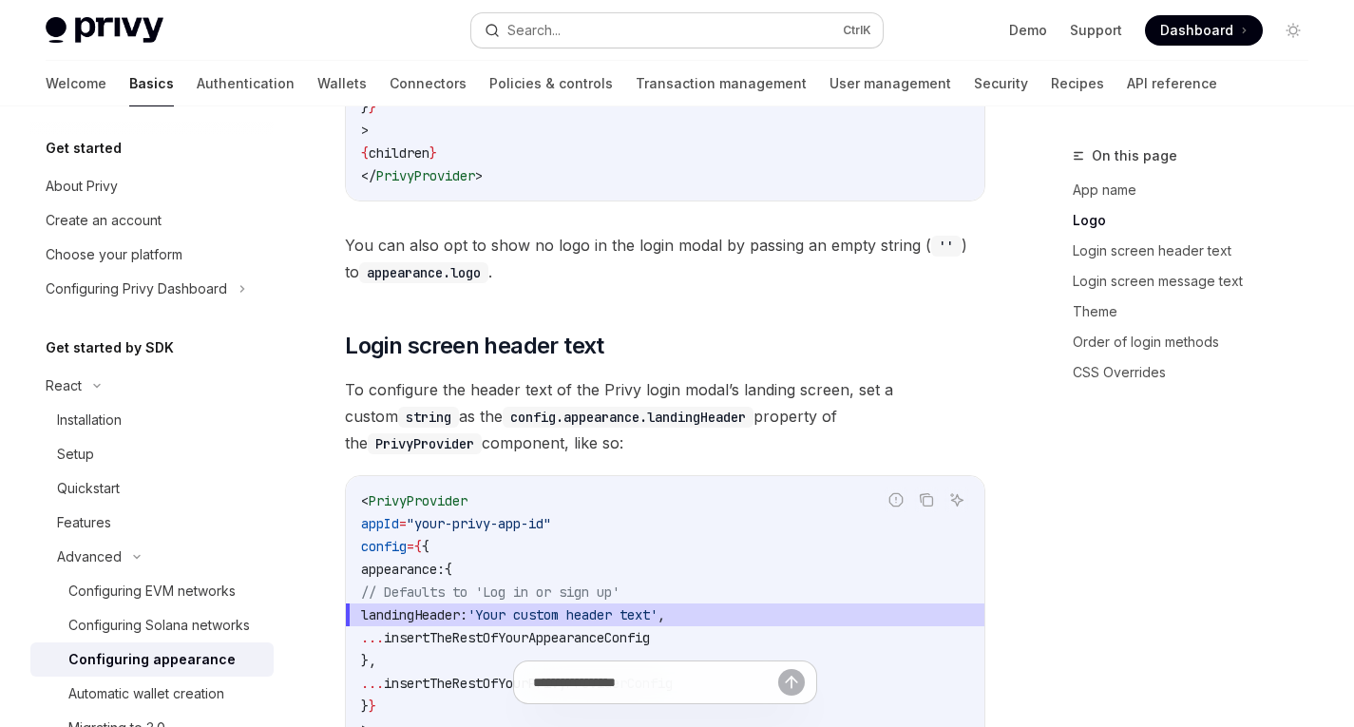
scroll to position [1354, 0]
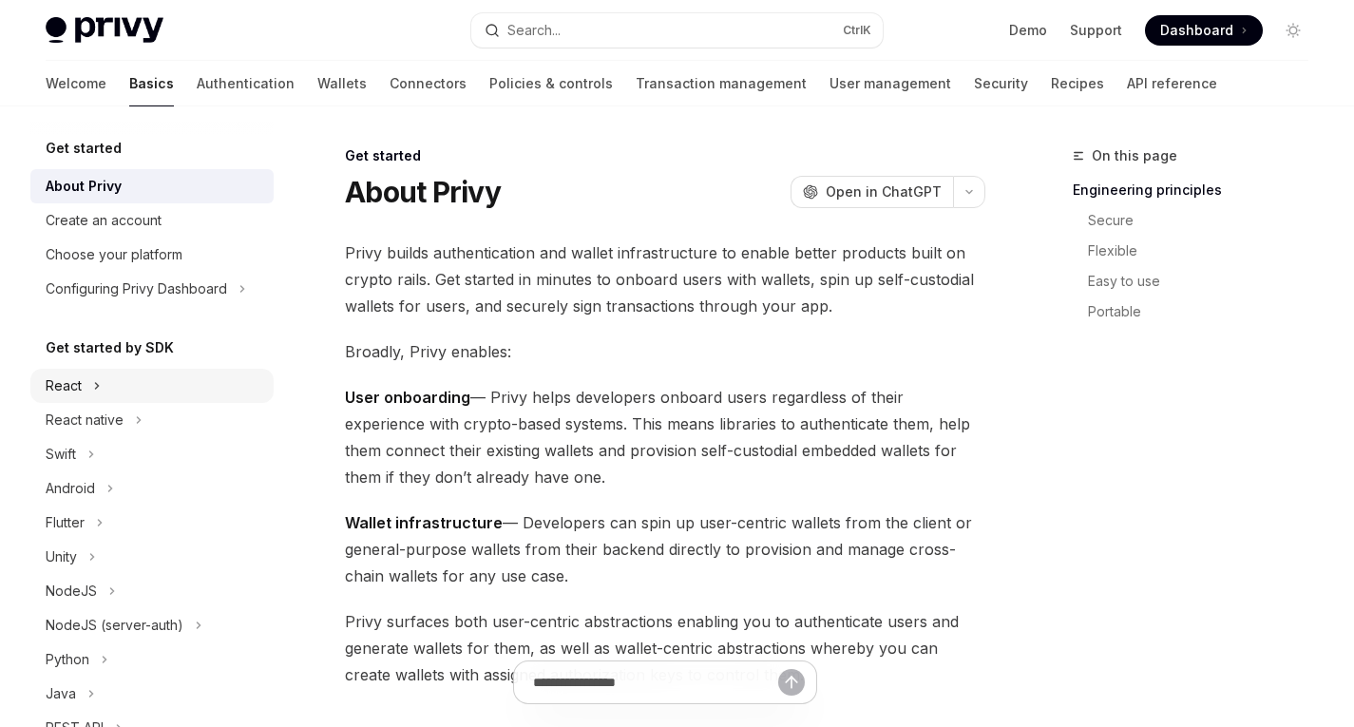
scroll to position [104, 0]
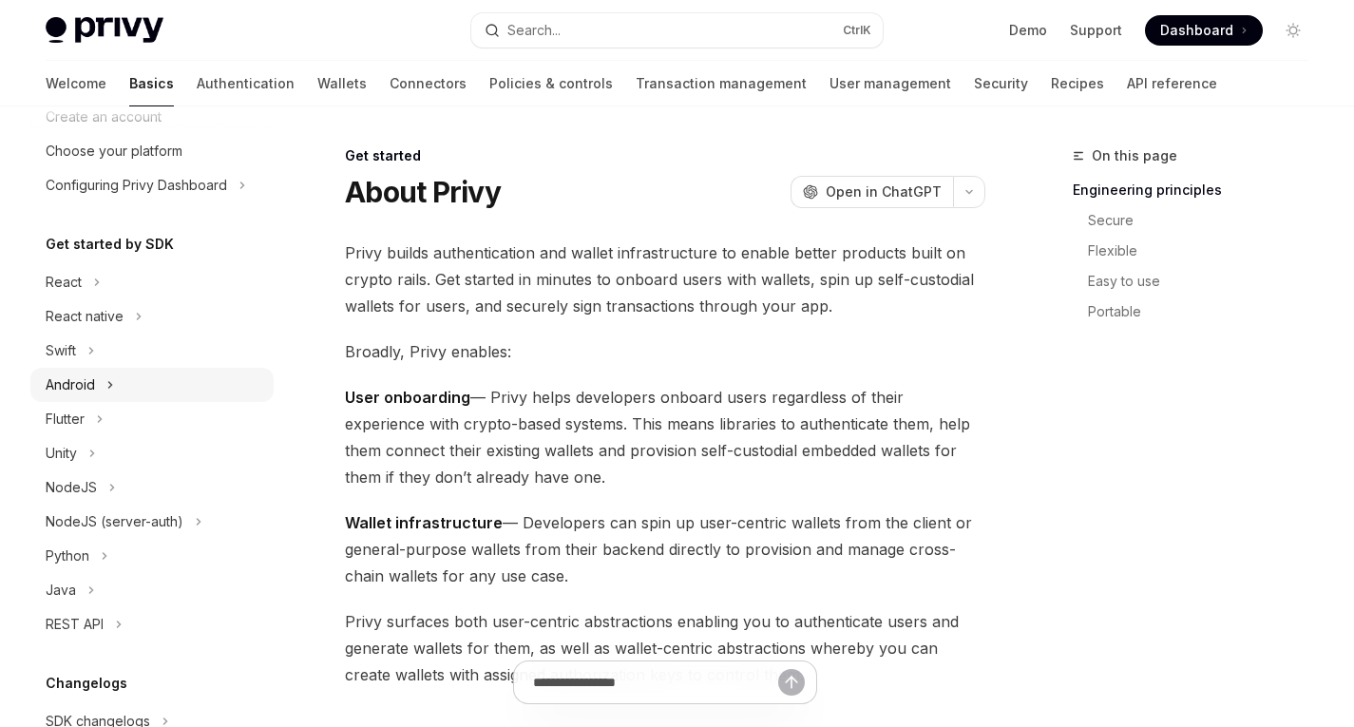
click at [97, 385] on div "Android" at bounding box center [151, 385] width 243 height 34
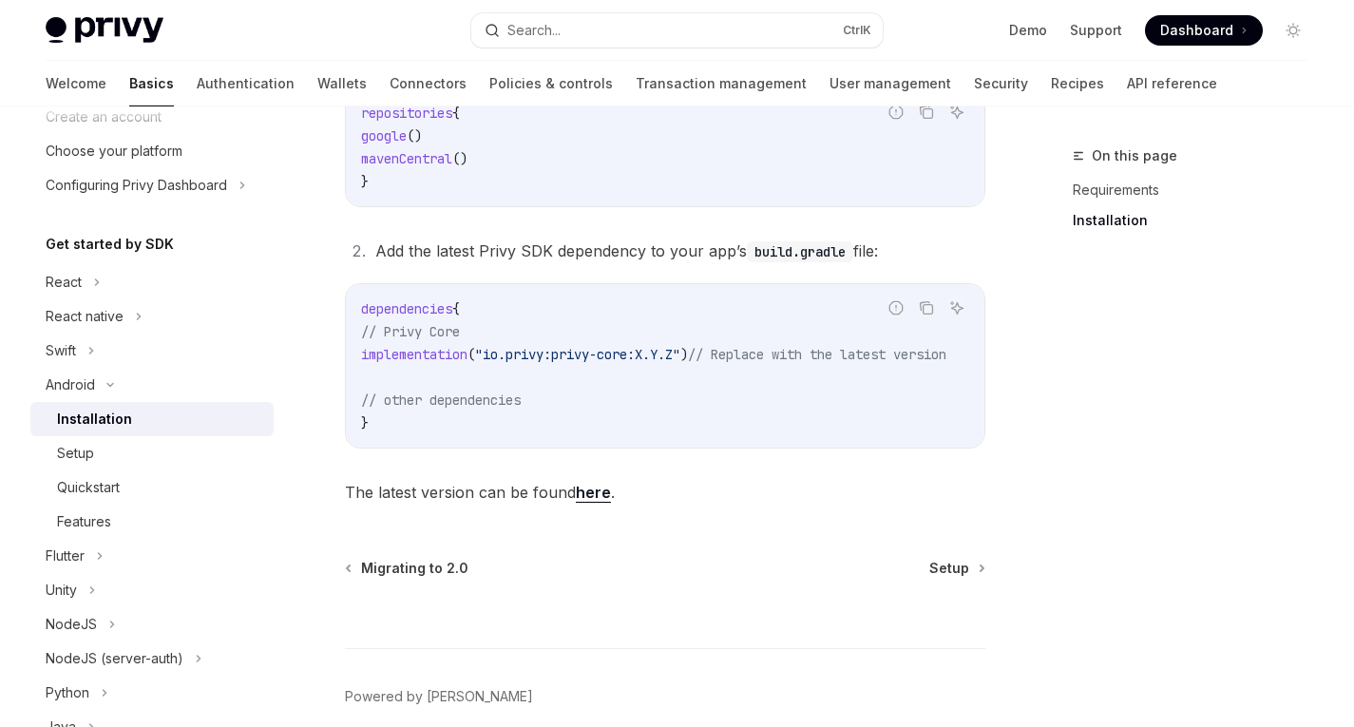
scroll to position [534, 0]
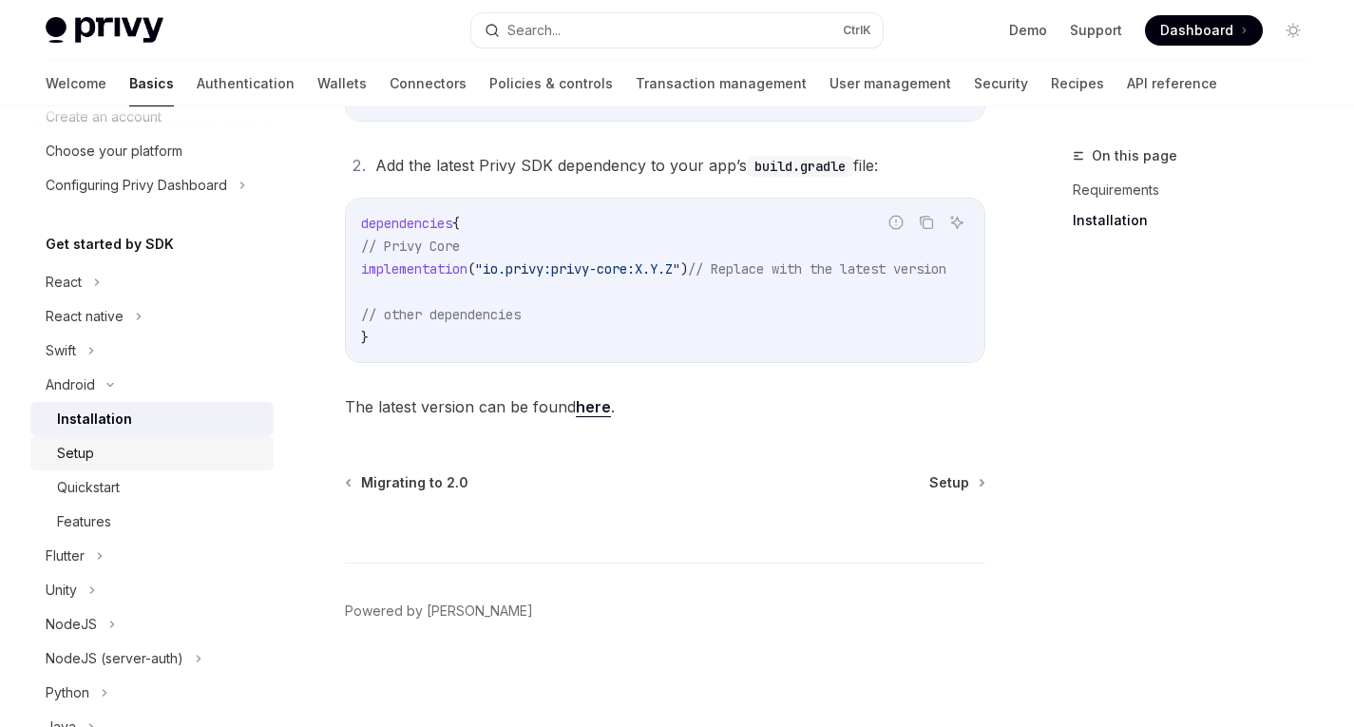
click at [78, 468] on link "Setup" at bounding box center [151, 453] width 243 height 34
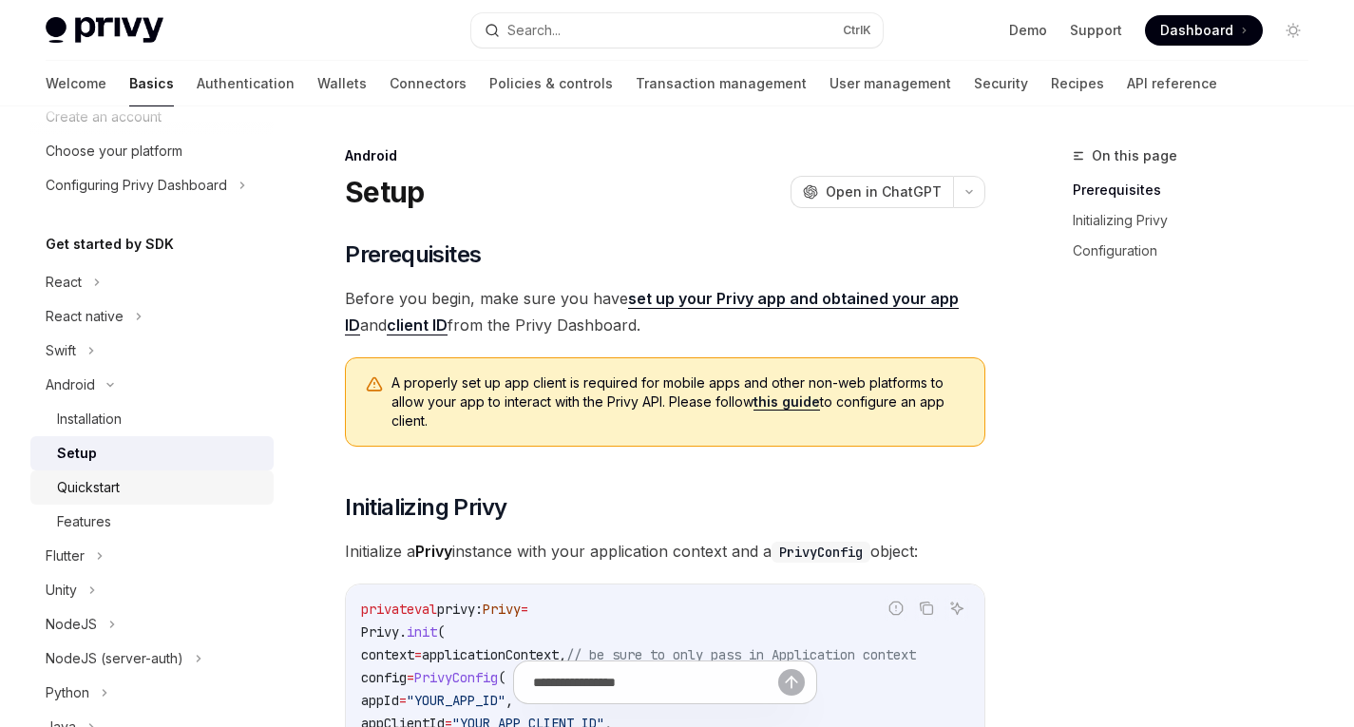
click at [101, 504] on link "Quickstart" at bounding box center [151, 487] width 243 height 34
type textarea "*"
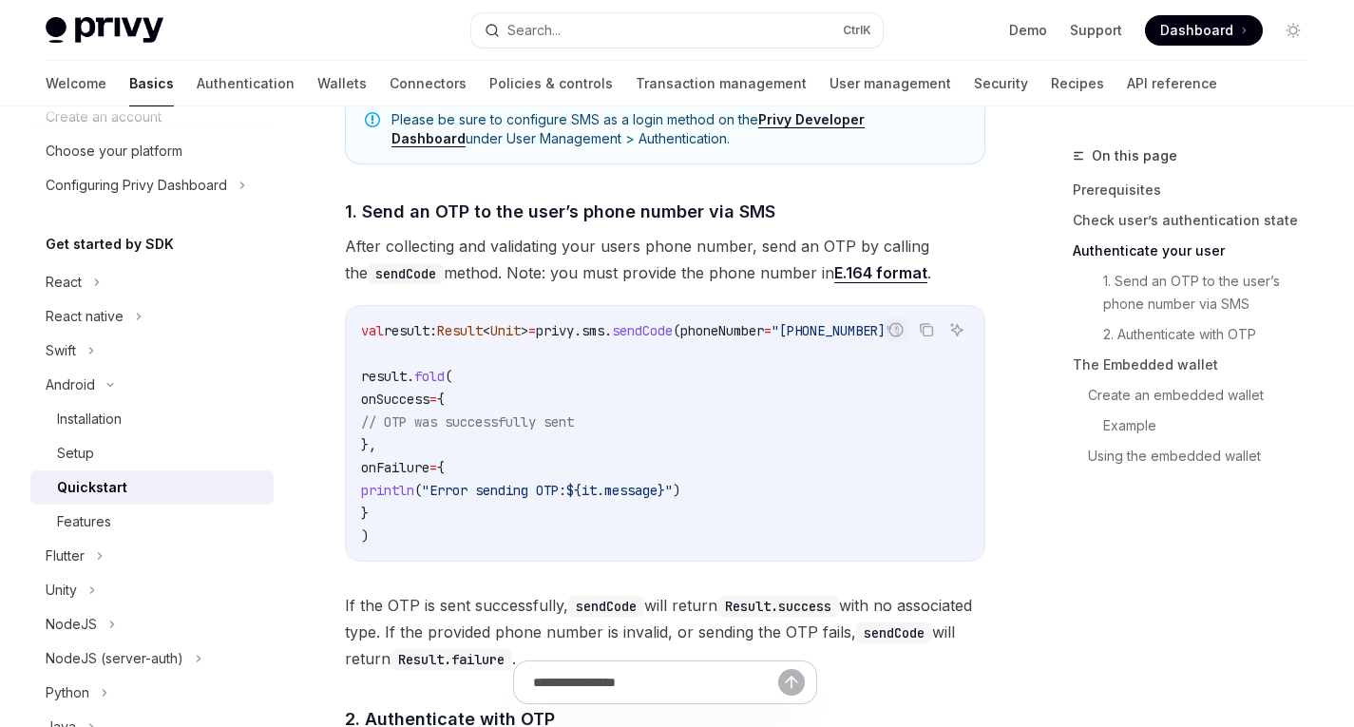
scroll to position [1303, 0]
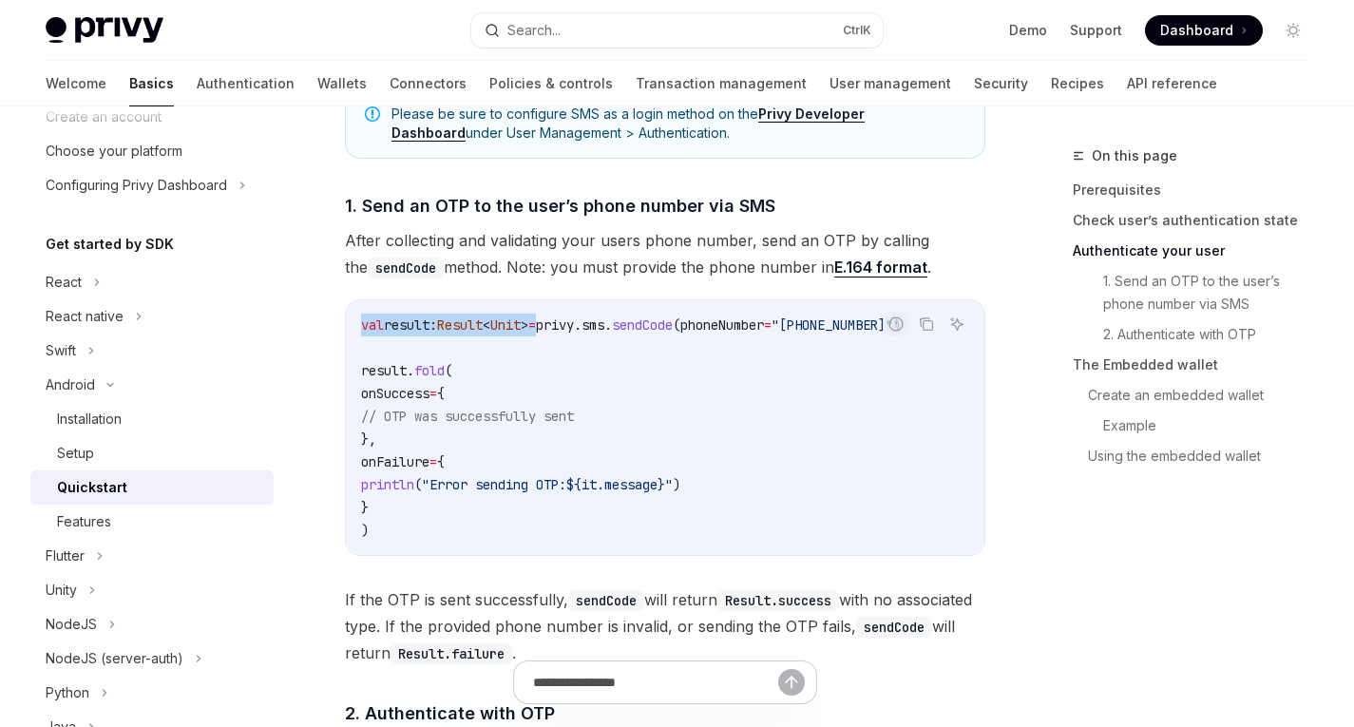
drag, startPoint x: 569, startPoint y: 336, endPoint x: 362, endPoint y: 330, distance: 207.3
click at [362, 330] on span "val result: Result < Unit > = privy.sms. sendCode (phoneNumber = "+14155552671"…" at bounding box center [631, 325] width 540 height 17
copy span "val result: Result < Unit > ="
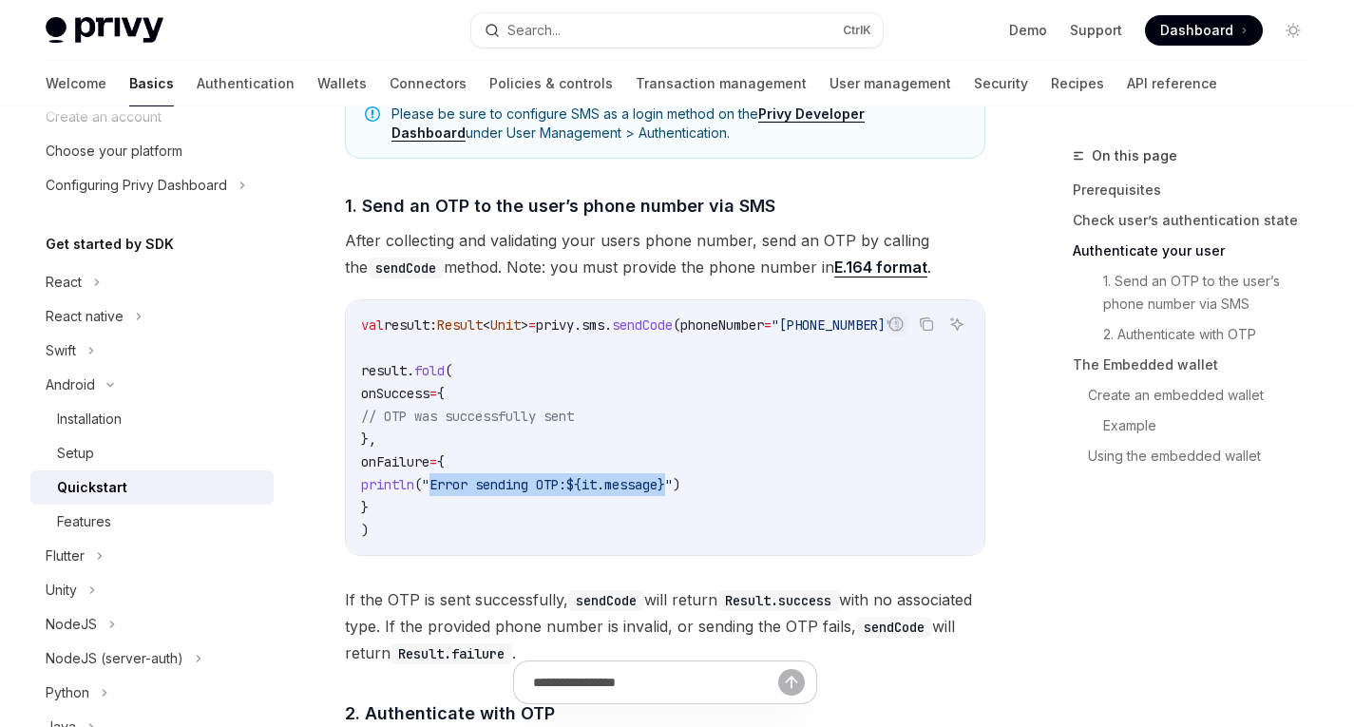
drag, startPoint x: 467, startPoint y: 489, endPoint x: 720, endPoint y: 491, distance: 253.8
click at [681, 491] on span "println ( "Error sending OTP: ${ it.message } " )" at bounding box center [520, 484] width 319 height 17
copy span "Error sending OTP: ${ it.message }"
